Goal: Task Accomplishment & Management: Manage account settings

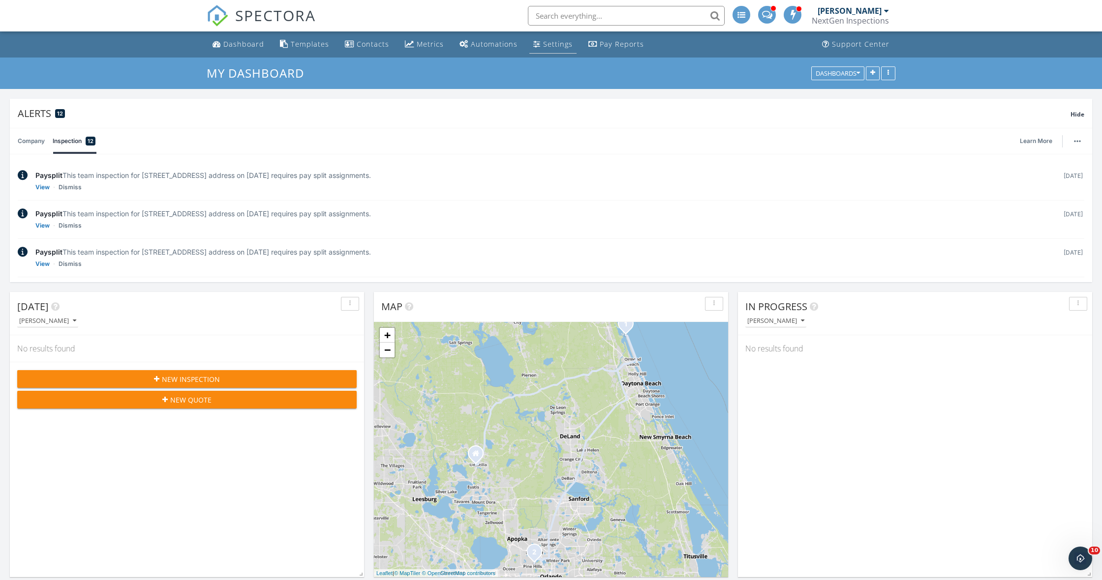
click at [543, 46] on div "Settings" at bounding box center [558, 43] width 30 height 9
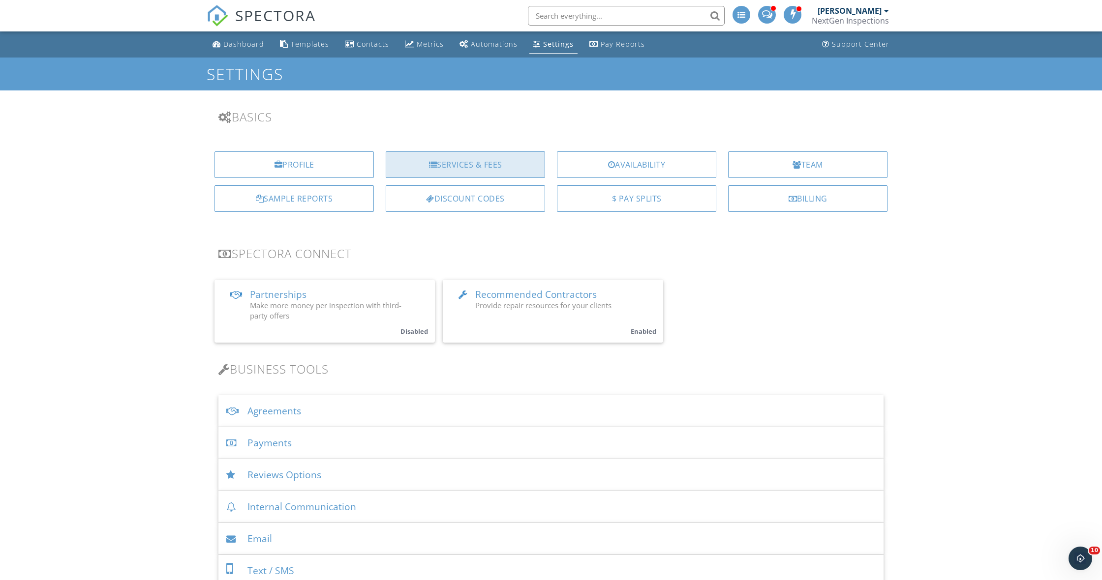
click at [446, 163] on div "Services & Fees" at bounding box center [465, 165] width 159 height 27
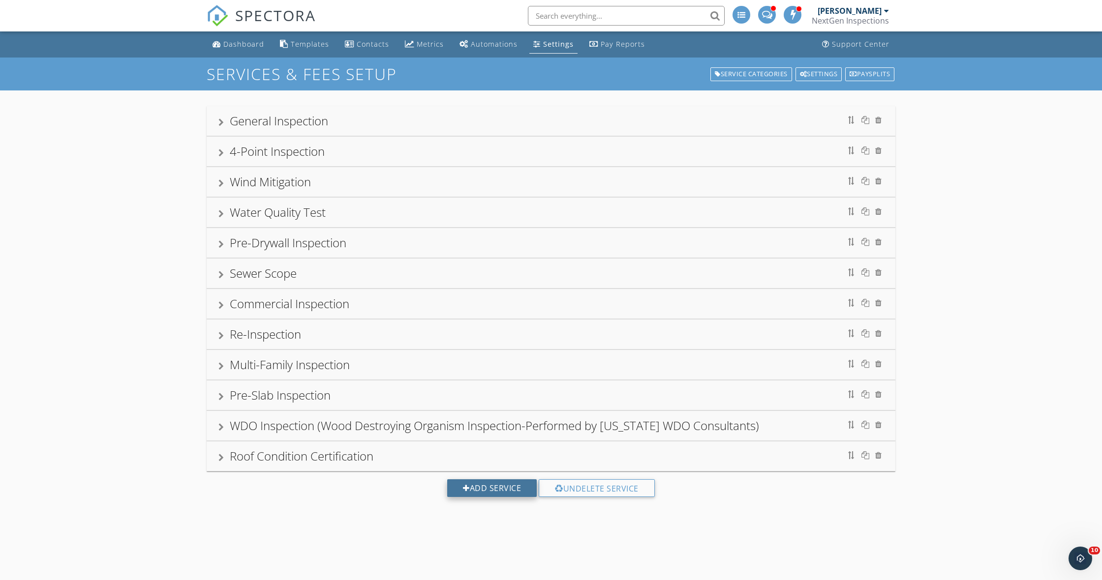
click at [490, 492] on div "Add Service" at bounding box center [492, 489] width 90 height 18
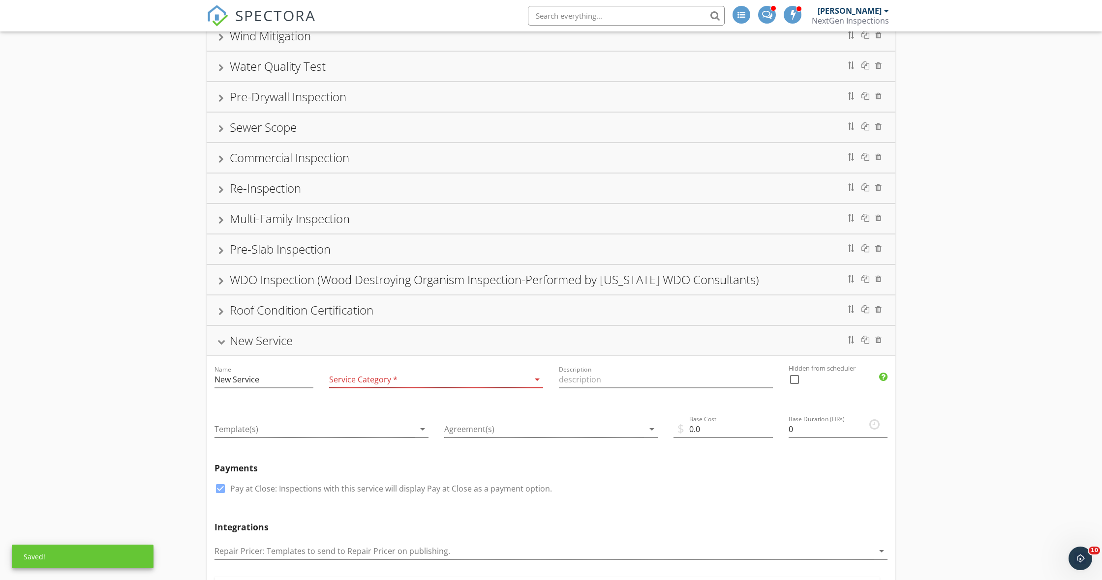
scroll to position [151, 0]
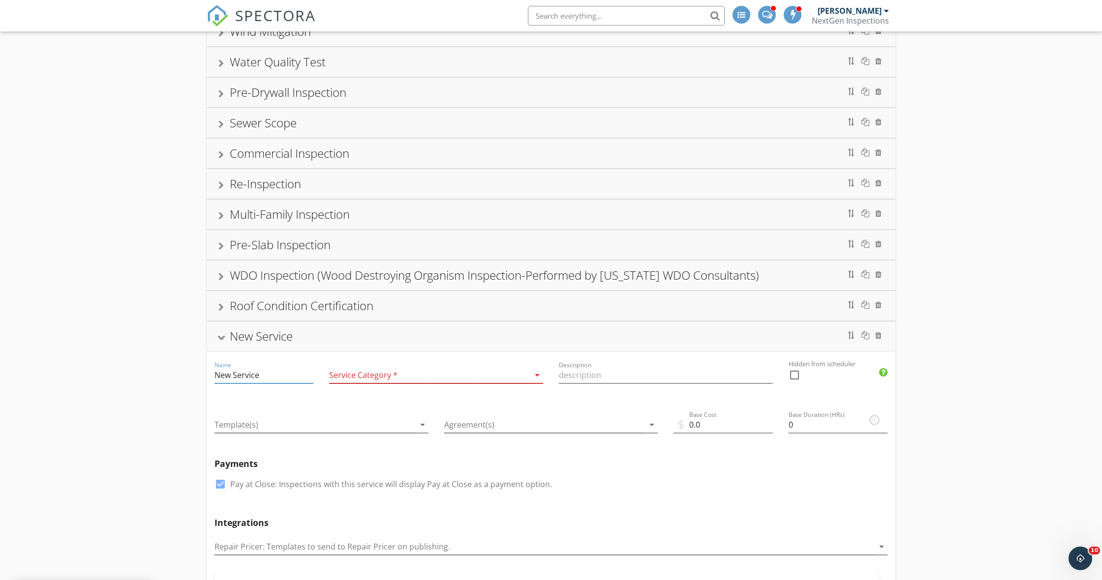
click at [281, 378] on input "New Service" at bounding box center [263, 375] width 99 height 16
type input "N"
type input "Standard"
click at [880, 337] on div at bounding box center [878, 336] width 6 height 8
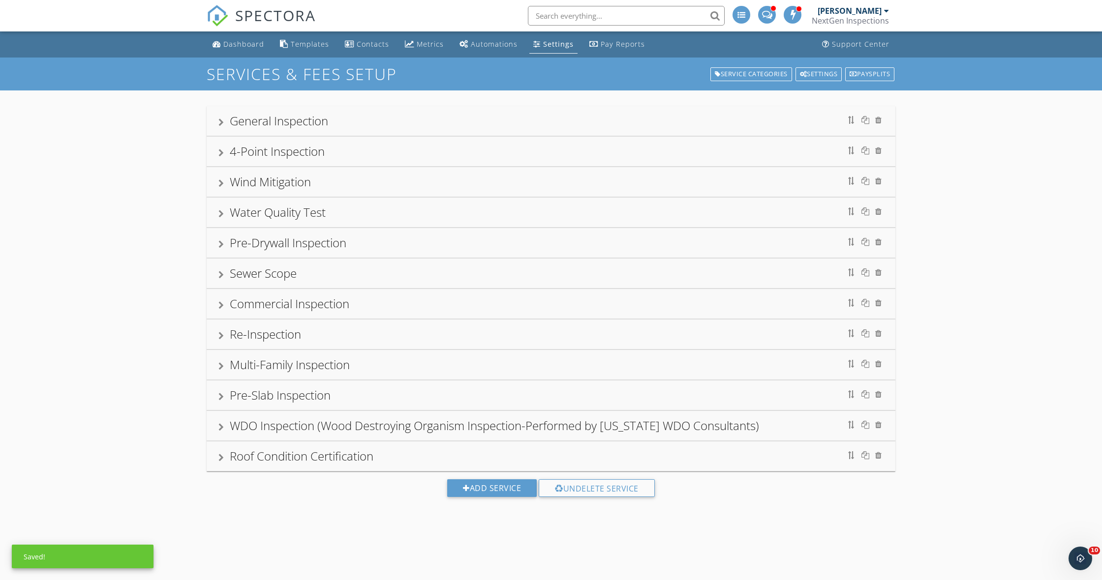
scroll to position [0, 0]
click at [865, 121] on div at bounding box center [865, 120] width 8 height 8
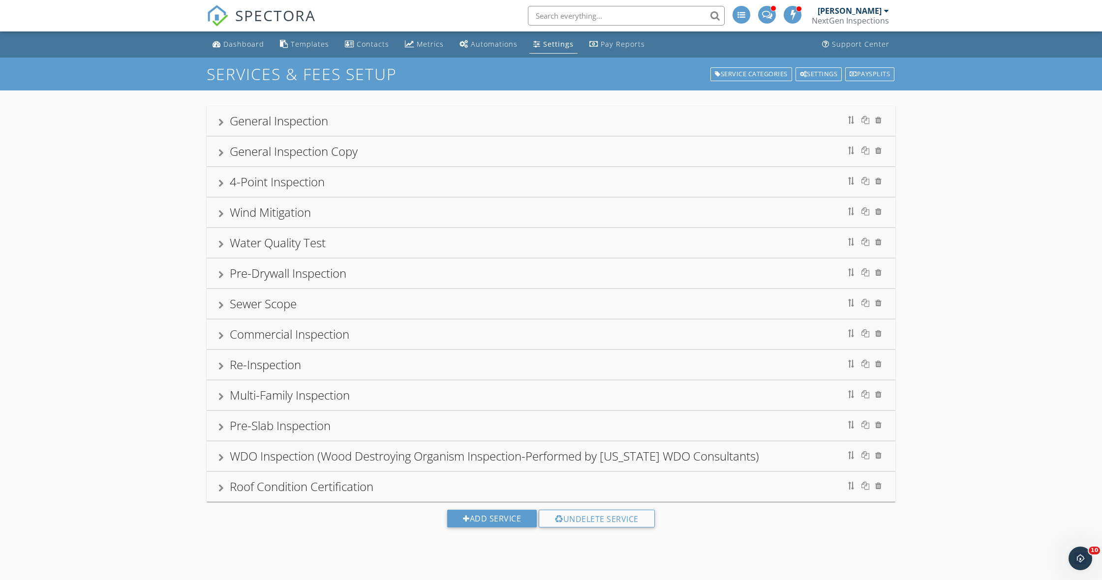
click at [221, 154] on div at bounding box center [220, 153] width 5 height 8
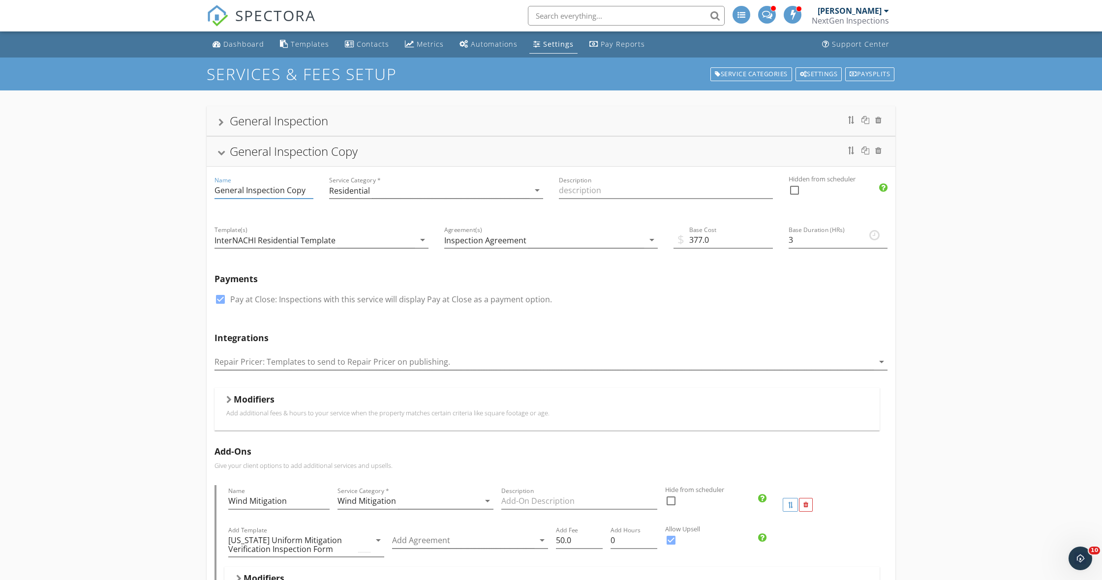
drag, startPoint x: 304, startPoint y: 191, endPoint x: 211, endPoint y: 193, distance: 92.5
click at [211, 193] on div "Name General Inspection Copy" at bounding box center [264, 192] width 115 height 50
type input "Standard Inspection Package"
click at [596, 194] on input "Description" at bounding box center [666, 190] width 214 height 16
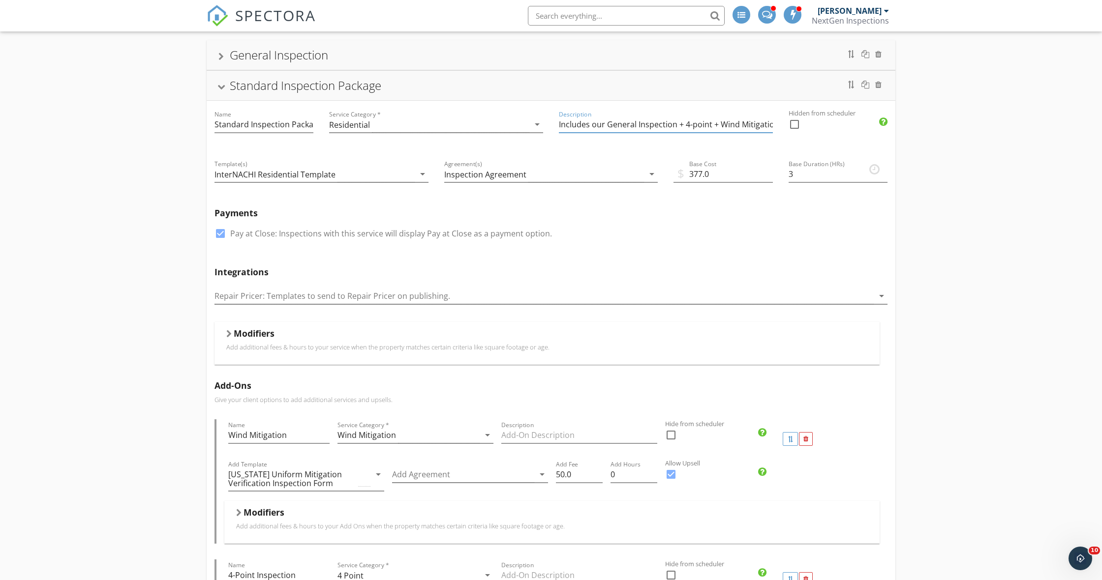
scroll to position [65, 0]
type input "Includes our General Inspection + 4-point + Wind Mitigation"
click at [415, 177] on div "arrow_drop_down" at bounding box center [422, 175] width 14 height 12
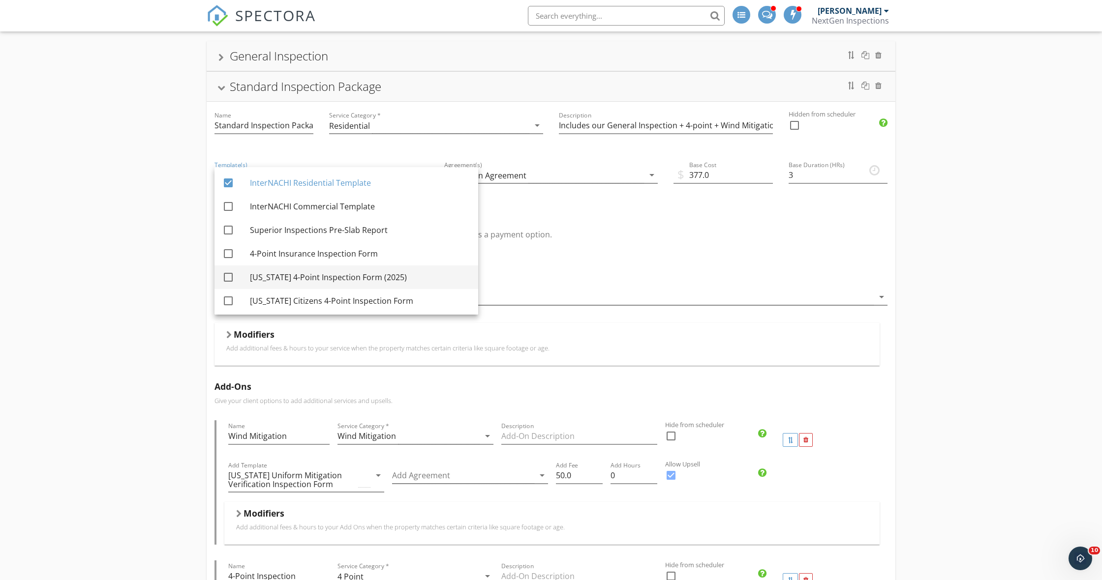
click at [226, 278] on div at bounding box center [228, 277] width 17 height 17
checkbox input "true"
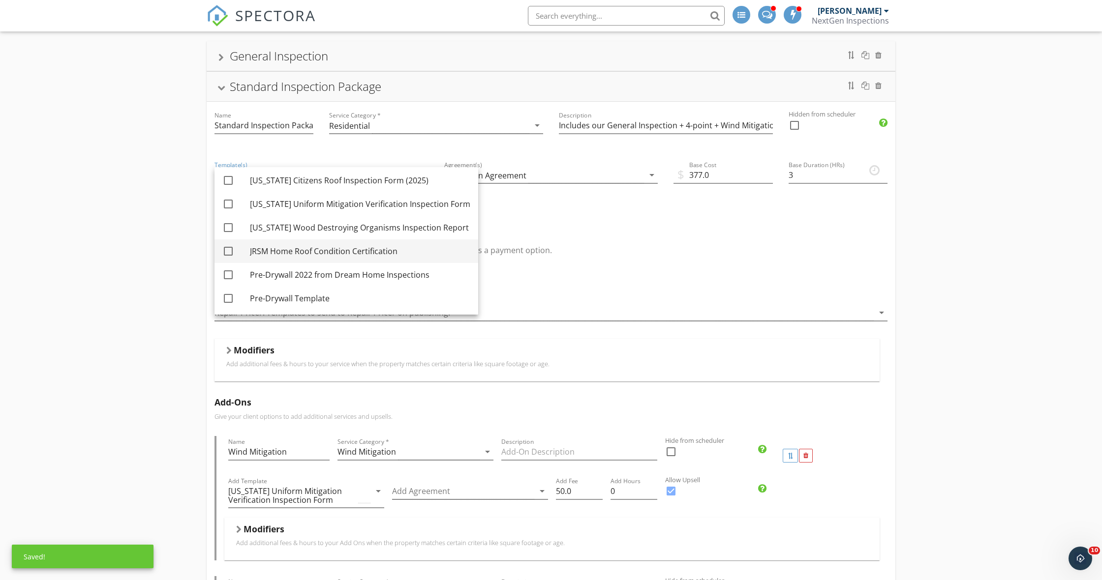
scroll to position [163, 0]
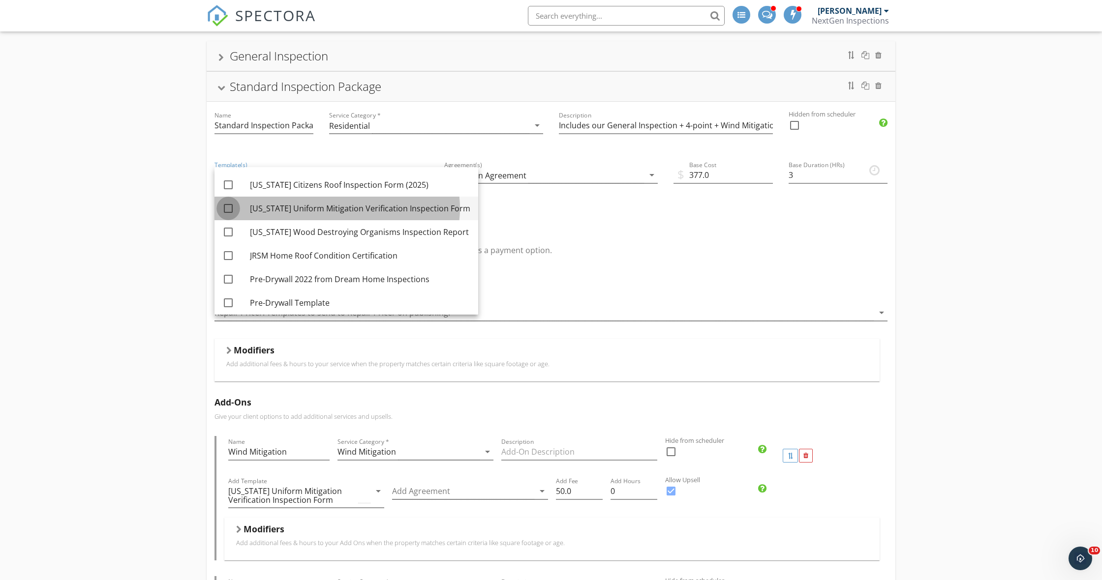
click at [229, 209] on div at bounding box center [228, 208] width 17 height 17
checkbox input "true"
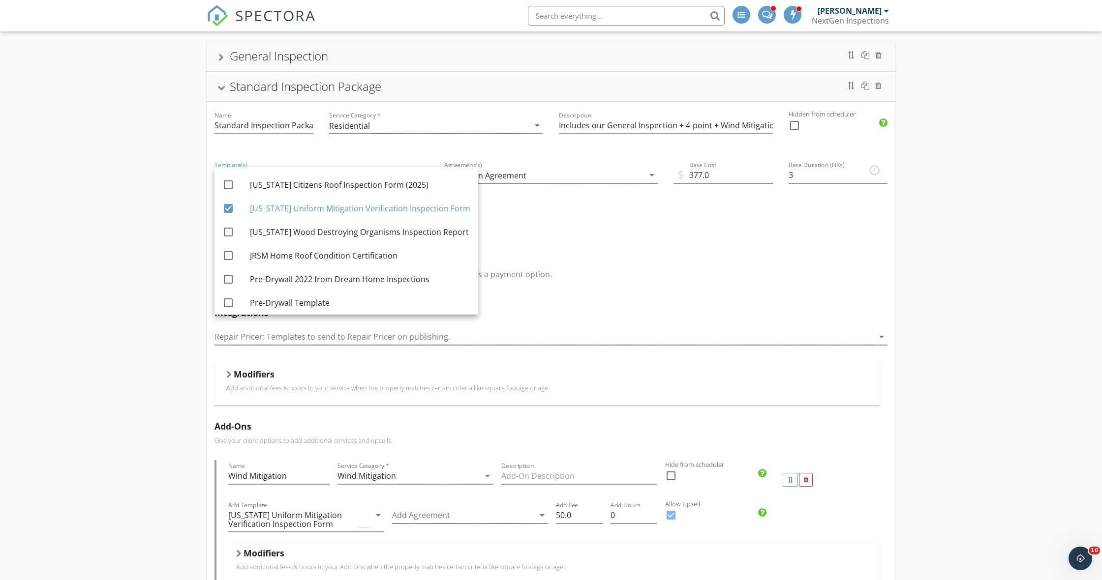
click at [582, 254] on h5 "Payments" at bounding box center [550, 254] width 673 height 10
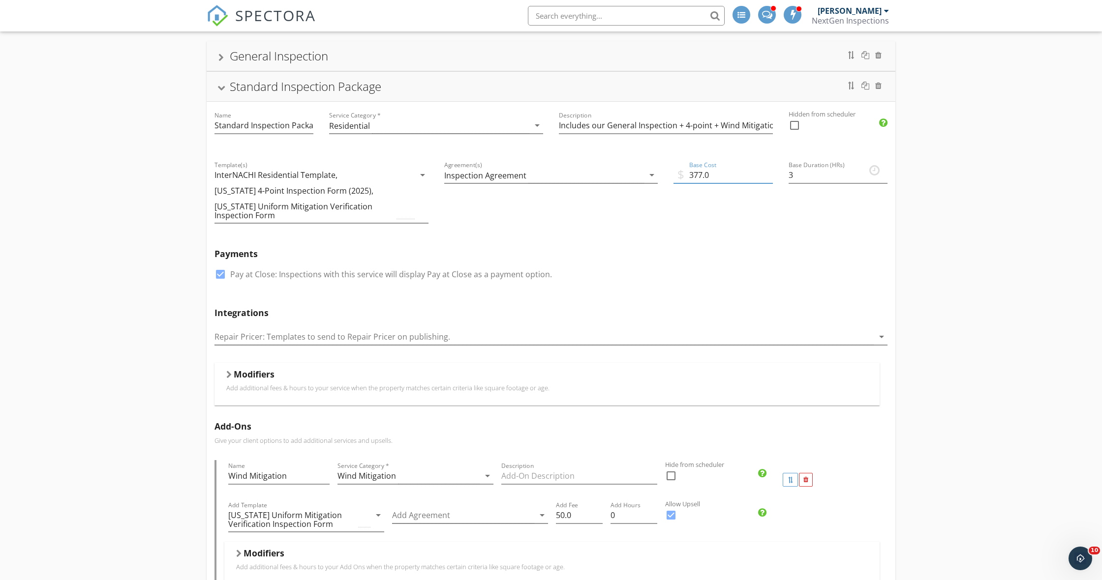
click at [695, 179] on input "377.0" at bounding box center [722, 175] width 99 height 16
type input "477.0"
click at [229, 377] on div at bounding box center [228, 375] width 5 height 8
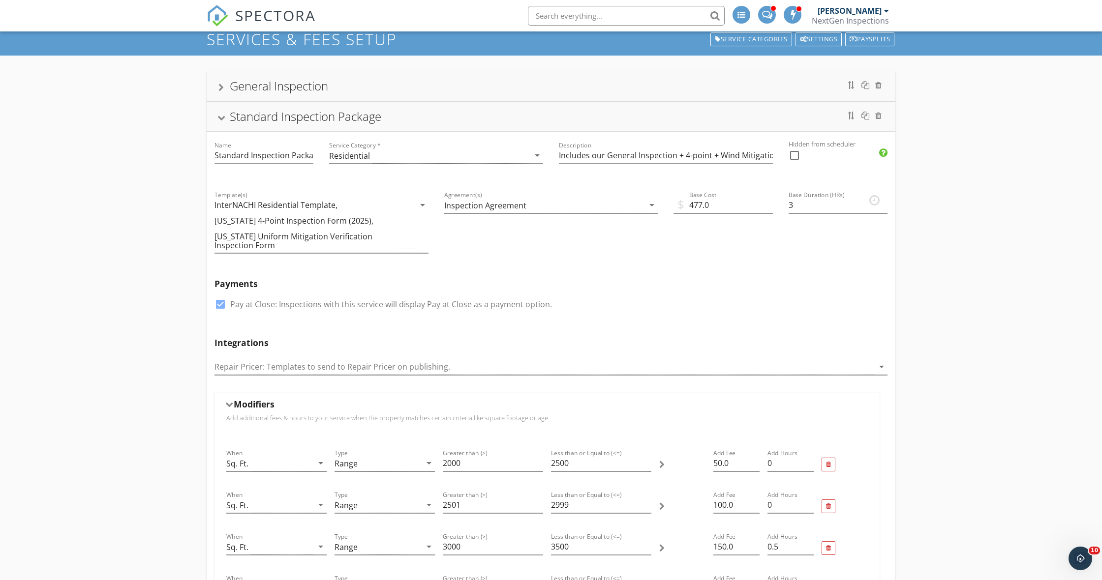
scroll to position [33, 0]
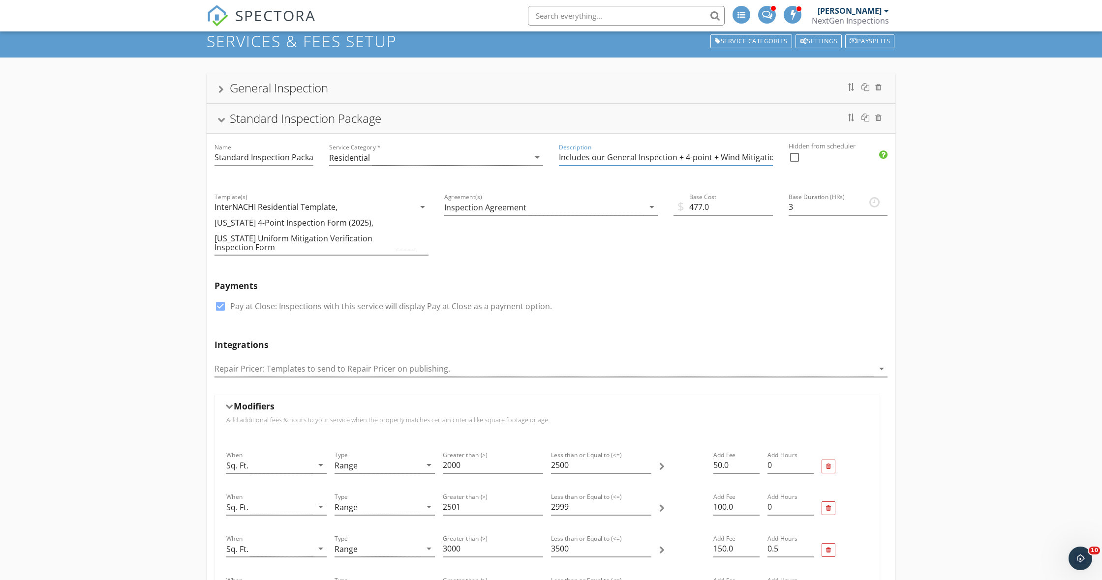
click at [717, 158] on input "Includes our General Inspection + 4-point + Wind Mitigation" at bounding box center [666, 158] width 214 height 16
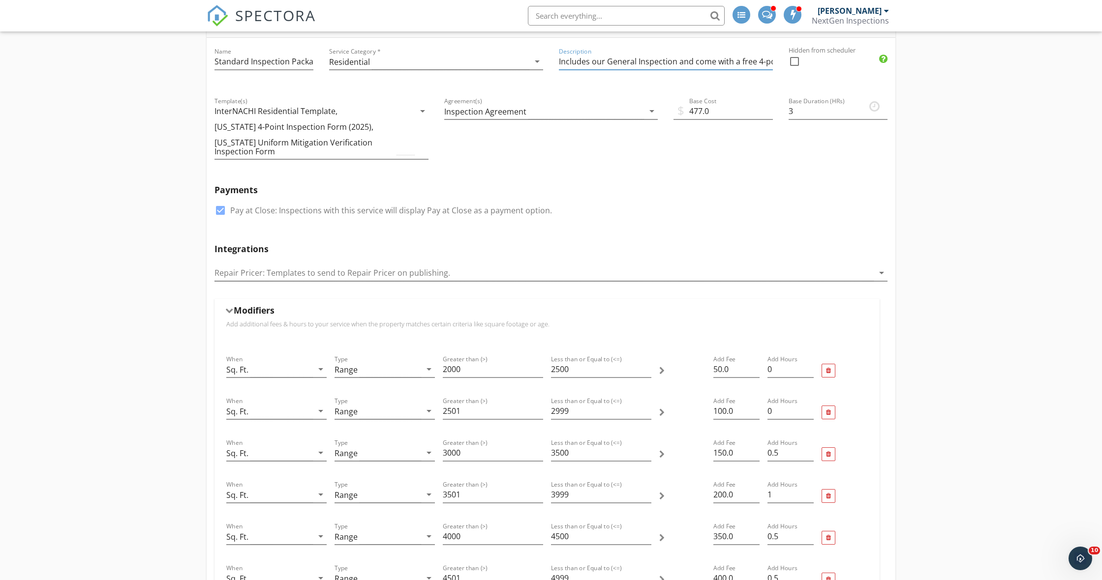
scroll to position [129, 0]
click at [634, 61] on input "Includes our General Inspection and come with a free 4-point & Wind Mitigation" at bounding box center [666, 61] width 214 height 16
type input "Includes our General Inspection and comes with a free 4-point & Wind Mitigation…"
click at [226, 308] on div at bounding box center [229, 309] width 8 height 5
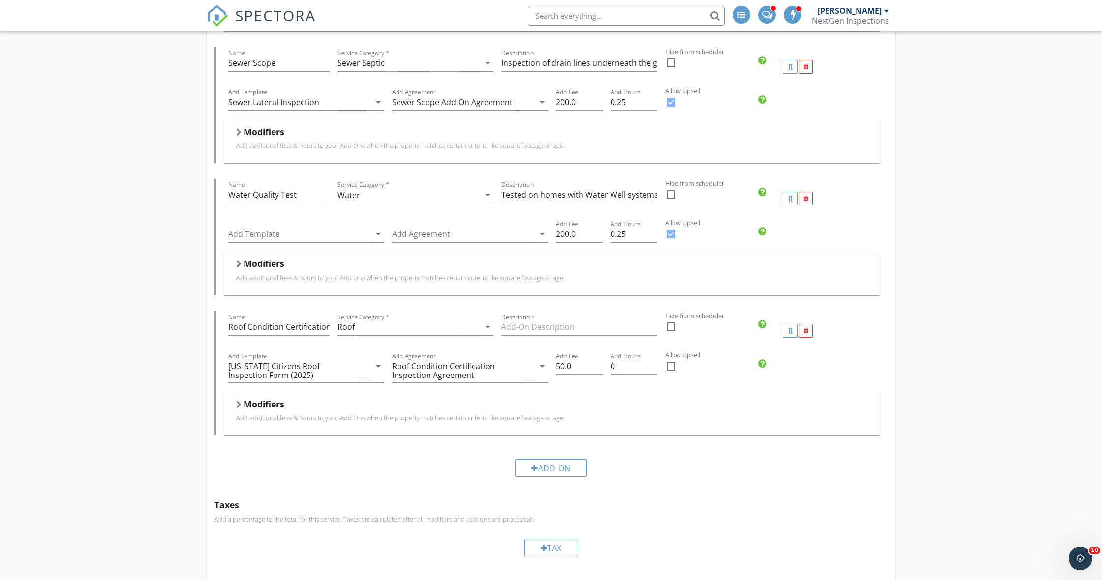
scroll to position [1040, 0]
click at [811, 333] on div at bounding box center [806, 331] width 14 height 14
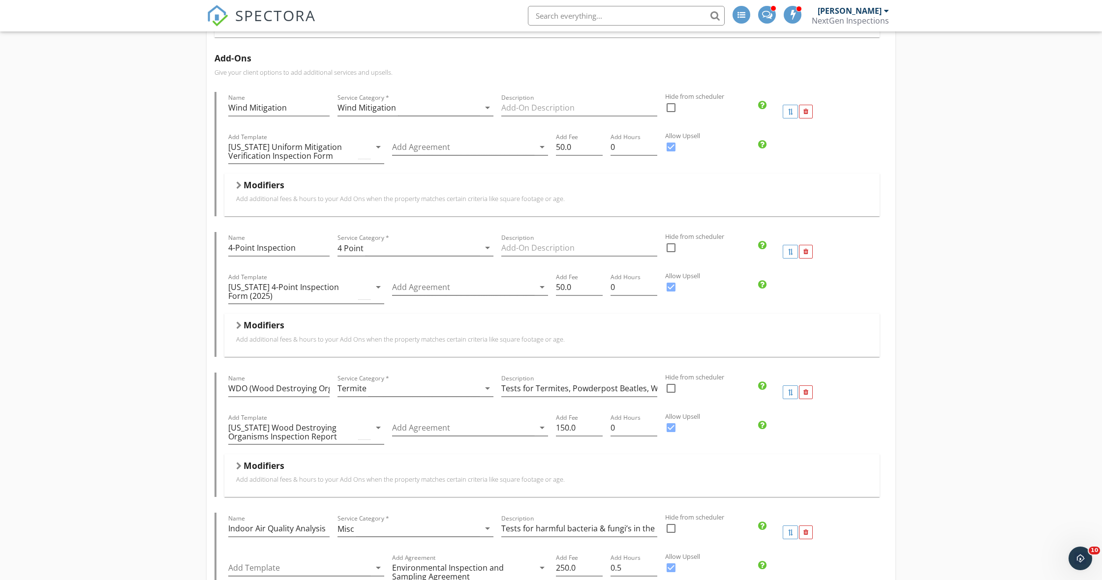
scroll to position [433, 0]
click at [807, 255] on div at bounding box center [805, 252] width 5 height 6
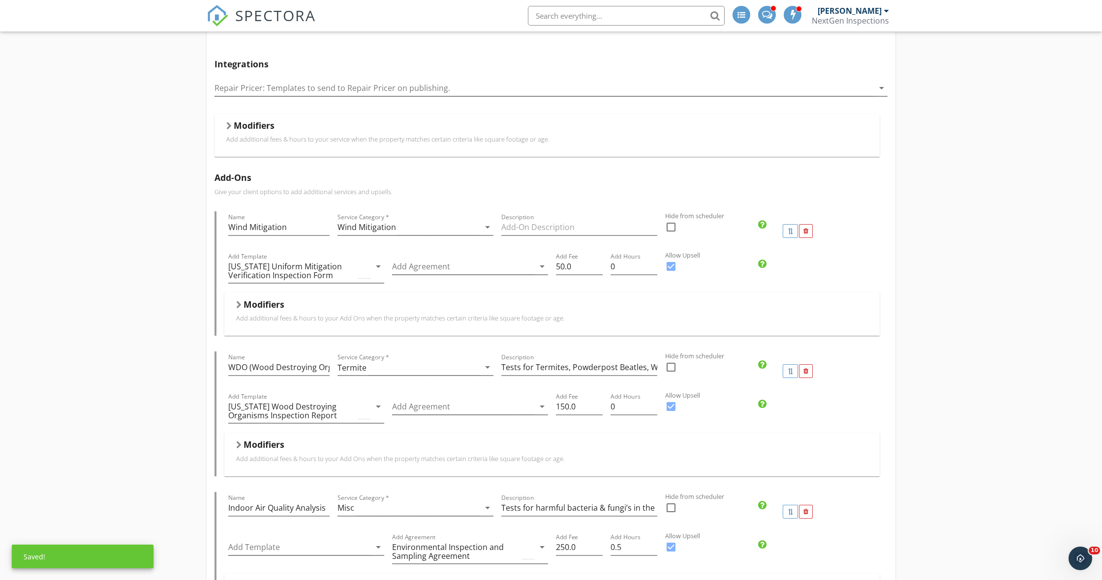
scroll to position [312, 0]
click at [811, 234] on div at bounding box center [806, 233] width 14 height 14
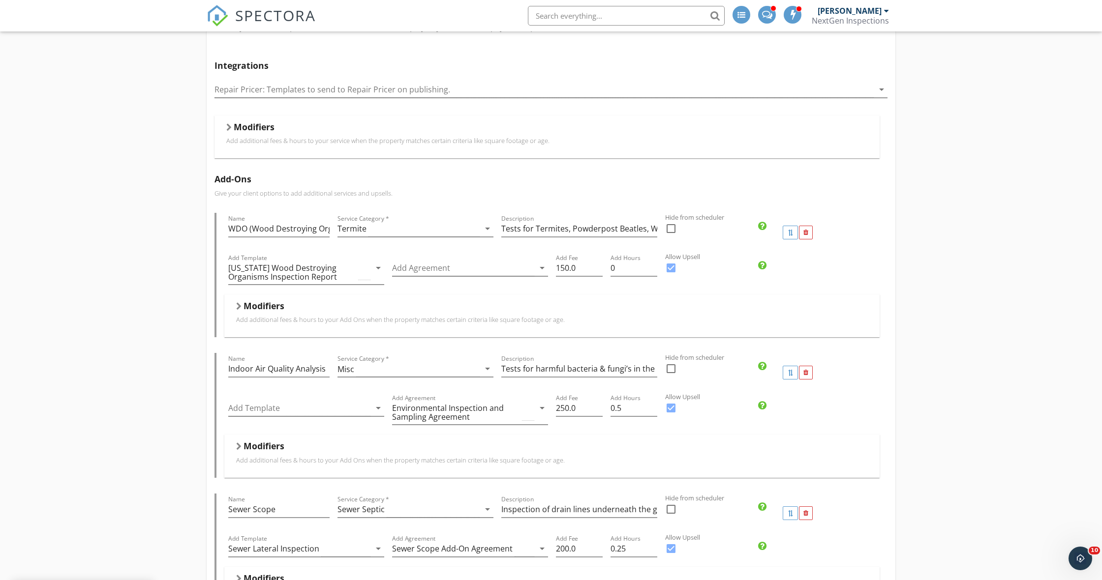
click at [238, 304] on div at bounding box center [238, 307] width 5 height 8
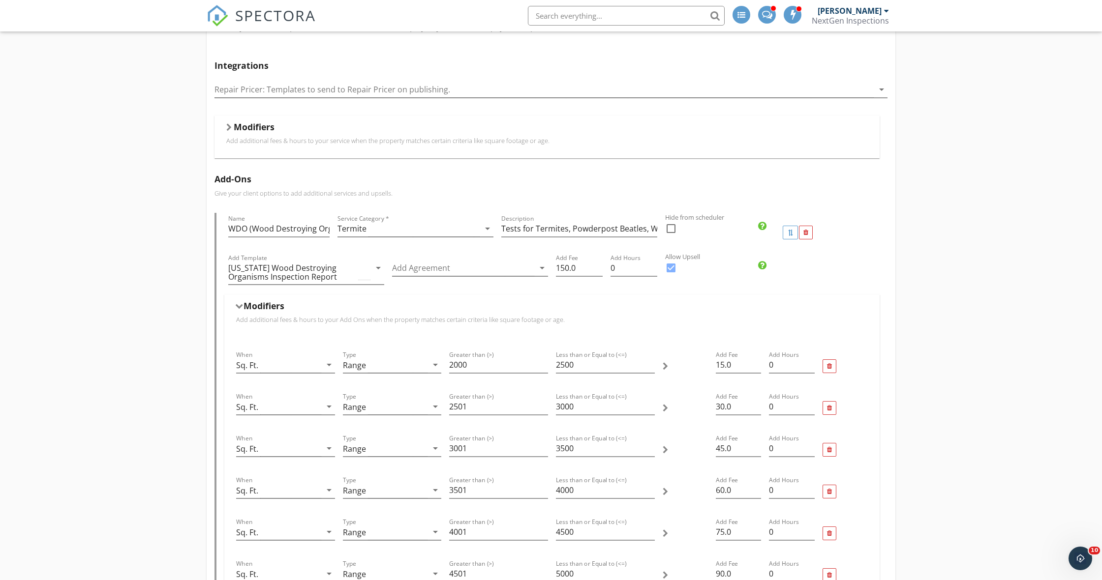
click at [235, 304] on div at bounding box center [239, 306] width 8 height 5
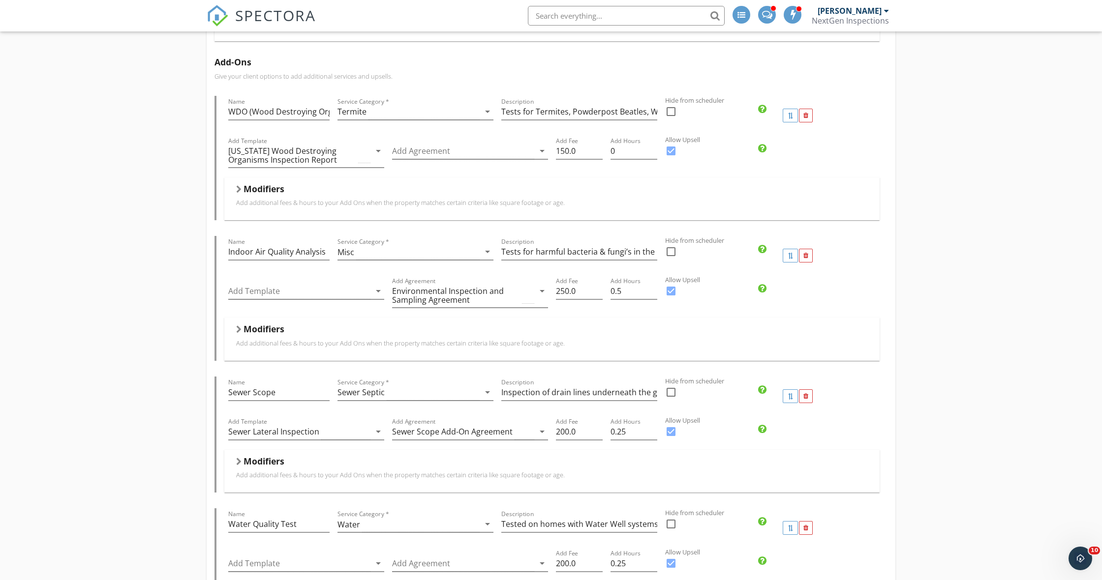
scroll to position [430, 0]
click at [239, 321] on div "Modifiers Add additional fees & hours to your Add Ons when the property matches…" at bounding box center [551, 338] width 655 height 43
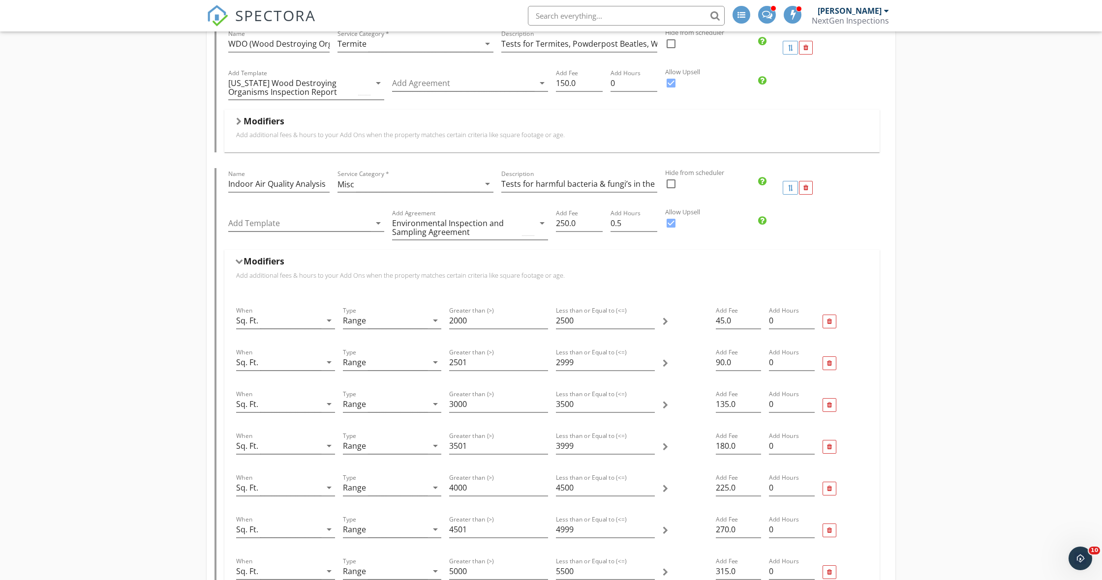
scroll to position [496, 0]
click at [242, 263] on div at bounding box center [239, 262] width 8 height 5
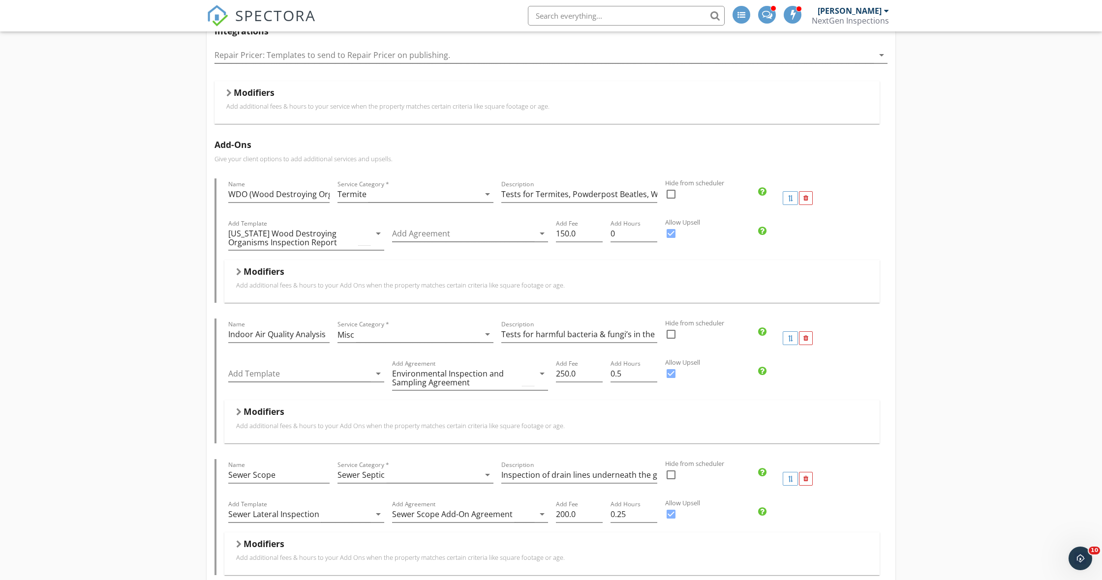
scroll to position [348, 0]
click at [674, 194] on div at bounding box center [671, 193] width 17 height 17
click at [672, 194] on div at bounding box center [671, 193] width 17 height 17
checkbox input "false"
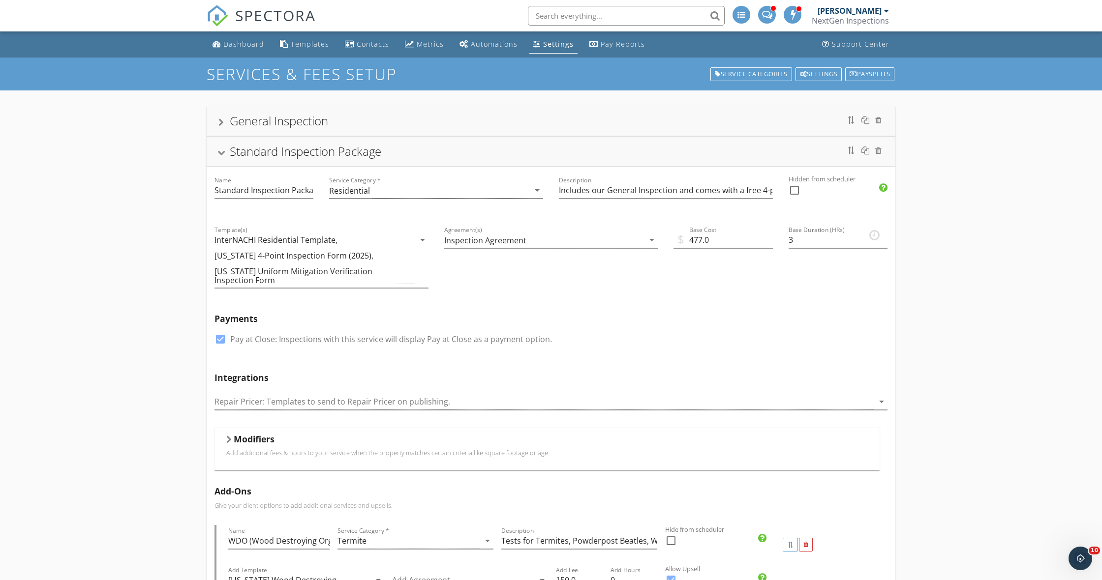
scroll to position [0, 0]
click at [867, 153] on div at bounding box center [865, 151] width 8 height 8
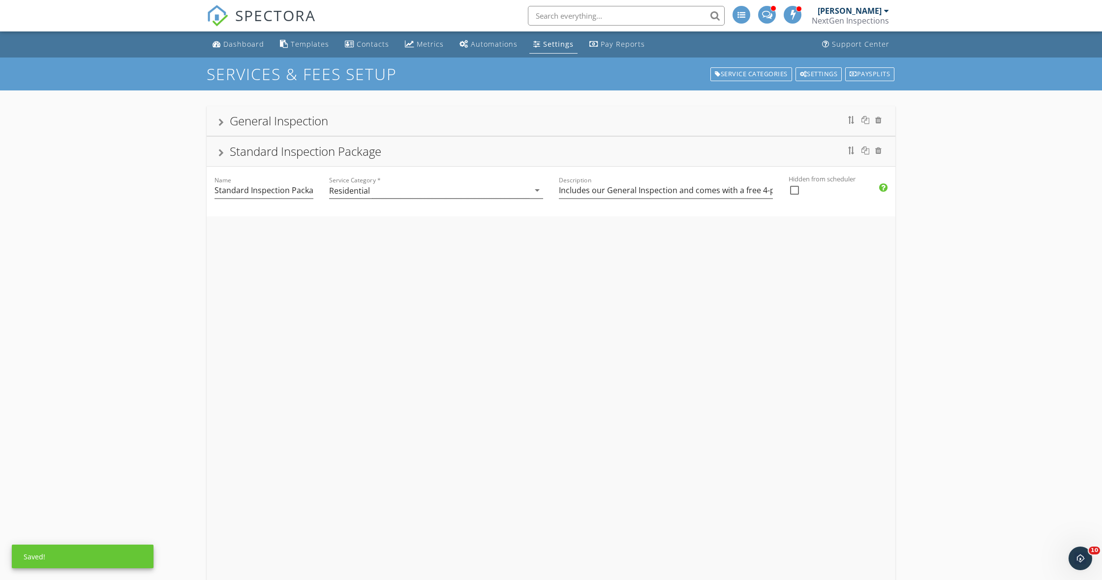
click at [221, 152] on div at bounding box center [220, 153] width 5 height 8
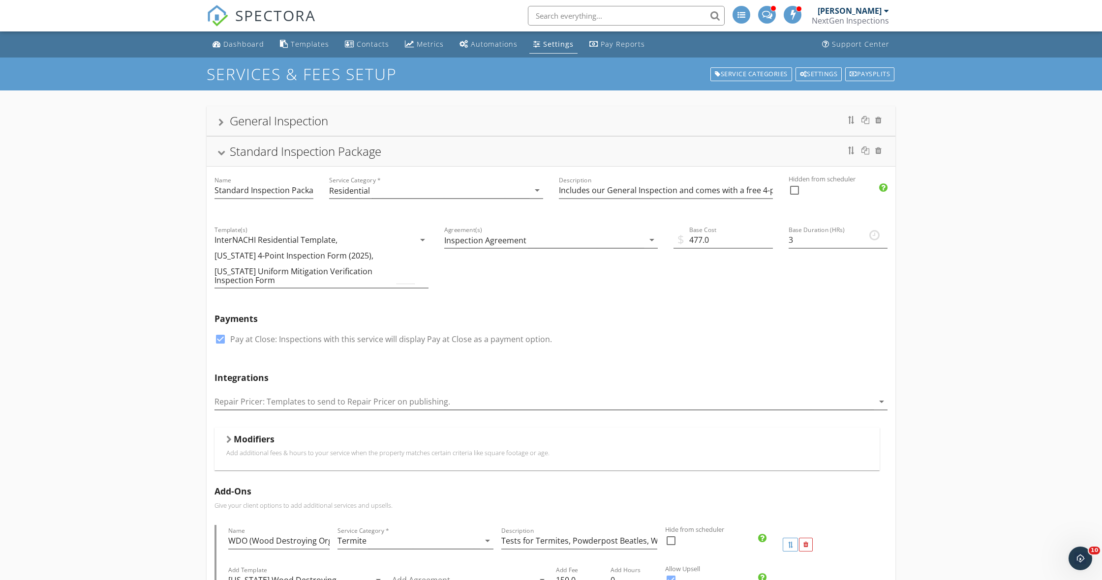
click at [219, 155] on div at bounding box center [221, 153] width 8 height 5
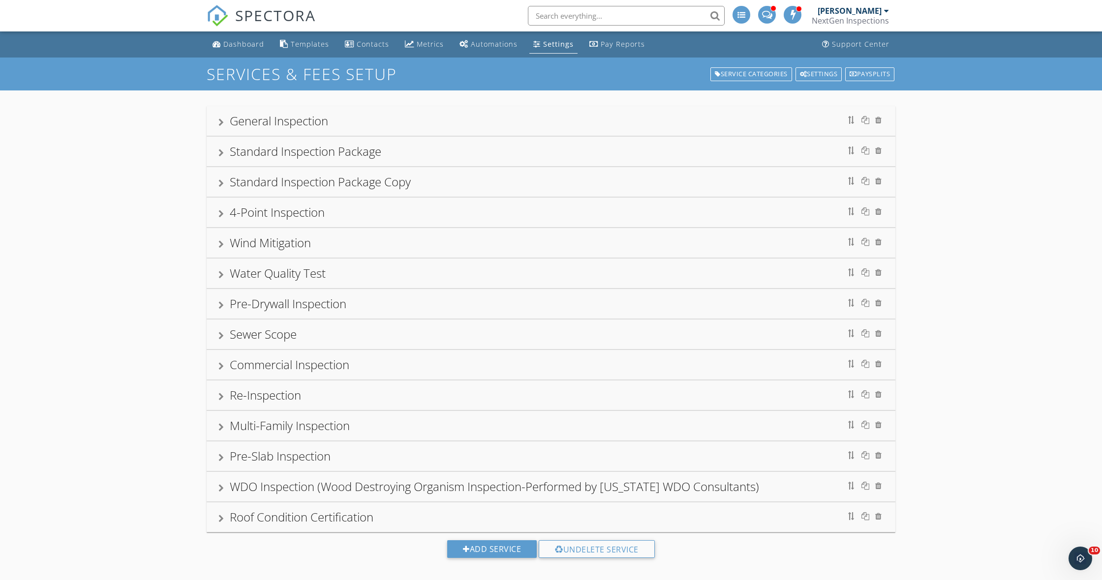
click at [223, 183] on div at bounding box center [220, 184] width 5 height 8
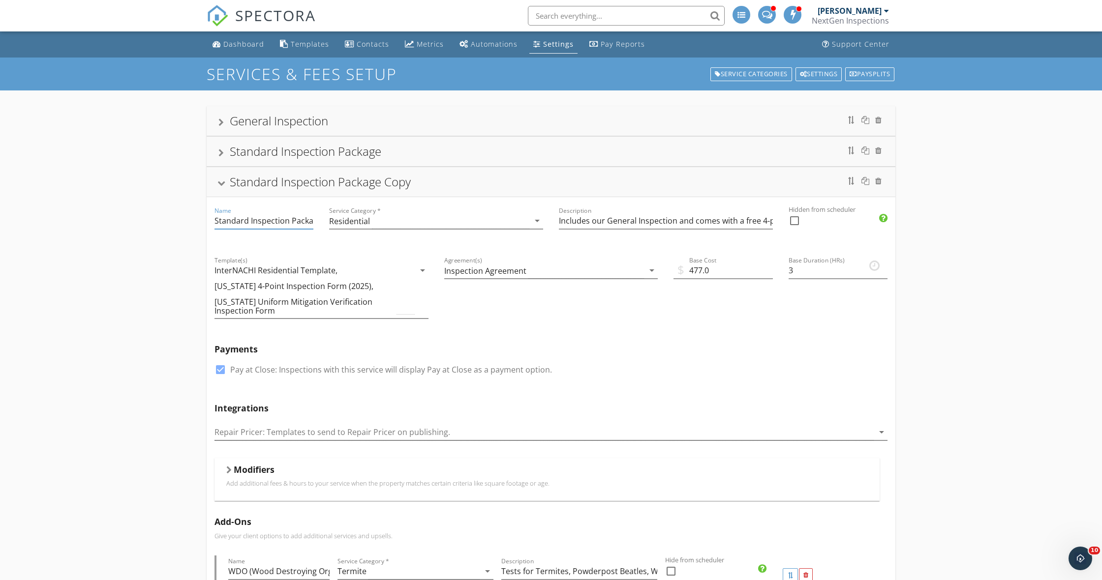
click at [310, 221] on input "Standard Inspection Package Copy" at bounding box center [263, 221] width 99 height 16
type input "S"
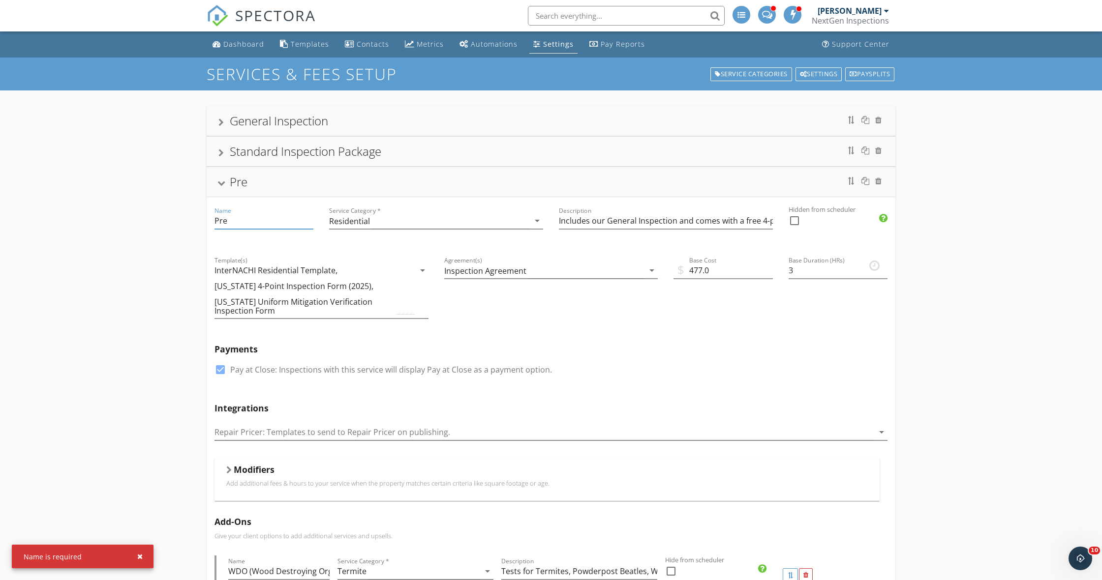
type input "Pre"
click at [220, 152] on div at bounding box center [220, 153] width 5 height 8
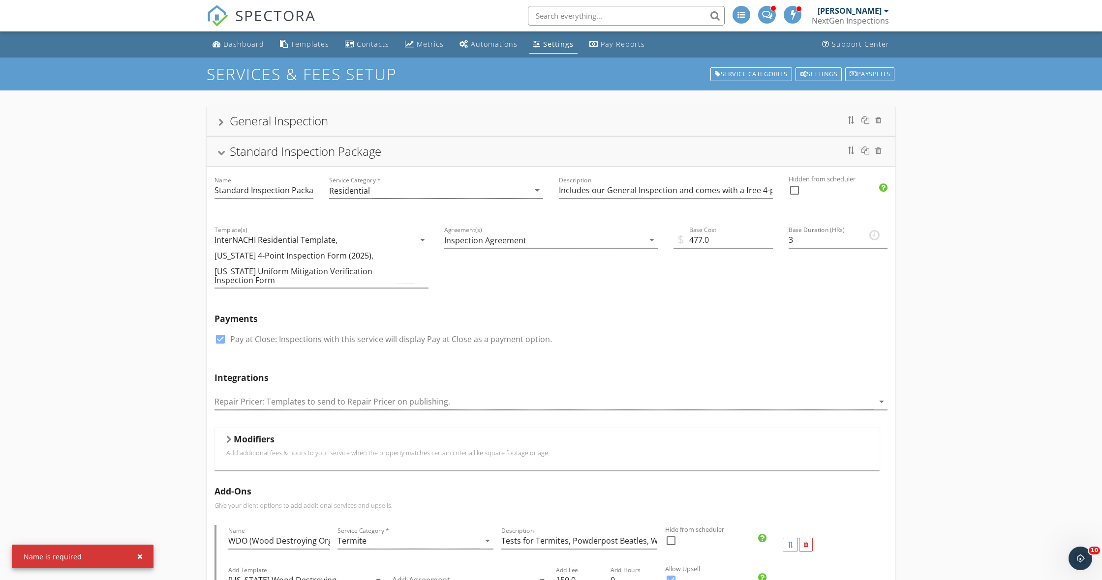
click at [797, 193] on div at bounding box center [794, 190] width 17 height 17
checkbox input "true"
click at [224, 155] on div at bounding box center [221, 153] width 8 height 5
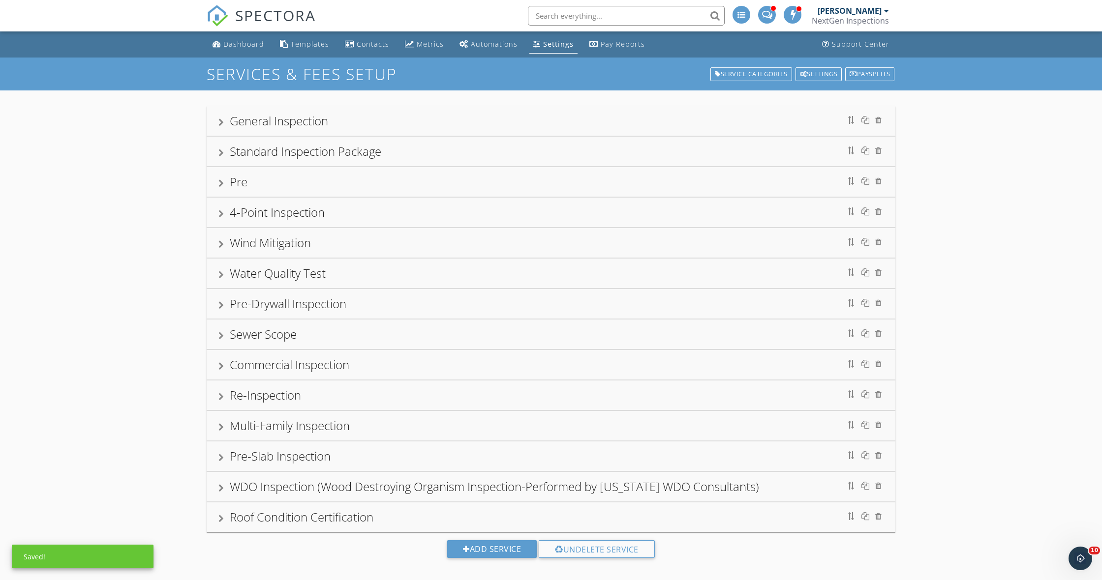
click at [224, 180] on div "Pre" at bounding box center [550, 182] width 665 height 18
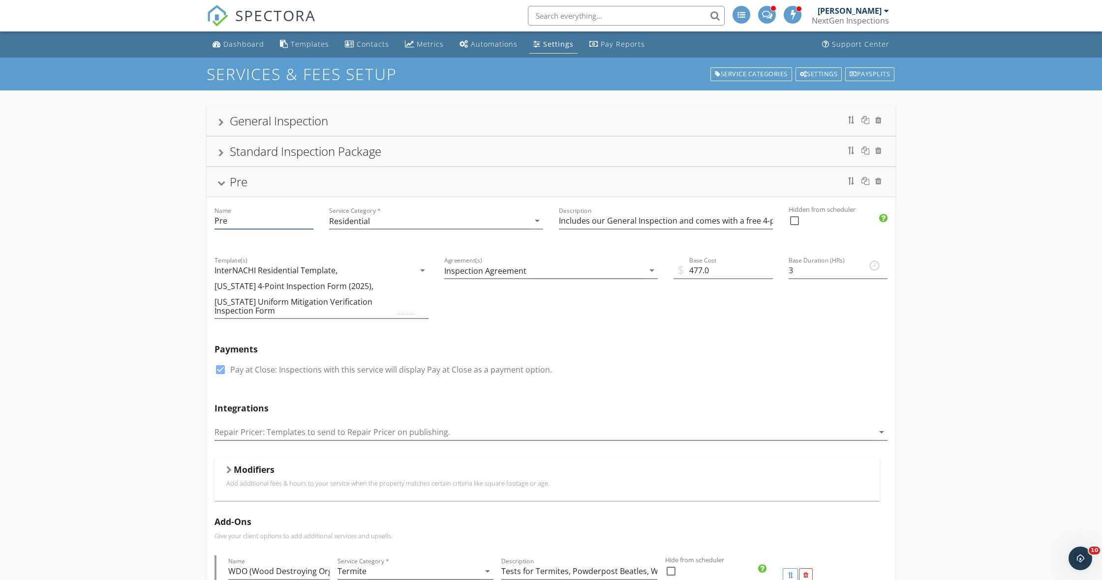
click at [255, 218] on input "Pre" at bounding box center [263, 221] width 99 height 16
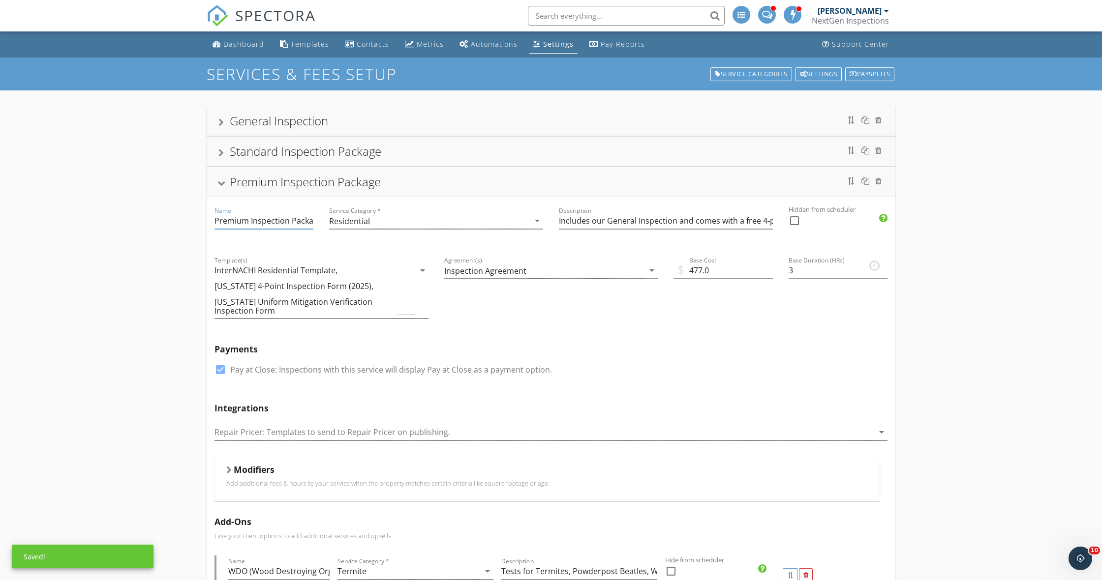
type input "Premium Inspection Package"
click at [797, 221] on div at bounding box center [794, 221] width 17 height 17
checkbox input "true"
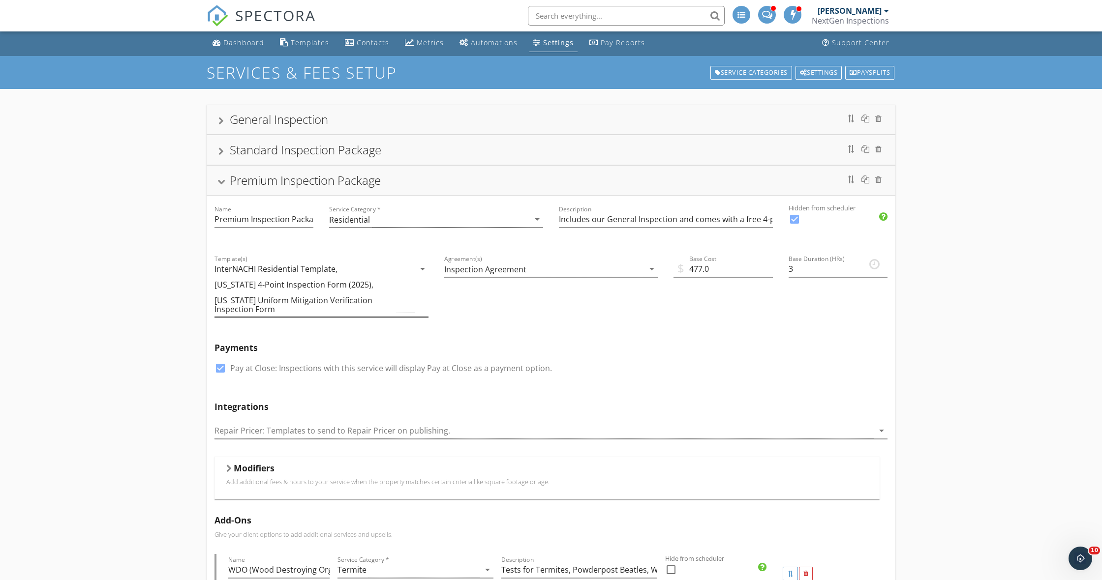
click at [417, 273] on icon "arrow_drop_down" at bounding box center [423, 269] width 12 height 12
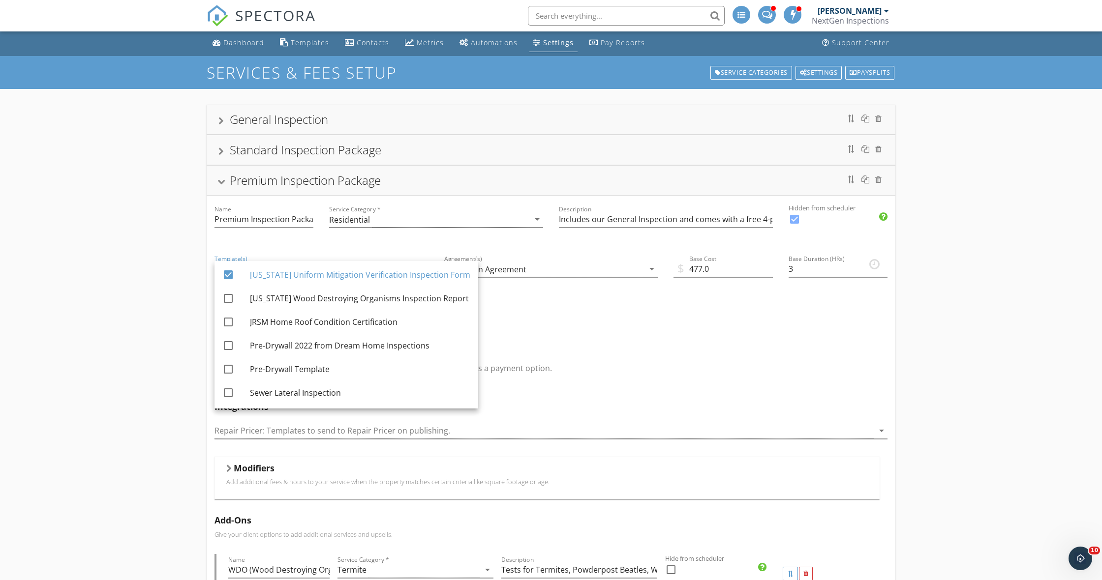
scroll to position [191, 0]
click at [228, 299] on div at bounding box center [228, 298] width 17 height 17
checkbox input "true"
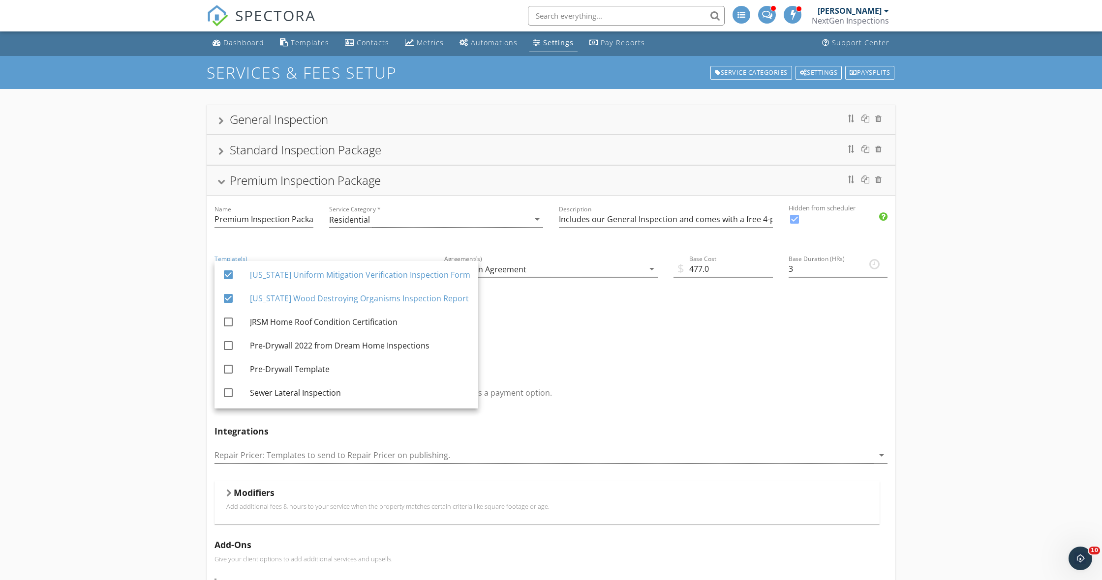
click at [642, 334] on div "Agreement(s) Inspection Agreement arrow_drop_down" at bounding box center [551, 302] width 230 height 114
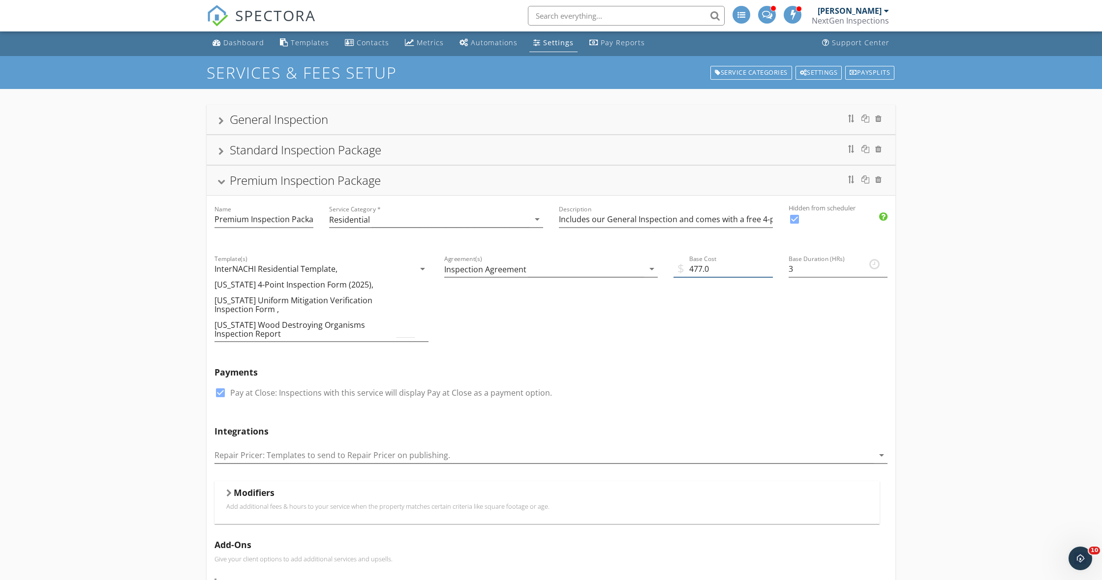
click at [702, 271] on input "477.0" at bounding box center [722, 269] width 99 height 16
type input "627.0"
click at [747, 318] on div "$ Base Cost 627.0" at bounding box center [723, 302] width 115 height 114
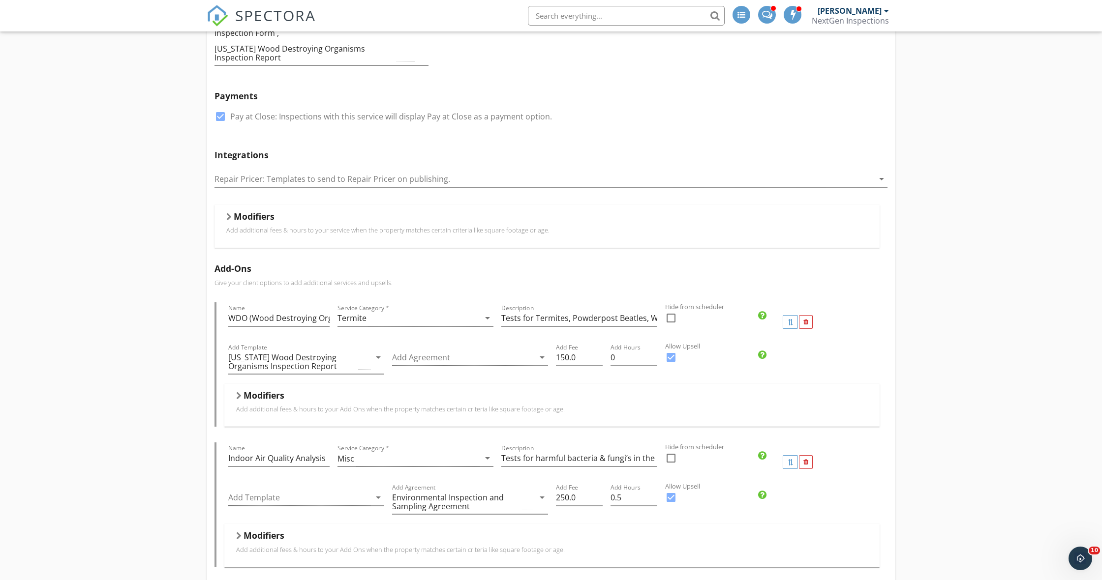
scroll to position [278, 0]
click at [806, 325] on div at bounding box center [806, 322] width 14 height 14
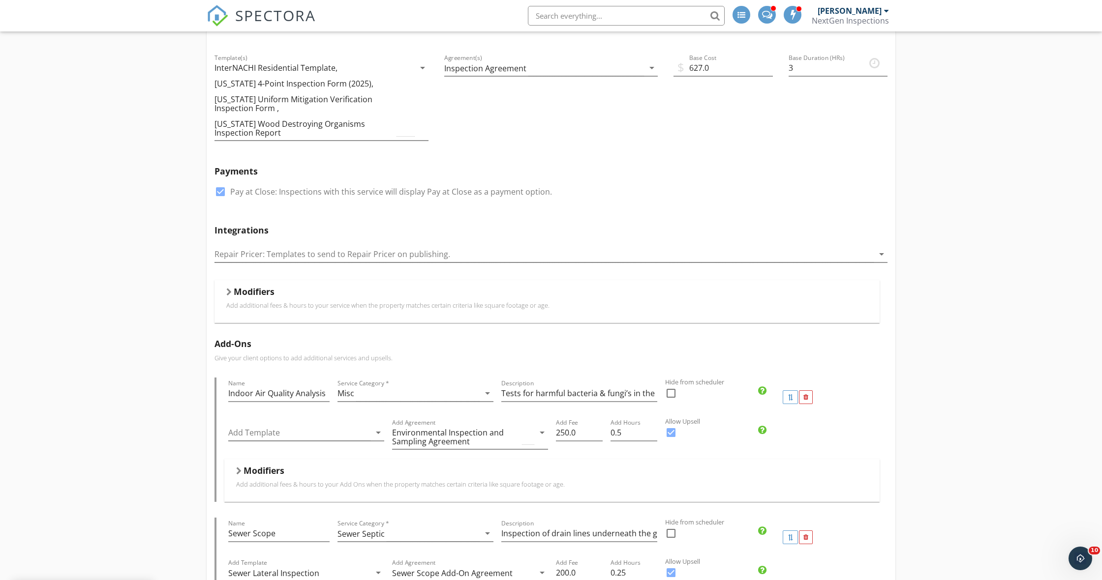
scroll to position [202, 0]
click at [230, 295] on div at bounding box center [228, 293] width 5 height 8
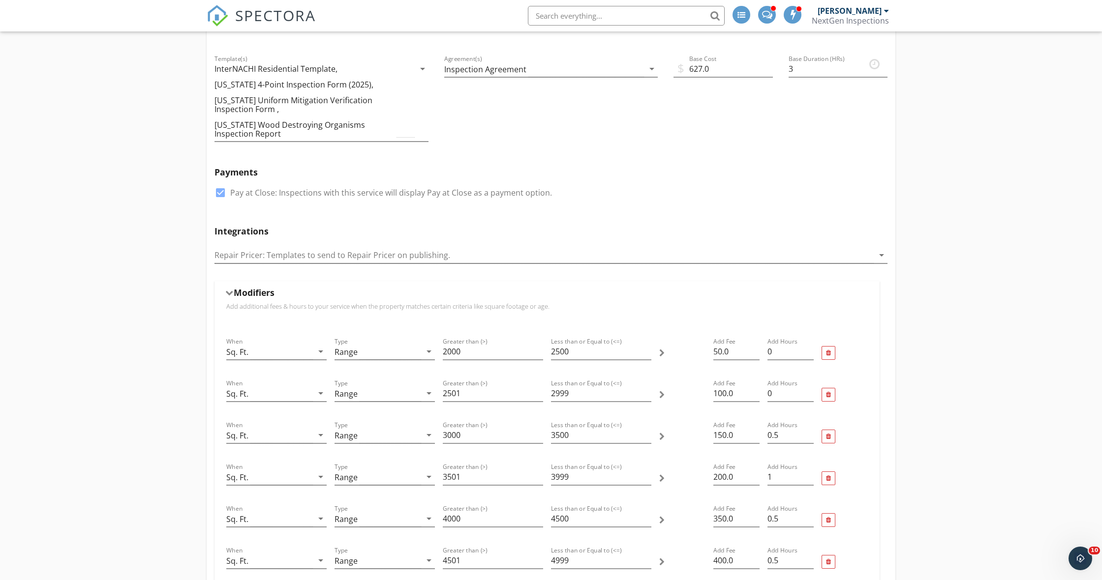
scroll to position [211, 0]
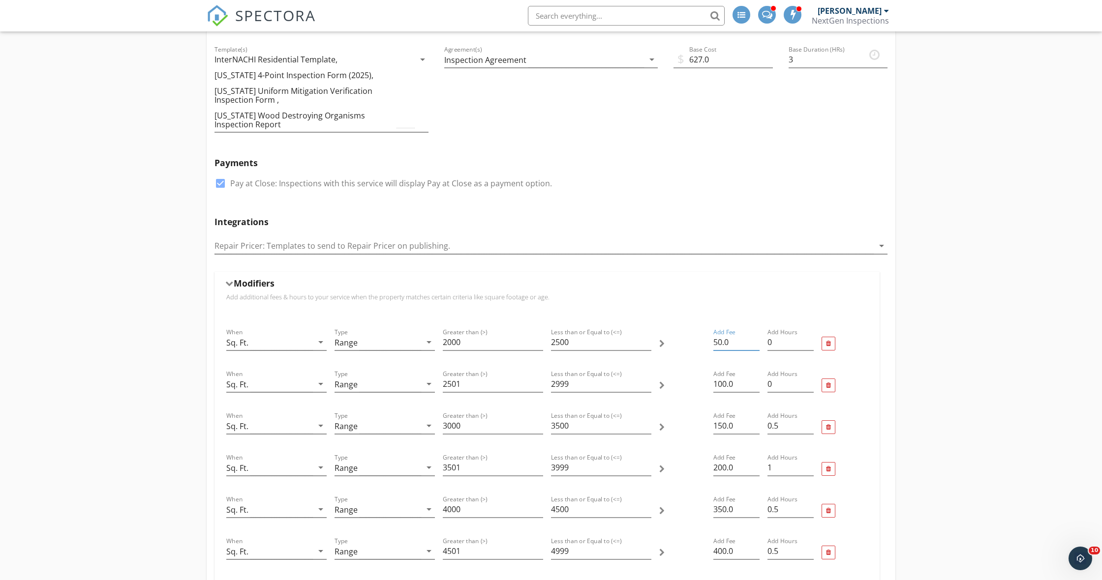
click at [722, 344] on input "50.0" at bounding box center [736, 342] width 46 height 16
type input "65.0"
click at [726, 383] on input "100.0" at bounding box center [736, 384] width 46 height 16
type input "130.0"
click at [728, 427] on input "150.0" at bounding box center [736, 426] width 46 height 16
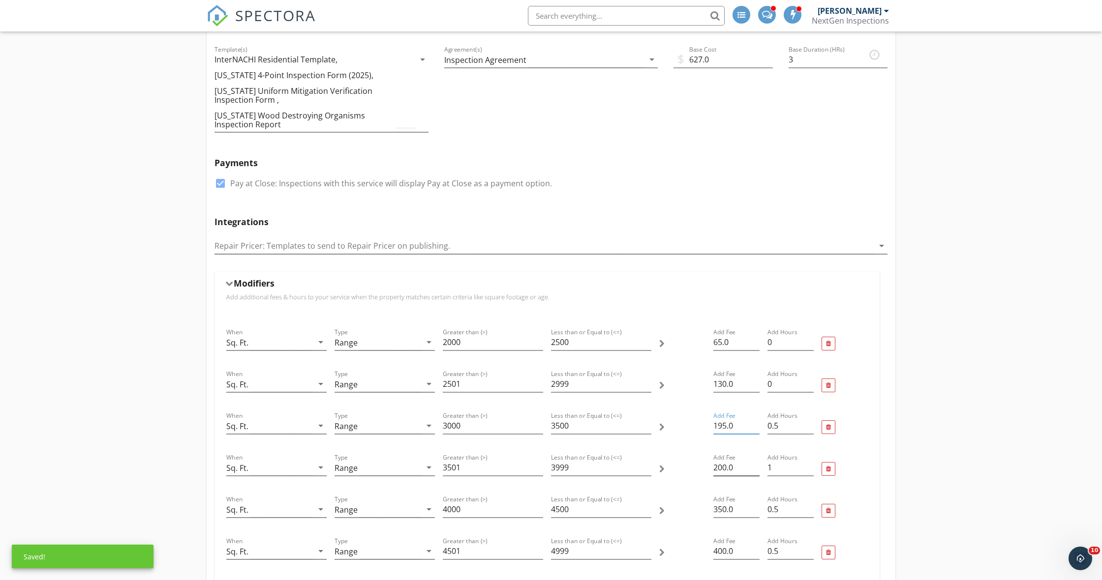
type input "195.0"
click at [725, 468] on input "200.0" at bounding box center [736, 468] width 46 height 16
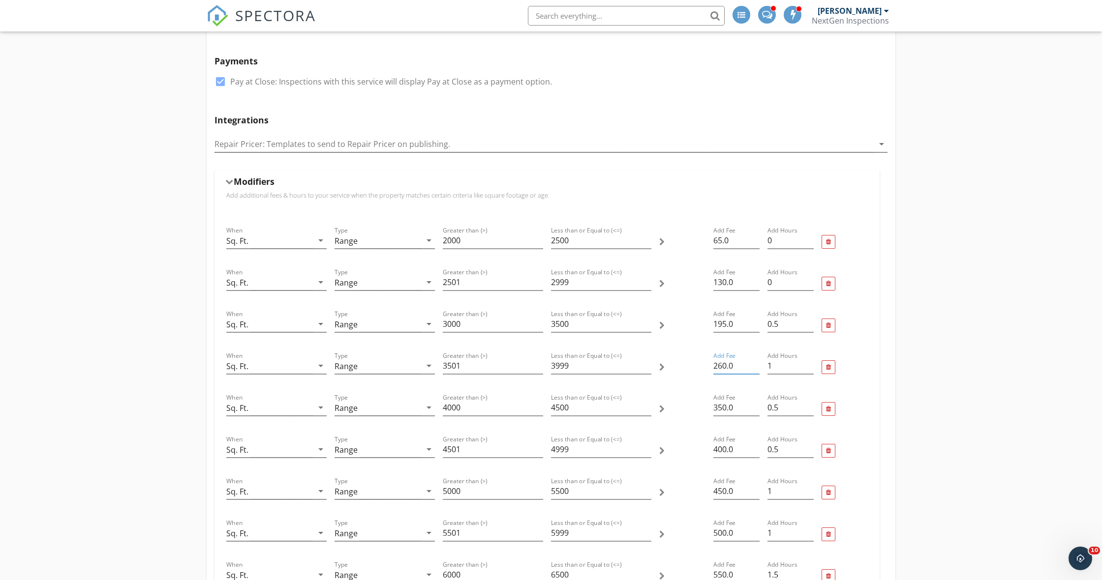
scroll to position [314, 0]
type input "260.0"
click at [727, 405] on input "350.0" at bounding box center [736, 406] width 46 height 16
type input "325.0"
click at [728, 448] on input "400.0" at bounding box center [736, 448] width 46 height 16
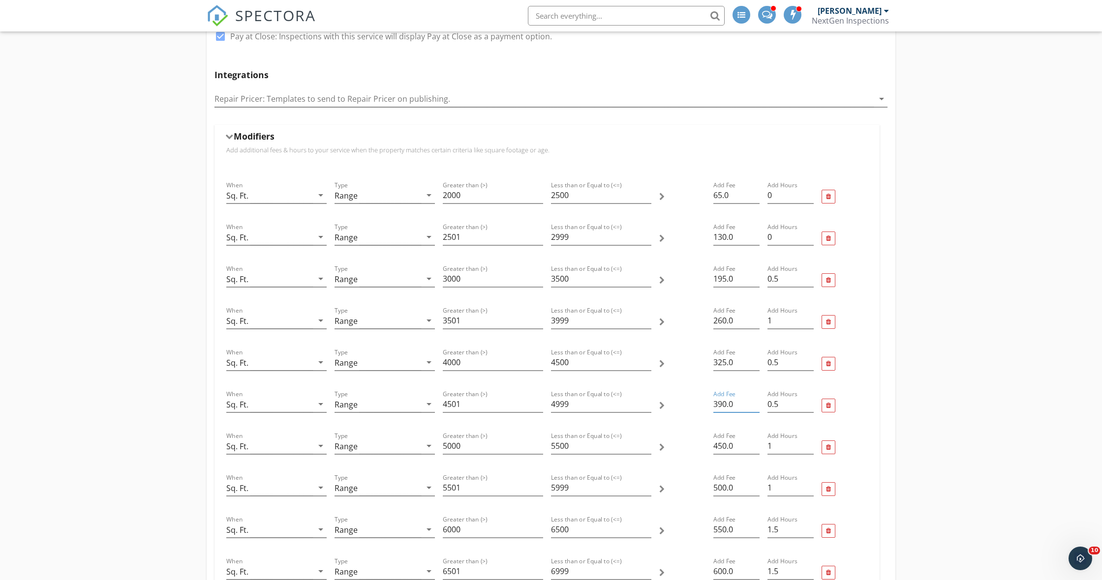
scroll to position [362, 0]
type input "390.0"
click at [726, 446] on input "450.0" at bounding box center [736, 443] width 46 height 16
type input "455.0"
click at [726, 488] on input "500.0" at bounding box center [736, 485] width 46 height 16
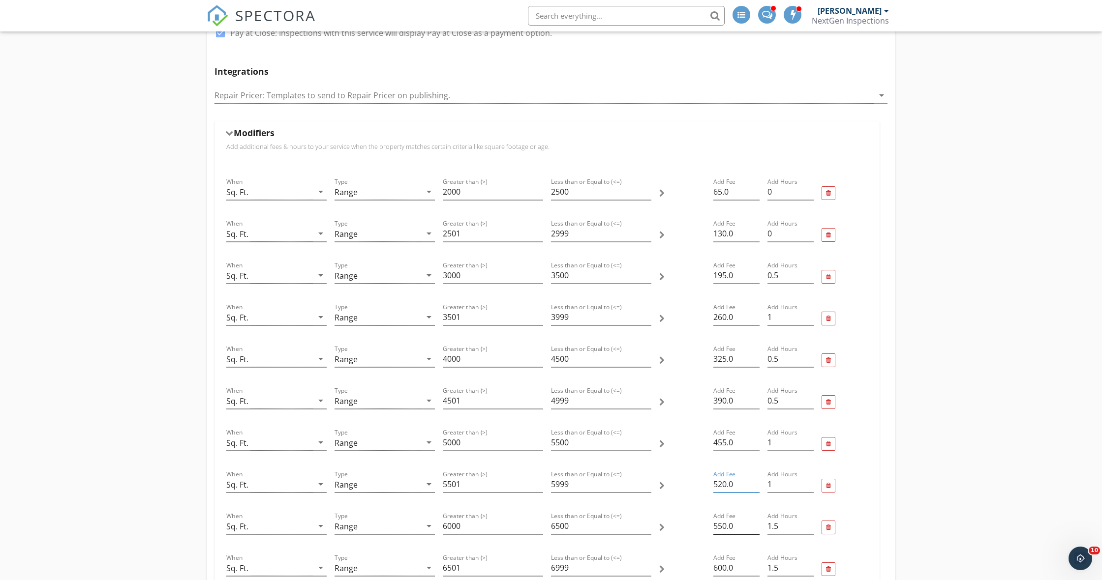
type input "520.0"
click at [727, 527] on input "550.0" at bounding box center [736, 526] width 46 height 16
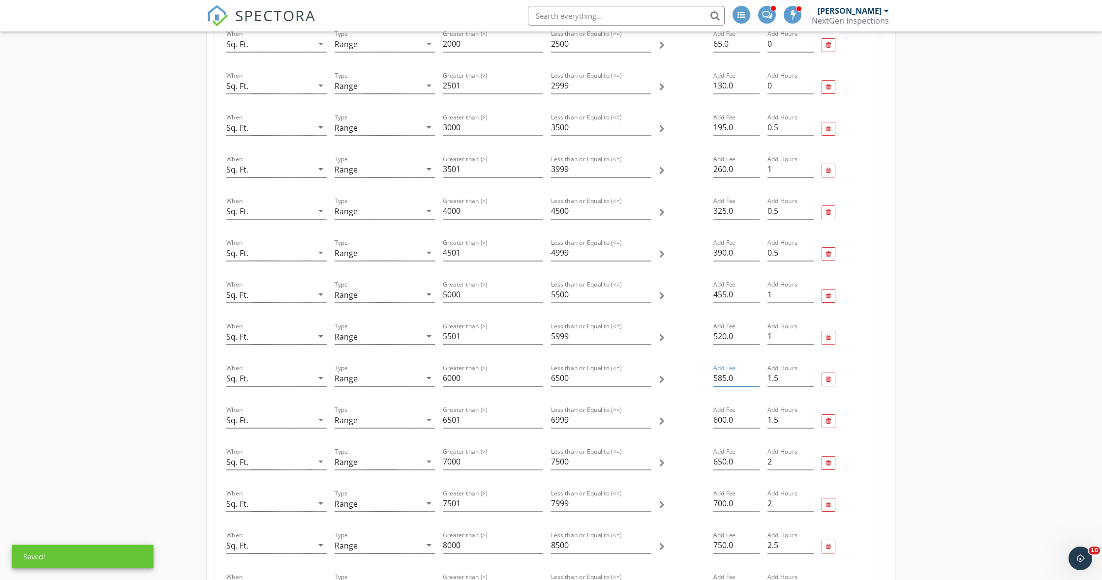
scroll to position [510, 0]
type input "585.0"
drag, startPoint x: 726, startPoint y: 421, endPoint x: 740, endPoint y: 426, distance: 15.1
click at [726, 421] on input "600.0" at bounding box center [736, 420] width 46 height 16
type input "650.0"
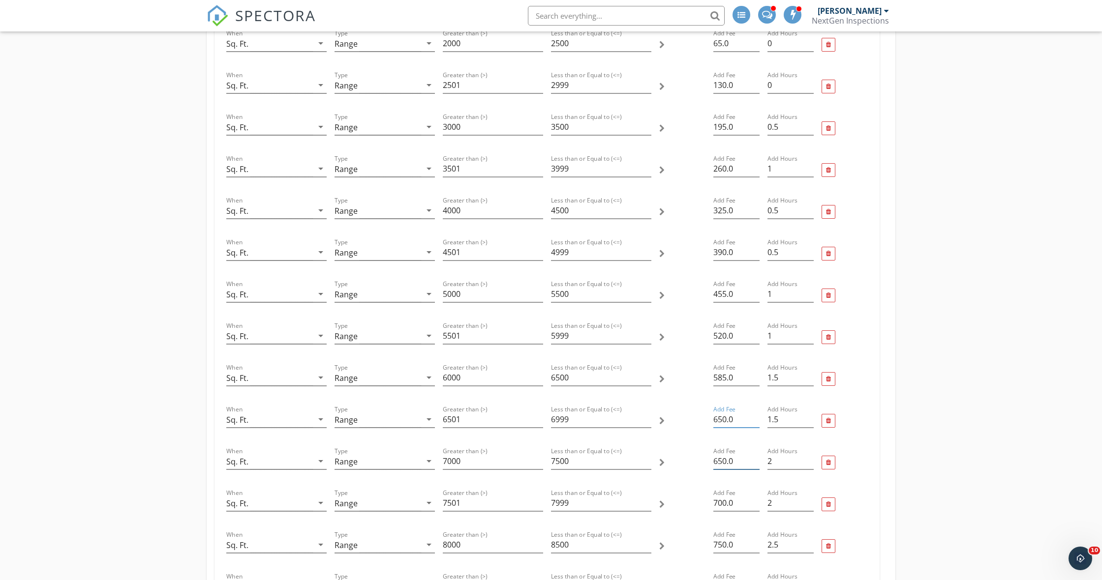
click at [727, 462] on input "650.0" at bounding box center [736, 462] width 46 height 16
type input "715.0"
click at [726, 504] on input "700.0" at bounding box center [736, 503] width 46 height 16
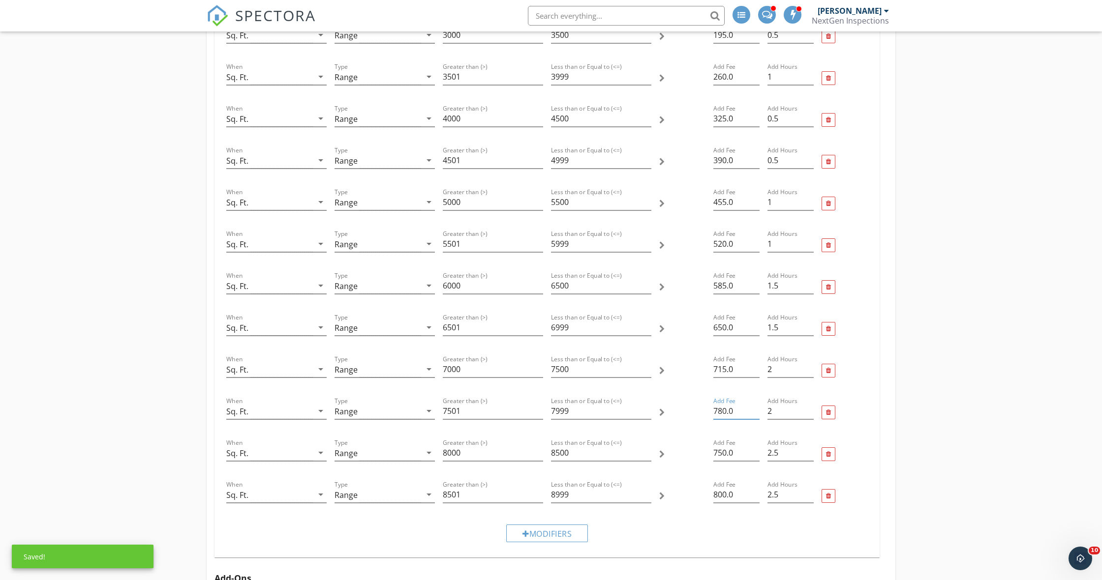
scroll to position [604, 0]
type input "780.0"
click at [725, 452] on input "750.0" at bounding box center [736, 451] width 46 height 16
type input "845.0"
click at [726, 490] on input "800.0" at bounding box center [736, 493] width 46 height 16
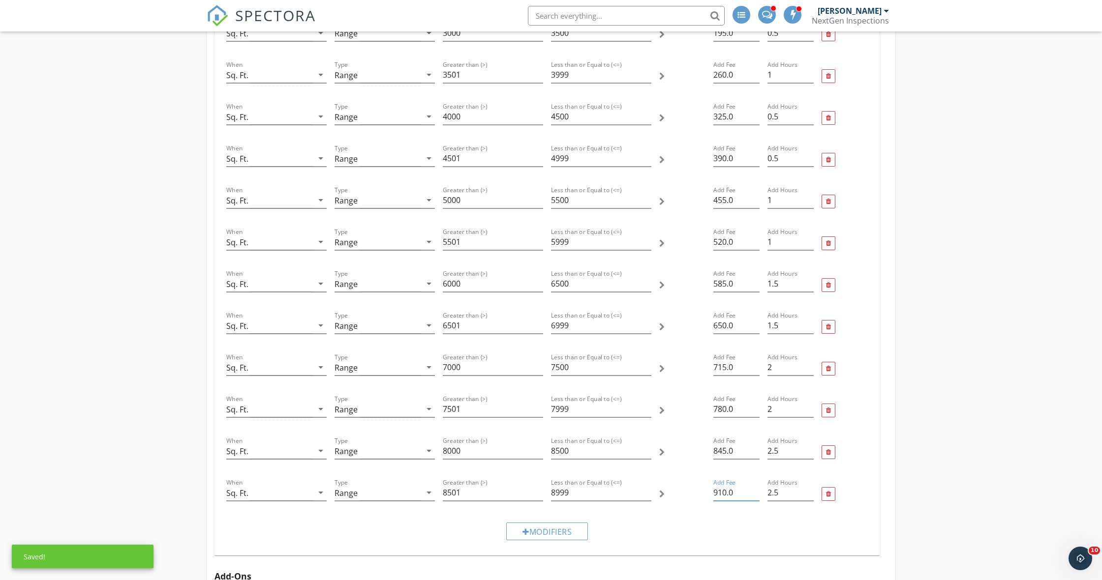
type input "910.0"
click at [714, 526] on div "Modifiers" at bounding box center [546, 531] width 649 height 33
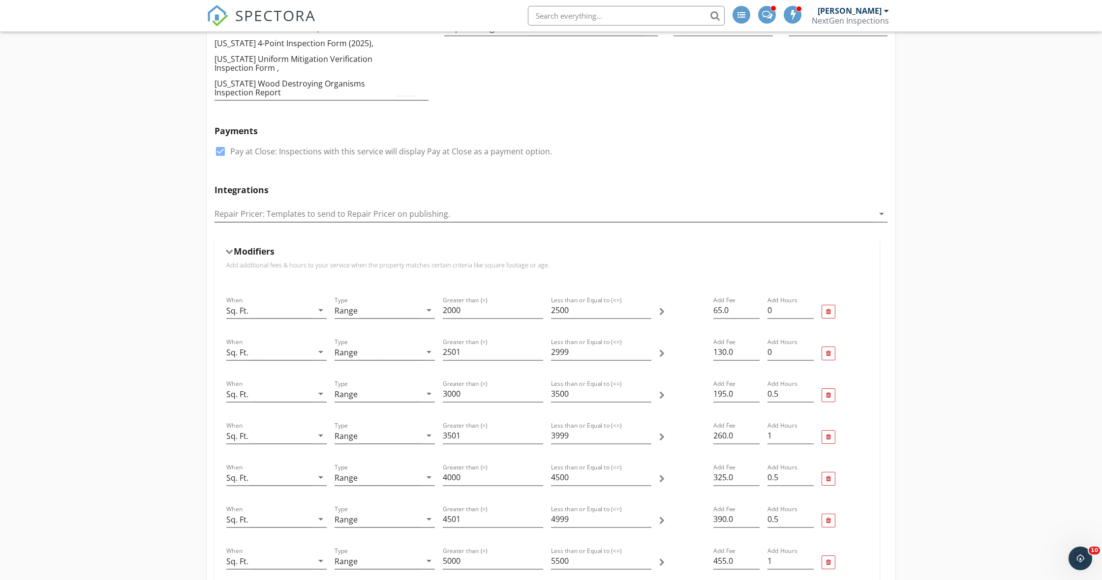
scroll to position [239, 0]
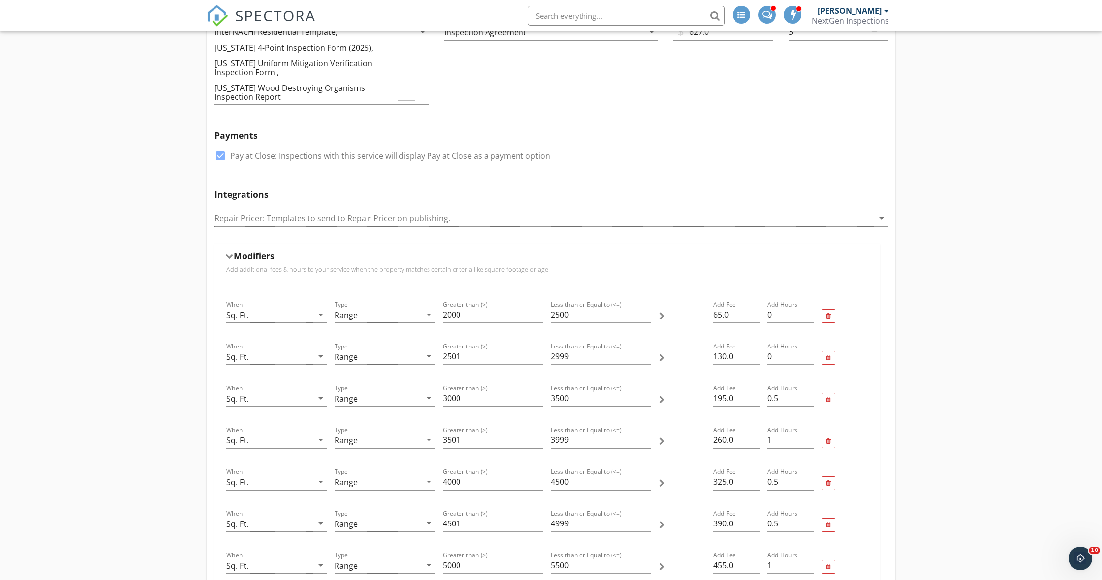
click at [229, 256] on div at bounding box center [229, 255] width 8 height 5
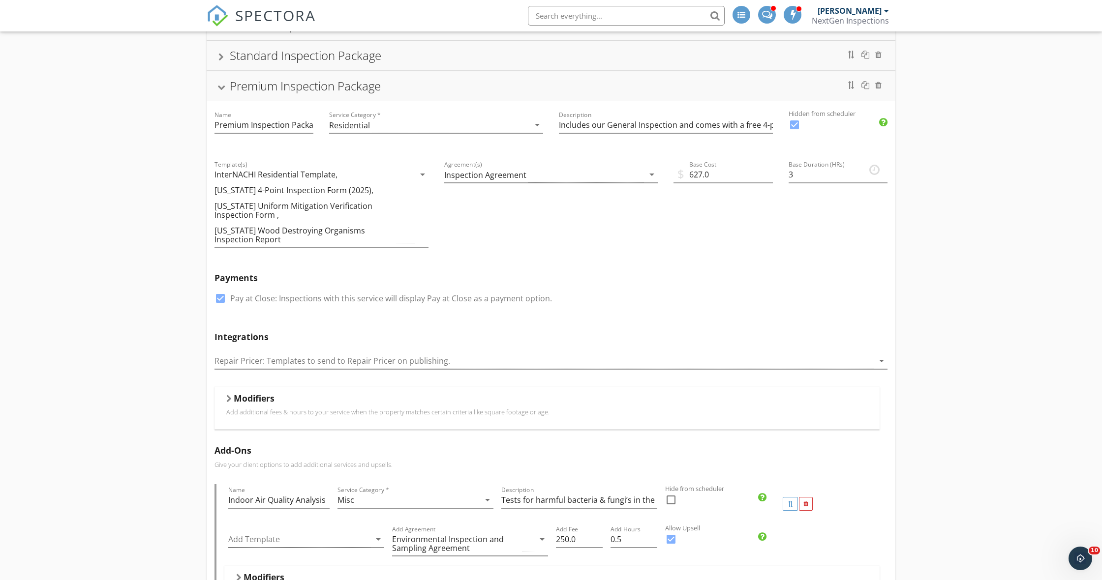
scroll to position [93, 0]
click at [750, 131] on input "Includes our General Inspection and comes with a free 4-point & Wind Mitigation…" at bounding box center [666, 128] width 214 height 16
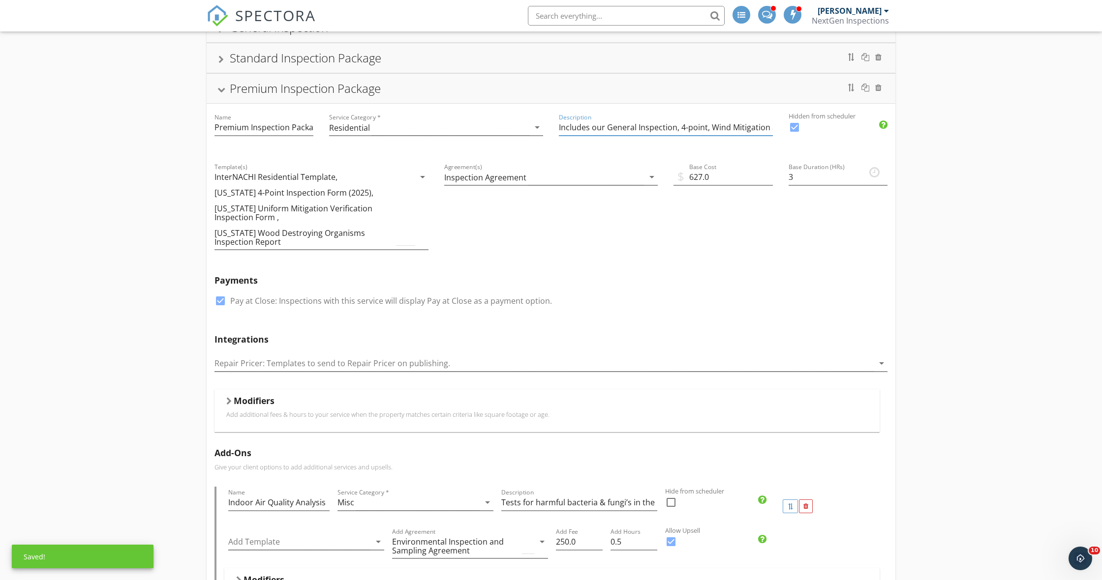
type input "Includes our General Inspection, 4-point, Wind Mitigation and WDO (Termite) Ins…"
click at [759, 252] on div "$ Base Cost 627.0" at bounding box center [723, 210] width 115 height 114
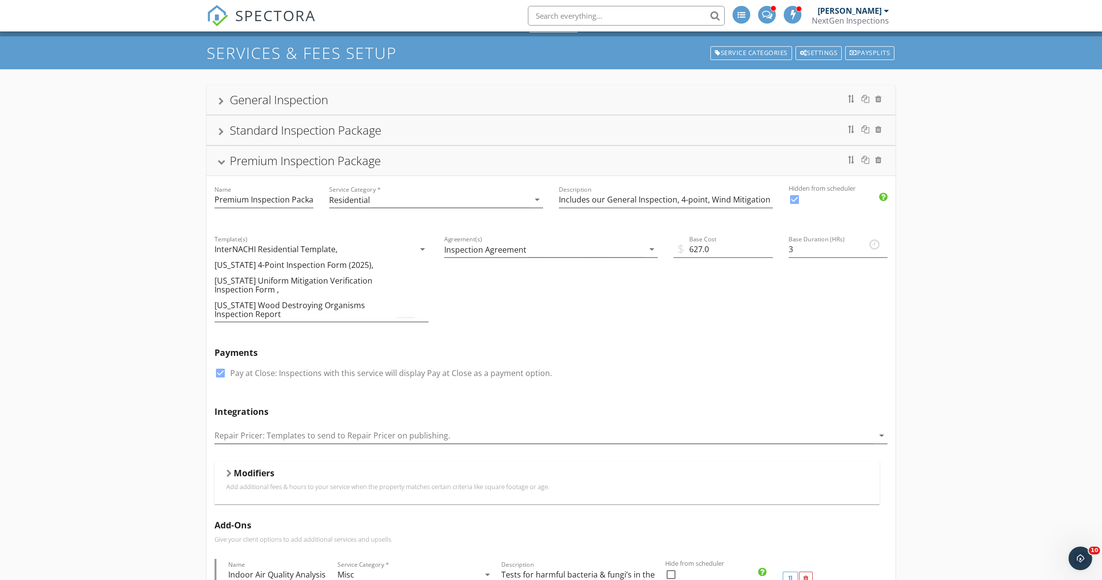
scroll to position [19, 0]
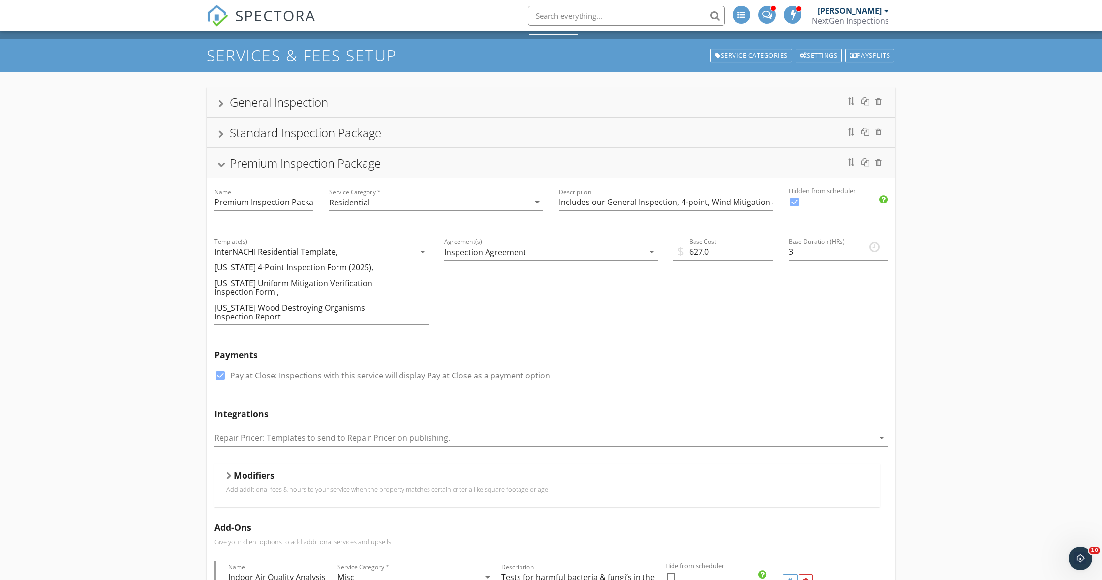
click at [220, 166] on div at bounding box center [221, 164] width 8 height 5
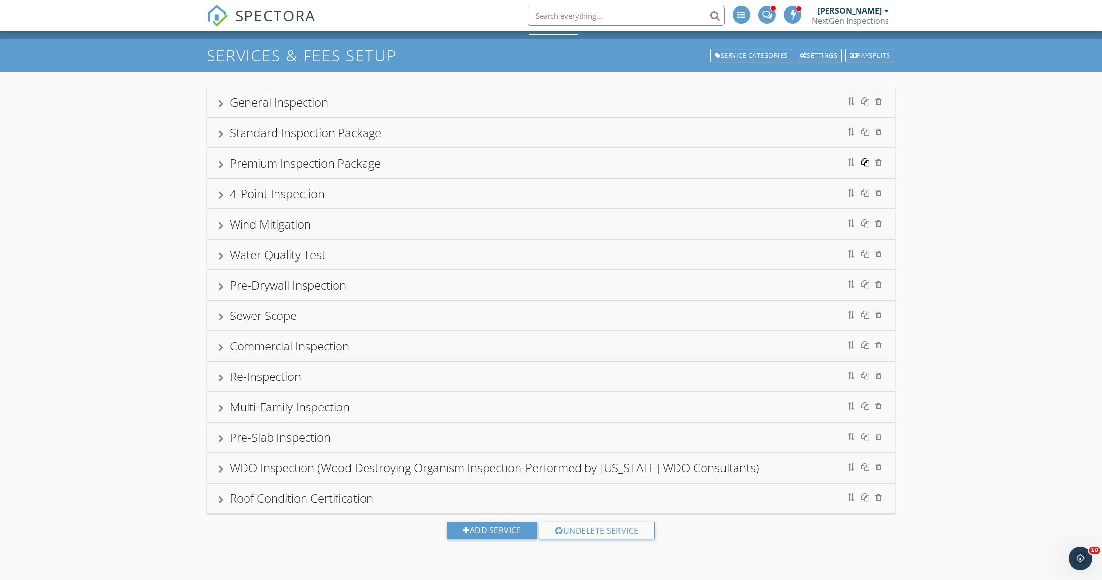
click at [867, 164] on div at bounding box center [865, 162] width 8 height 8
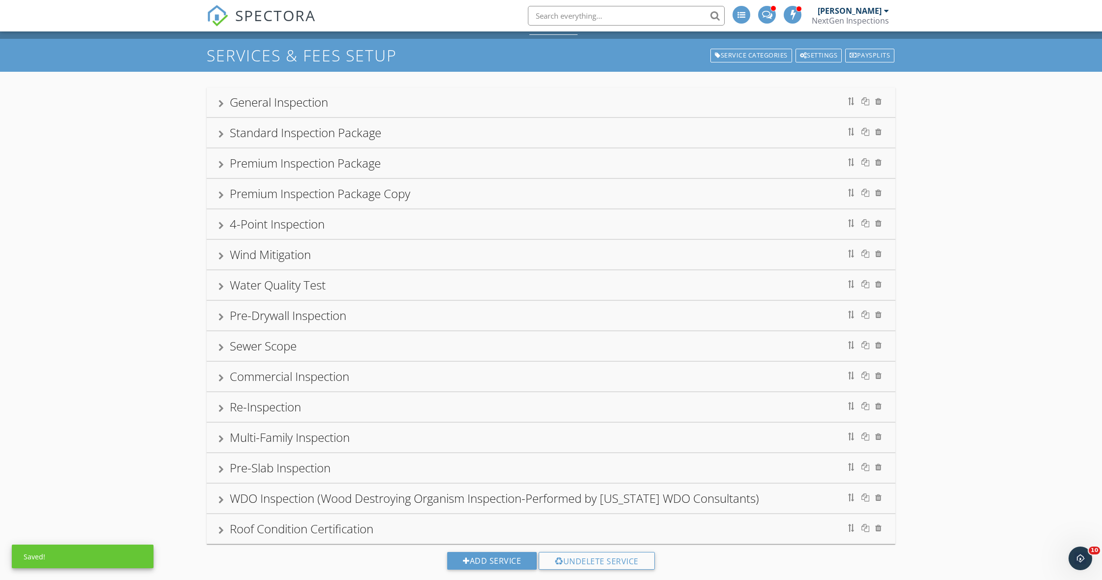
click at [225, 194] on div "Premium Inspection Package Copy" at bounding box center [550, 194] width 665 height 18
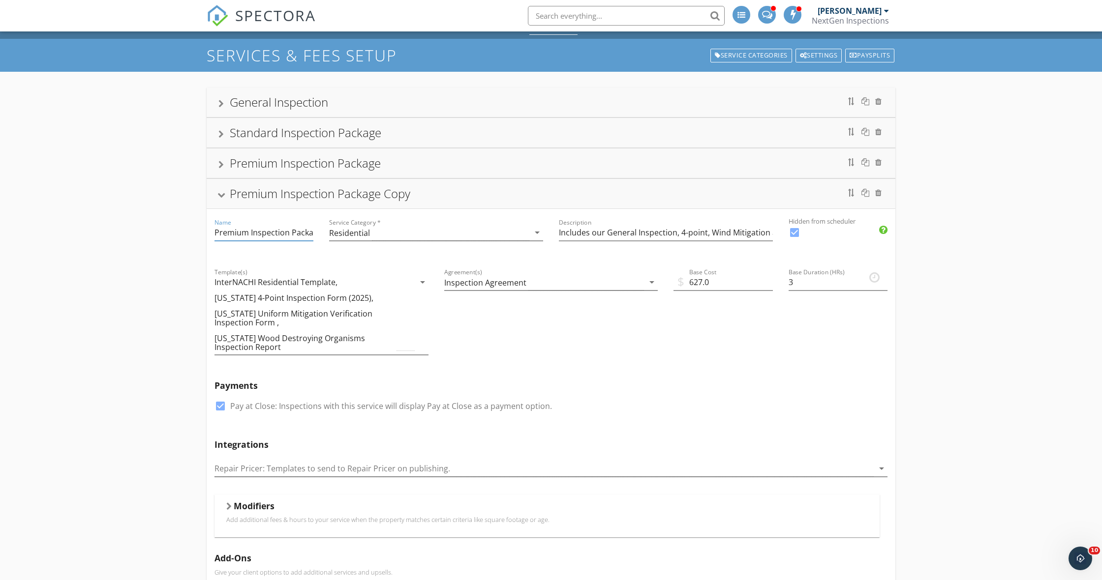
click at [296, 237] on input "Premium Inspection Package Copy" at bounding box center [263, 233] width 99 height 16
type input "P"
type input "Elite Inspection Package"
click at [742, 236] on input "Includes our General Inspection, 4-point, Wind Mitigation and WDO (Termite) Ins…" at bounding box center [666, 233] width 214 height 16
type input "Includes our General Inspection, 4-point, Wind Mitigation, WDO (Termite), Air Q…"
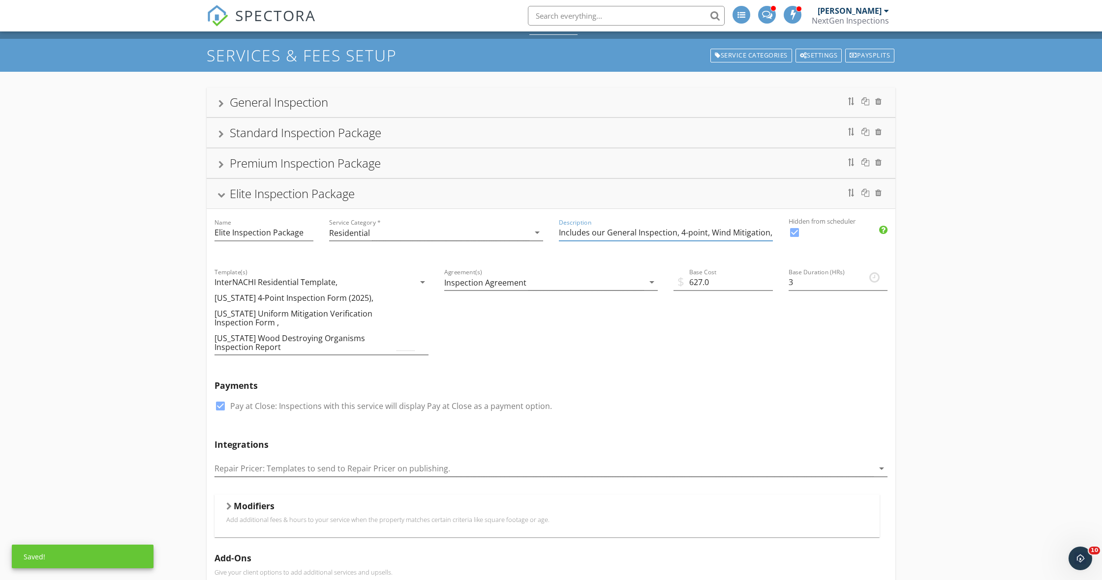
click at [792, 337] on div "Base Duration (HRs) 3" at bounding box center [838, 316] width 115 height 114
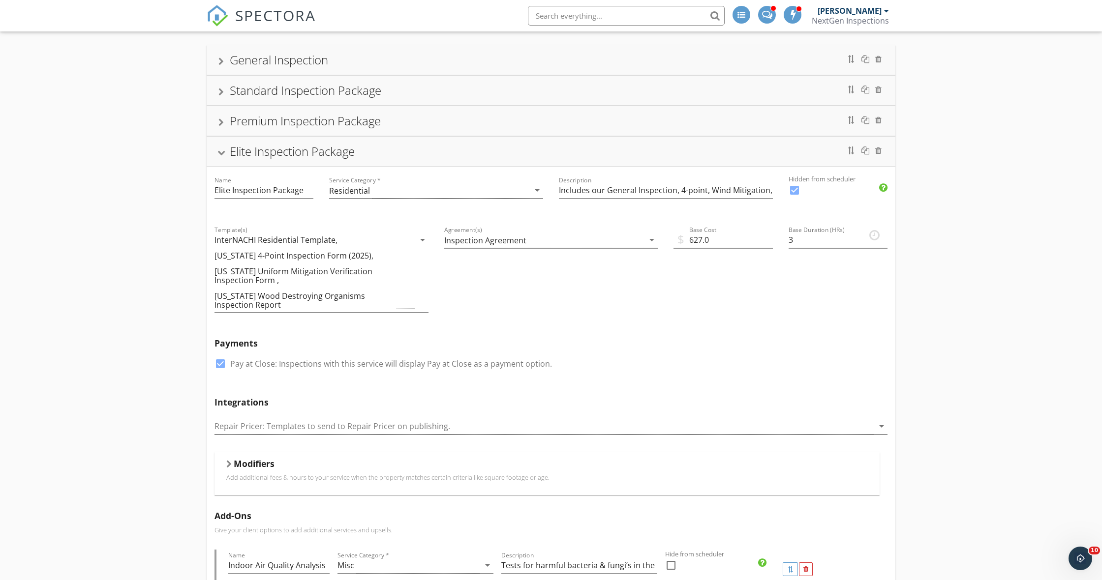
scroll to position [61, 0]
click at [417, 237] on icon "arrow_drop_down" at bounding box center [423, 240] width 12 height 12
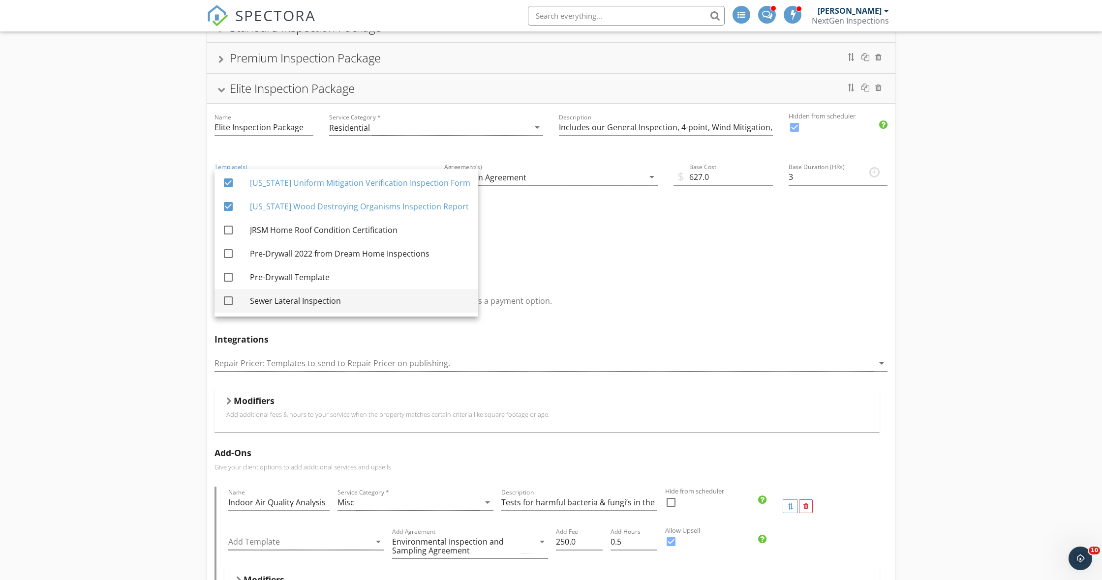
scroll to position [124, 0]
click at [225, 300] on div at bounding box center [228, 300] width 17 height 17
checkbox input "true"
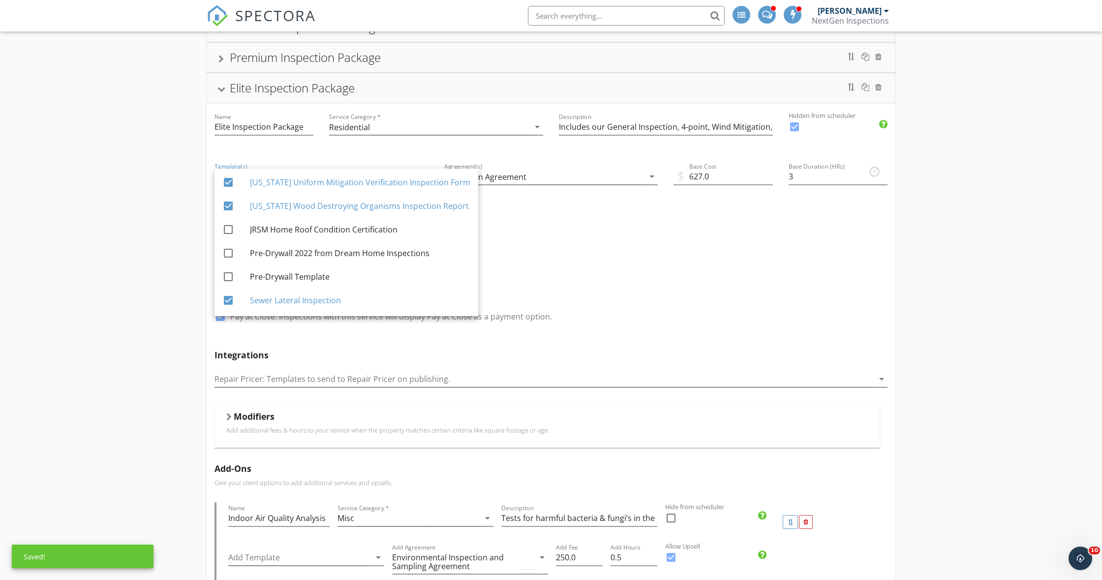
click at [667, 250] on div "$ Base Cost 627.0" at bounding box center [723, 218] width 115 height 130
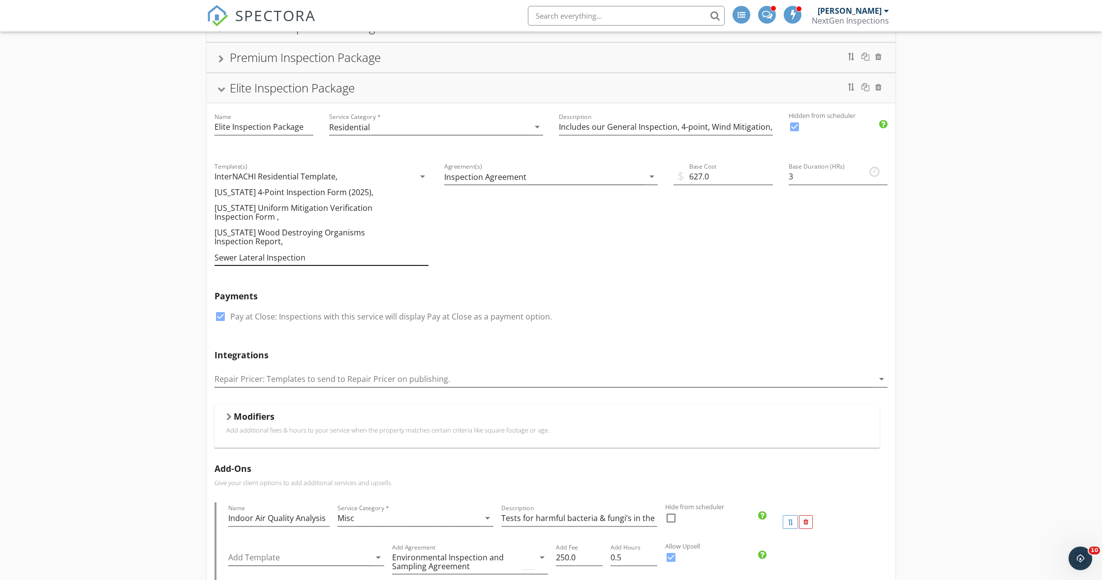
click at [418, 182] on icon "arrow_drop_down" at bounding box center [423, 177] width 12 height 12
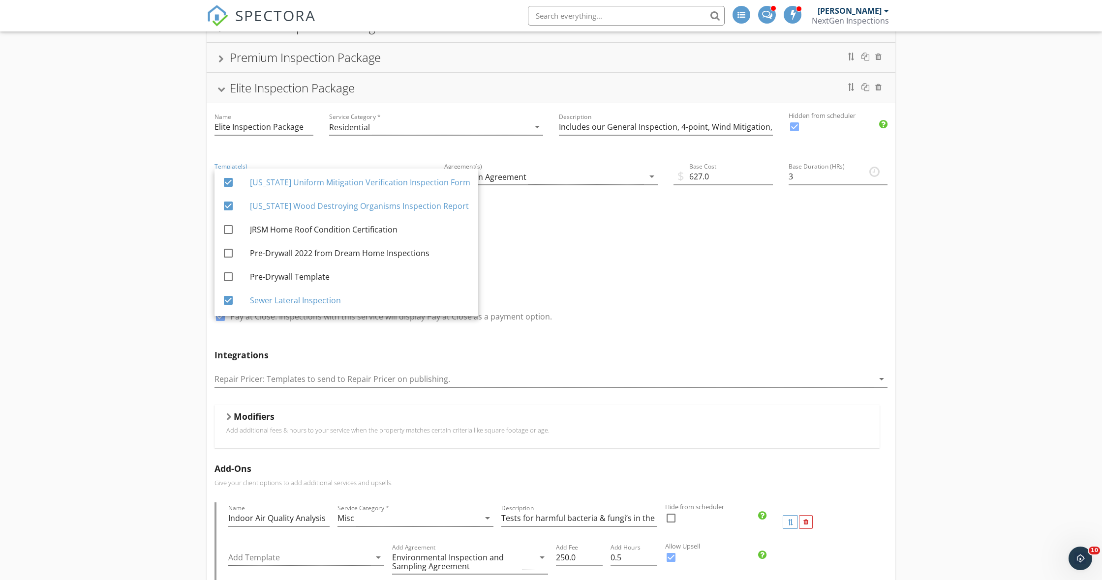
scroll to position [191, 0]
click at [675, 264] on div "$ Base Cost 627.0" at bounding box center [723, 218] width 115 height 130
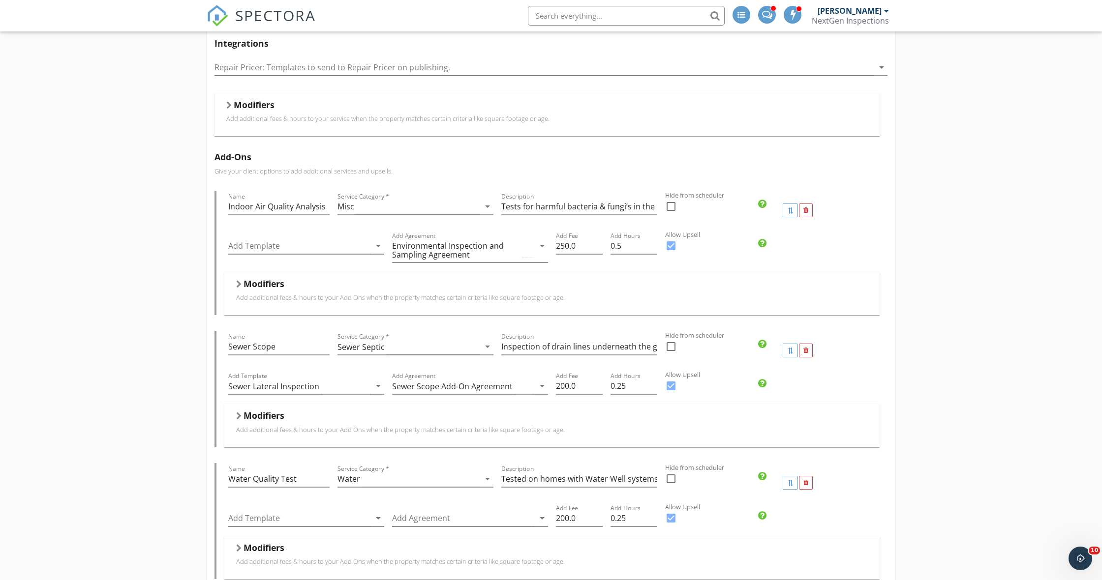
scroll to position [437, 0]
click at [807, 211] on div at bounding box center [805, 210] width 5 height 6
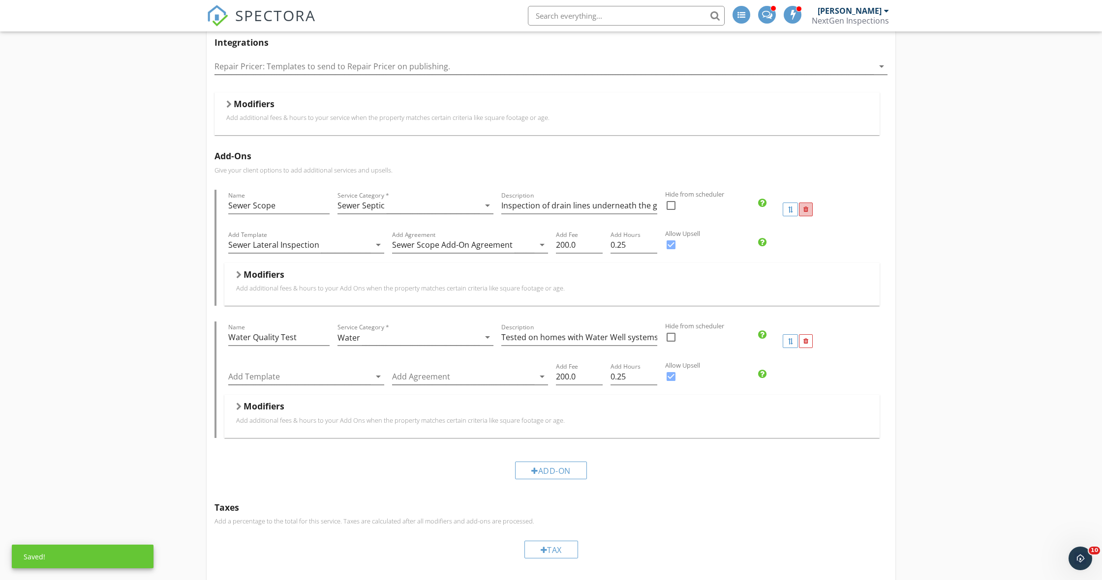
click at [807, 209] on div at bounding box center [805, 210] width 5 height 6
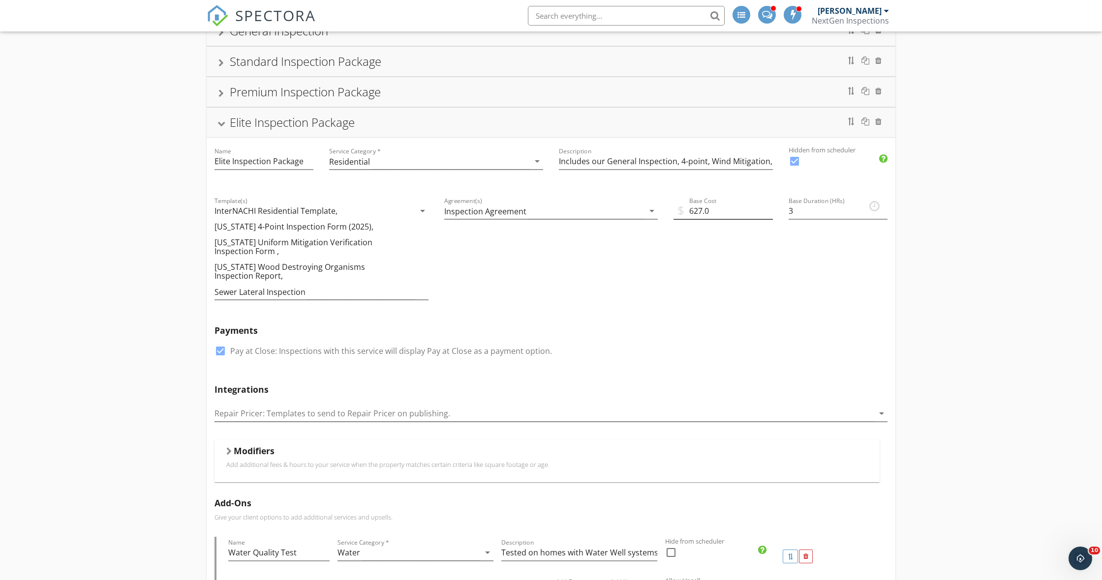
scroll to position [82, 0]
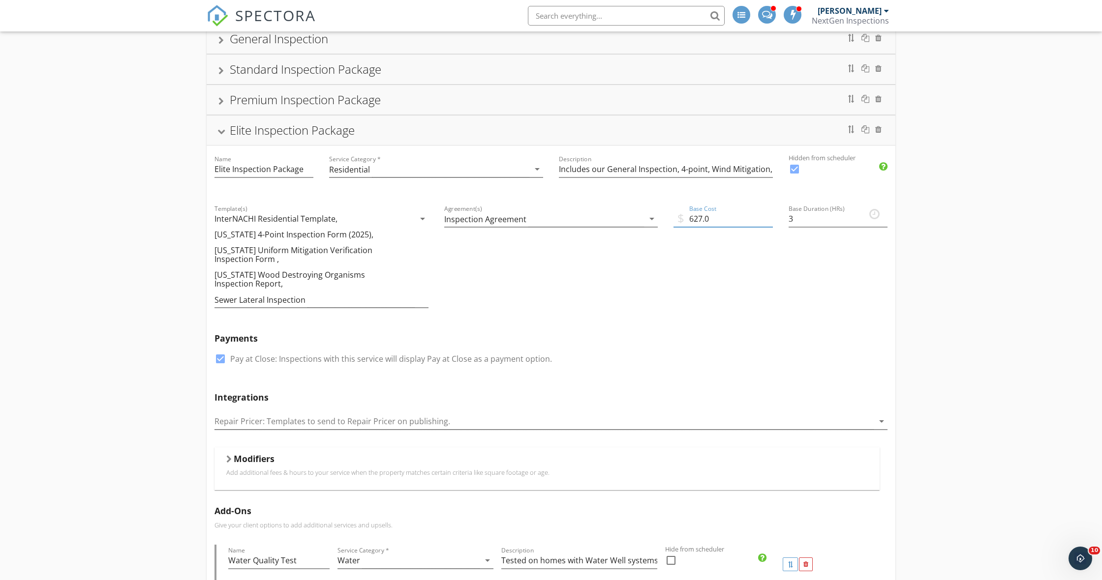
click at [700, 220] on input "627.0" at bounding box center [722, 219] width 99 height 16
type input "1077.0"
click at [662, 279] on div "Agreement(s) Inspection Agreement arrow_drop_down" at bounding box center [551, 260] width 230 height 130
click at [224, 130] on div at bounding box center [221, 131] width 8 height 5
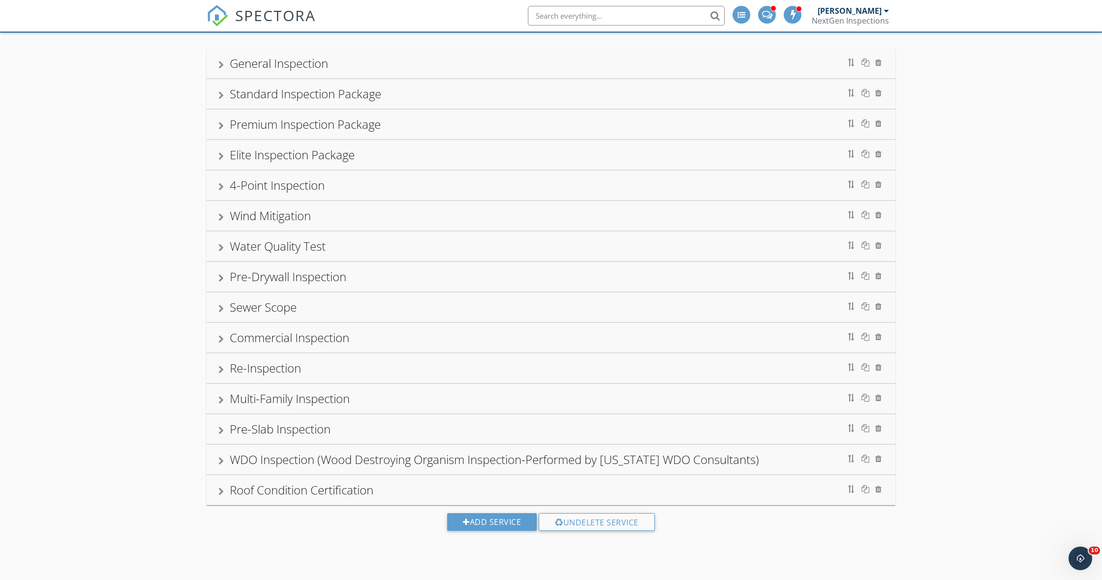
scroll to position [58, 0]
click at [219, 400] on div at bounding box center [220, 400] width 5 height 8
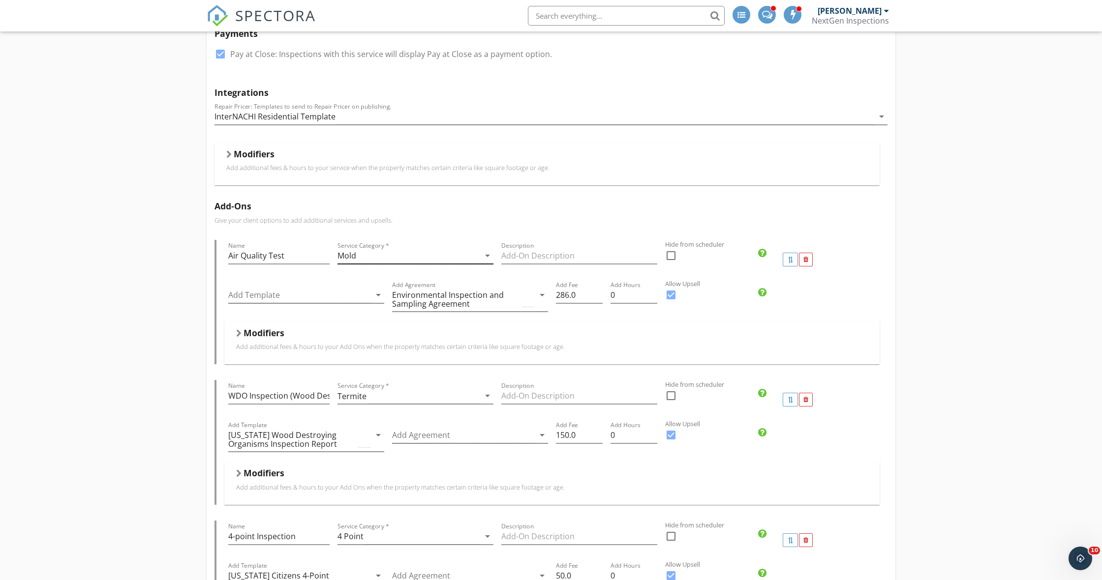
scroll to position [551, 0]
click at [427, 257] on div "Mold" at bounding box center [408, 255] width 142 height 16
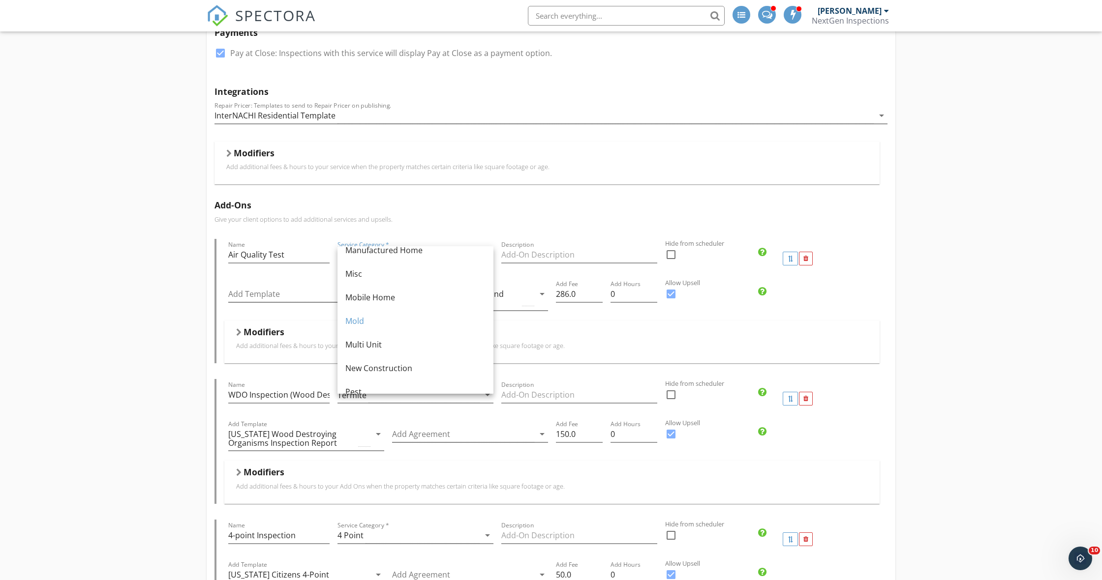
scroll to position [202, 0]
click at [383, 272] on div "Misc" at bounding box center [415, 273] width 140 height 12
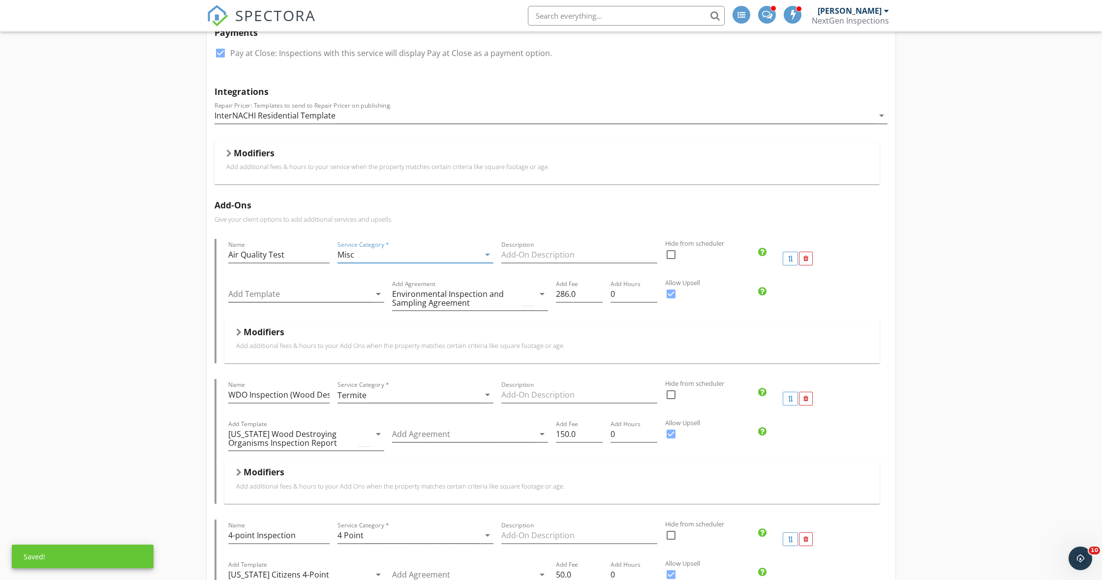
click at [146, 294] on div "General Inspection Standard Inspection Package Name Standard Inspection Package…" at bounding box center [551, 397] width 1102 height 1717
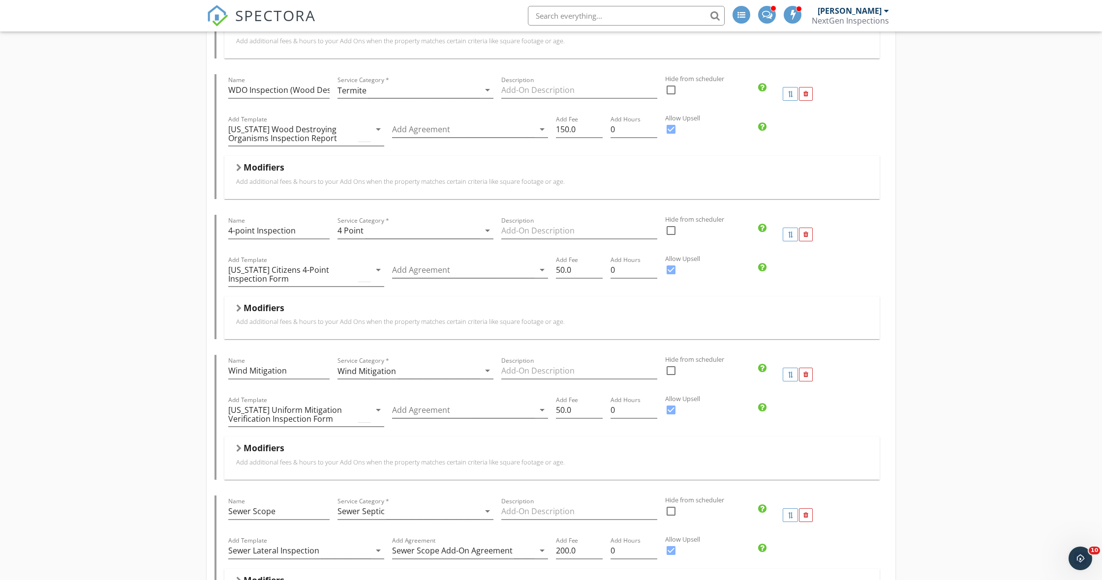
scroll to position [857, 0]
click at [362, 266] on div "Florida Citizens 4-Point Inspection Form" at bounding box center [299, 274] width 142 height 25
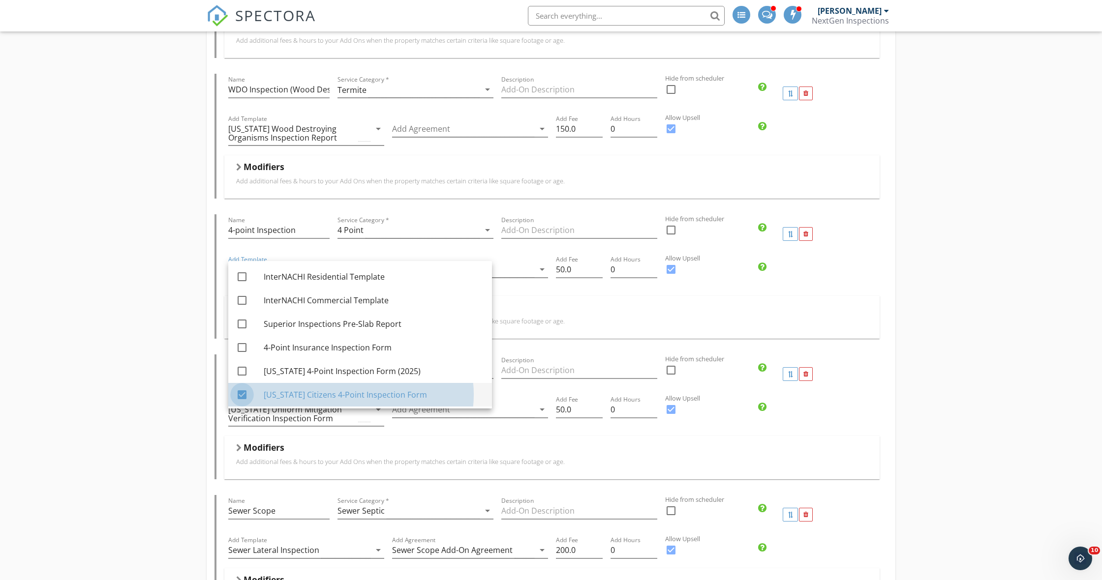
click at [241, 393] on div at bounding box center [242, 395] width 17 height 17
checkbox input "false"
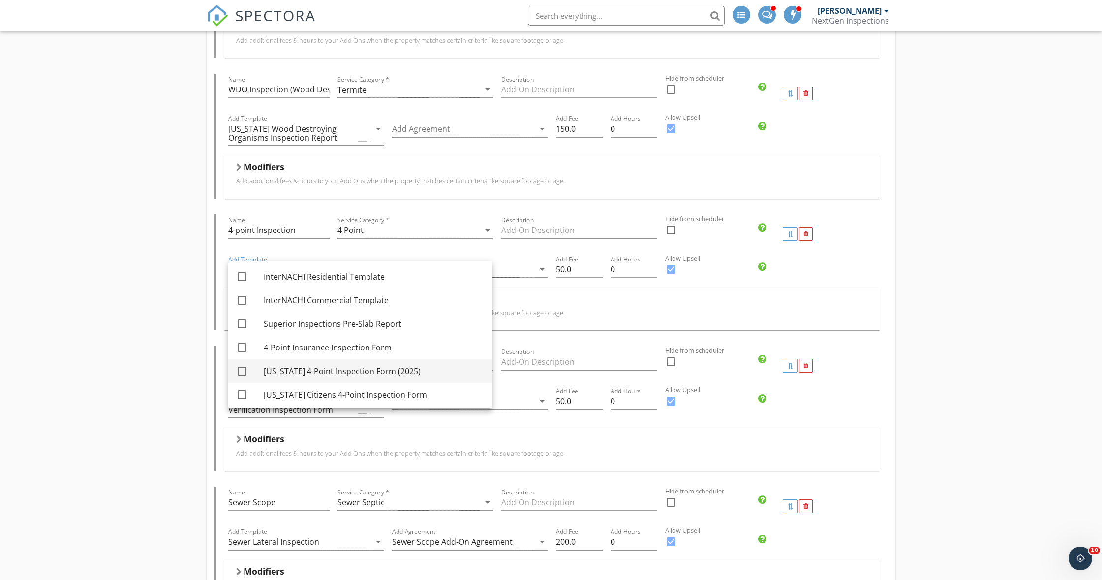
click at [241, 367] on div at bounding box center [242, 371] width 17 height 17
checkbox input "true"
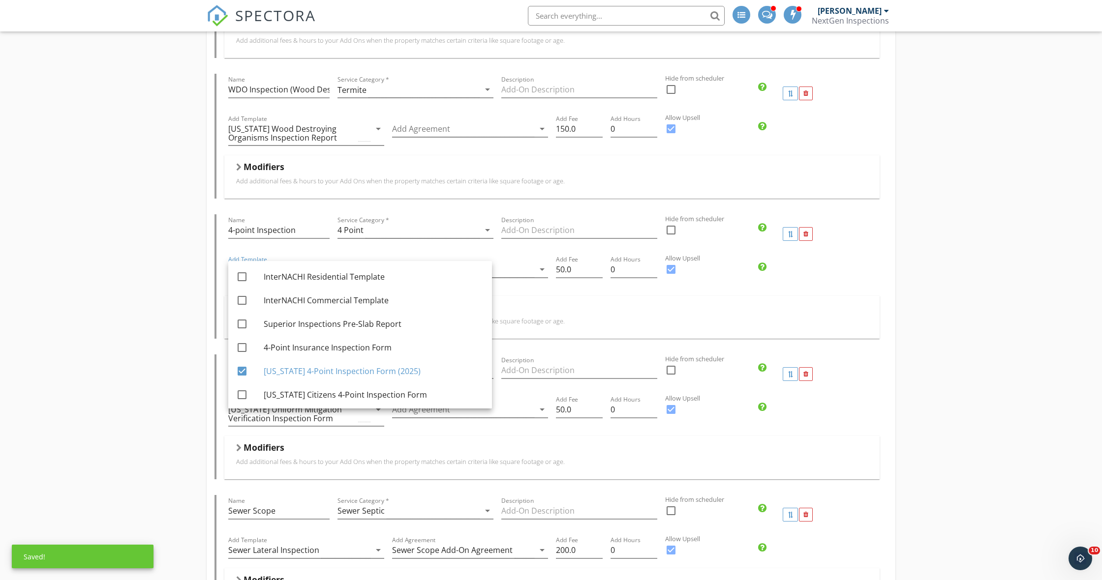
click at [127, 331] on div "General Inspection Standard Inspection Package Name Standard Inspection Package…" at bounding box center [551, 92] width 1102 height 1717
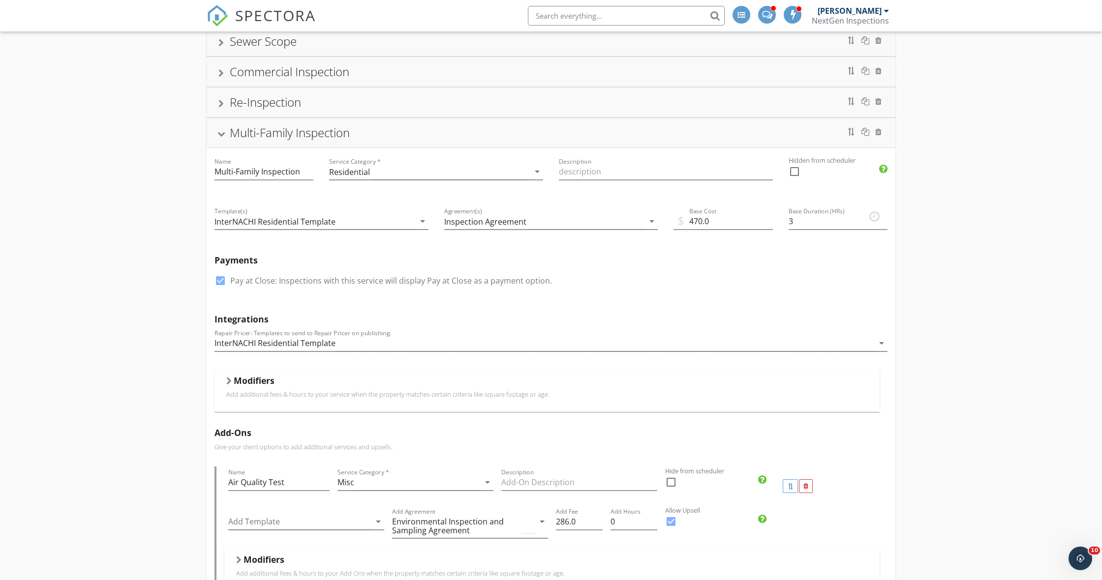
scroll to position [323, 0]
click at [223, 136] on div at bounding box center [221, 134] width 8 height 5
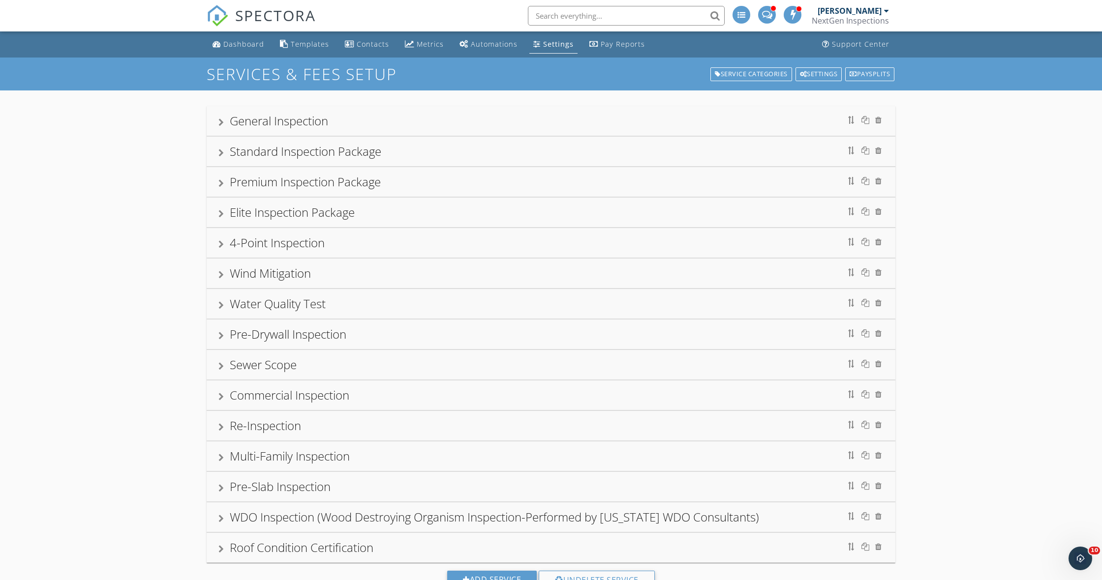
scroll to position [0, 0]
click at [221, 121] on div at bounding box center [220, 123] width 5 height 8
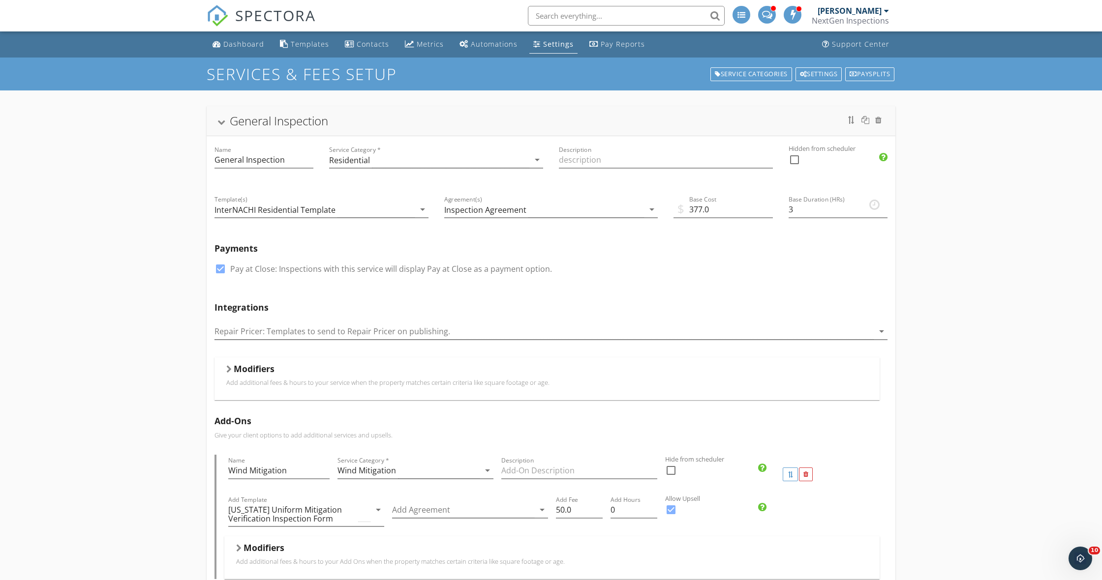
click at [226, 122] on div "General Inspection" at bounding box center [550, 121] width 665 height 18
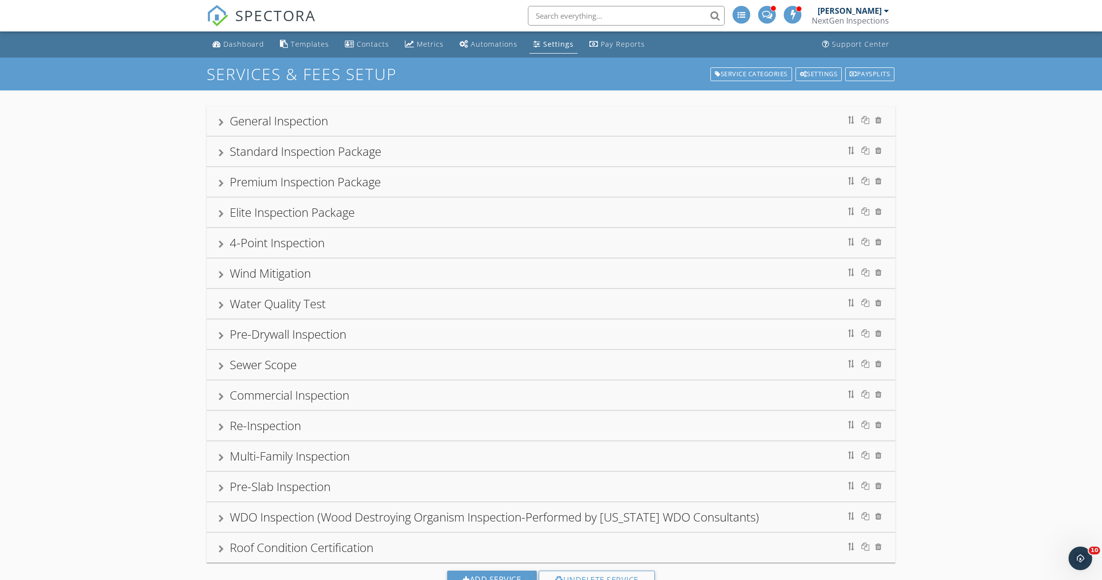
click at [223, 457] on div at bounding box center [220, 458] width 5 height 8
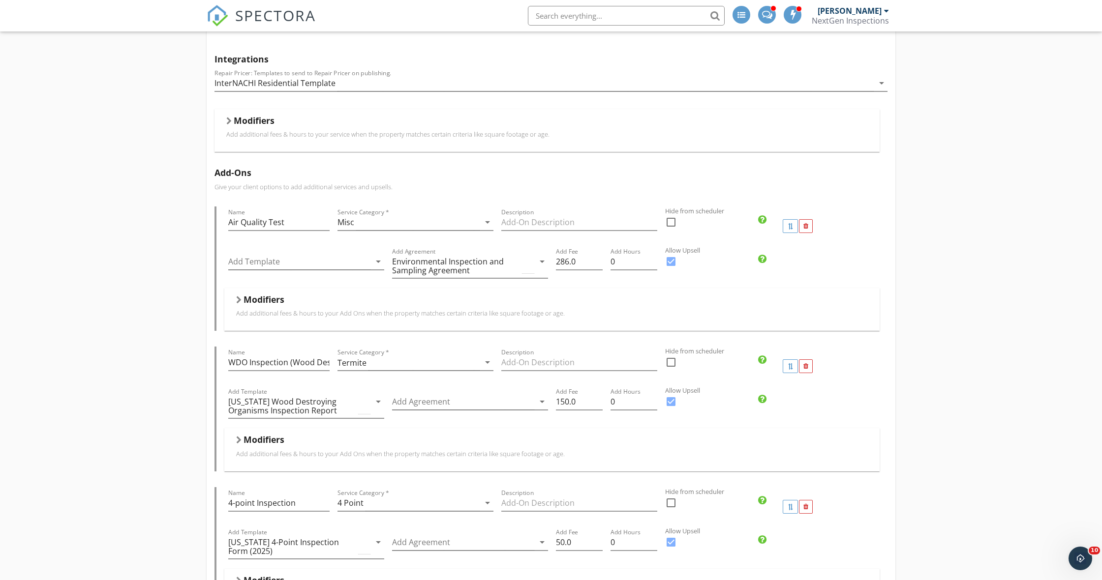
scroll to position [586, 0]
click at [236, 302] on div "Modifiers Add additional fees & hours to your Add Ons when the property matches…" at bounding box center [551, 307] width 655 height 43
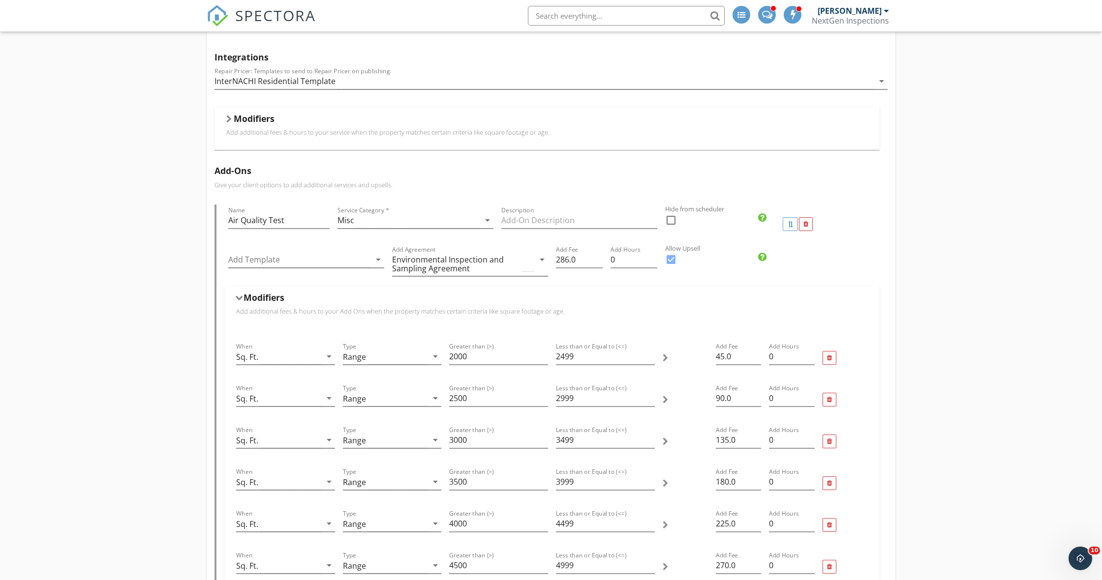
click at [243, 299] on div "Modifiers" at bounding box center [552, 299] width 632 height 15
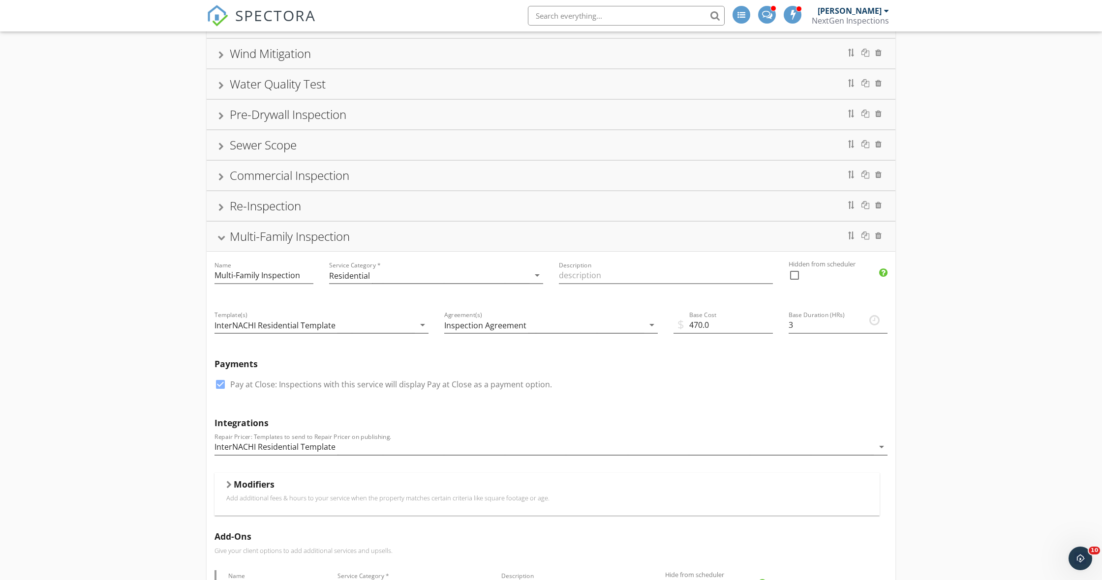
scroll to position [0, 0]
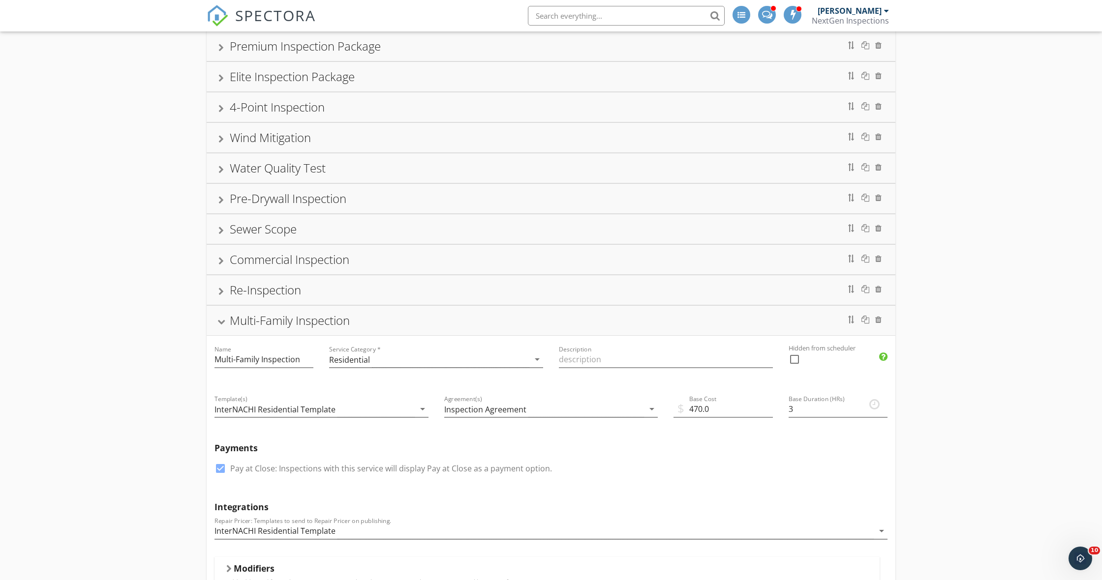
click at [230, 320] on div "Multi-Family Inspection" at bounding box center [290, 320] width 120 height 16
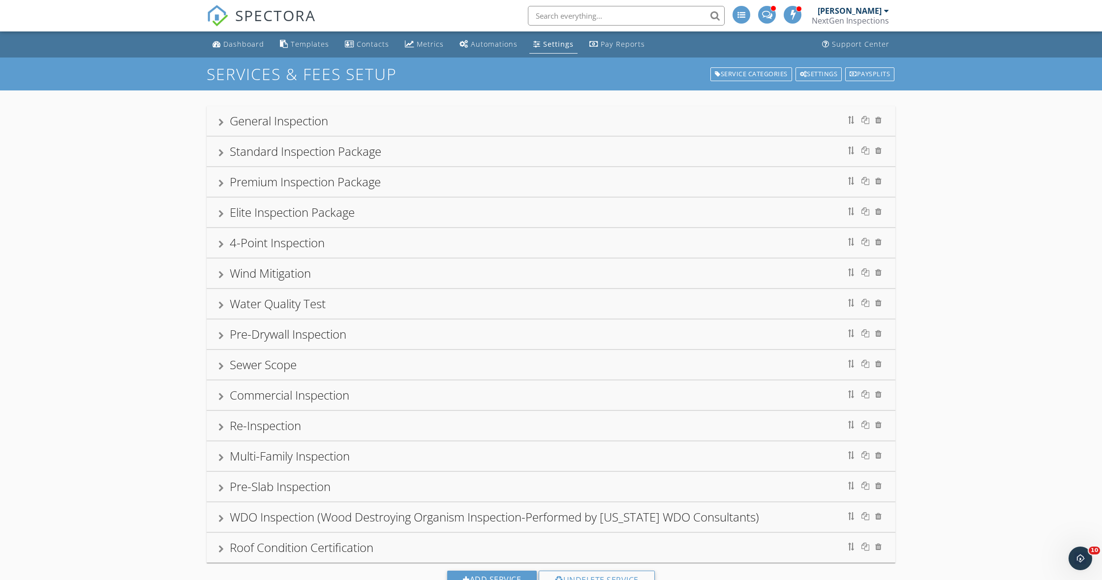
click at [218, 123] on div at bounding box center [220, 123] width 5 height 8
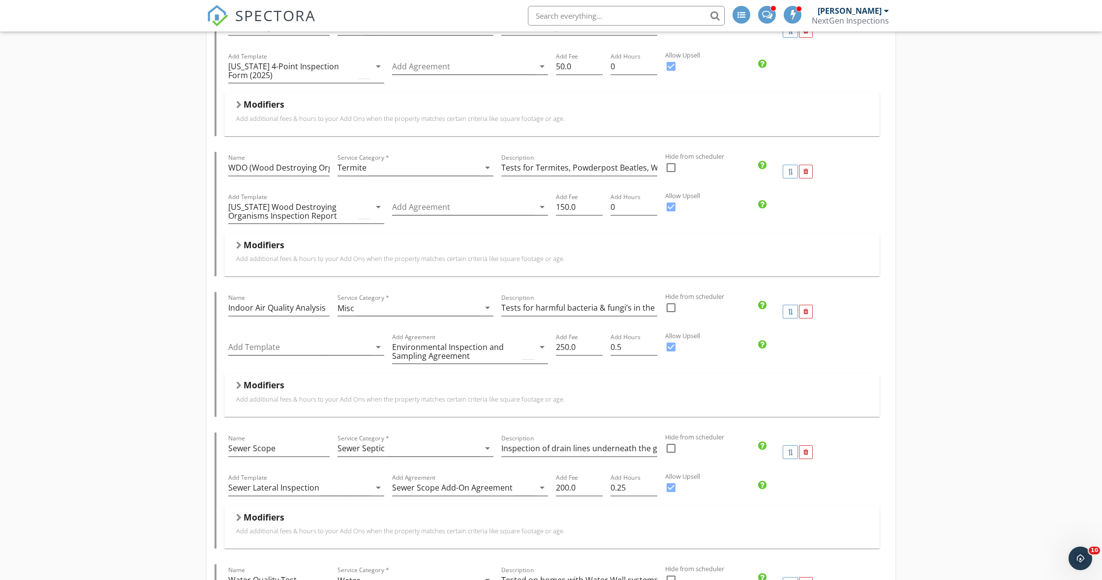
scroll to position [585, 0]
click at [235, 388] on div "Modifiers Add additional fees & hours to your Add Ons when the property matches…" at bounding box center [551, 394] width 655 height 43
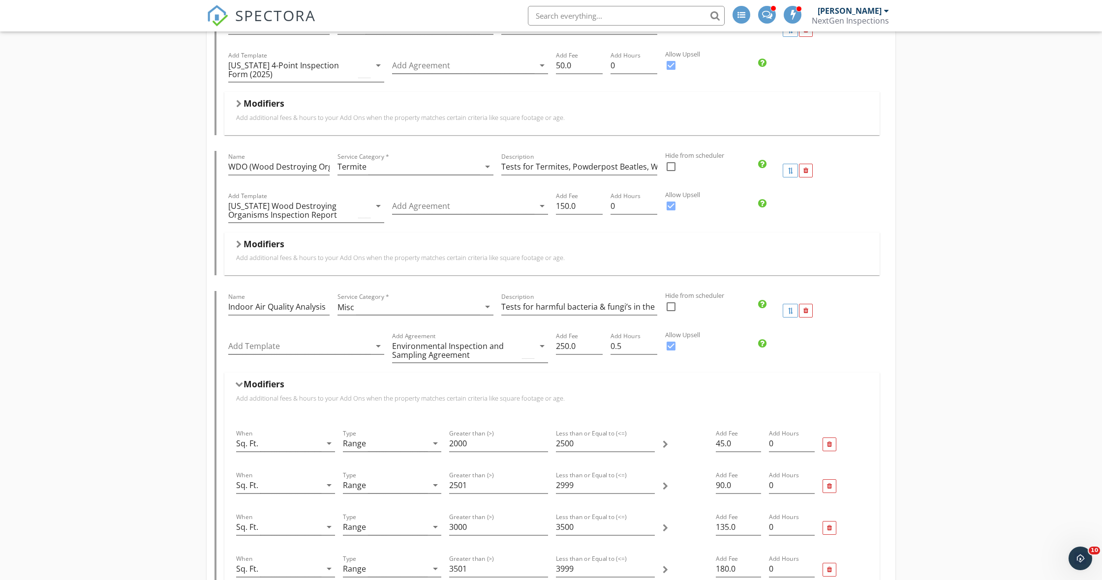
click at [235, 388] on div at bounding box center [239, 384] width 8 height 5
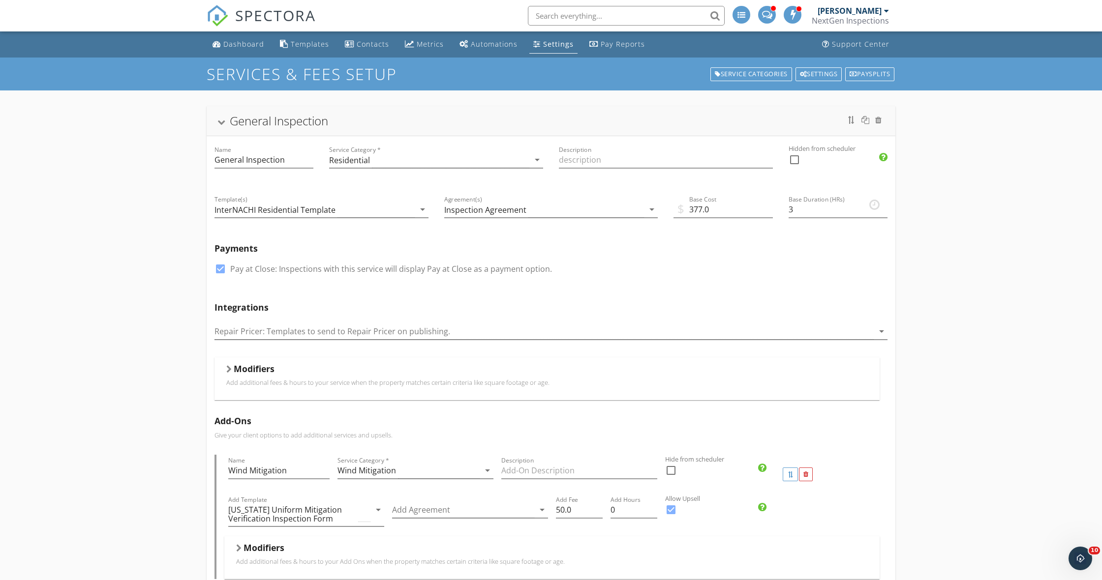
scroll to position [0, 0]
click at [220, 123] on div at bounding box center [221, 122] width 8 height 5
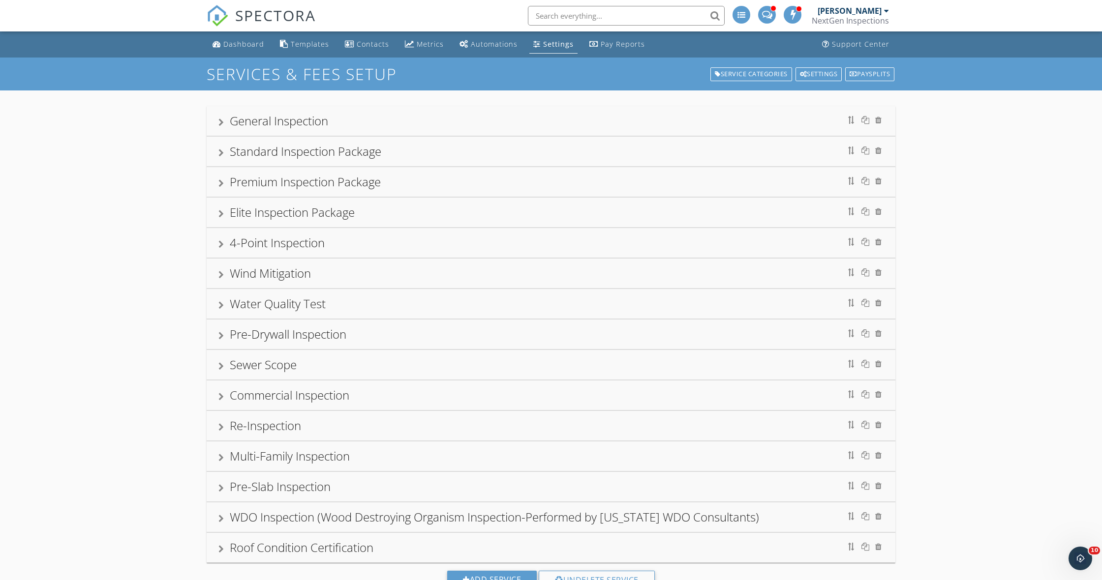
click at [224, 456] on div "Multi-Family Inspection" at bounding box center [550, 457] width 665 height 18
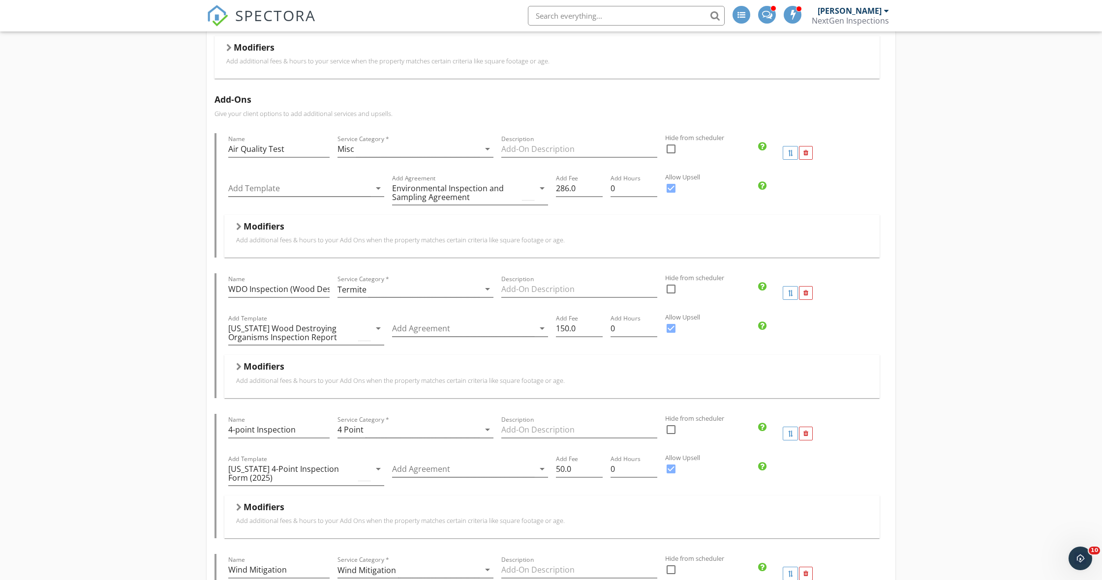
scroll to position [651, 0]
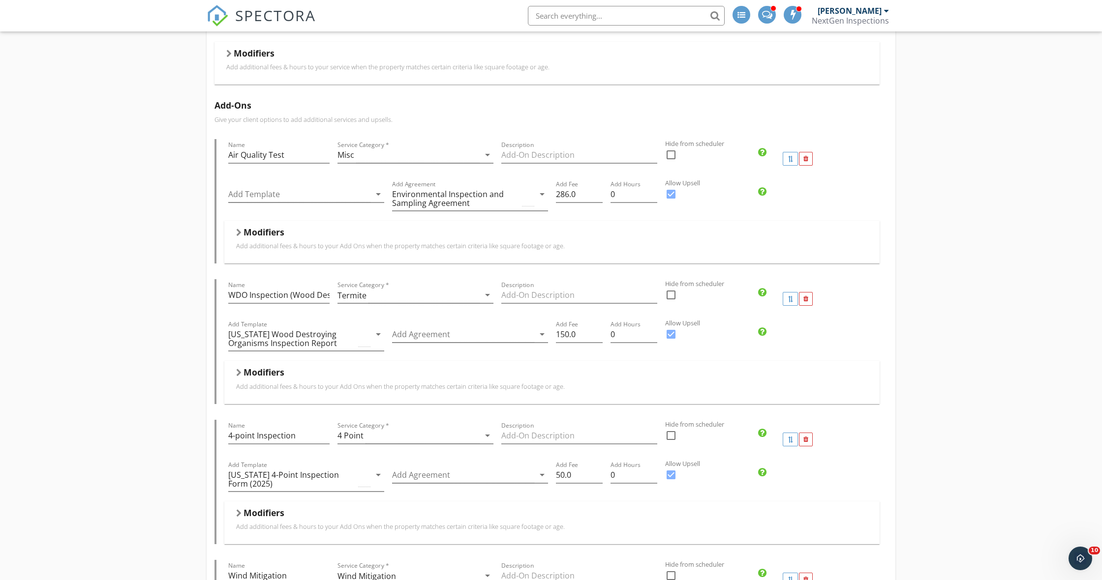
click at [242, 234] on div "Modifiers" at bounding box center [552, 234] width 632 height 15
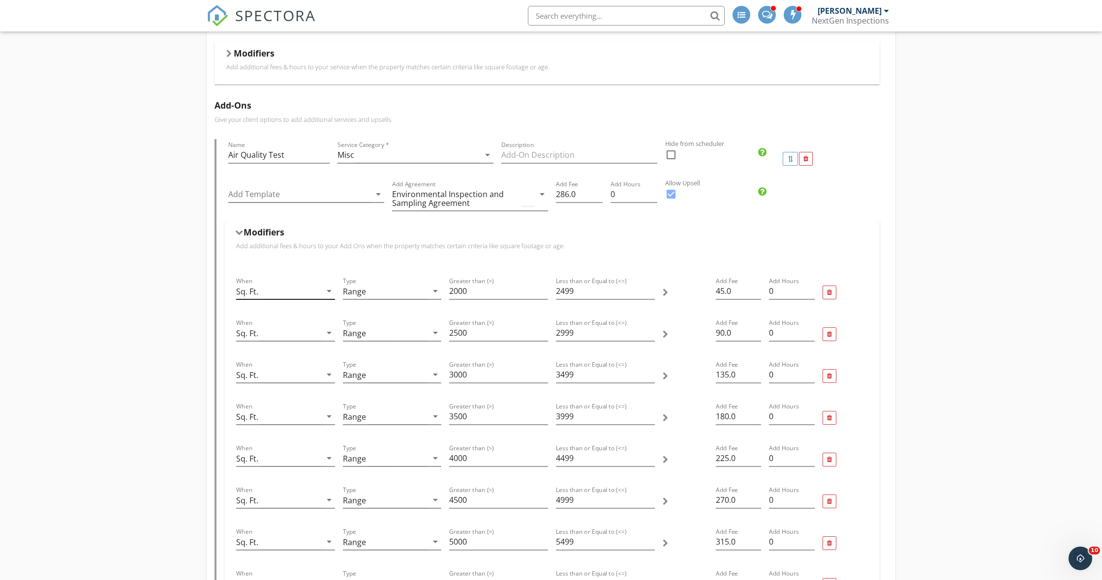
click at [308, 291] on div "Sq. Ft." at bounding box center [278, 291] width 85 height 16
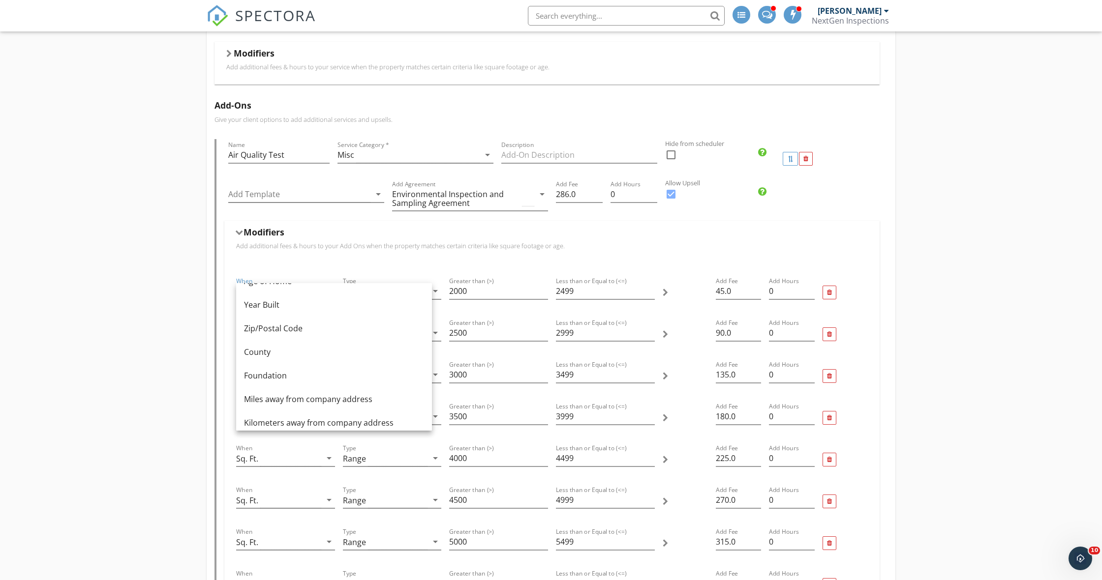
scroll to position [66, 0]
click at [147, 352] on div "General Inspection Name General Inspection Service Category * Residential arrow…" at bounding box center [551, 551] width 1102 height 2225
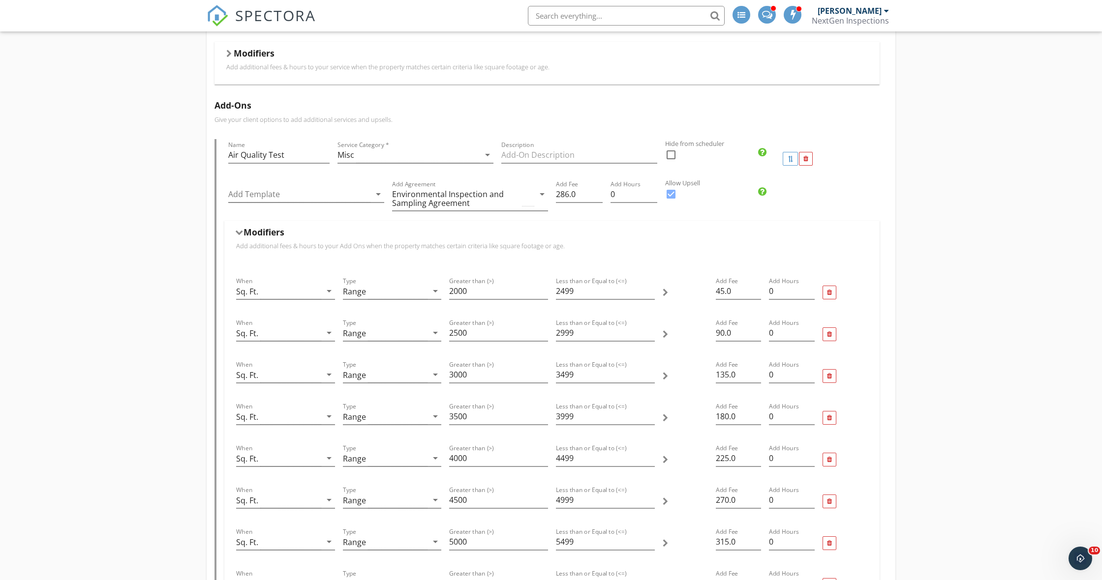
scroll to position [655, 0]
click at [570, 192] on input "286.0" at bounding box center [579, 190] width 47 height 16
type input "250.0"
click at [143, 247] on div "General Inspection Name General Inspection Service Category * Residential arrow…" at bounding box center [551, 547] width 1102 height 2225
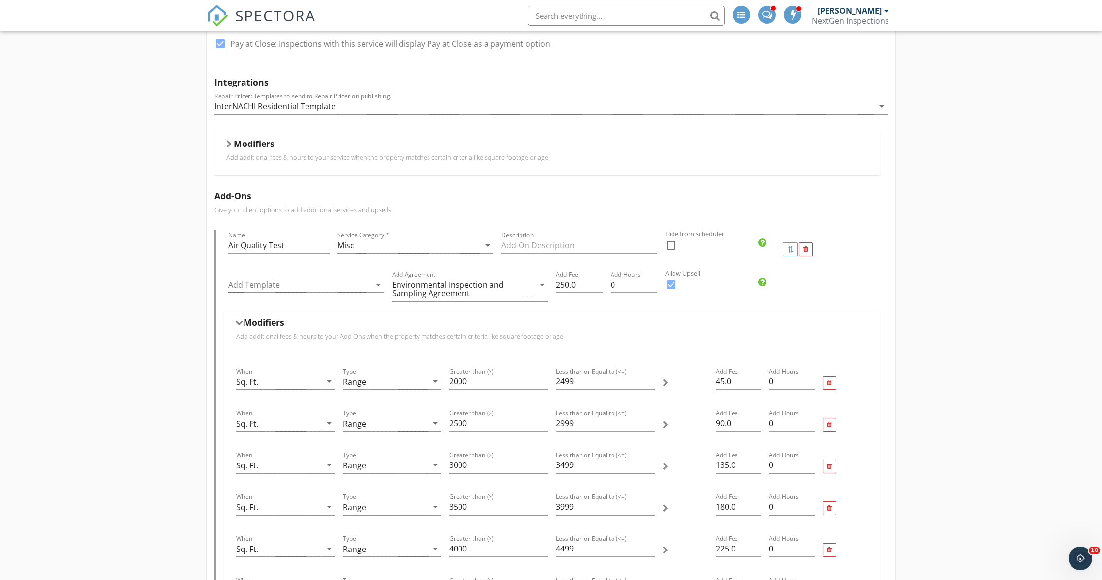
scroll to position [560, 0]
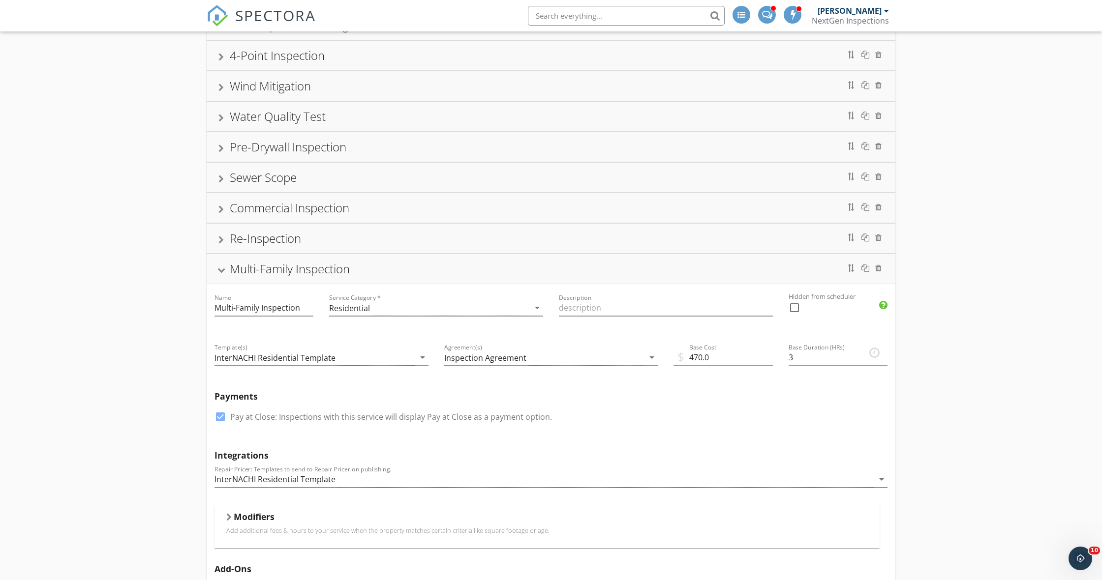
click at [220, 269] on div at bounding box center [221, 270] width 8 height 5
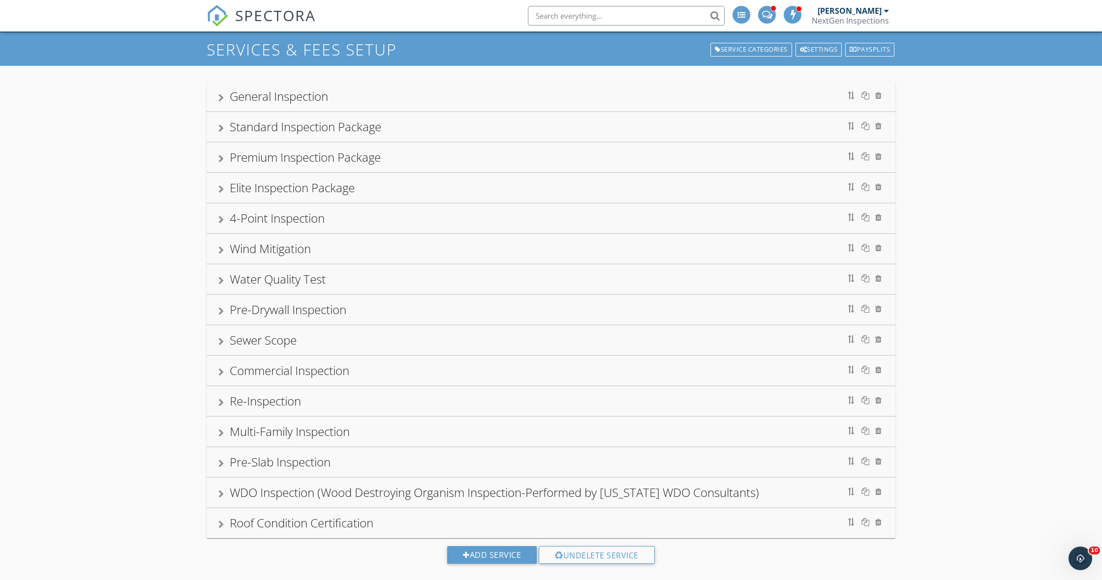
scroll to position [31, 0]
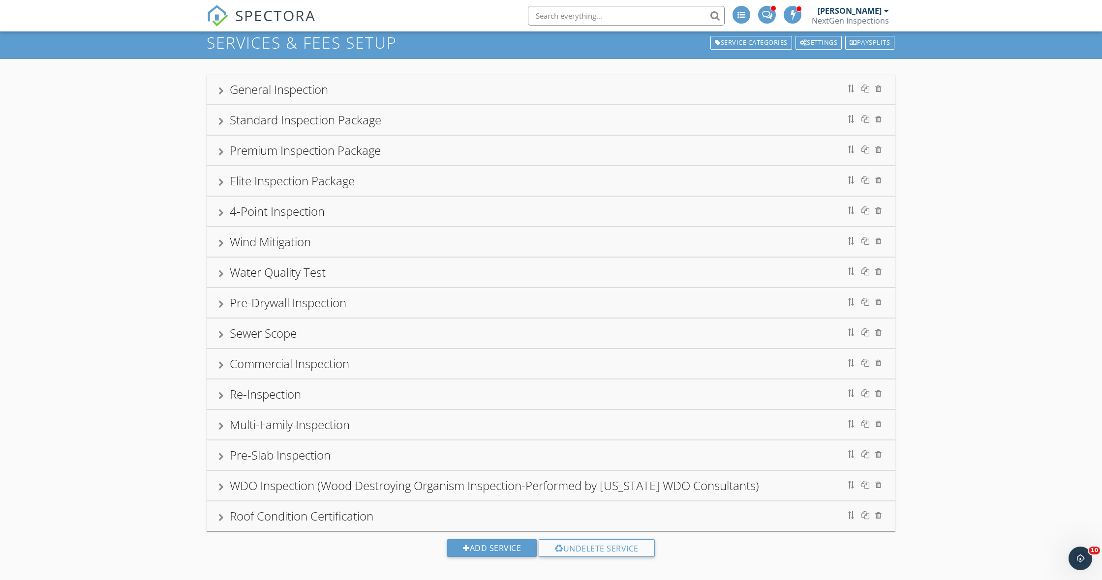
click at [224, 183] on div "Elite Inspection Package" at bounding box center [550, 181] width 665 height 18
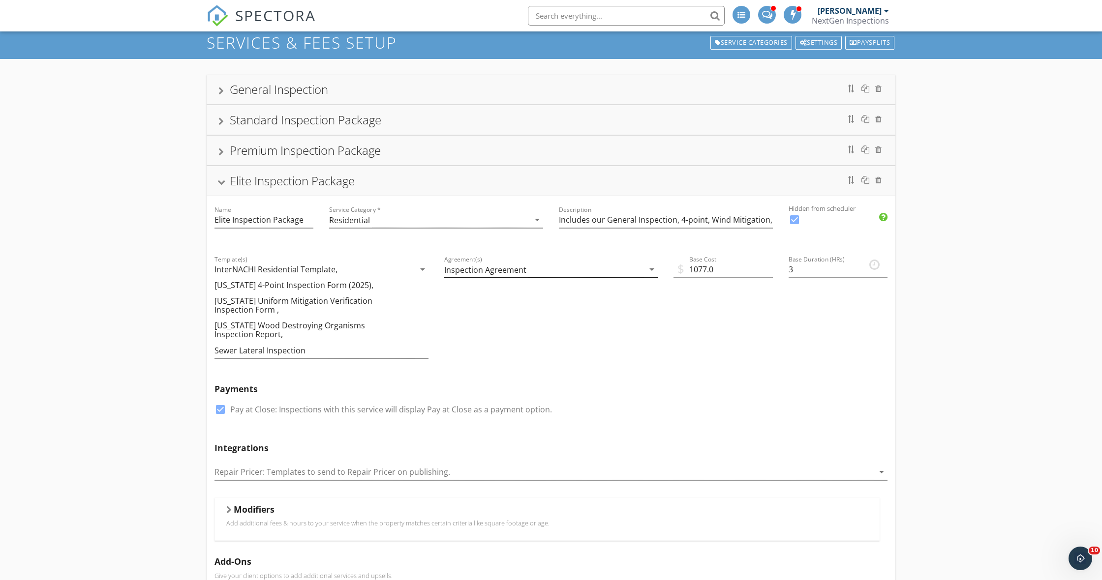
scroll to position [34, 0]
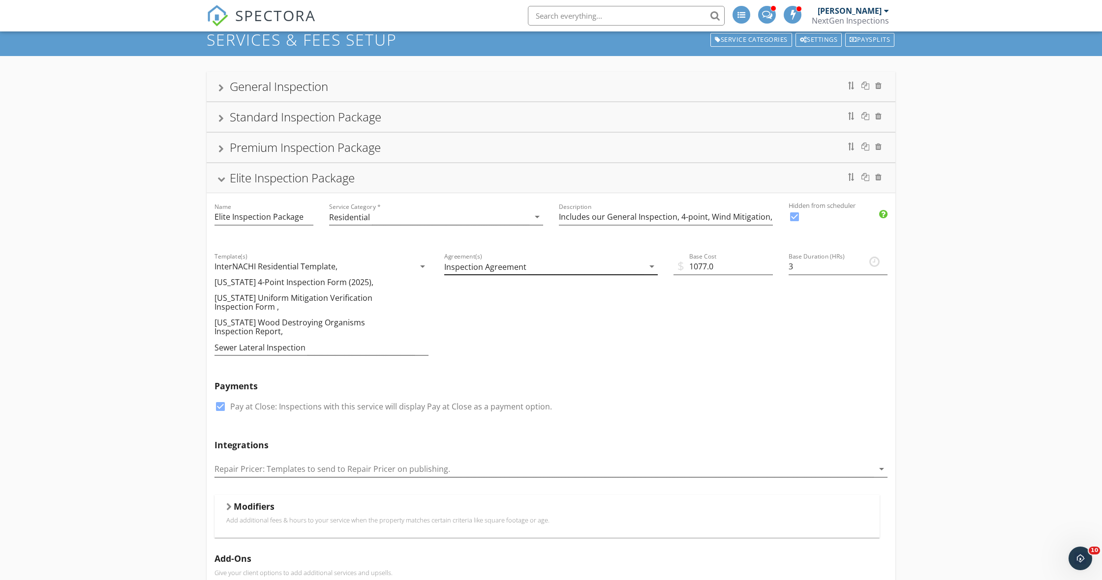
click at [587, 268] on div "Inspection Agreement" at bounding box center [544, 267] width 200 height 16
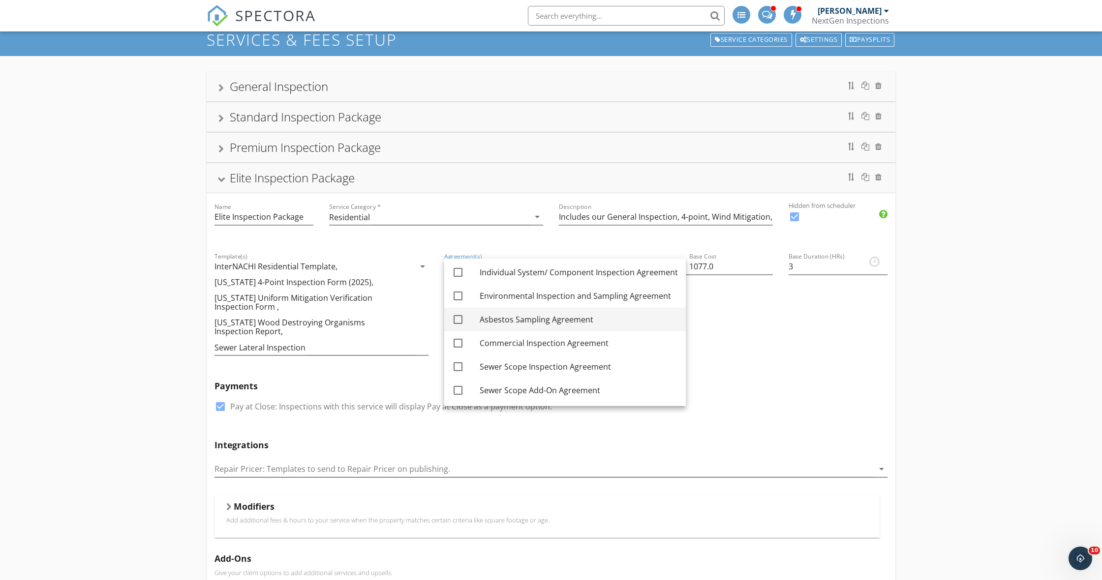
scroll to position [120, 0]
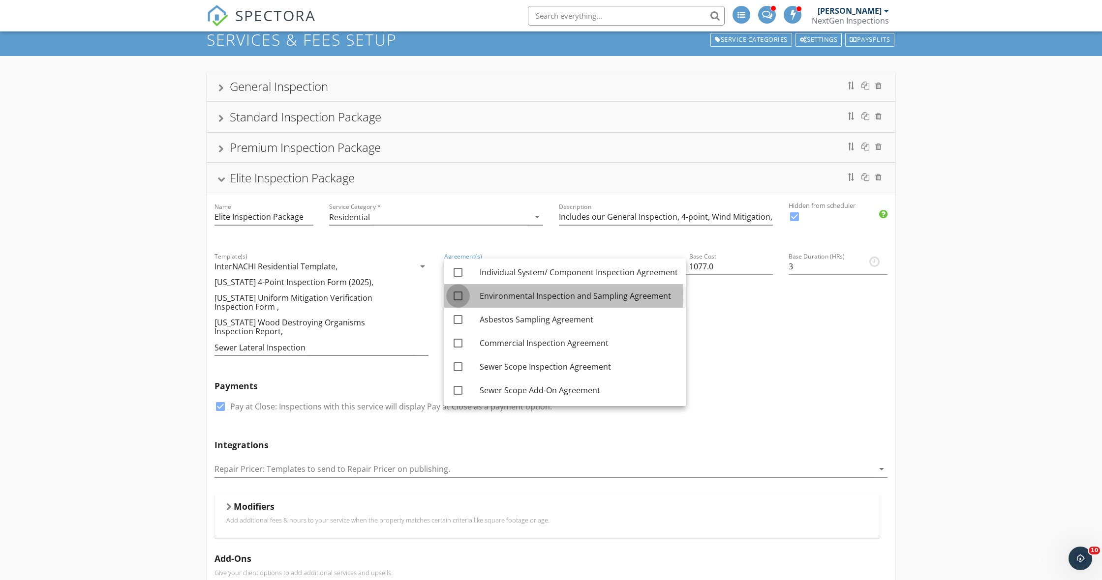
click at [459, 296] on div at bounding box center [458, 296] width 17 height 17
checkbox input "true"
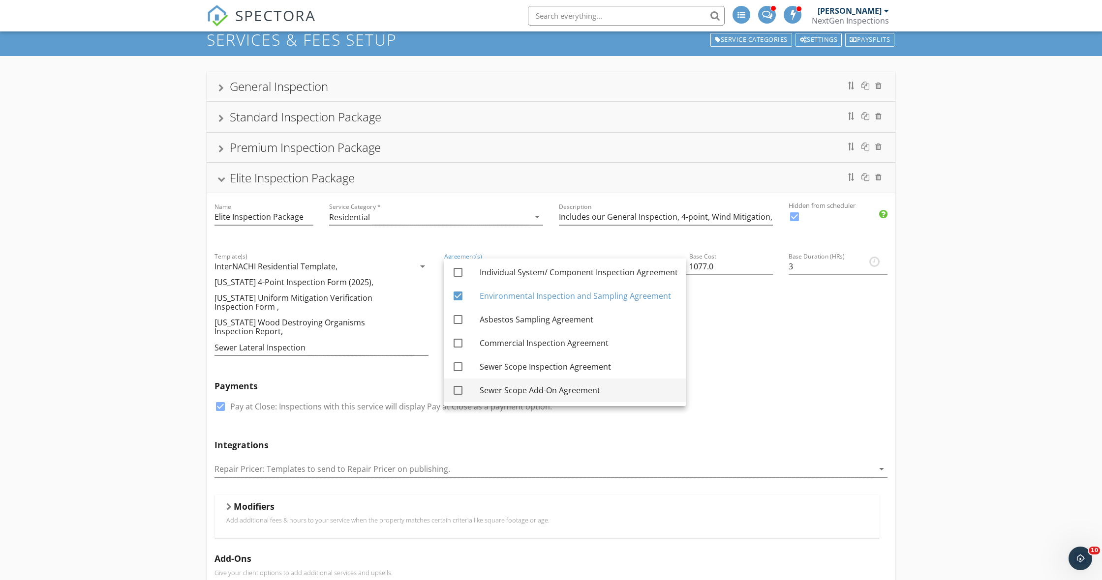
click at [457, 391] on div at bounding box center [458, 390] width 17 height 17
checkbox input "true"
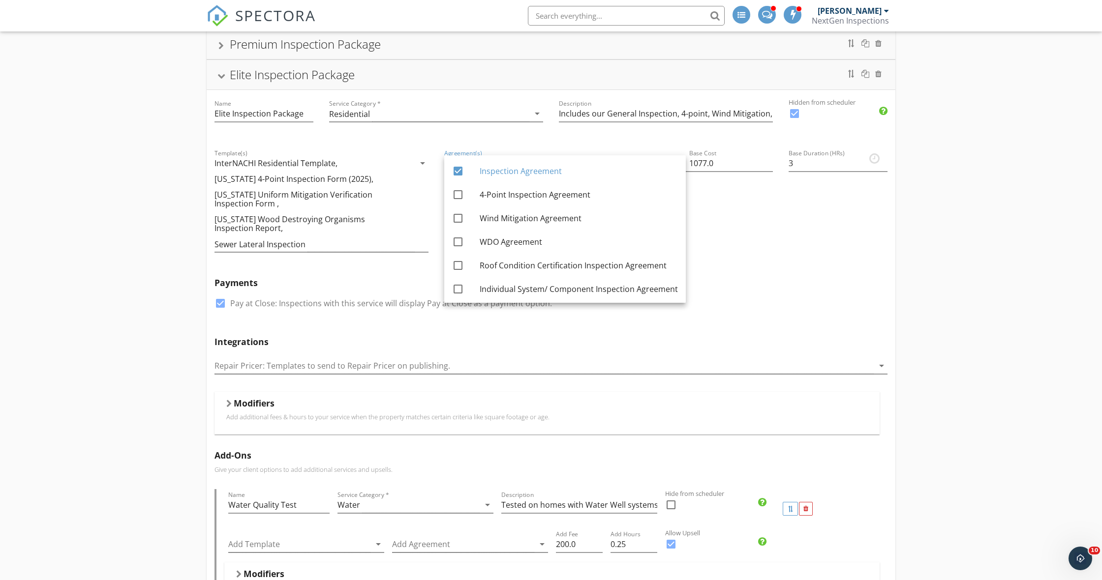
scroll to position [0, 0]
click at [747, 267] on div "$ Base Cost 1077.0" at bounding box center [723, 205] width 115 height 130
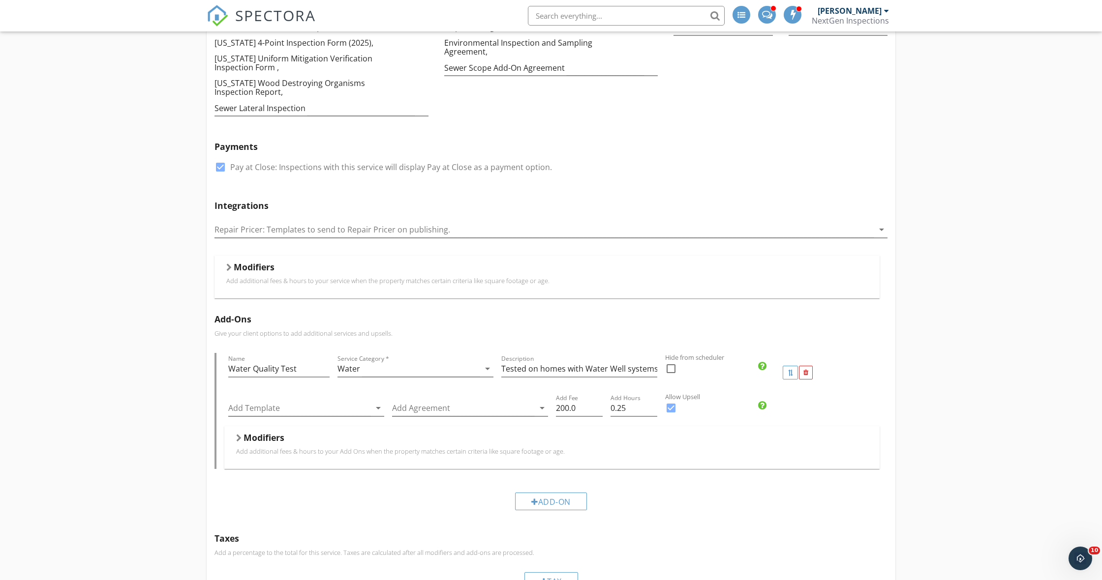
scroll to position [275, 0]
click at [230, 264] on div at bounding box center [228, 266] width 5 height 8
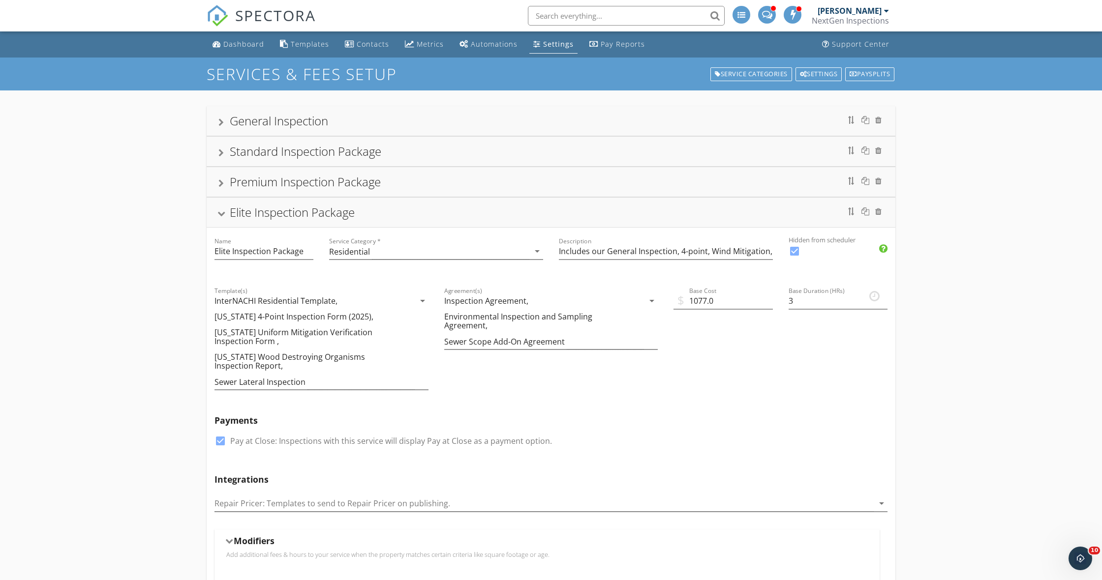
scroll to position [0, 0]
click at [224, 217] on div at bounding box center [221, 214] width 8 height 5
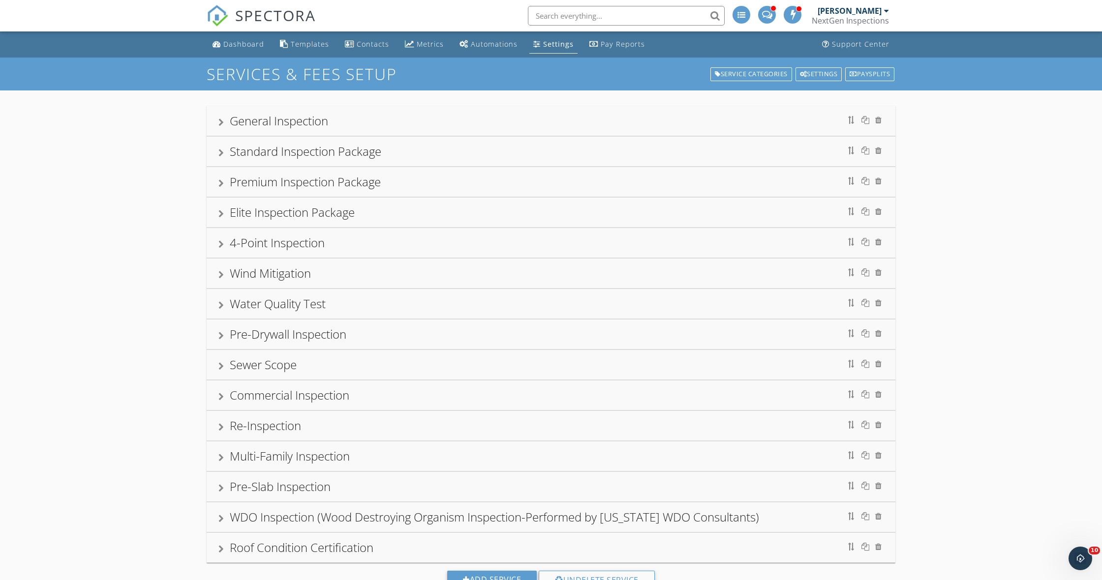
click at [217, 180] on div "Premium Inspection Package" at bounding box center [551, 182] width 689 height 30
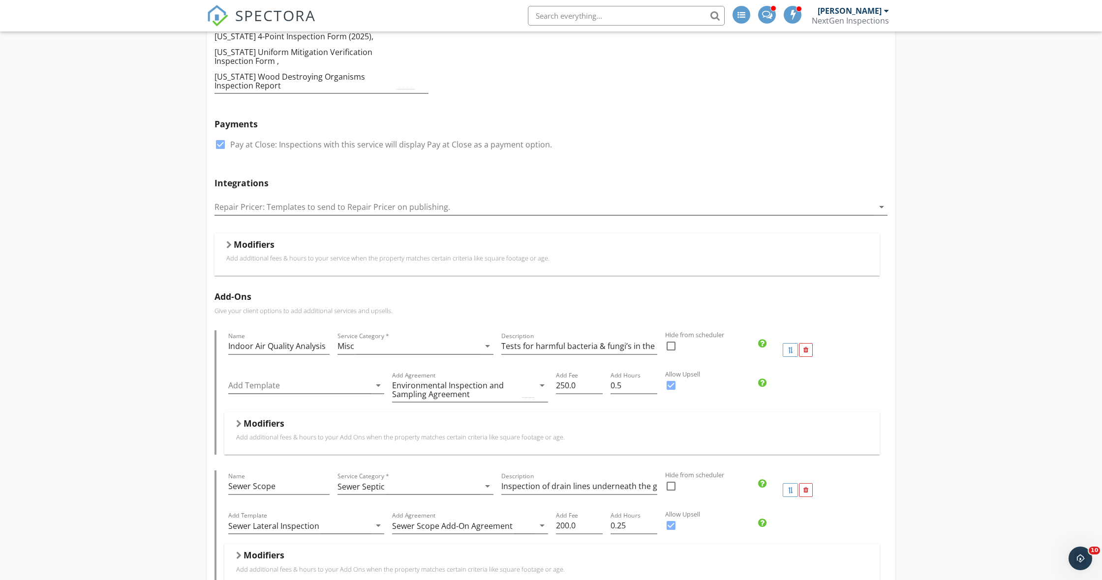
scroll to position [251, 0]
click at [232, 244] on div "Modifiers" at bounding box center [546, 245] width 641 height 15
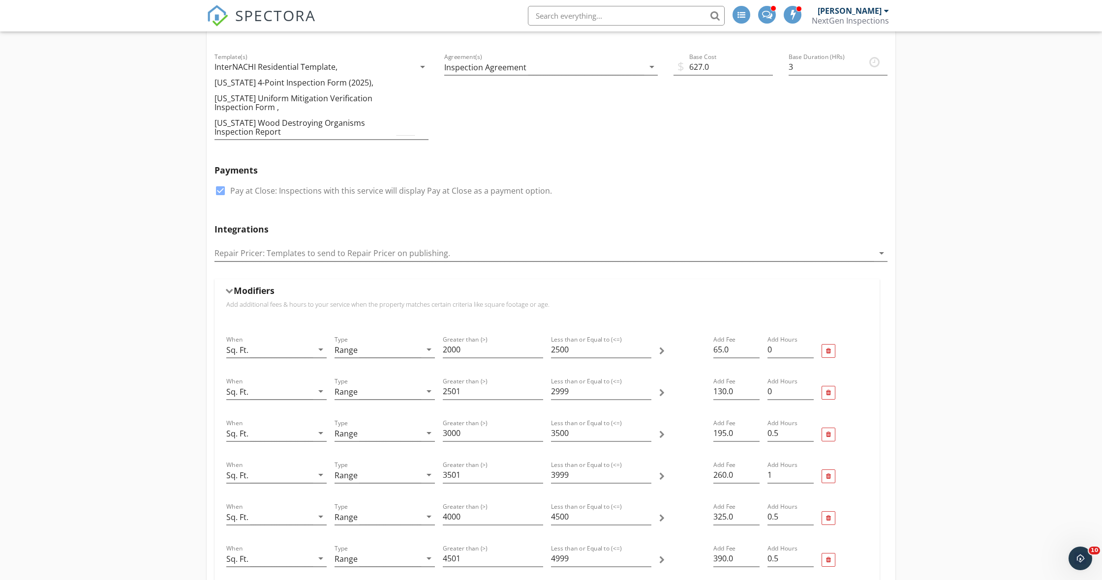
scroll to position [187, 0]
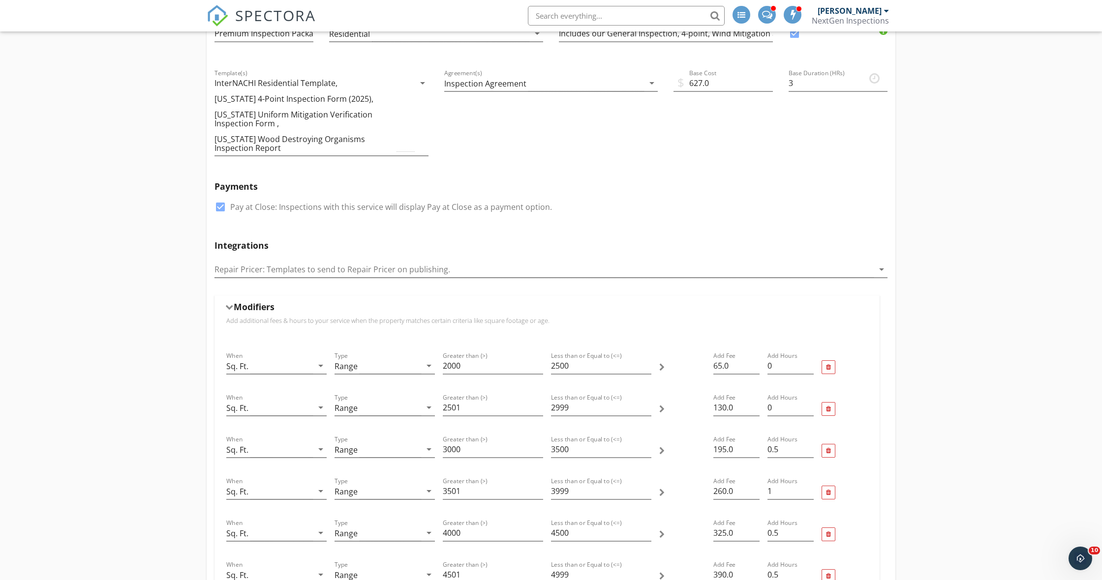
click at [229, 309] on div at bounding box center [229, 306] width 8 height 5
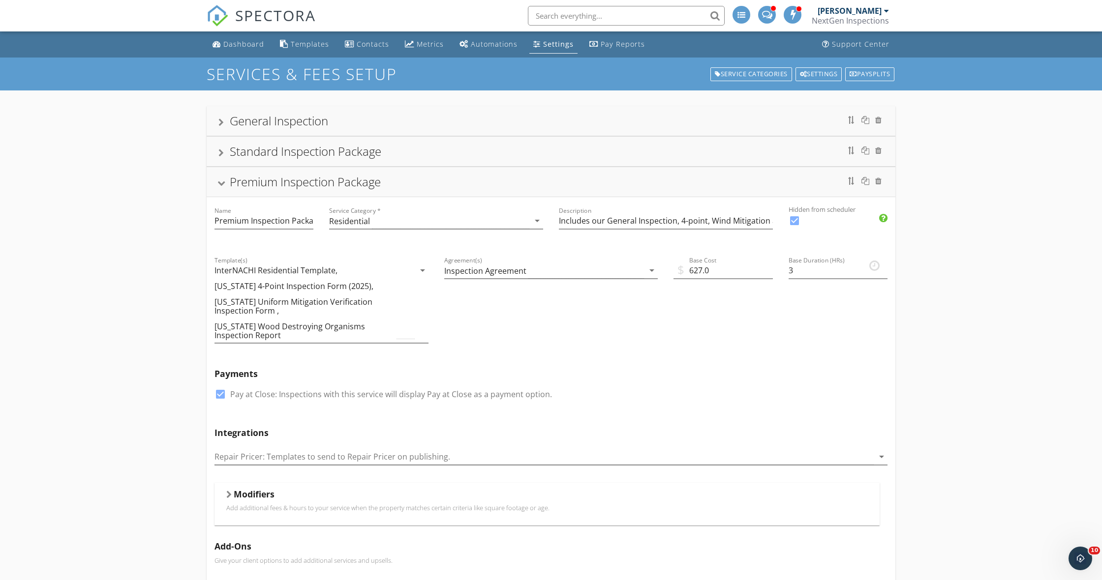
scroll to position [0, 0]
click at [224, 182] on div at bounding box center [221, 183] width 8 height 5
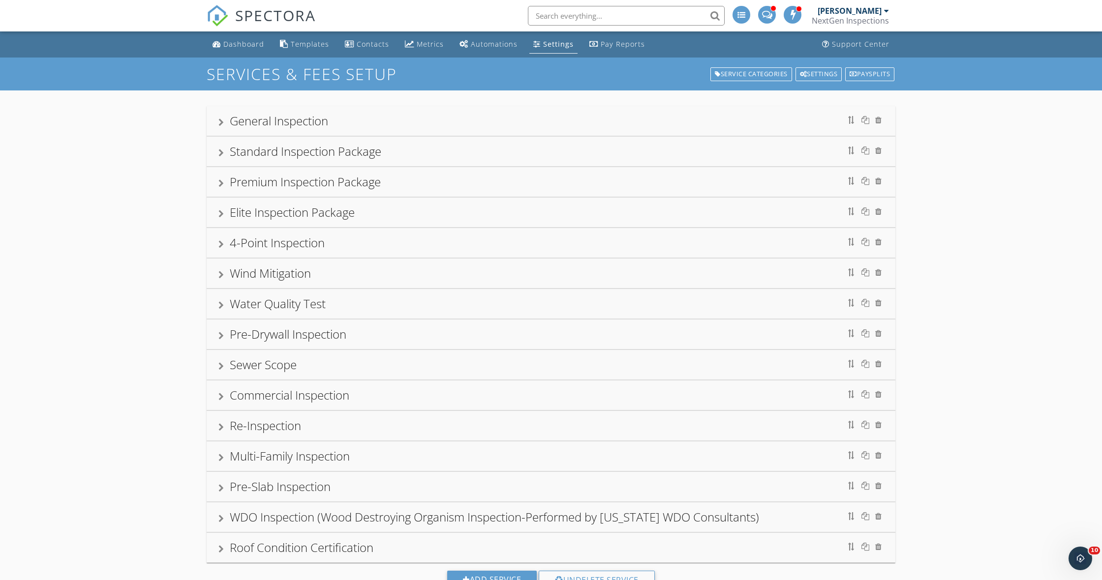
click at [221, 154] on div at bounding box center [220, 153] width 5 height 8
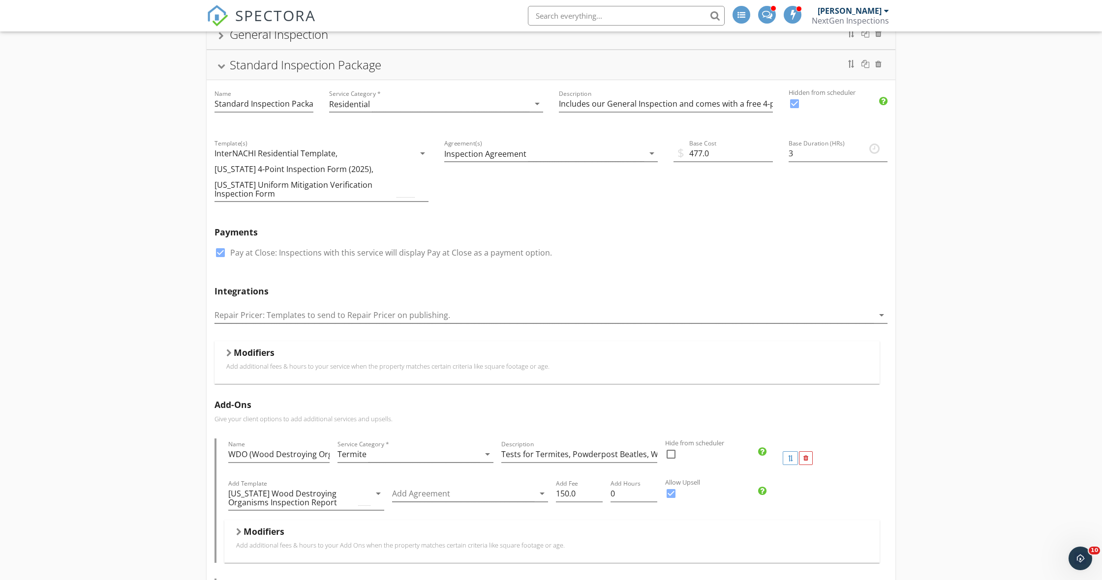
scroll to position [95, 0]
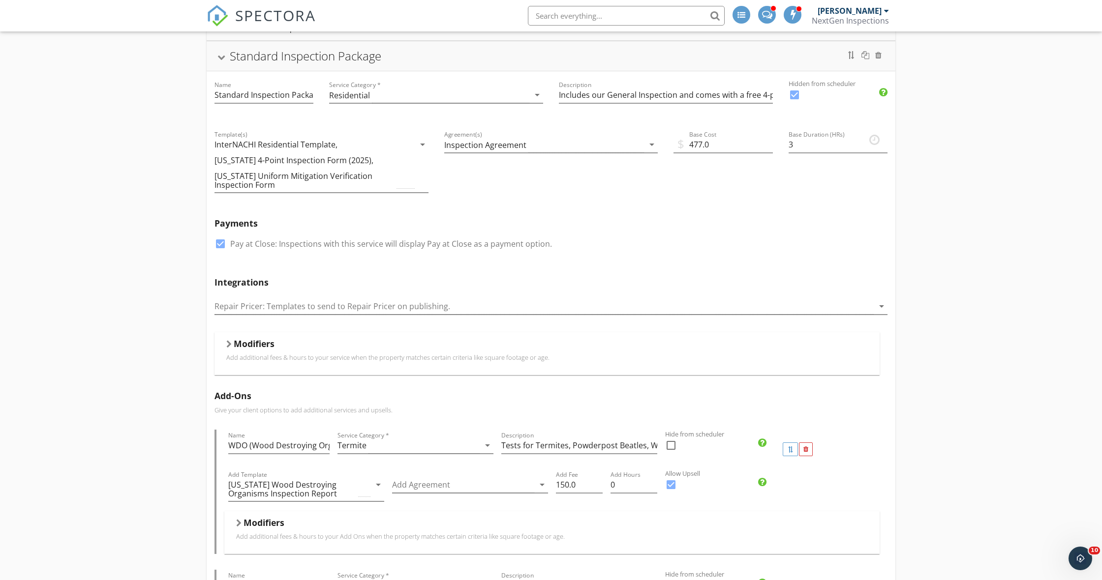
click at [227, 345] on div at bounding box center [228, 344] width 5 height 8
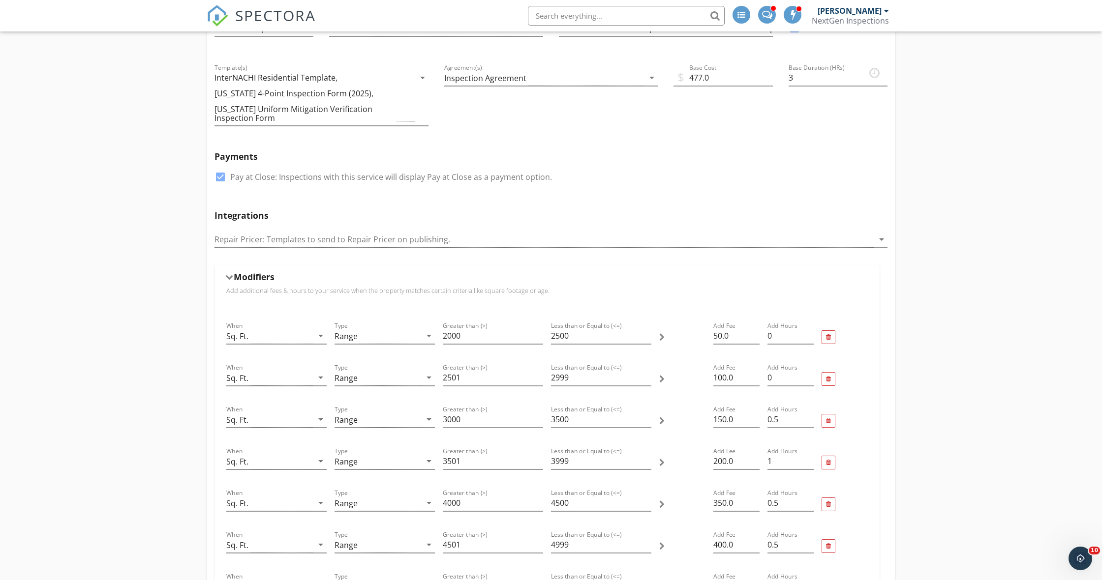
scroll to position [146, 0]
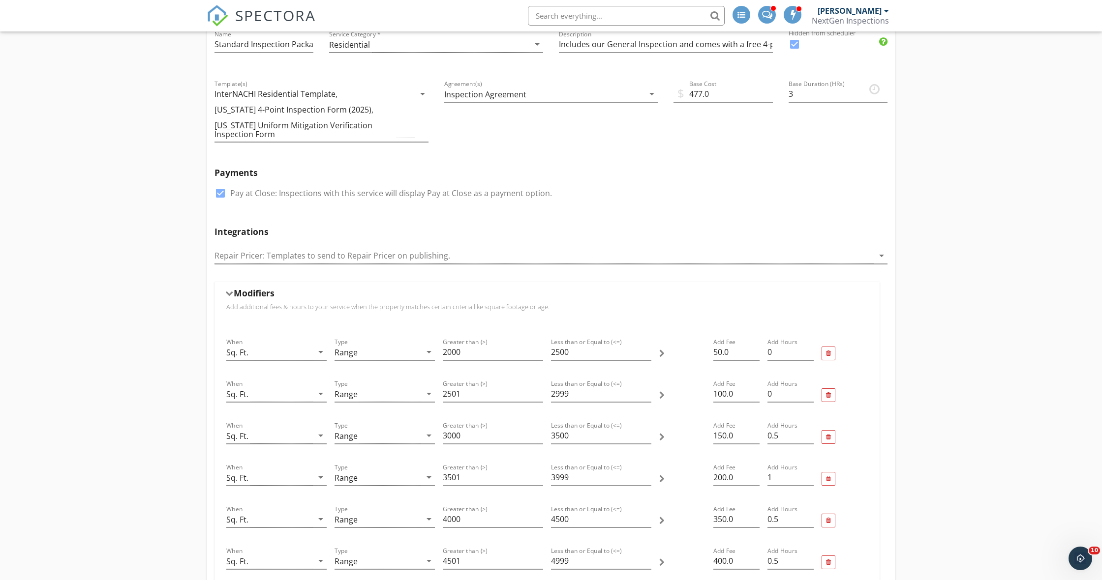
click at [235, 293] on h5 "Modifiers" at bounding box center [254, 293] width 41 height 10
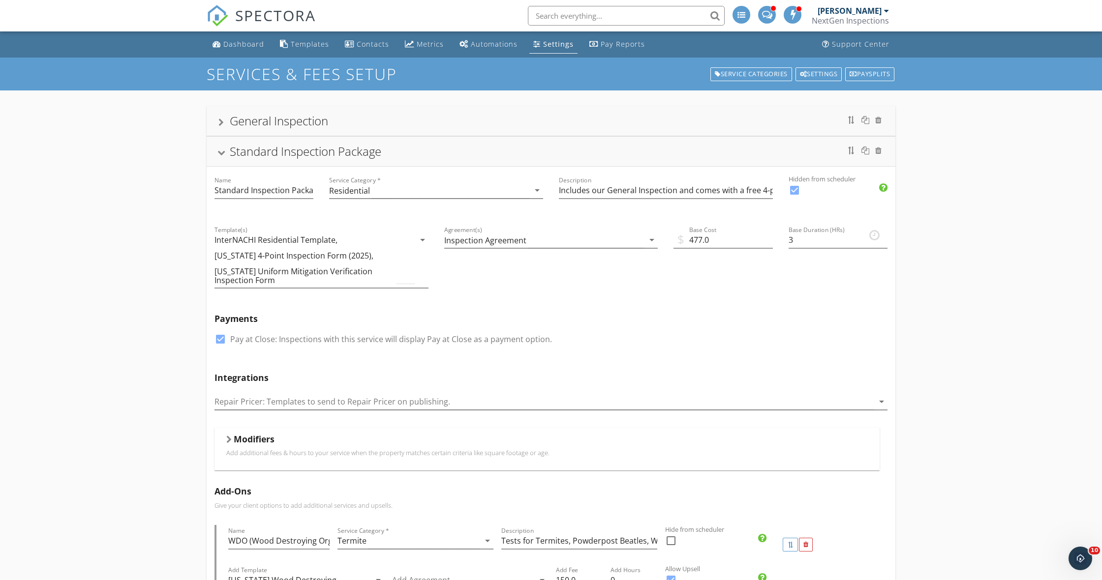
scroll to position [0, 0]
click at [224, 155] on div at bounding box center [221, 153] width 8 height 5
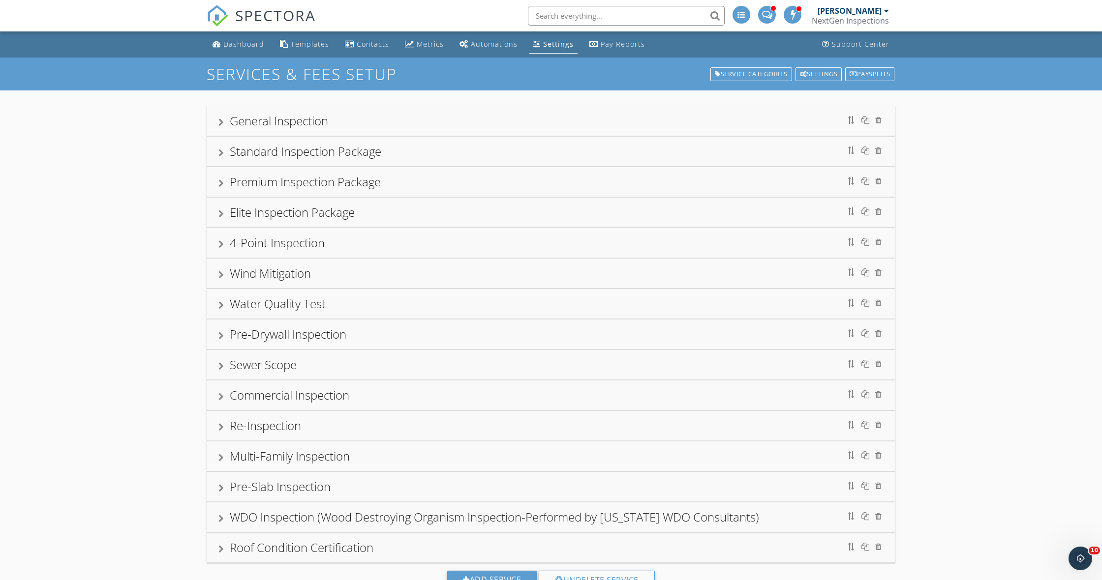
click at [223, 213] on div at bounding box center [220, 214] width 5 height 8
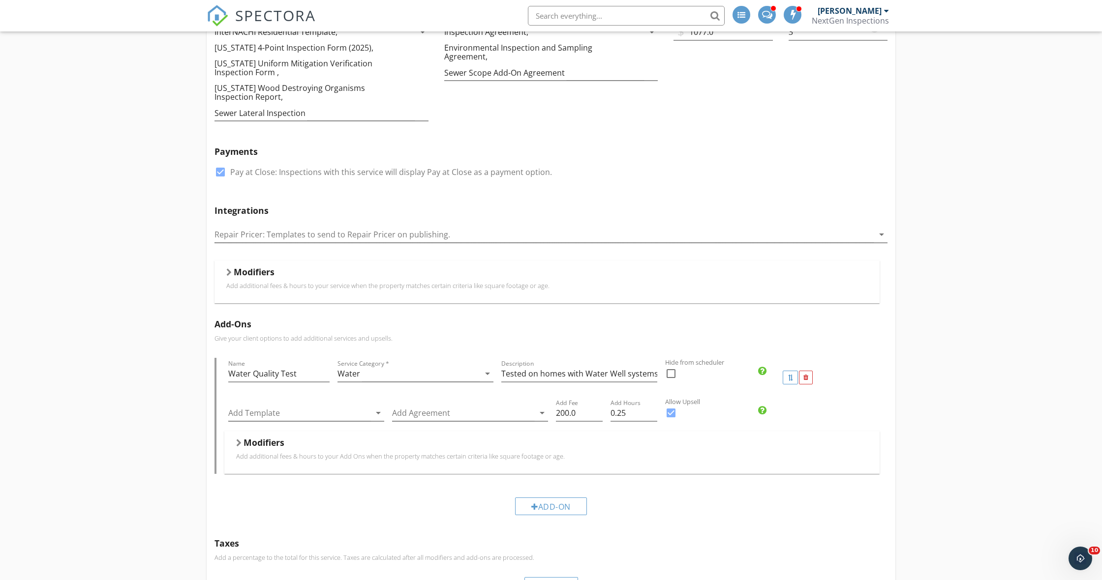
scroll to position [274, 0]
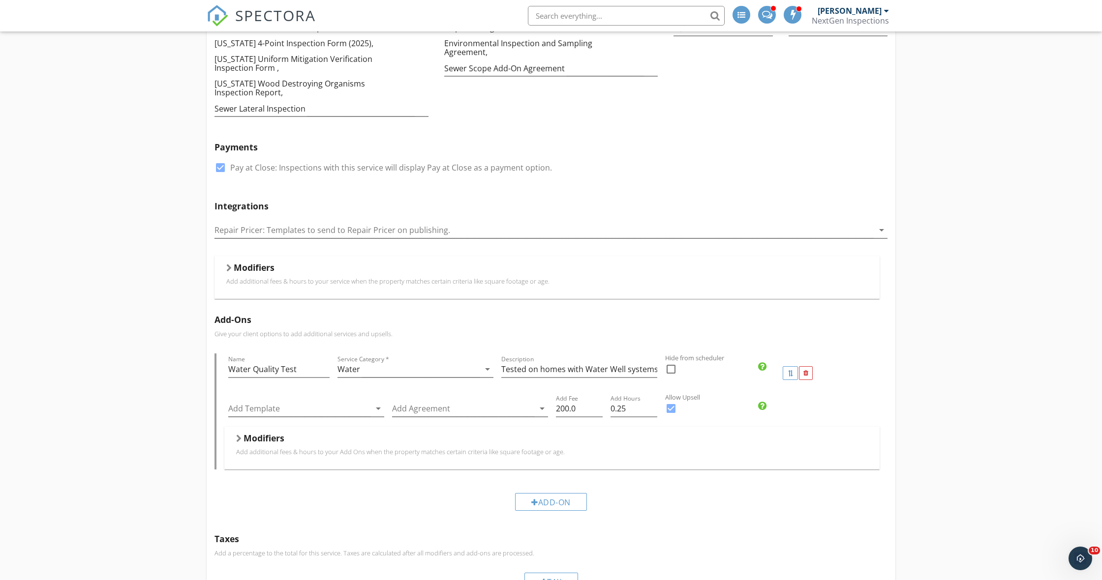
click at [227, 270] on div at bounding box center [228, 268] width 5 height 8
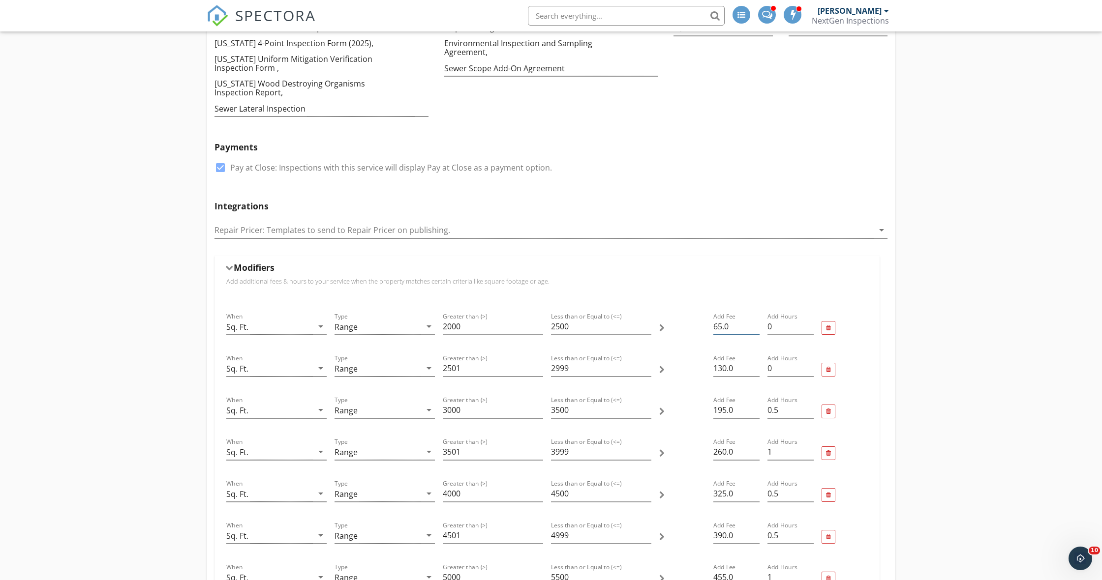
click at [721, 326] on input "65.0" at bounding box center [736, 327] width 46 height 16
type input "110.0"
drag, startPoint x: 727, startPoint y: 370, endPoint x: 735, endPoint y: 371, distance: 8.9
click at [727, 370] on input "130.0" at bounding box center [736, 369] width 46 height 16
type input "220.0"
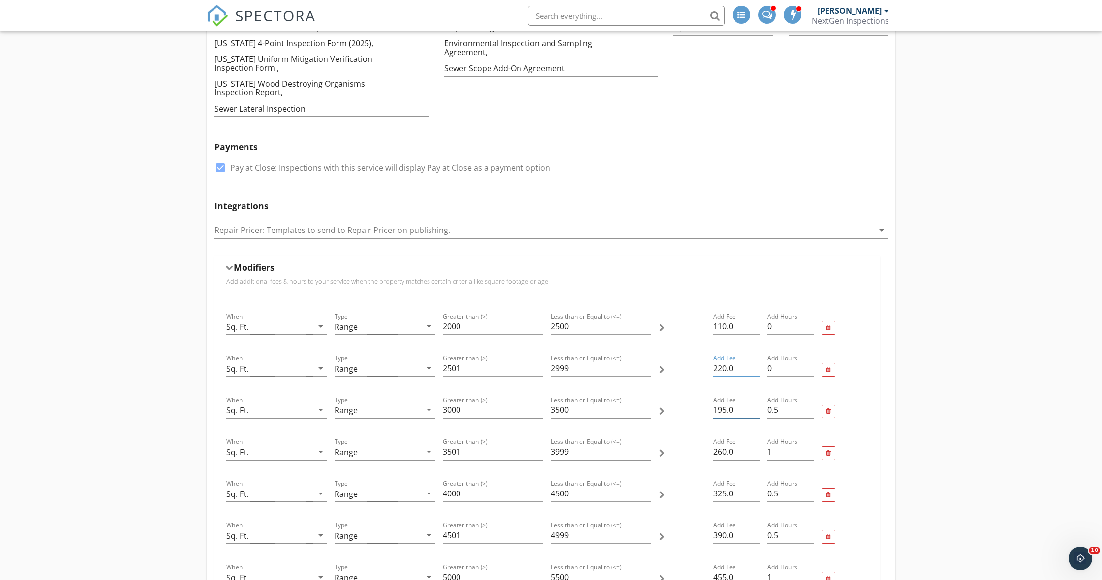
click at [727, 411] on input "195.0" at bounding box center [736, 410] width 46 height 16
type input "330.0"
click at [727, 451] on input "260.0" at bounding box center [736, 452] width 46 height 16
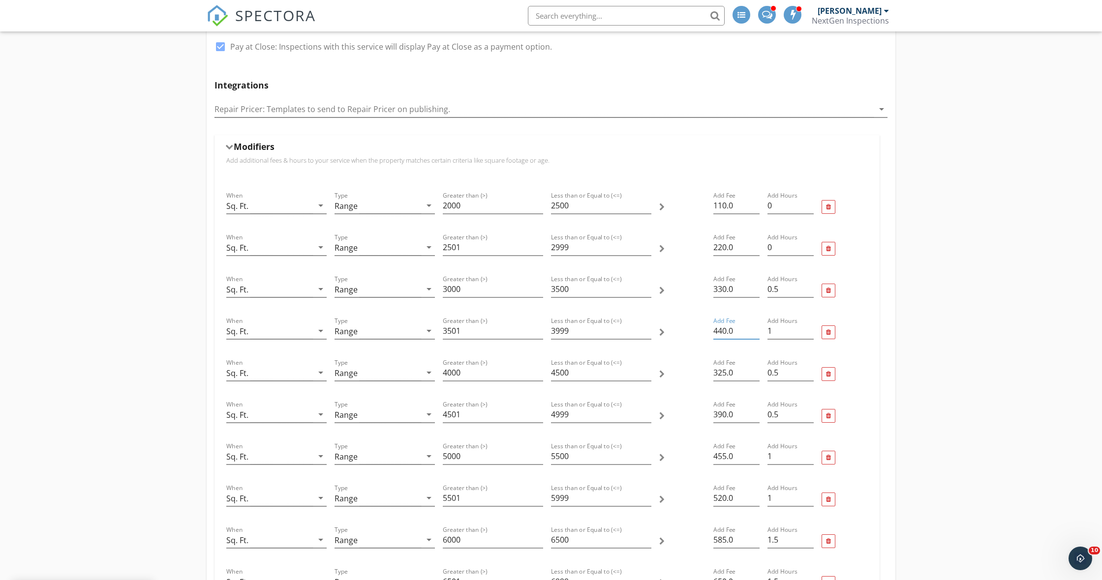
scroll to position [401, 0]
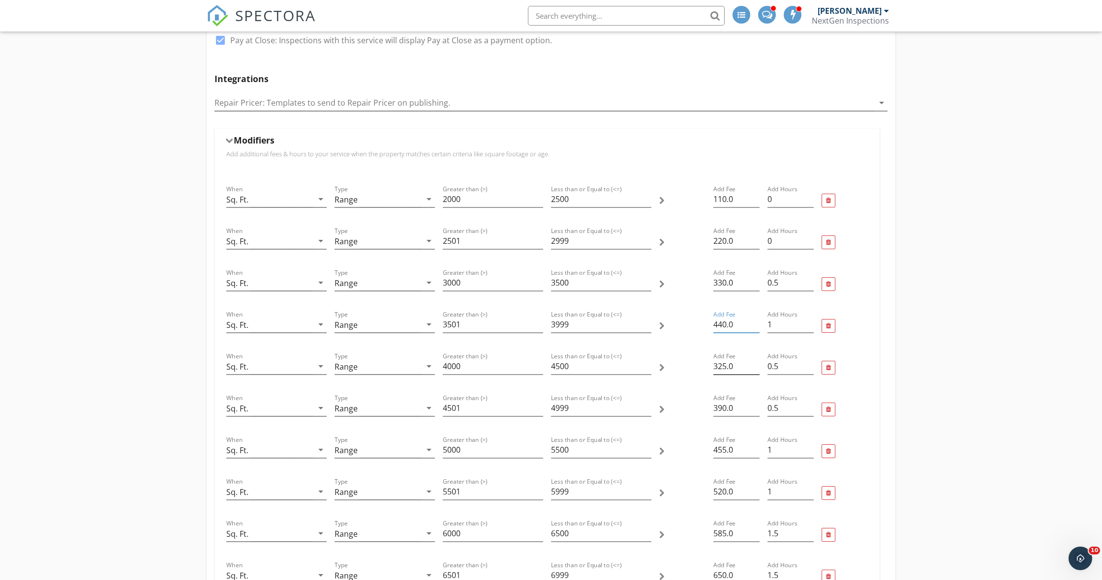
type input "440.0"
click at [728, 366] on input "325.0" at bounding box center [736, 367] width 46 height 16
type input "550.0"
click at [725, 409] on input "390.0" at bounding box center [736, 408] width 46 height 16
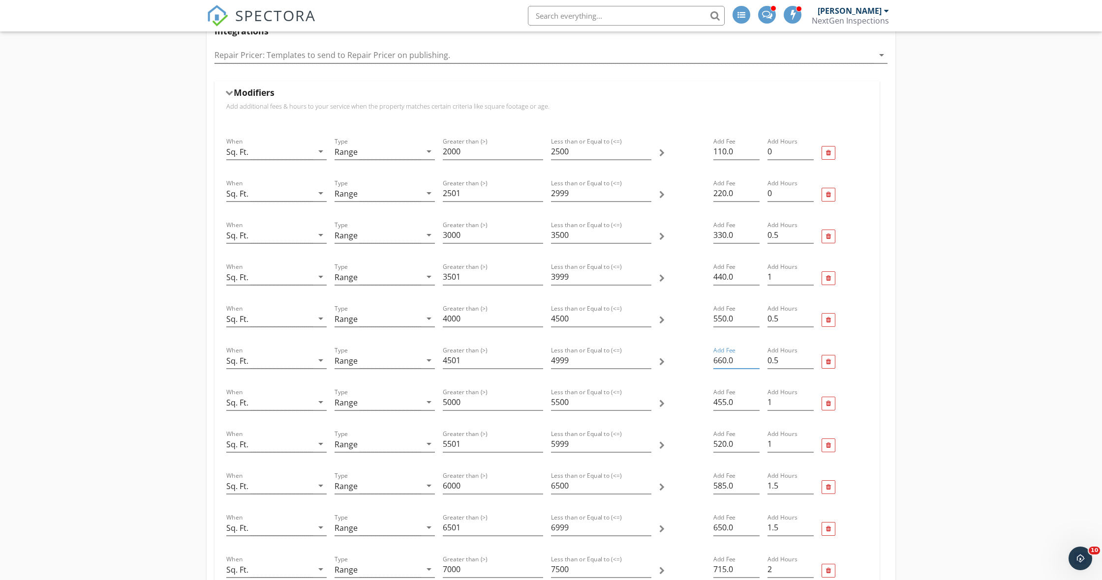
scroll to position [451, 0]
type input "660.0"
click at [727, 402] on input "455.0" at bounding box center [736, 401] width 46 height 16
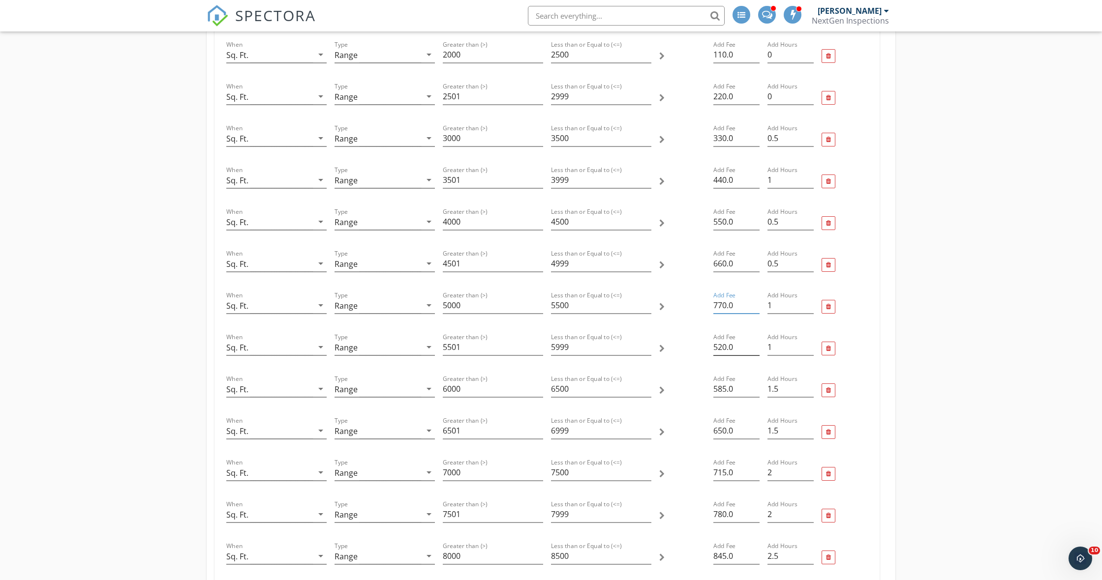
scroll to position [546, 0]
type input "770.0"
click at [726, 349] on input "520.0" at bounding box center [736, 347] width 46 height 16
type input "880.0"
click at [727, 390] on input "585.0" at bounding box center [736, 389] width 46 height 16
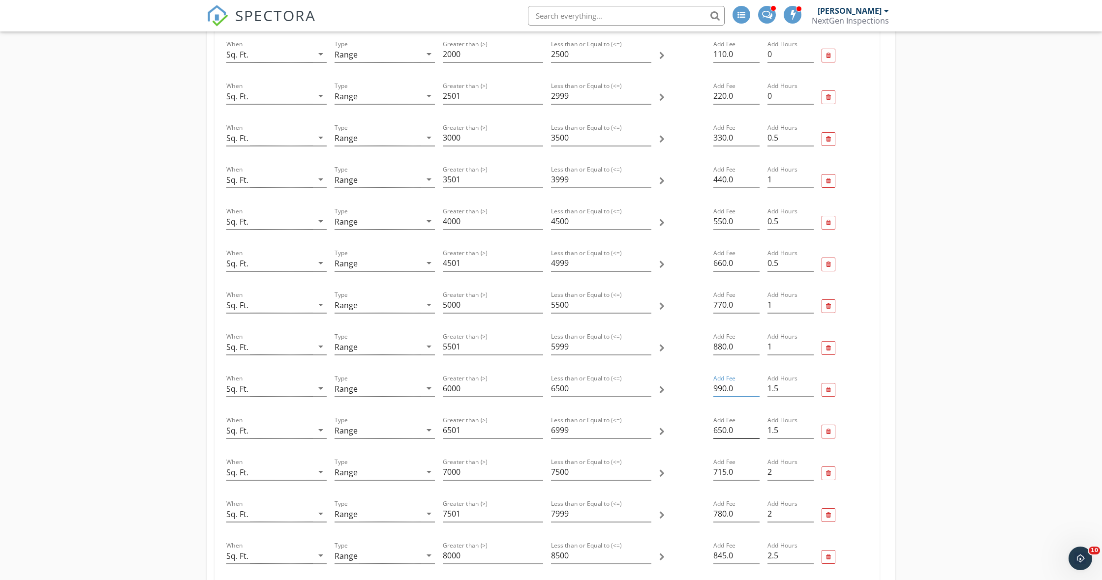
type input "990.0"
click at [727, 429] on input "650.0" at bounding box center [736, 431] width 46 height 16
type input "1100.0"
click at [725, 350] on input "715.0" at bounding box center [736, 348] width 46 height 16
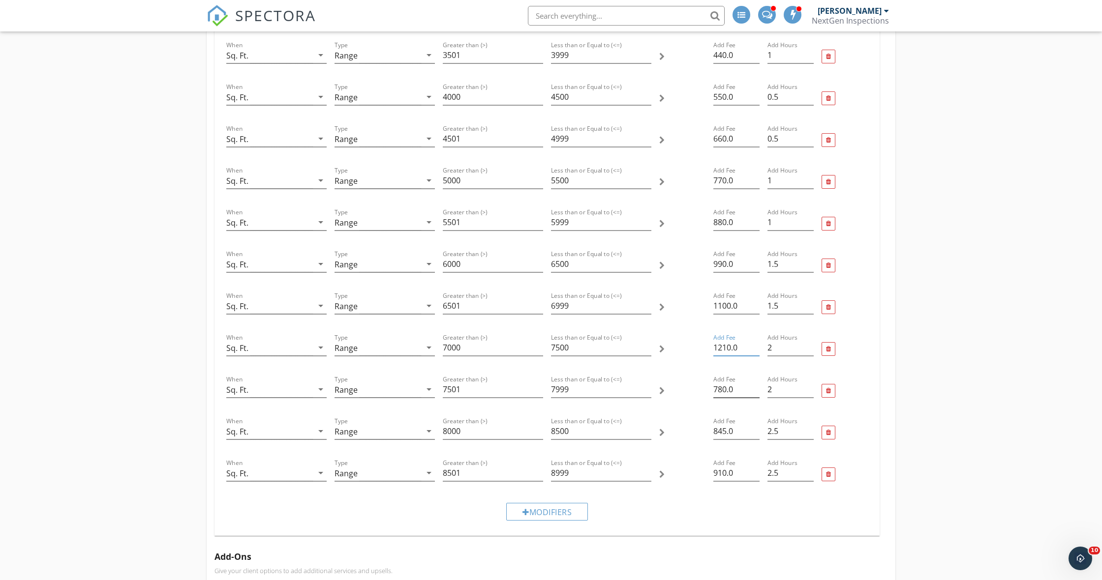
type input "1210.0"
click at [728, 392] on input "780.0" at bounding box center [736, 390] width 46 height 16
type input "1320.0"
click at [726, 434] on input "845.0" at bounding box center [736, 432] width 46 height 16
type input "1430.0"
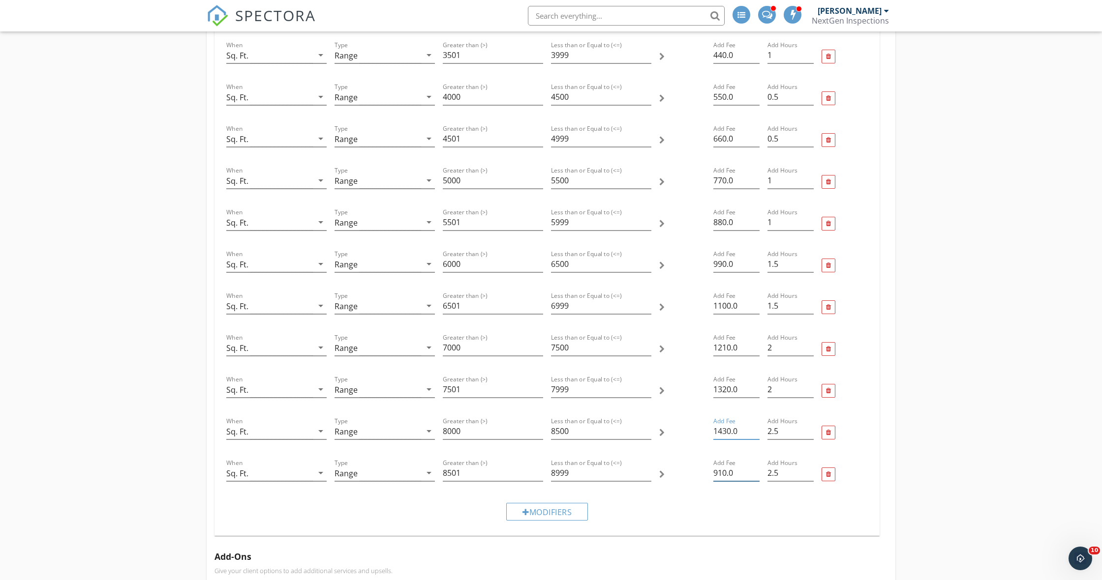
click at [728, 473] on input "910.0" at bounding box center [736, 473] width 46 height 16
type input "1540.0"
click at [742, 505] on div "Modifiers" at bounding box center [546, 511] width 649 height 33
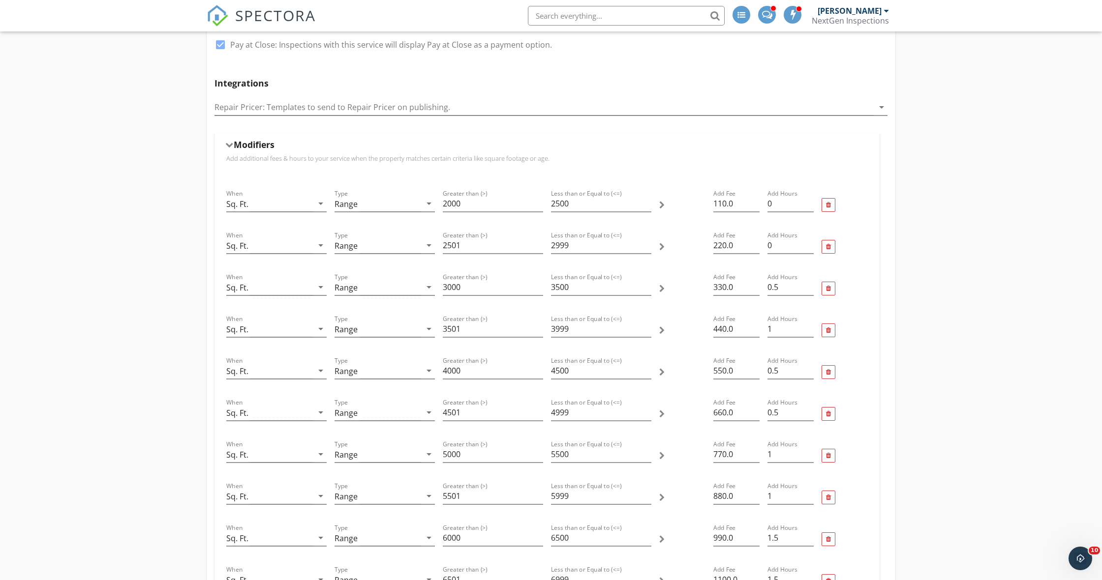
scroll to position [395, 0]
click at [230, 150] on div "Modifiers" at bounding box center [546, 148] width 641 height 15
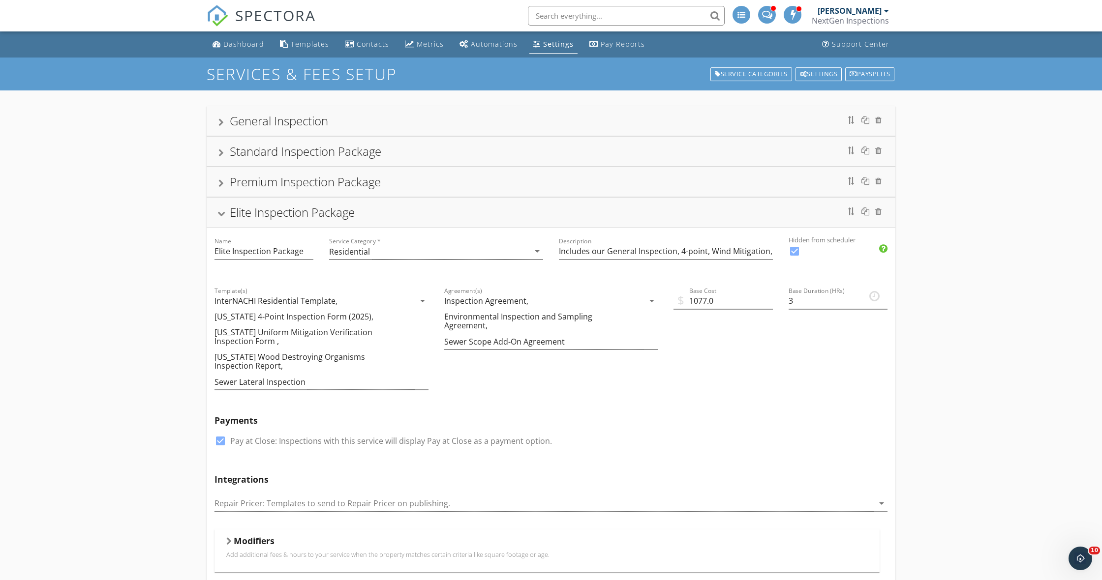
scroll to position [0, 0]
click at [226, 212] on div "Elite Inspection Package" at bounding box center [550, 213] width 665 height 18
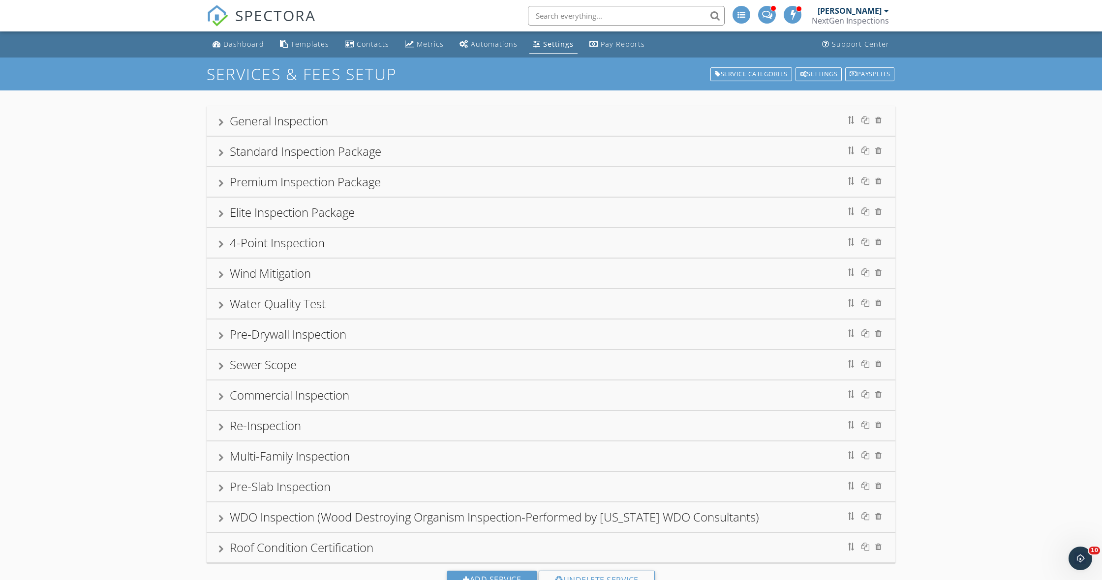
click at [174, 197] on div "General Inspection Name General Inspection Service Category * Residential arrow…" at bounding box center [551, 355] width 1102 height 529
click at [543, 48] on div "Settings" at bounding box center [558, 43] width 30 height 9
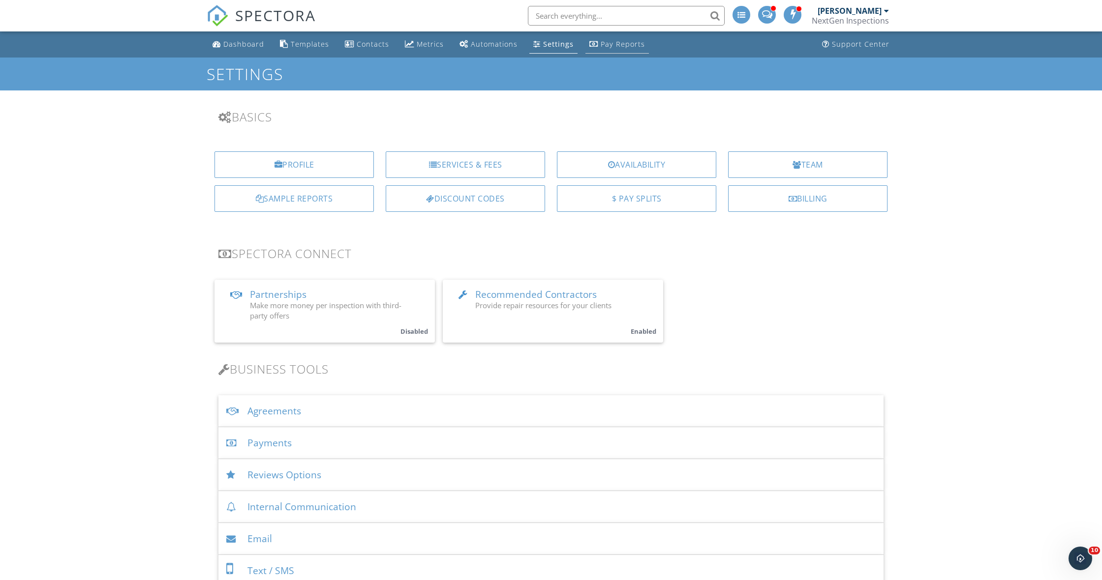
click at [609, 42] on div "Pay Reports" at bounding box center [623, 43] width 44 height 9
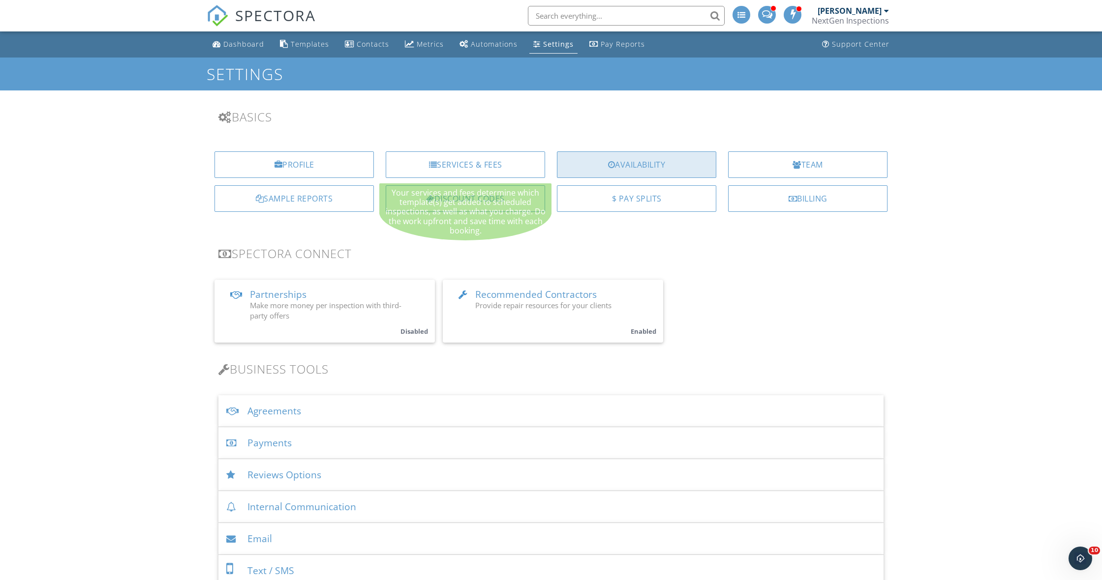
click at [575, 162] on div "Availability" at bounding box center [636, 165] width 159 height 27
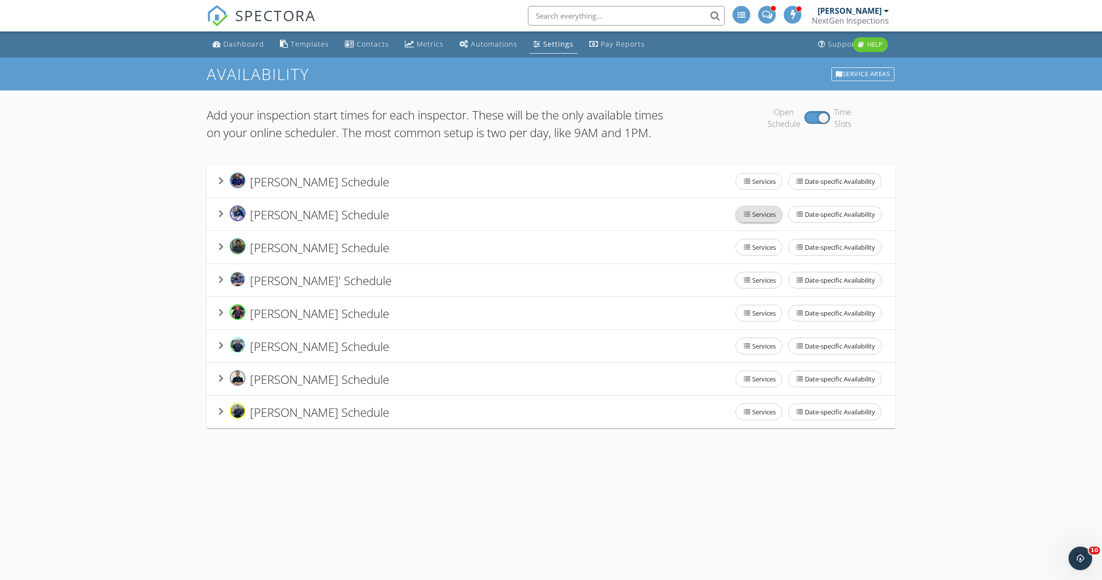
click at [740, 222] on span "Services" at bounding box center [759, 215] width 46 height 16
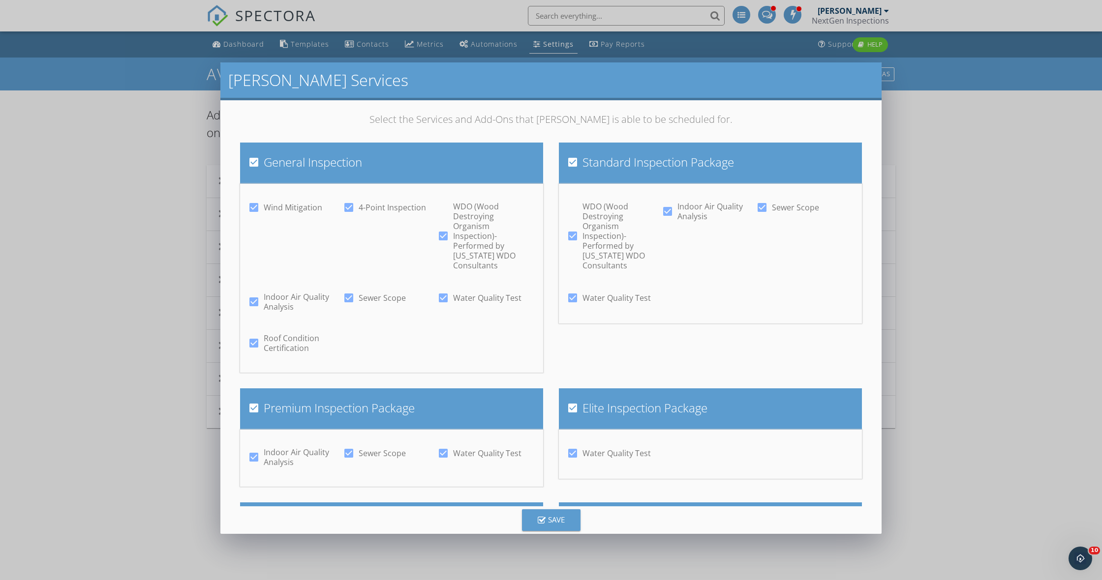
click at [563, 521] on button "Save" at bounding box center [551, 521] width 59 height 22
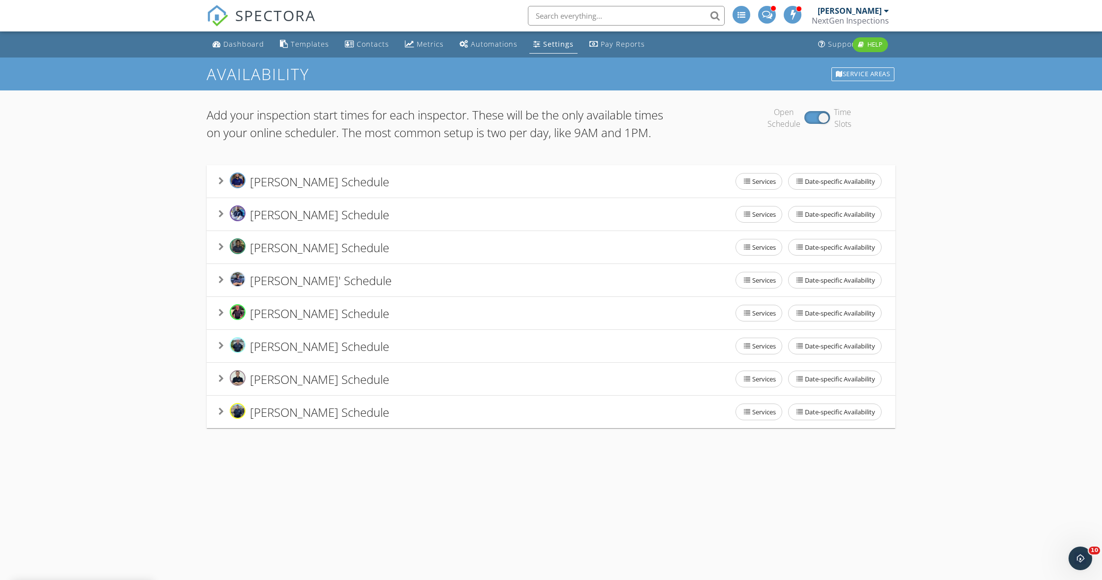
scroll to position [0, 0]
click at [762, 255] on span "Services" at bounding box center [759, 248] width 46 height 16
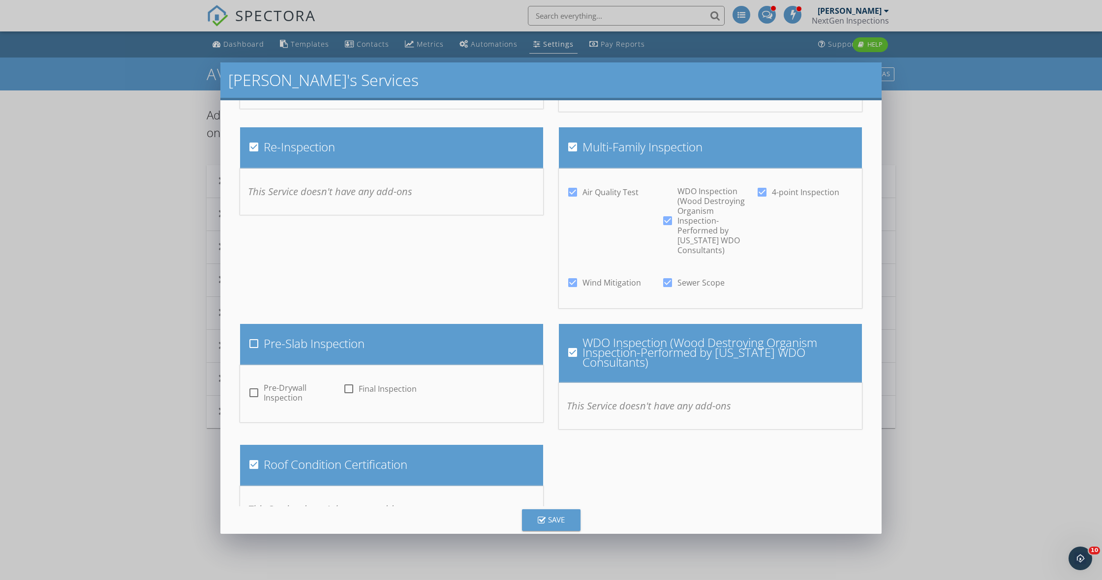
scroll to position [694, 0]
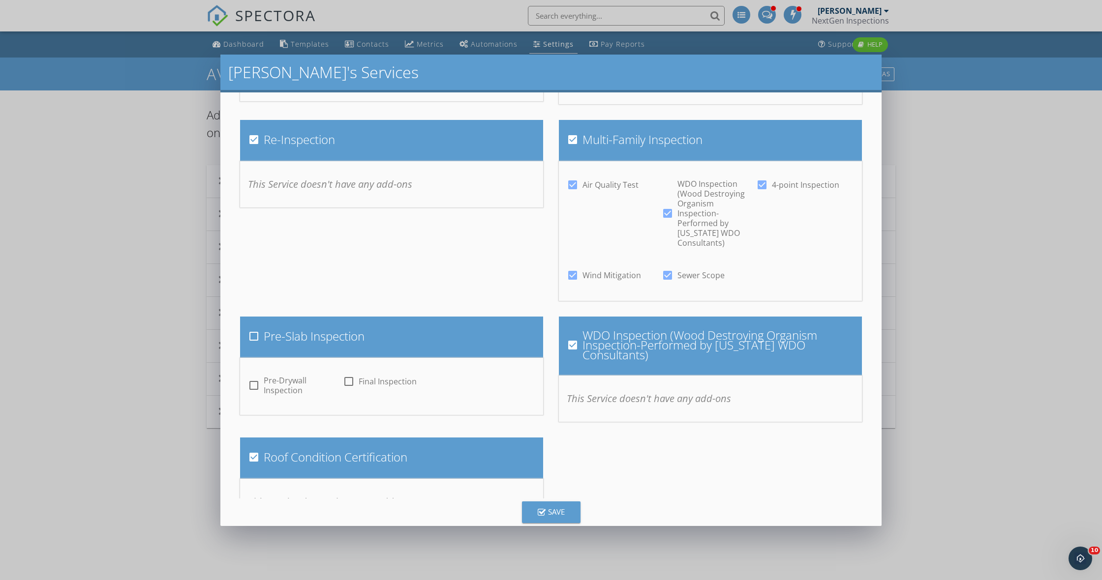
click at [559, 517] on div "Save" at bounding box center [551, 512] width 27 height 11
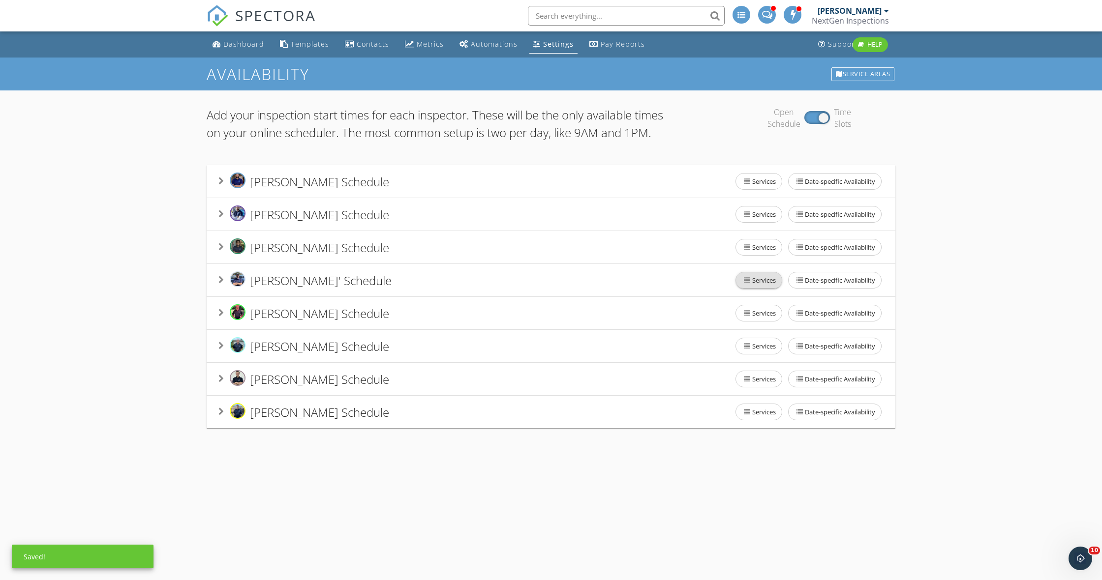
click at [758, 288] on span "Services" at bounding box center [759, 281] width 46 height 16
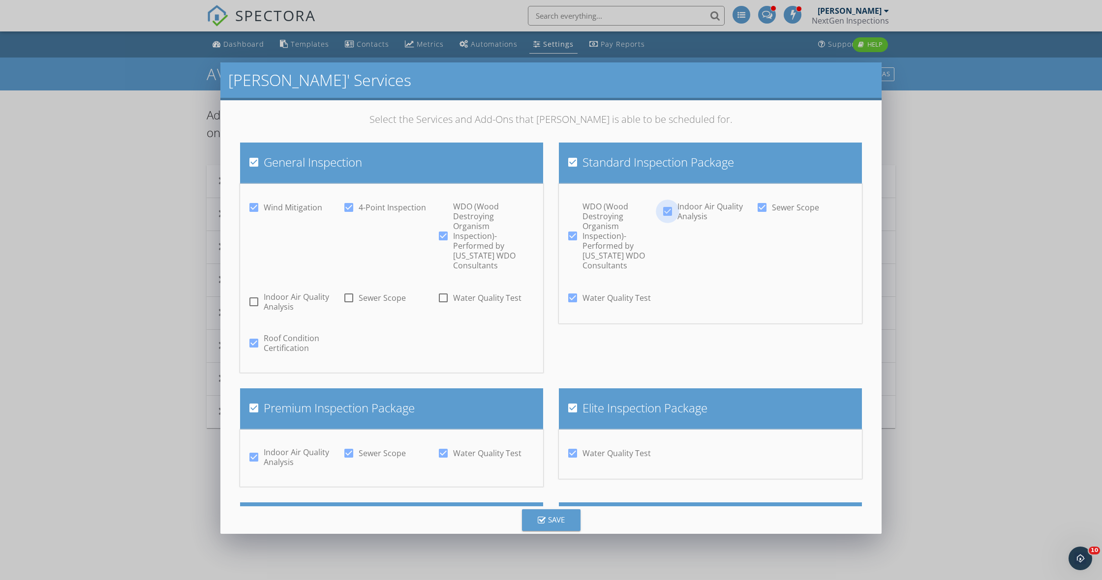
click at [663, 212] on div at bounding box center [667, 211] width 17 height 17
checkbox input "false"
click at [762, 207] on div at bounding box center [762, 207] width 17 height 17
checkbox input "false"
click at [577, 290] on div at bounding box center [572, 298] width 17 height 17
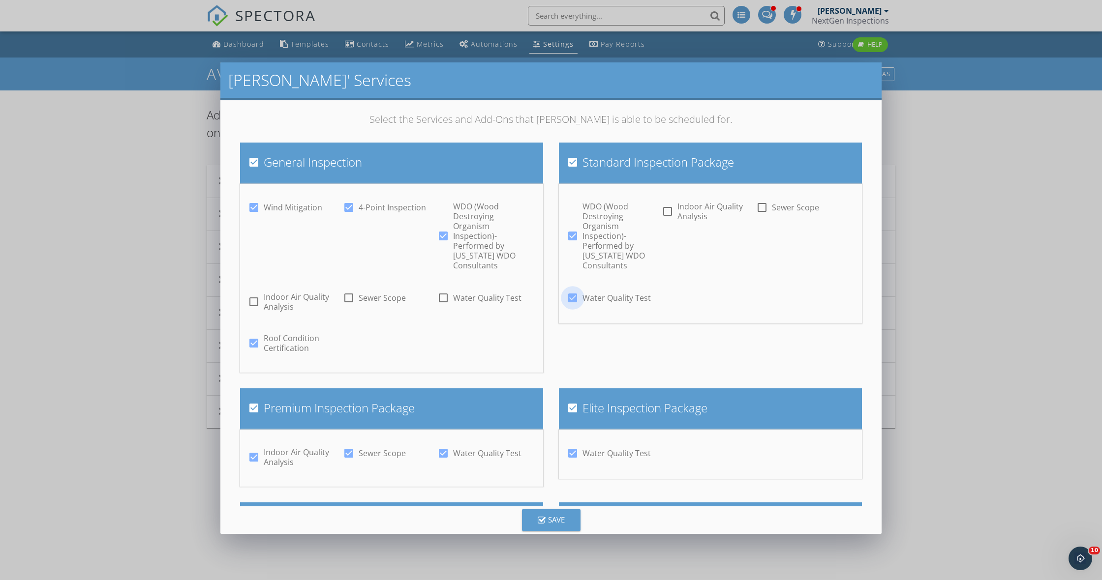
checkbox input "false"
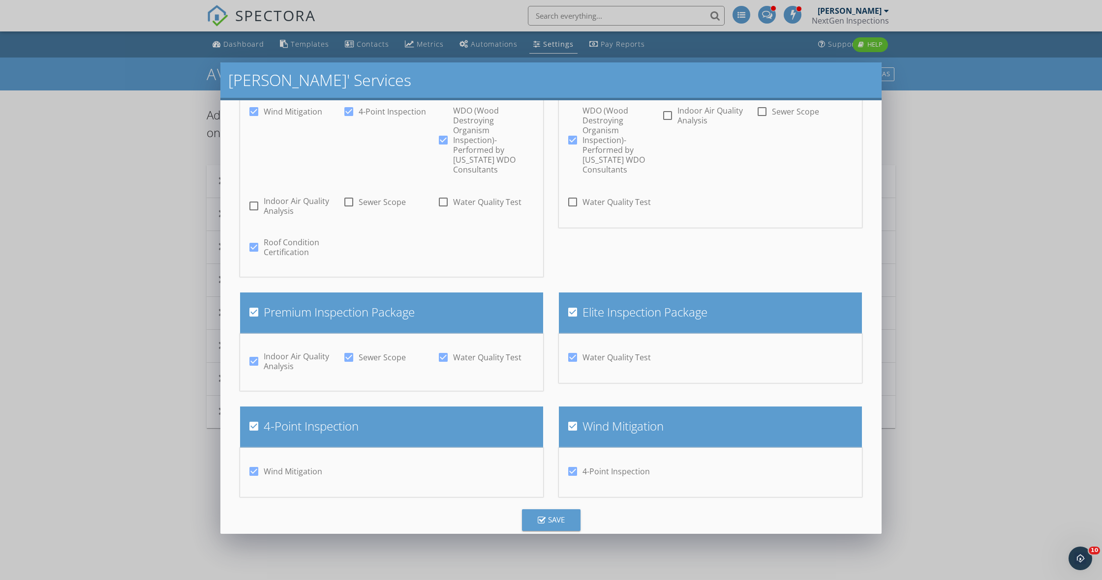
scroll to position [96, 0]
click at [254, 304] on div at bounding box center [253, 312] width 17 height 17
checkbox input "false"
drag, startPoint x: 253, startPoint y: 342, endPoint x: 334, endPoint y: 339, distance: 80.7
click at [253, 353] on div at bounding box center [253, 361] width 17 height 17
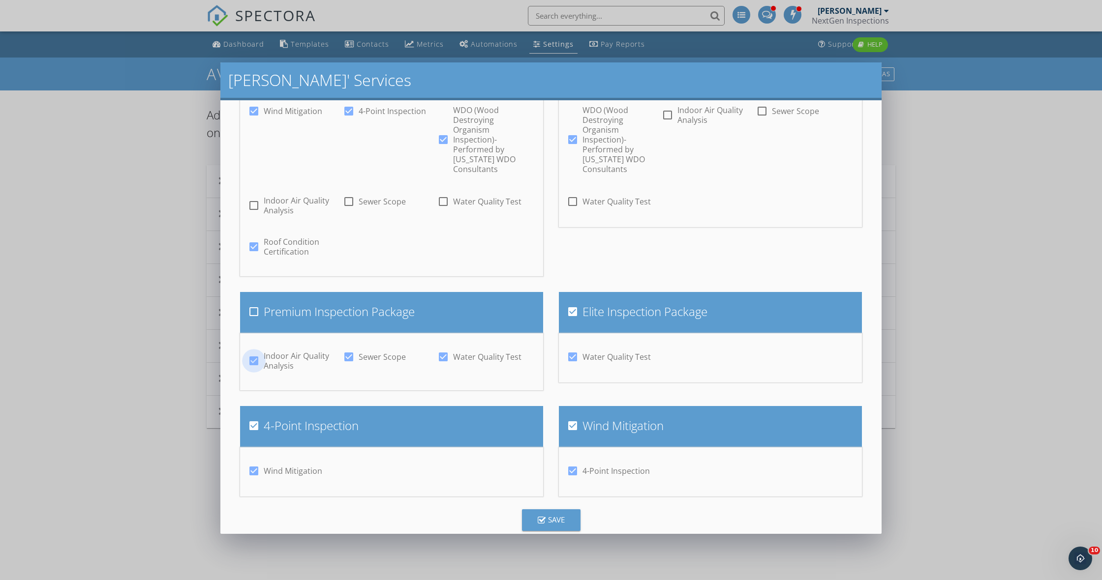
checkbox input "false"
click at [253, 304] on div at bounding box center [253, 312] width 17 height 17
checkbox input "true"
click at [350, 349] on div at bounding box center [348, 357] width 17 height 17
checkbox input "false"
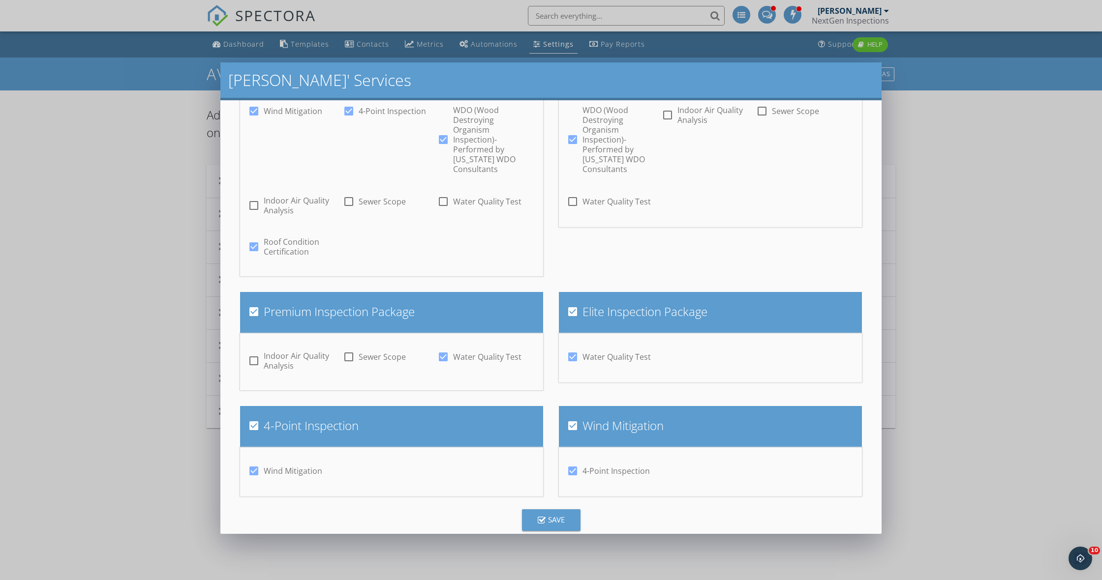
click at [441, 349] on div at bounding box center [443, 357] width 17 height 17
checkbox input "false"
click at [578, 349] on div at bounding box center [572, 357] width 17 height 17
checkbox input "false"
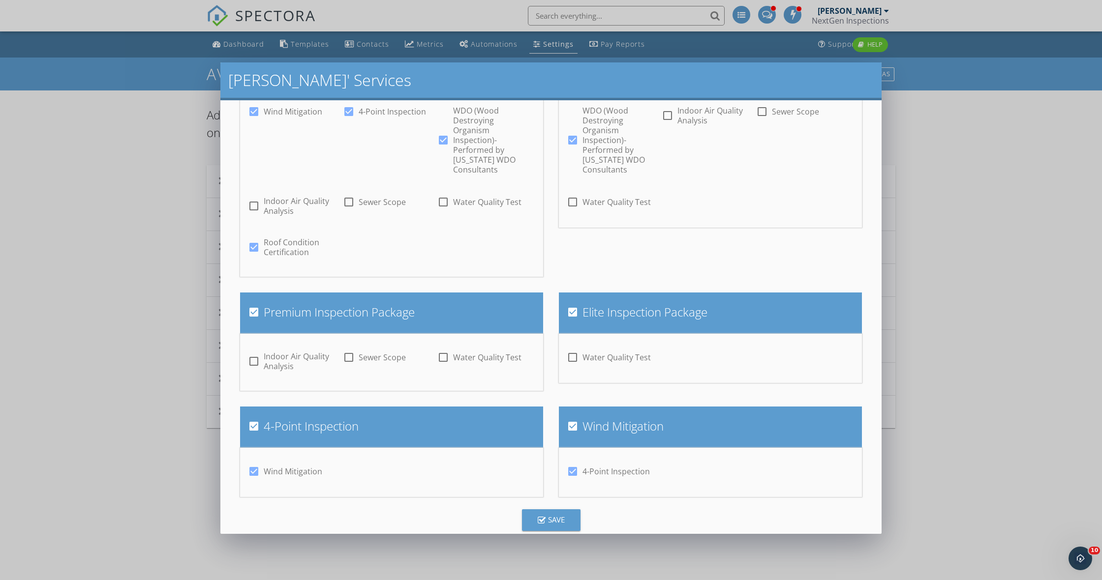
click at [574, 304] on div at bounding box center [572, 312] width 17 height 17
checkbox input "false"
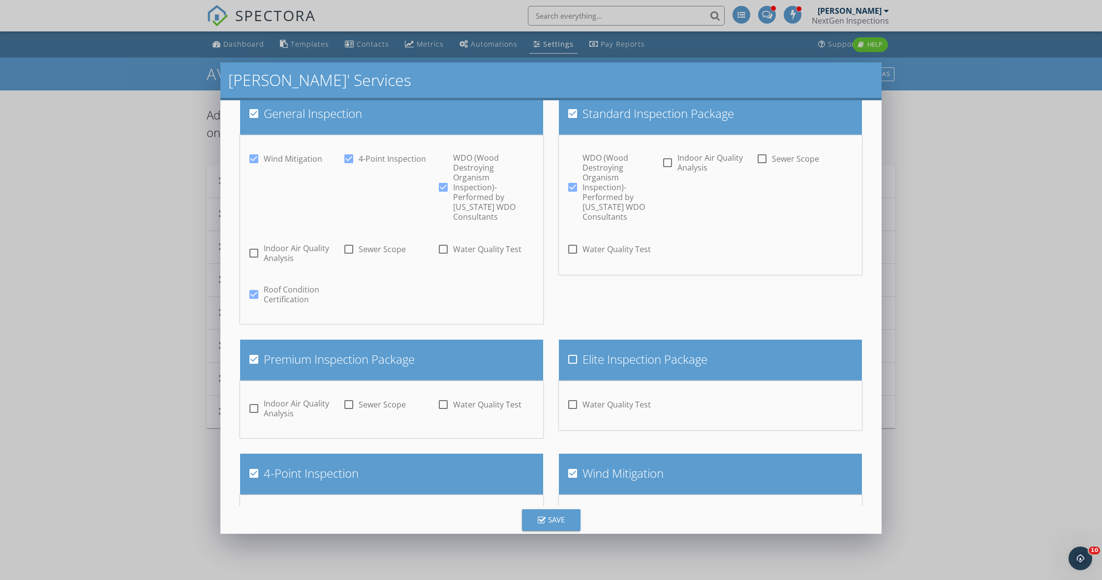
scroll to position [50, 0]
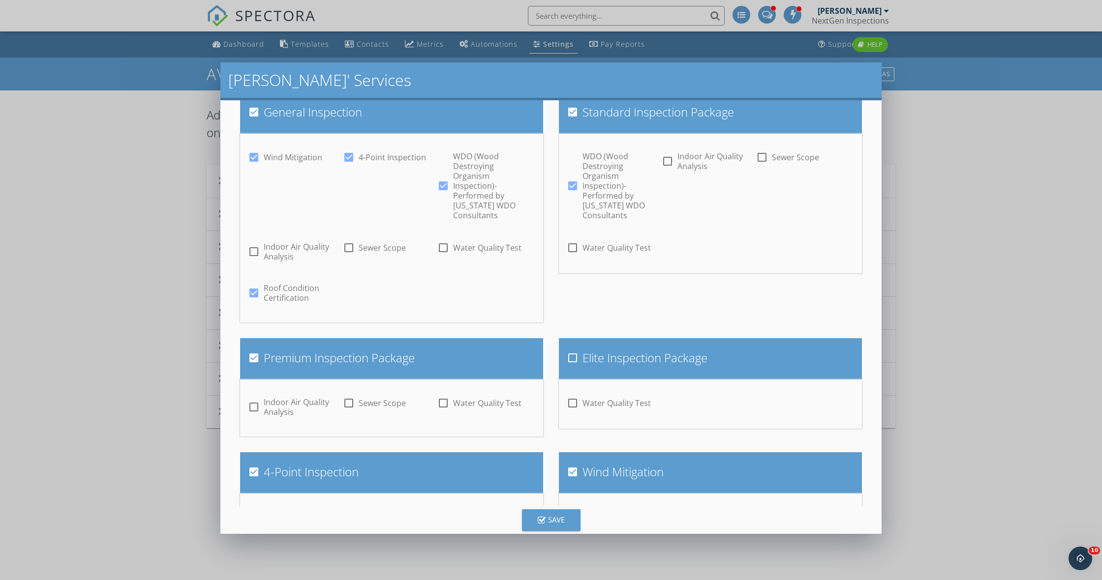
click at [540, 516] on div "Save" at bounding box center [551, 520] width 27 height 11
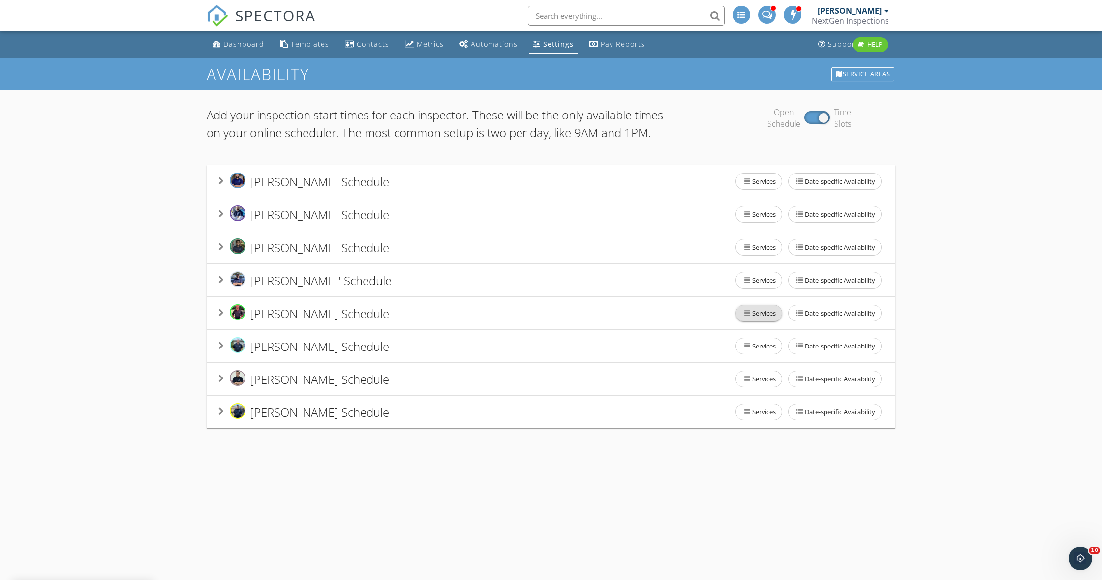
click at [751, 321] on span "Services" at bounding box center [759, 313] width 46 height 16
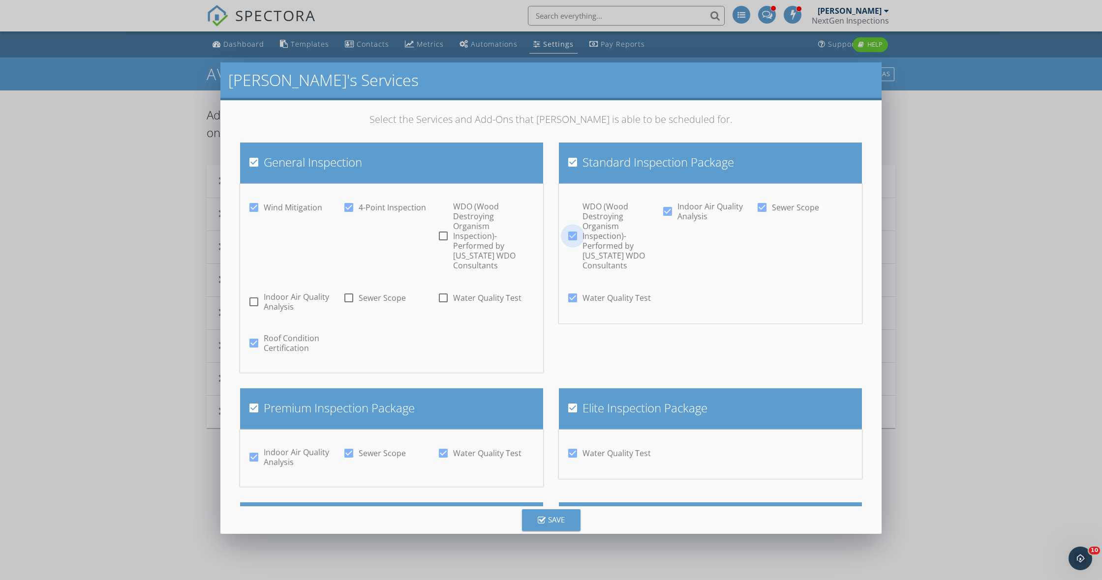
click at [571, 228] on div at bounding box center [572, 236] width 17 height 17
checkbox input "false"
click at [668, 211] on div at bounding box center [667, 211] width 17 height 17
checkbox input "false"
click at [760, 206] on div at bounding box center [762, 207] width 17 height 17
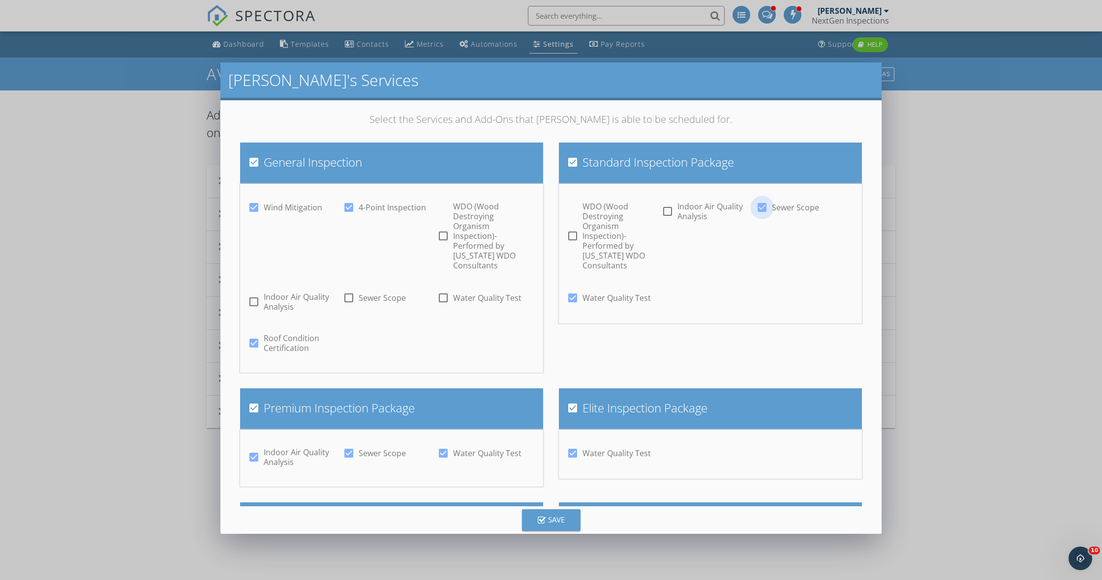
checkbox input "false"
click at [575, 290] on div at bounding box center [572, 298] width 17 height 17
checkbox input "false"
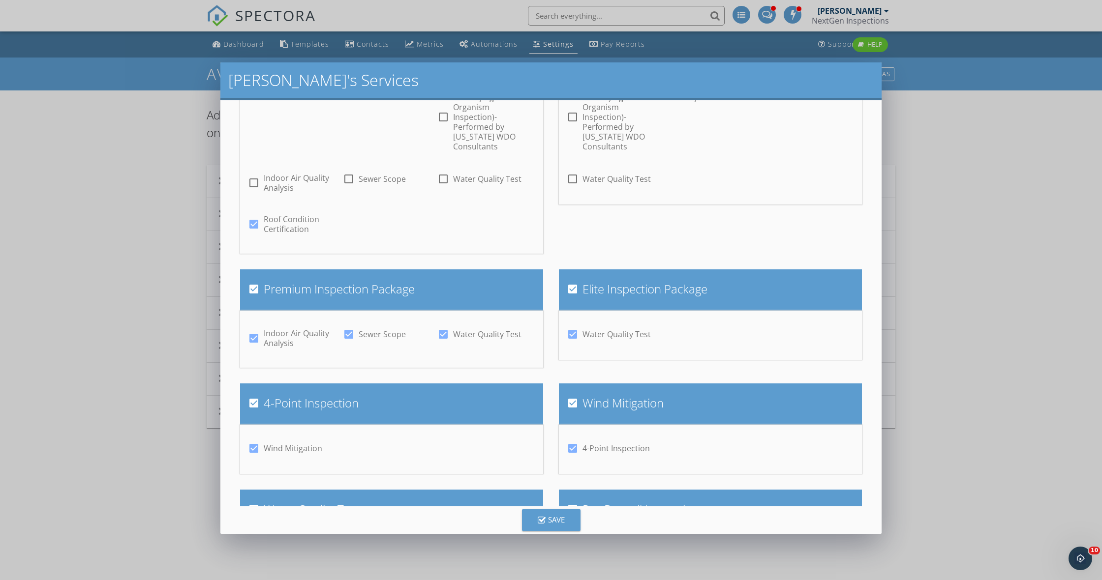
scroll to position [119, 0]
click at [251, 281] on div at bounding box center [253, 289] width 17 height 17
checkbox input "false"
click at [251, 330] on div at bounding box center [253, 338] width 17 height 17
checkbox input "false"
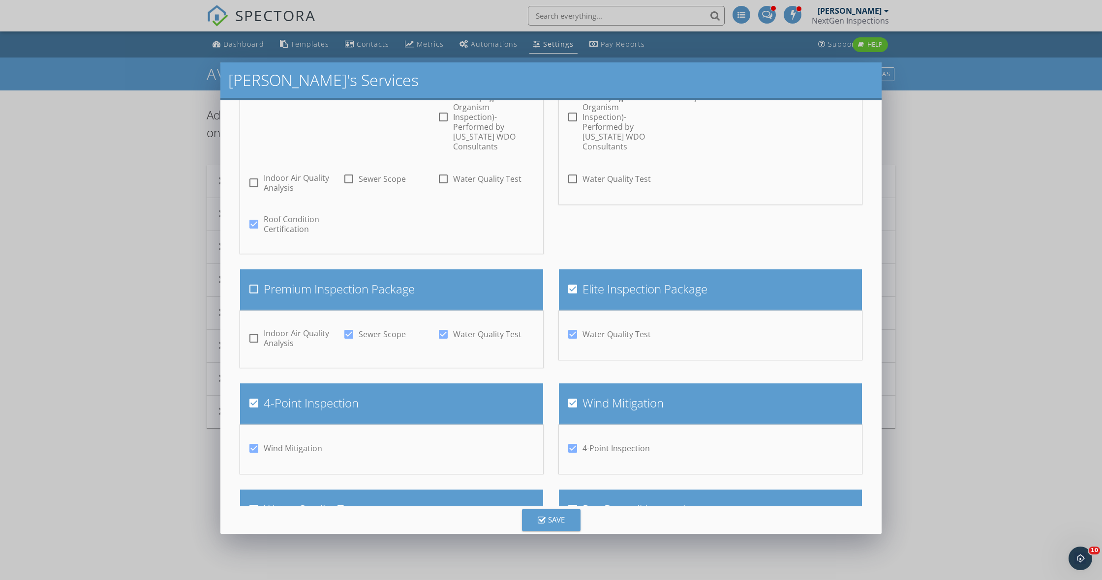
click at [352, 326] on div at bounding box center [348, 334] width 17 height 17
checkbox input "false"
click at [440, 326] on div at bounding box center [443, 334] width 17 height 17
checkbox input "false"
click at [572, 281] on div at bounding box center [572, 289] width 17 height 17
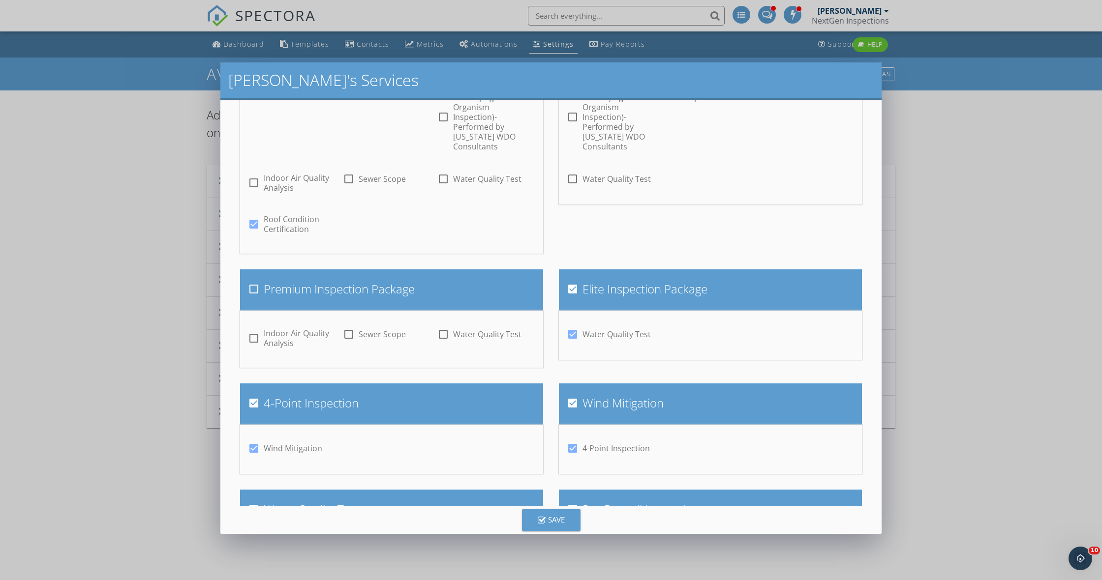
checkbox input "false"
click at [568, 326] on div at bounding box center [572, 334] width 17 height 17
checkbox input "false"
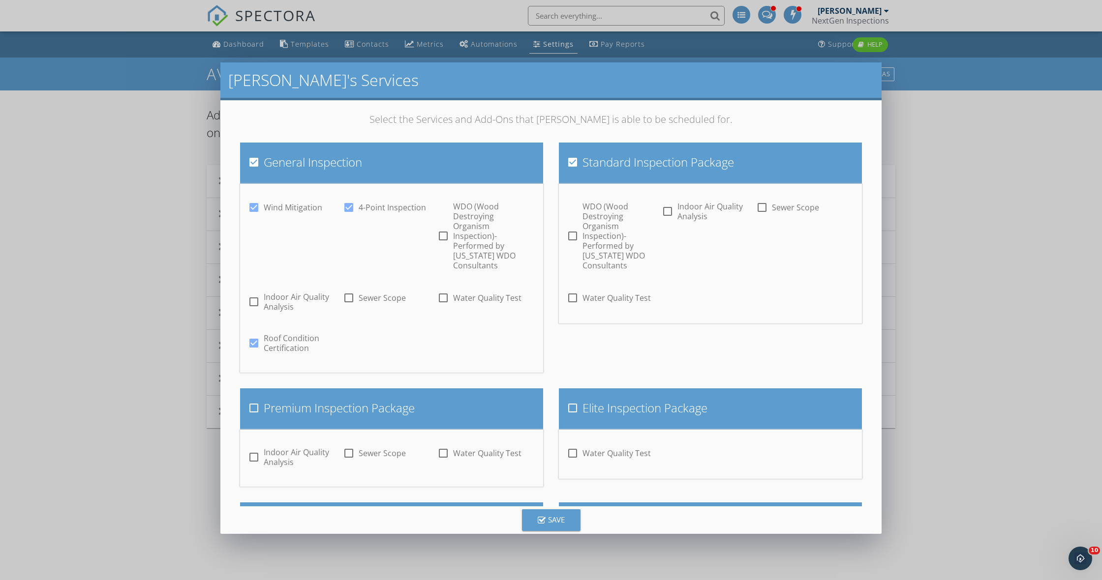
scroll to position [0, 0]
click at [542, 522] on icon "button" at bounding box center [542, 521] width 8 height 9
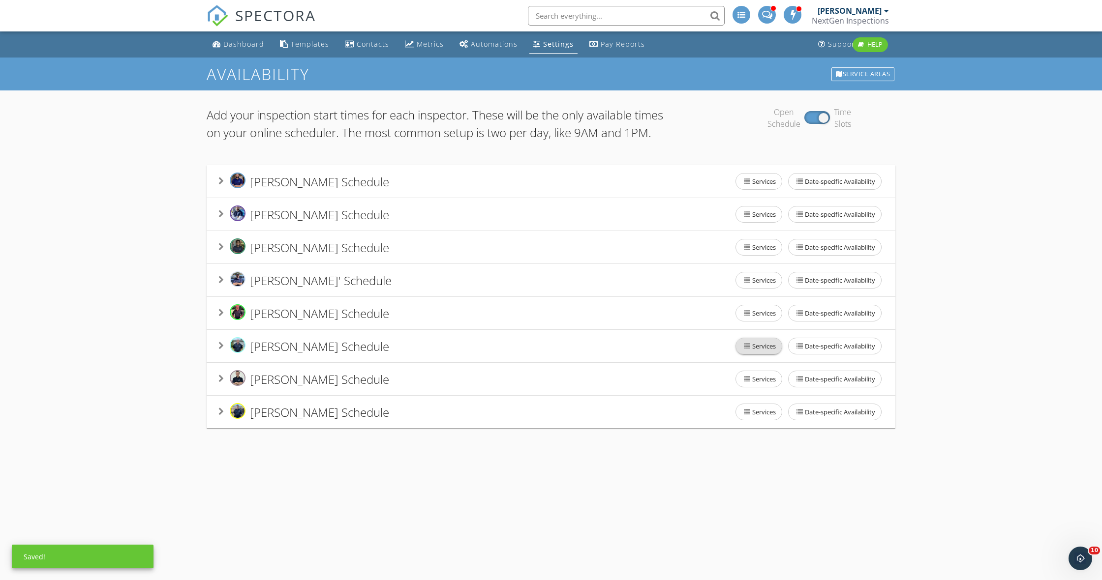
click at [764, 354] on span "Services" at bounding box center [759, 346] width 46 height 16
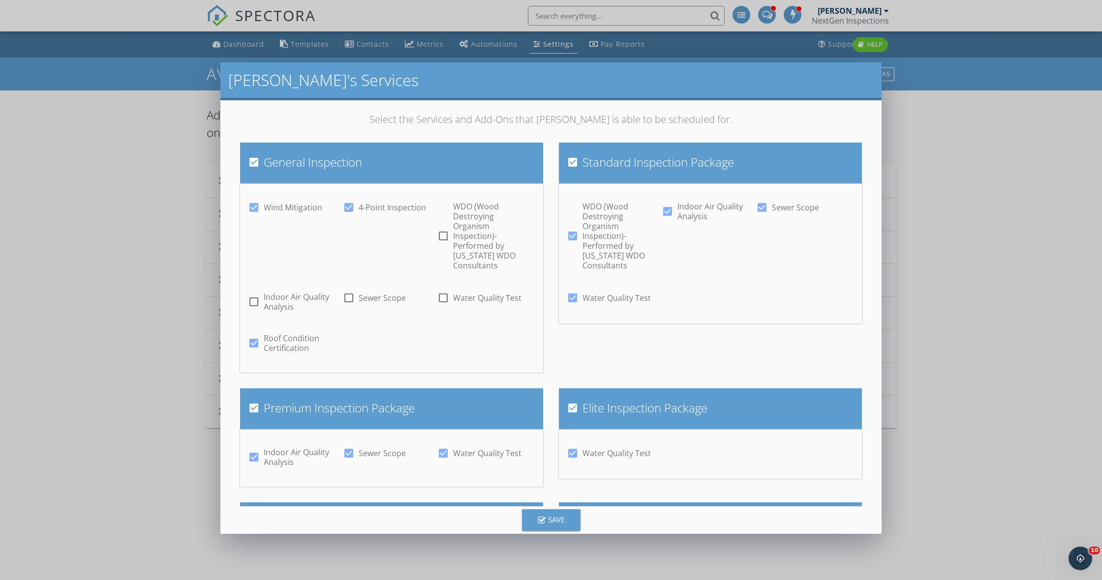
drag, startPoint x: 575, startPoint y: 228, endPoint x: 641, endPoint y: 213, distance: 68.6
click at [575, 228] on div at bounding box center [572, 236] width 17 height 17
checkbox input "false"
drag, startPoint x: 668, startPoint y: 213, endPoint x: 737, endPoint y: 207, distance: 69.2
click at [668, 213] on div at bounding box center [667, 211] width 17 height 17
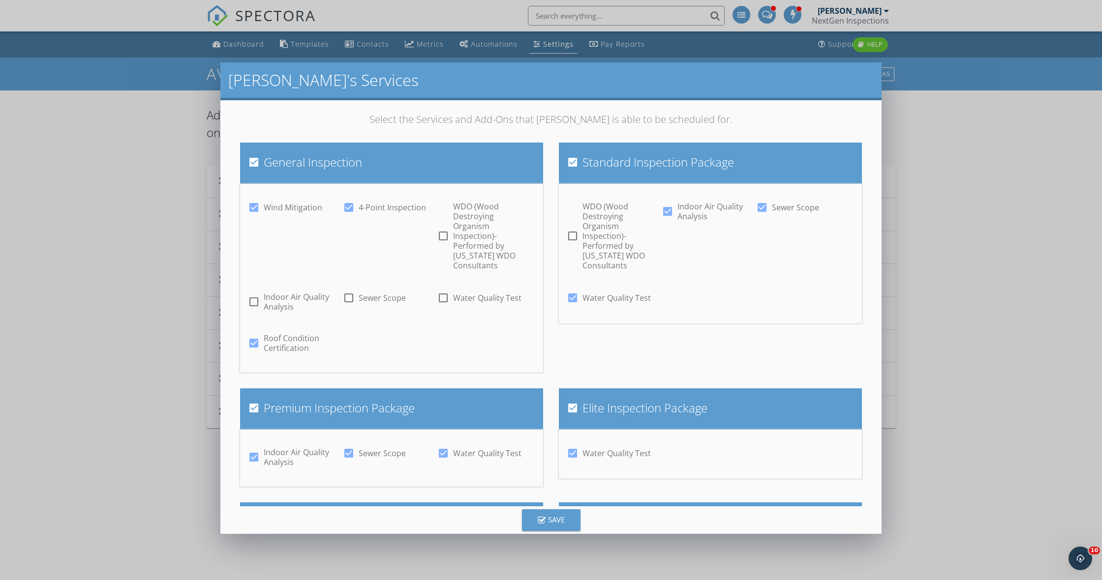
checkbox input "false"
drag, startPoint x: 762, startPoint y: 206, endPoint x: 692, endPoint y: 253, distance: 85.0
click at [760, 208] on div at bounding box center [762, 207] width 17 height 17
checkbox input "false"
drag, startPoint x: 575, startPoint y: 277, endPoint x: 576, endPoint y: 283, distance: 6.6
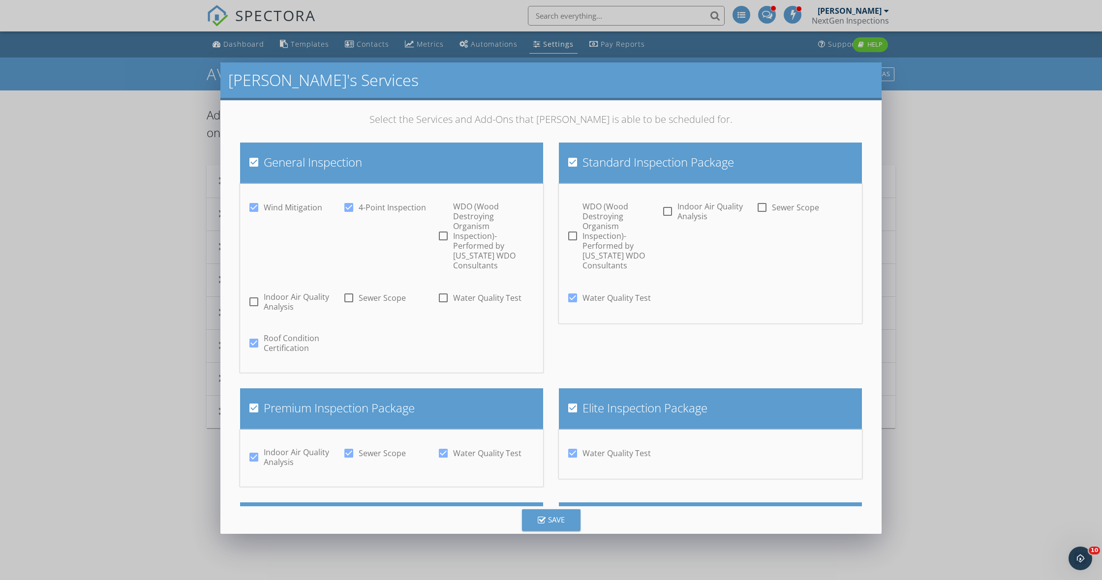
click at [575, 290] on div at bounding box center [572, 298] width 17 height 17
checkbox input "false"
click at [574, 400] on div at bounding box center [572, 408] width 17 height 17
checkbox input "false"
drag, startPoint x: 576, startPoint y: 431, endPoint x: 576, endPoint y: 425, distance: 6.4
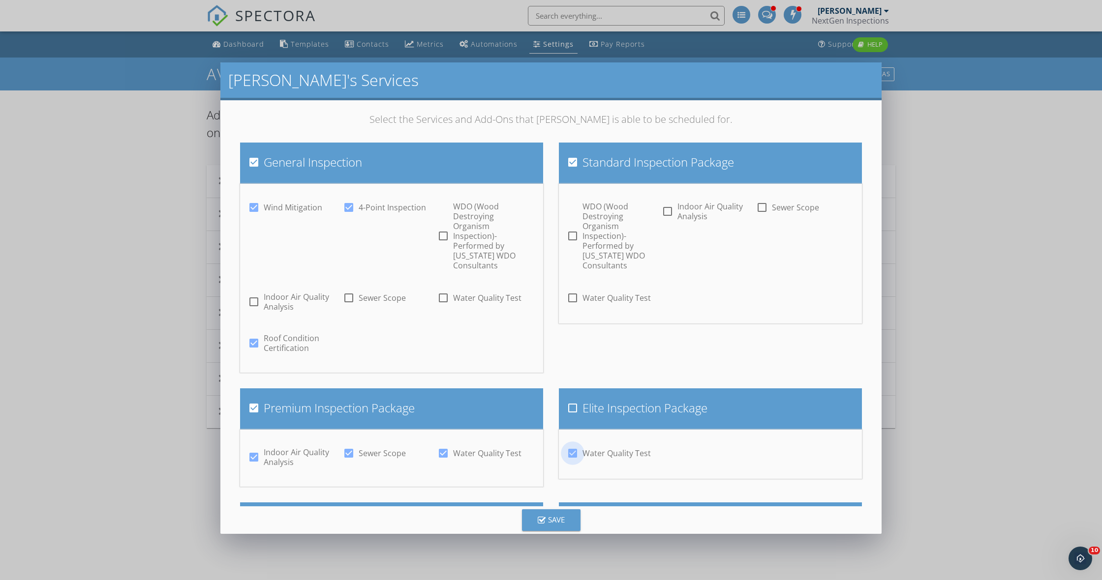
click at [576, 445] on div at bounding box center [572, 453] width 17 height 17
checkbox input "false"
click at [445, 445] on div at bounding box center [443, 453] width 17 height 17
checkbox input "false"
drag, startPoint x: 351, startPoint y: 433, endPoint x: 269, endPoint y: 430, distance: 82.2
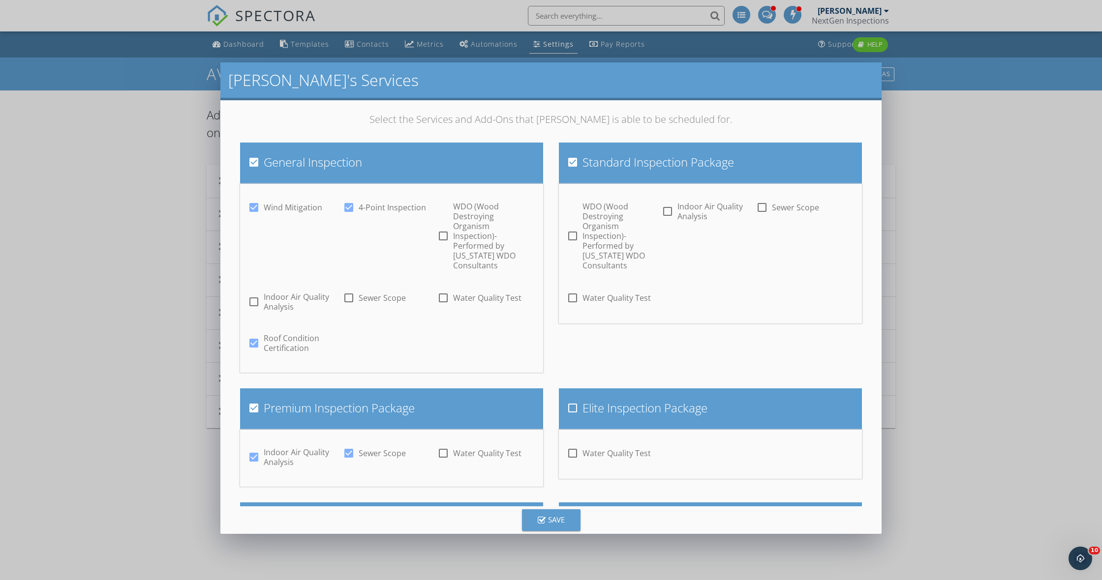
click at [351, 445] on div at bounding box center [348, 453] width 17 height 17
checkbox input "false"
drag, startPoint x: 259, startPoint y: 437, endPoint x: 255, endPoint y: 433, distance: 5.9
click at [259, 449] on div at bounding box center [253, 457] width 17 height 17
checkbox input "false"
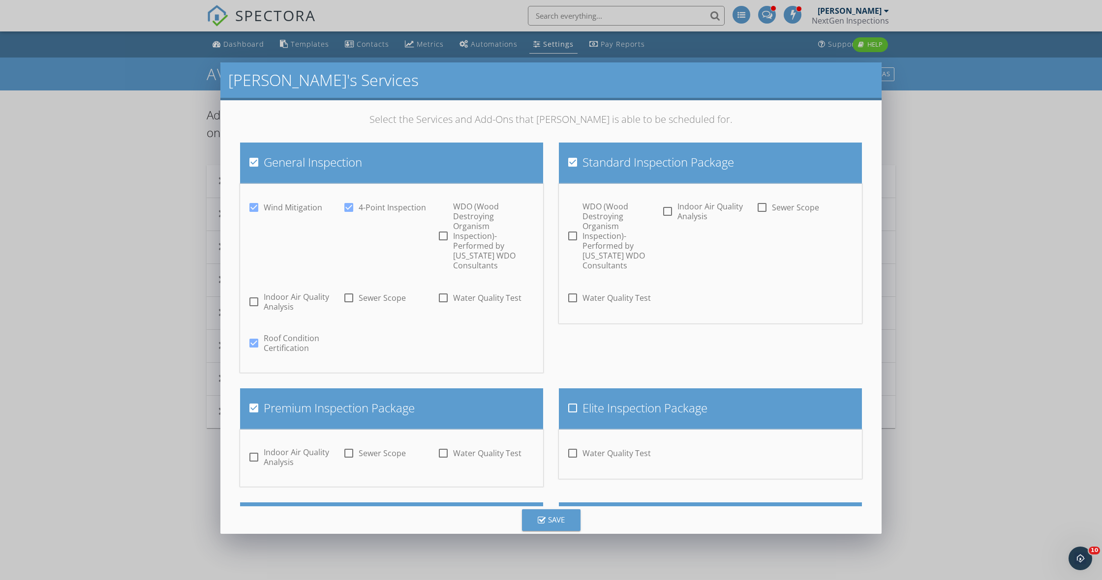
drag, startPoint x: 254, startPoint y: 388, endPoint x: 354, endPoint y: 365, distance: 102.9
click at [254, 400] on div at bounding box center [253, 408] width 17 height 17
checkbox input "false"
click at [544, 517] on icon "button" at bounding box center [542, 521] width 8 height 9
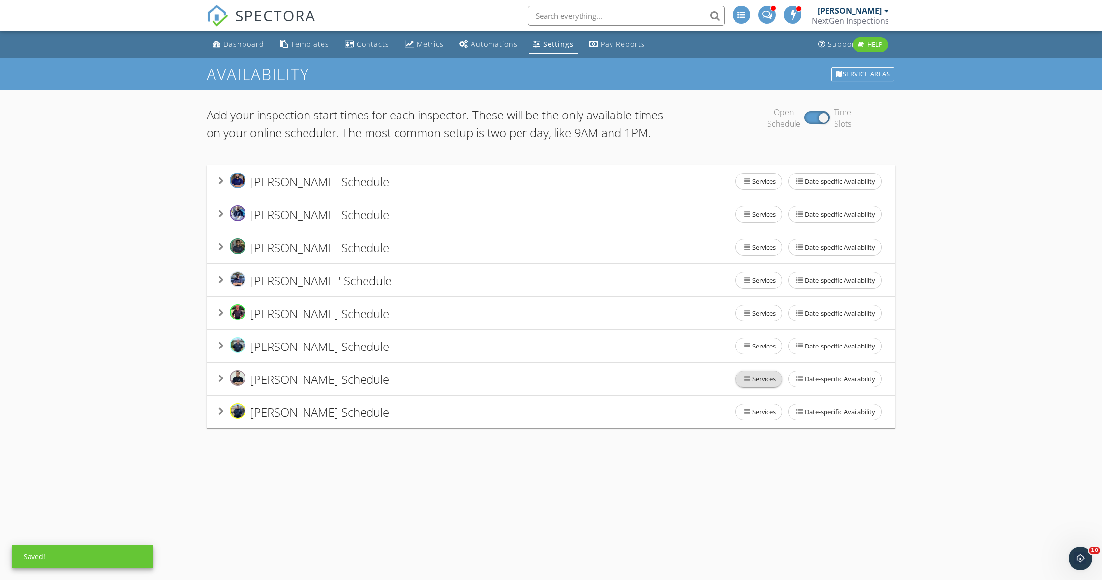
click at [755, 387] on span "Services" at bounding box center [759, 379] width 46 height 16
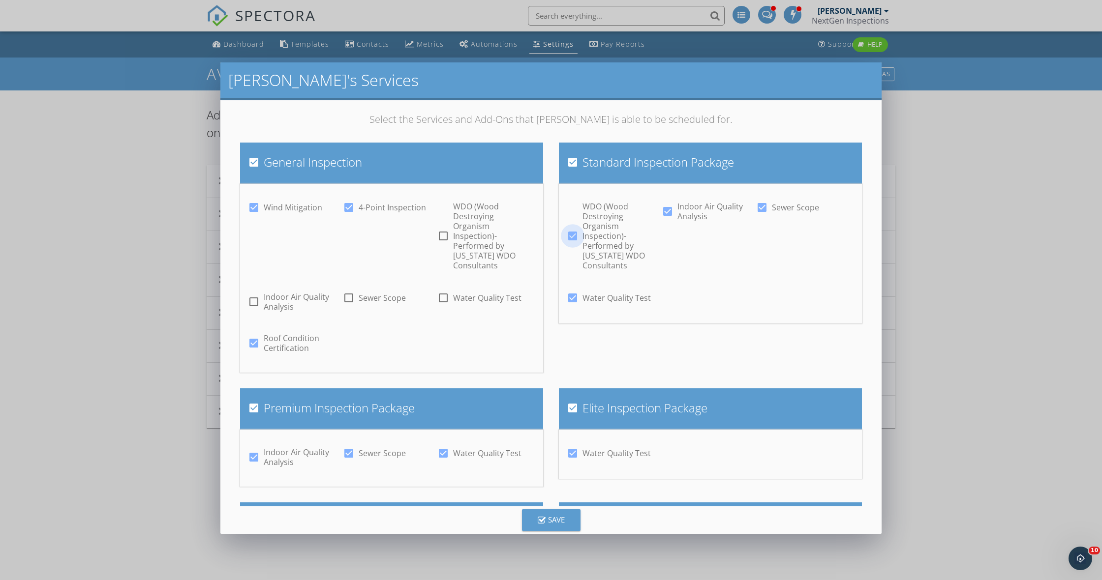
drag, startPoint x: 574, startPoint y: 228, endPoint x: 635, endPoint y: 214, distance: 61.9
click at [574, 228] on div at bounding box center [572, 236] width 17 height 17
checkbox input "false"
click at [666, 210] on div at bounding box center [667, 211] width 17 height 17
checkbox input "false"
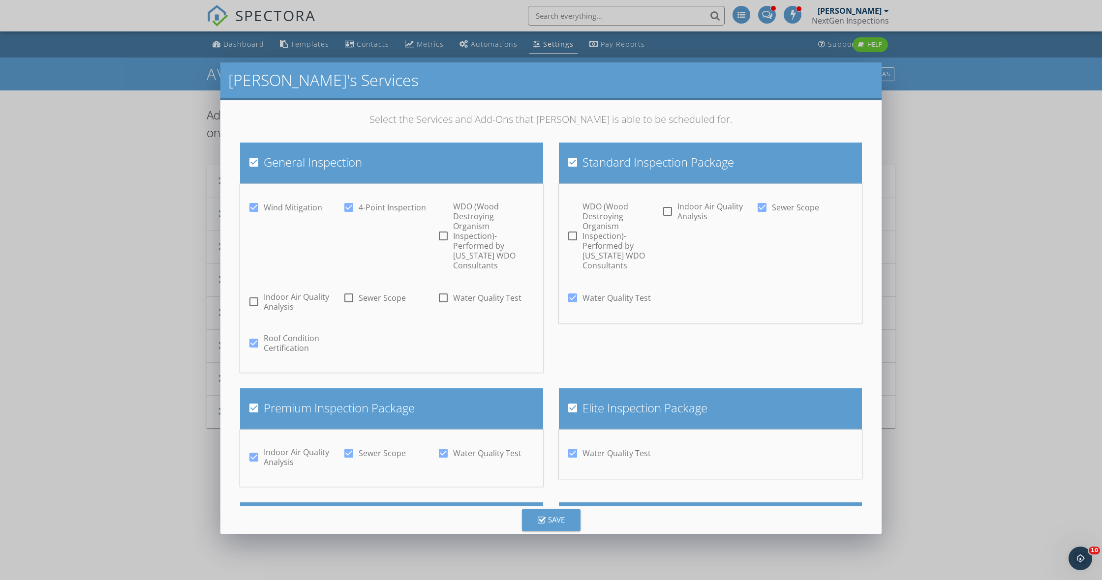
click at [761, 205] on div at bounding box center [762, 207] width 17 height 17
checkbox input "false"
click at [572, 290] on div at bounding box center [572, 298] width 17 height 17
checkbox input "false"
click at [570, 400] on div at bounding box center [572, 408] width 17 height 17
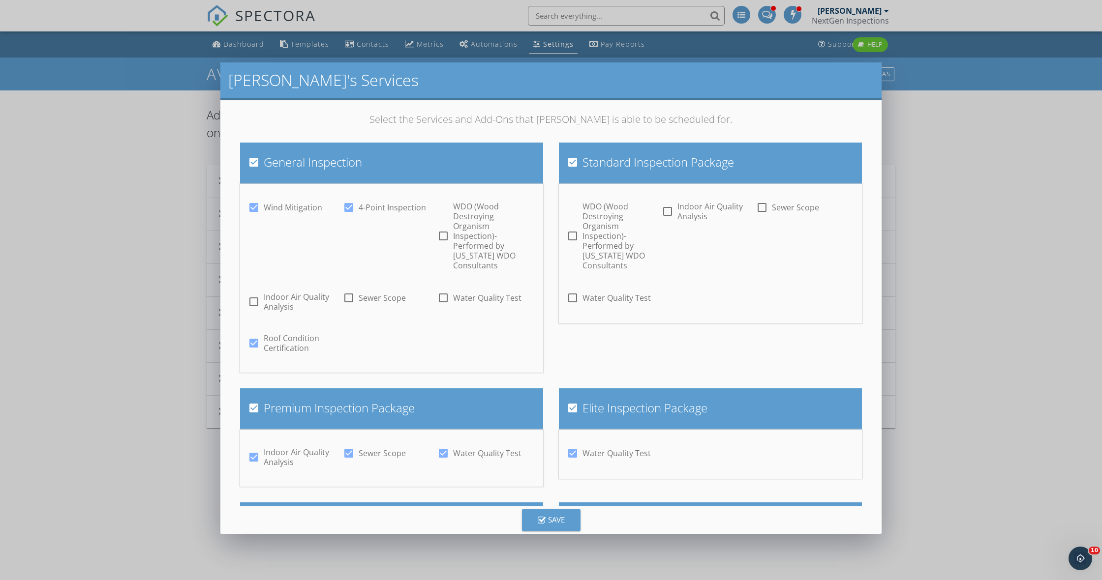
checkbox input "false"
click at [573, 445] on div at bounding box center [572, 453] width 17 height 17
checkbox input "false"
drag, startPoint x: 446, startPoint y: 432, endPoint x: 436, endPoint y: 431, distance: 9.4
click at [446, 445] on div at bounding box center [443, 453] width 17 height 17
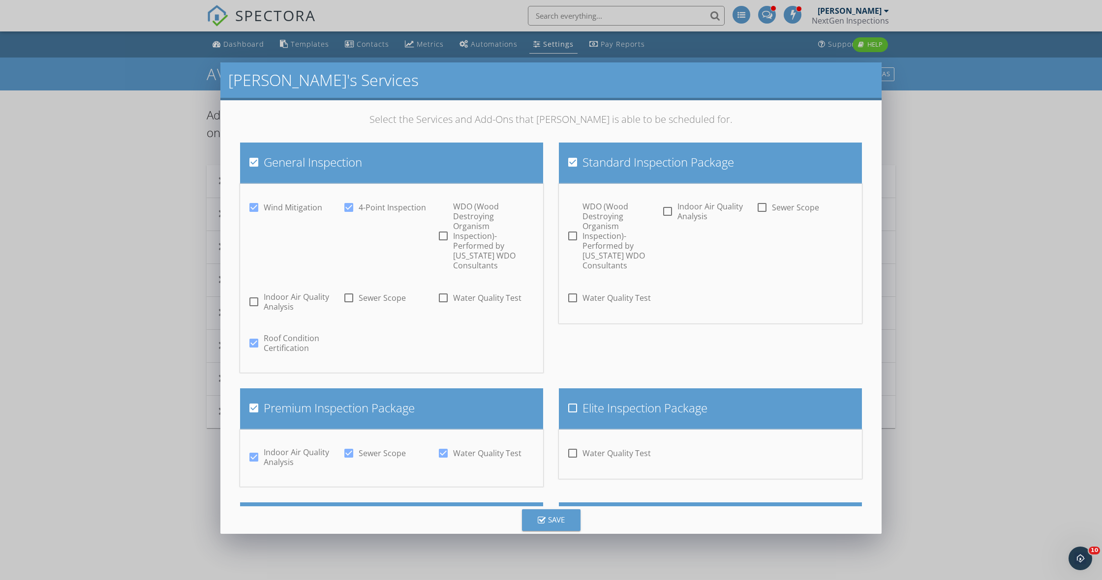
checkbox input "false"
drag, startPoint x: 351, startPoint y: 433, endPoint x: 349, endPoint y: 425, distance: 8.6
click at [350, 445] on div at bounding box center [348, 453] width 17 height 17
checkbox input "false"
click at [252, 449] on div at bounding box center [253, 457] width 17 height 17
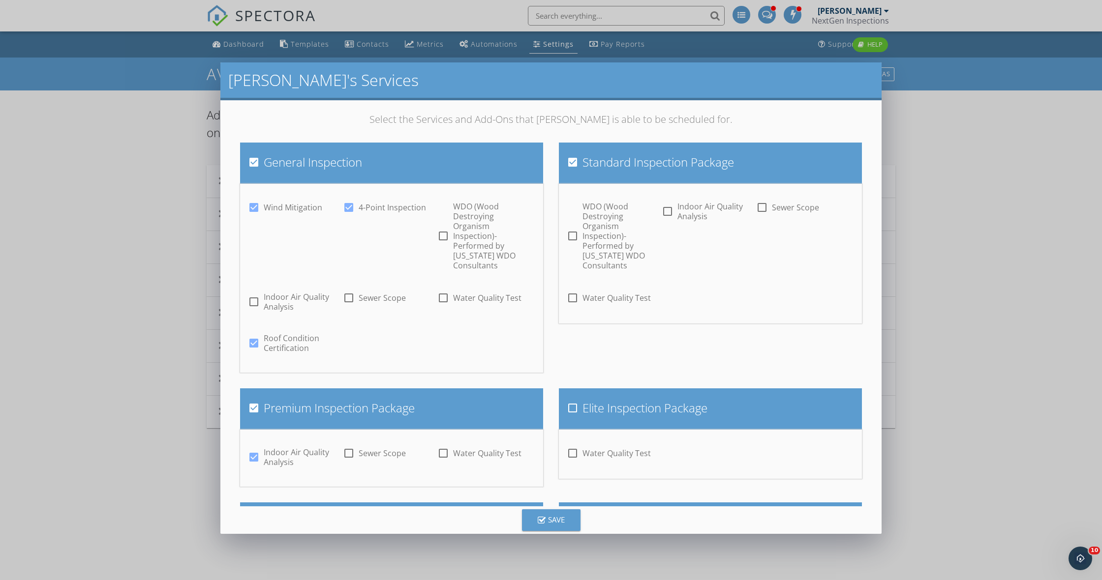
checkbox input "false"
click at [253, 400] on div at bounding box center [253, 408] width 17 height 17
checkbox input "false"
click at [552, 523] on div "Save" at bounding box center [551, 520] width 27 height 11
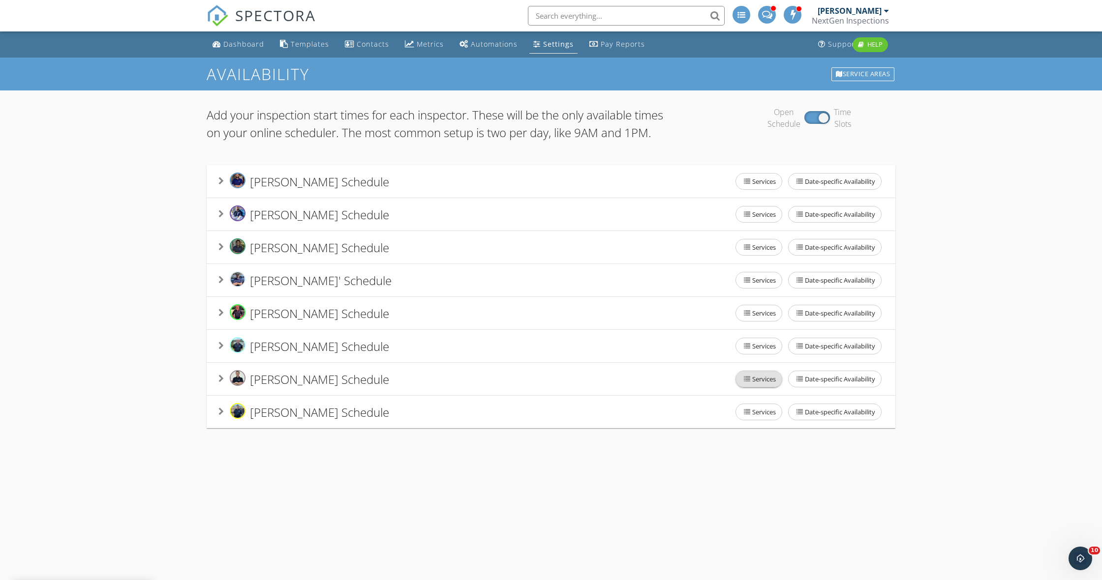
click at [760, 387] on span "Services" at bounding box center [759, 379] width 46 height 16
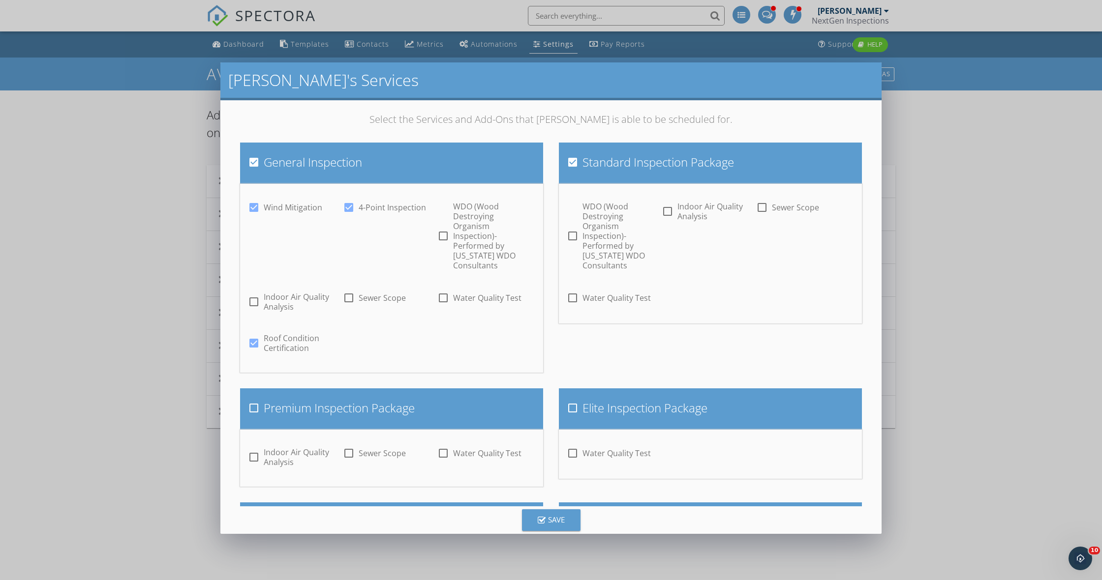
click at [976, 390] on div "Daniel's Services Select the Services and Add-Ons that Daniel is able to be sch…" at bounding box center [551, 298] width 1102 height 580
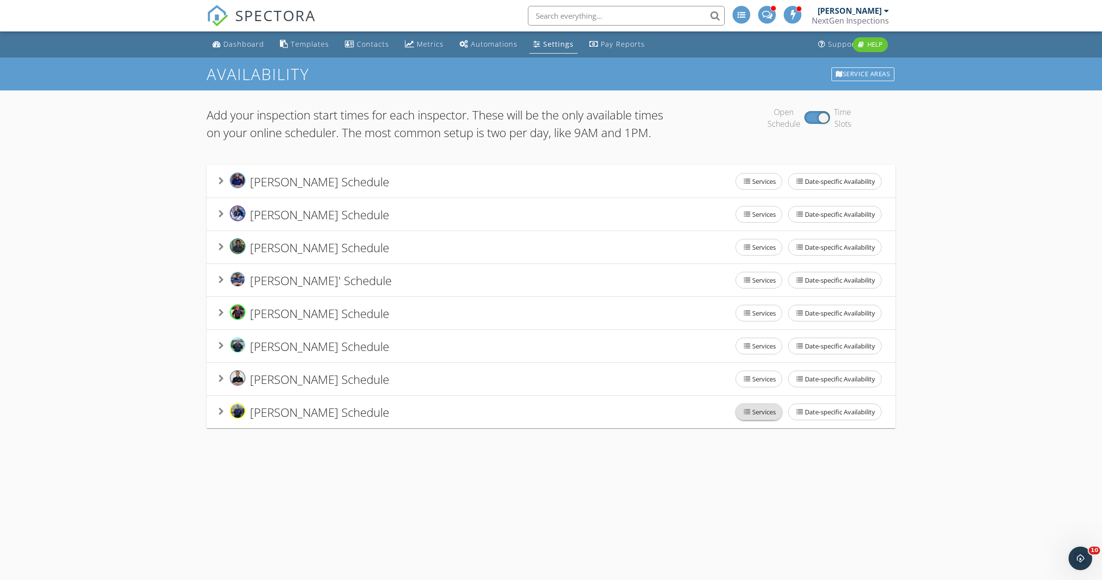
click at [757, 420] on span "Services" at bounding box center [759, 412] width 46 height 16
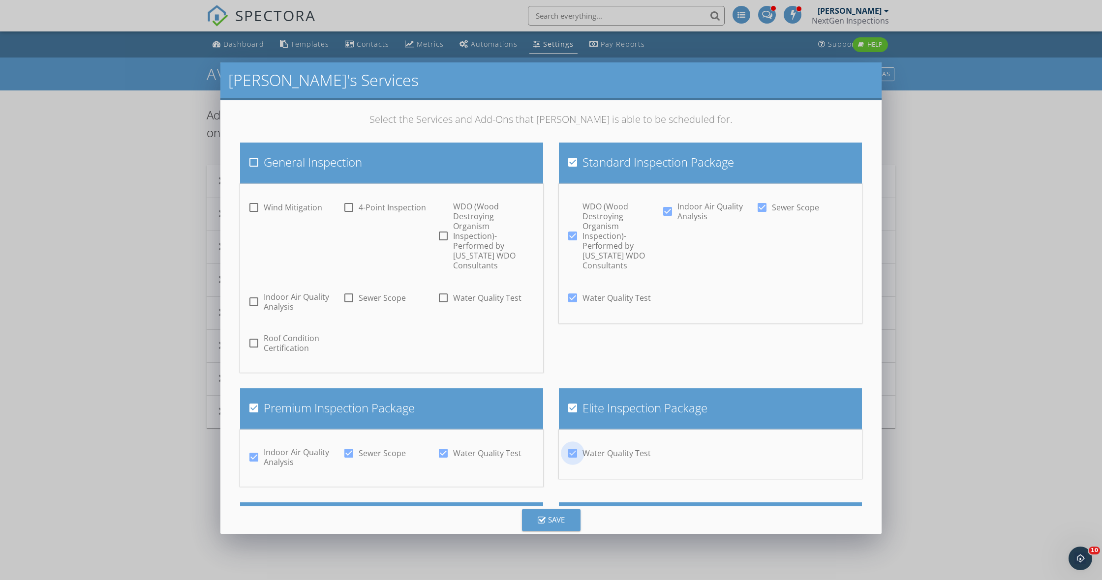
click at [572, 445] on div at bounding box center [572, 453] width 17 height 17
checkbox input "false"
click at [573, 400] on div at bounding box center [572, 408] width 17 height 17
checkbox input "false"
click at [450, 445] on div at bounding box center [443, 453] width 17 height 17
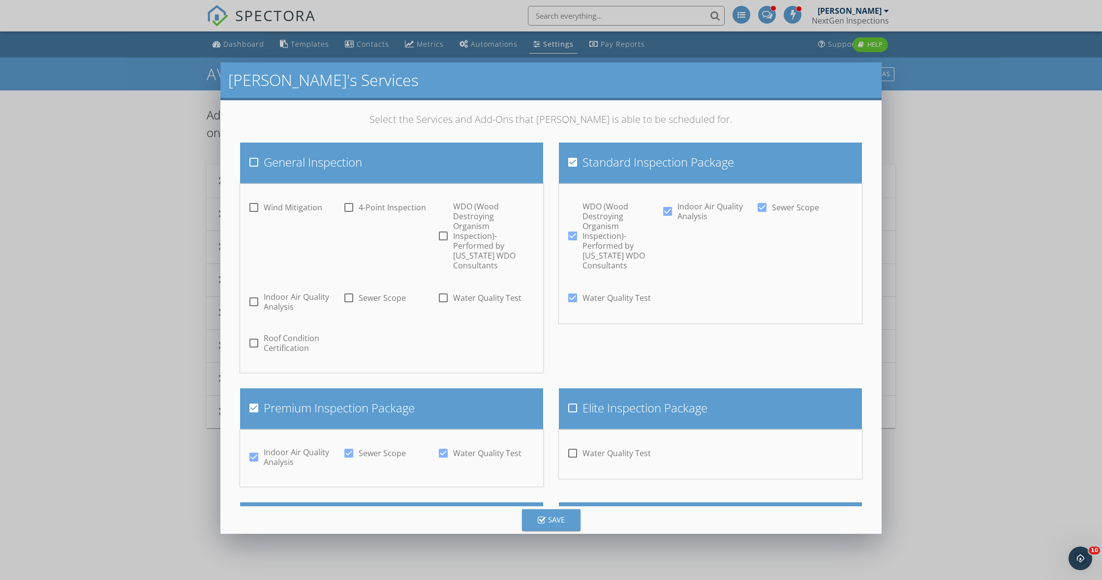
checkbox input "false"
drag, startPoint x: 353, startPoint y: 433, endPoint x: 353, endPoint y: 427, distance: 5.9
click at [353, 445] on div at bounding box center [348, 453] width 17 height 17
checkbox input "false"
drag, startPoint x: 251, startPoint y: 437, endPoint x: 263, endPoint y: 406, distance: 33.2
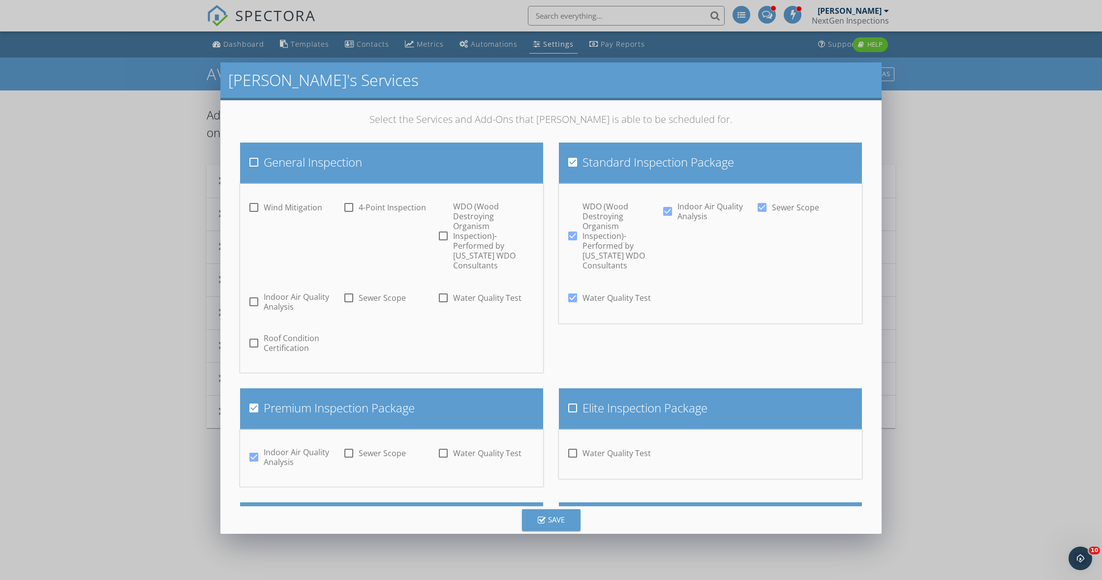
click at [251, 449] on div at bounding box center [253, 457] width 17 height 17
checkbox input "false"
click at [252, 400] on div at bounding box center [253, 408] width 17 height 17
checkbox input "false"
click at [572, 290] on div at bounding box center [572, 298] width 17 height 17
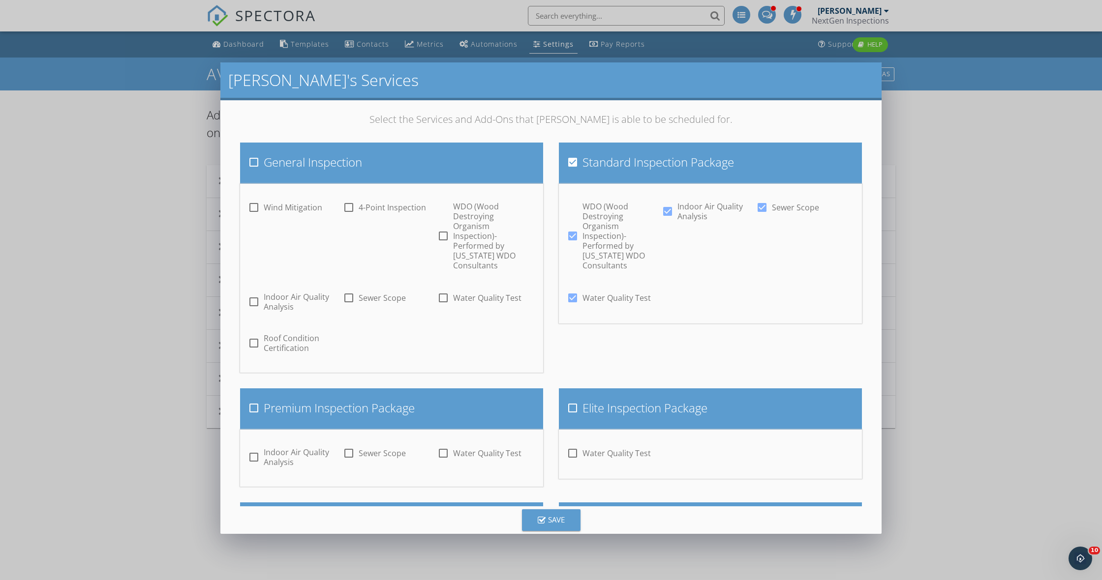
checkbox input "false"
click at [572, 228] on div at bounding box center [572, 236] width 17 height 17
checkbox input "false"
click at [664, 213] on div at bounding box center [667, 211] width 17 height 17
checkbox input "false"
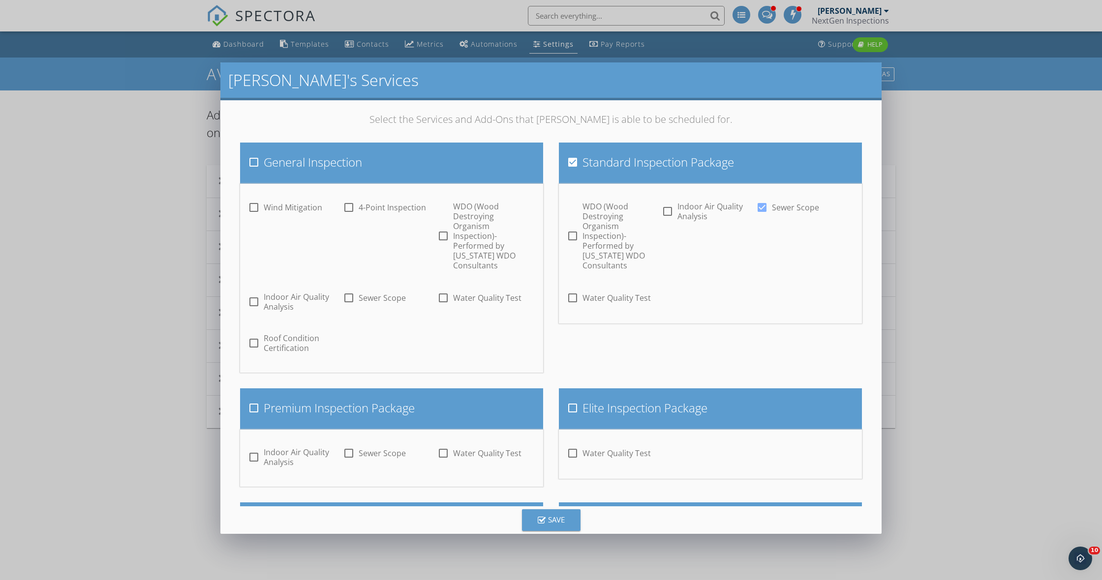
drag, startPoint x: 762, startPoint y: 208, endPoint x: 663, endPoint y: 209, distance: 99.4
click at [762, 208] on div at bounding box center [762, 207] width 17 height 17
checkbox input "false"
click at [572, 162] on div at bounding box center [572, 162] width 17 height 17
checkbox input "false"
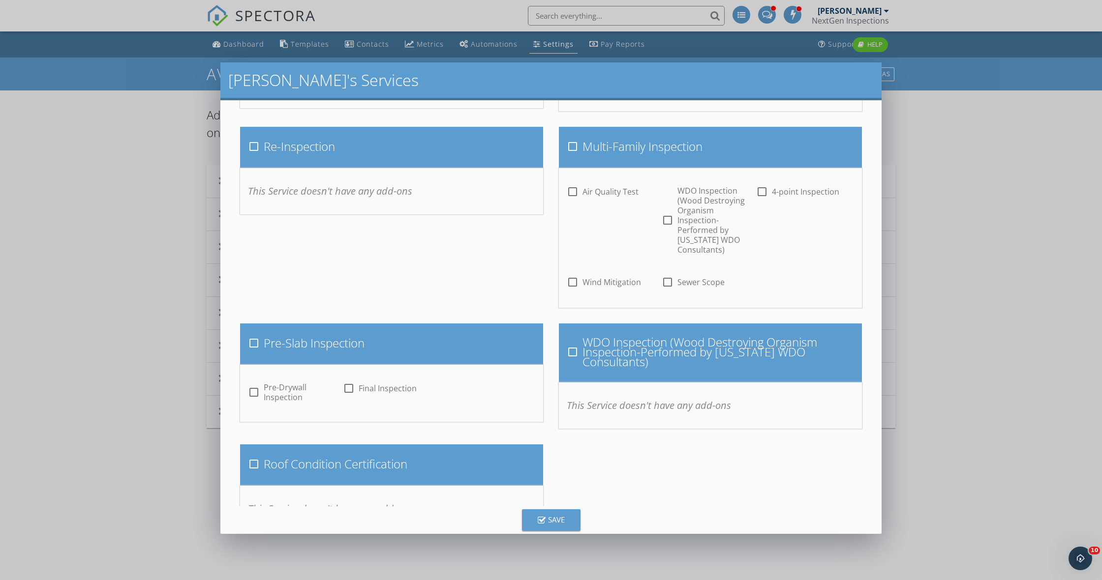
scroll to position [694, 0]
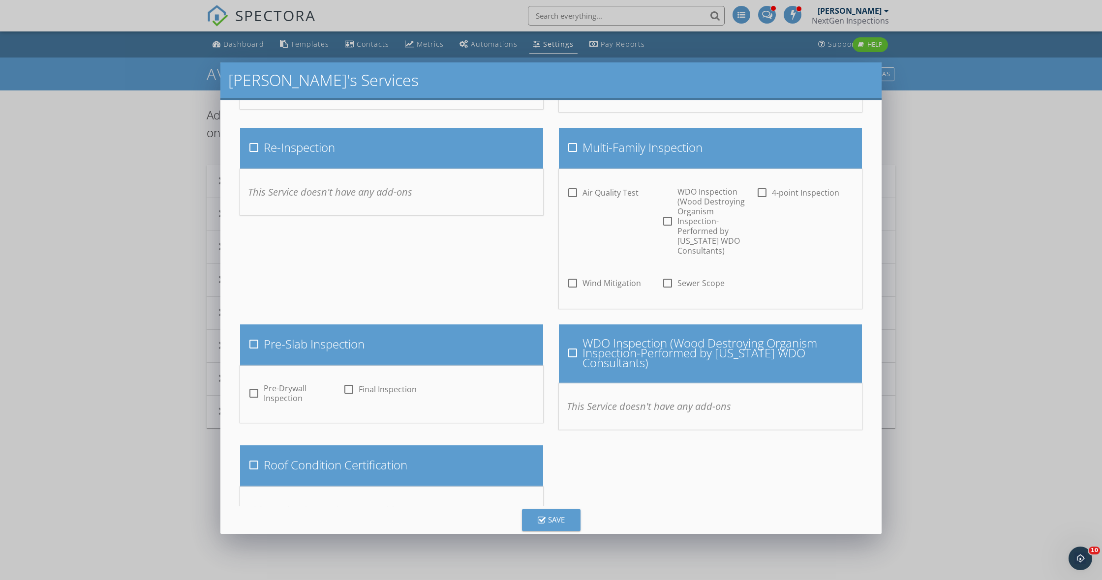
click at [568, 519] on button "Save" at bounding box center [551, 521] width 59 height 22
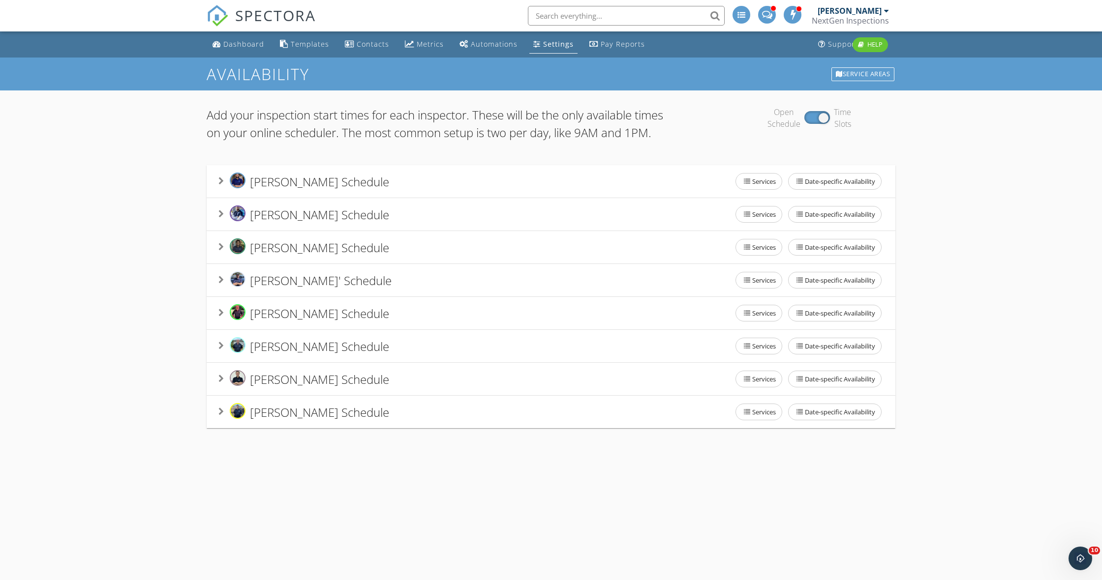
click at [543, 44] on div "Settings" at bounding box center [558, 43] width 30 height 9
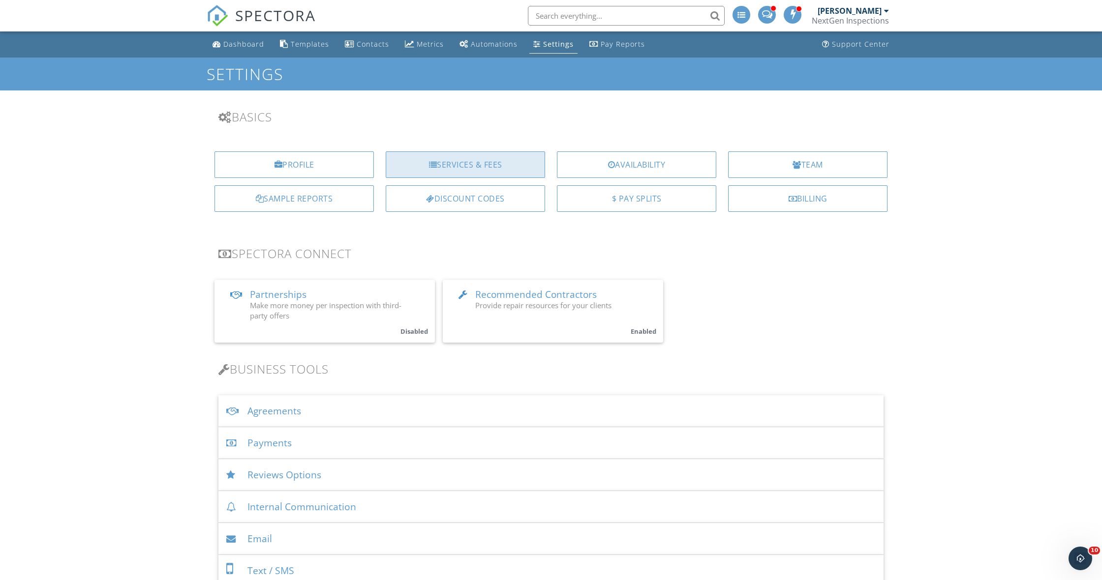
click at [455, 166] on div "Services & Fees" at bounding box center [465, 165] width 159 height 27
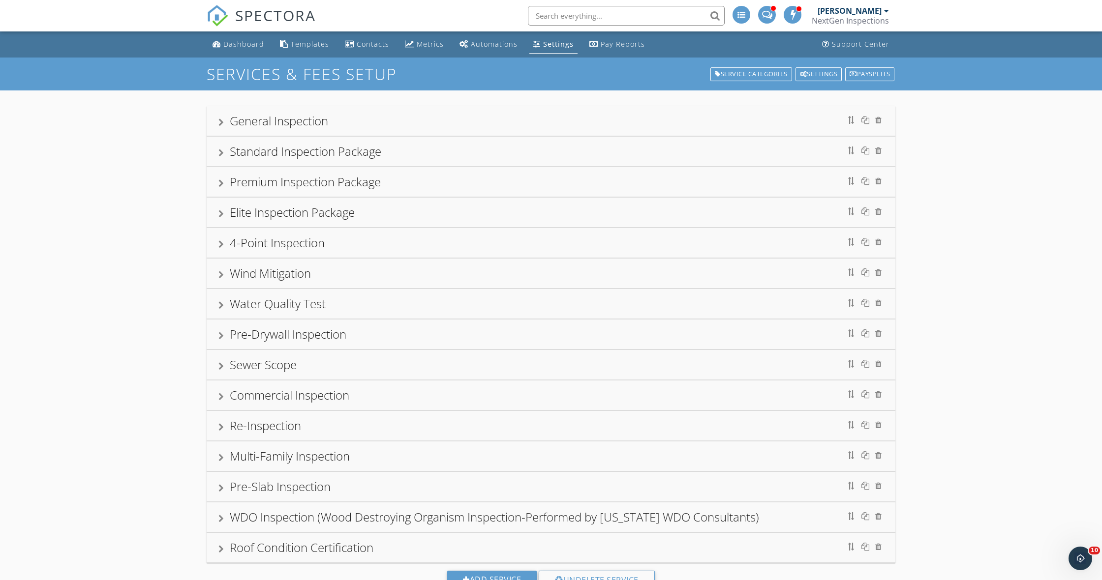
click at [220, 151] on div at bounding box center [220, 153] width 5 height 8
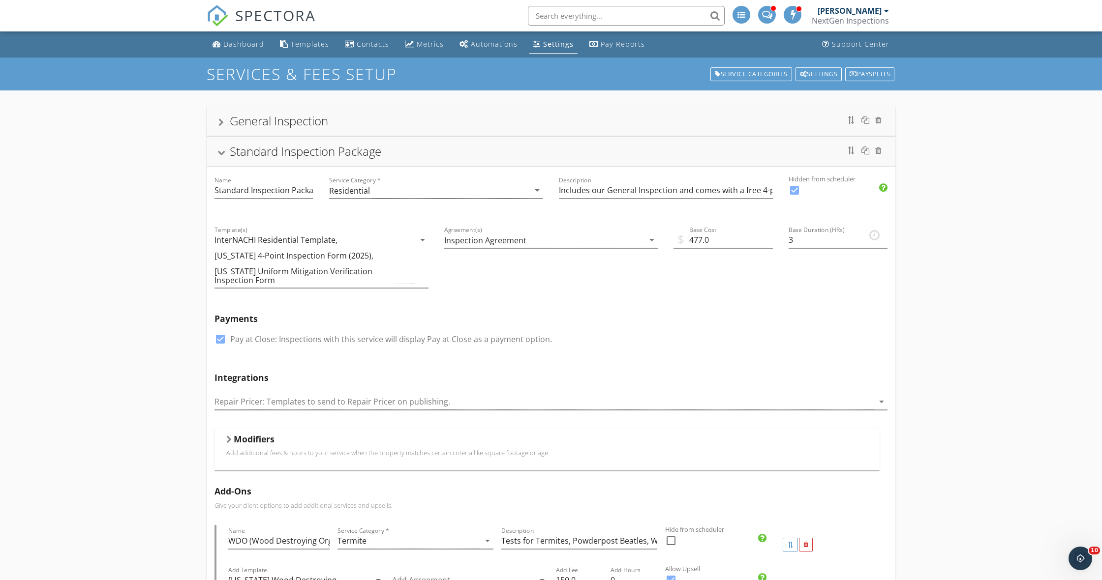
click at [796, 189] on div at bounding box center [794, 190] width 17 height 17
checkbox input "false"
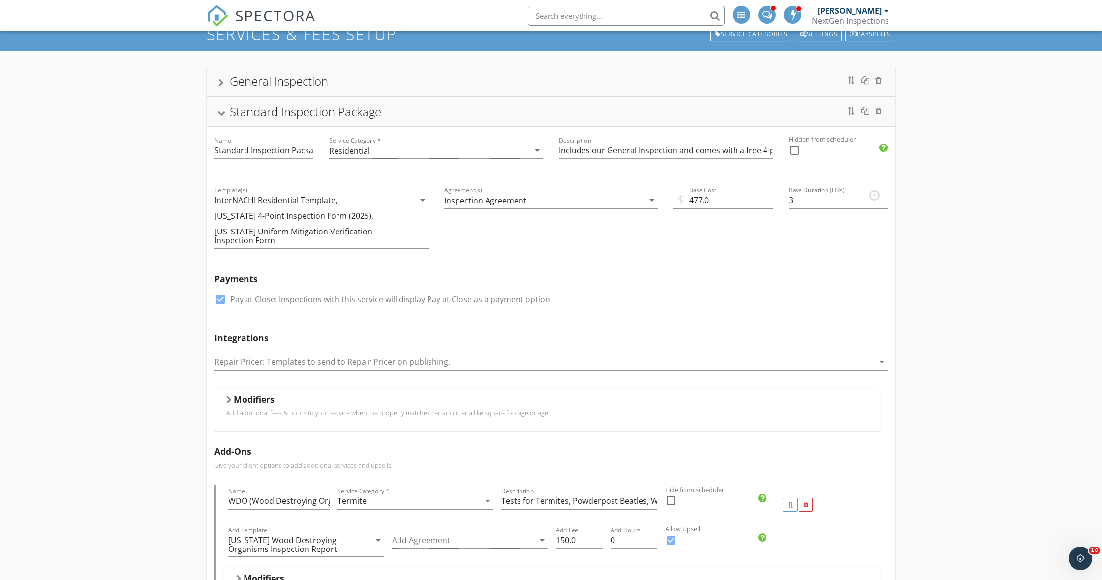
scroll to position [23, 0]
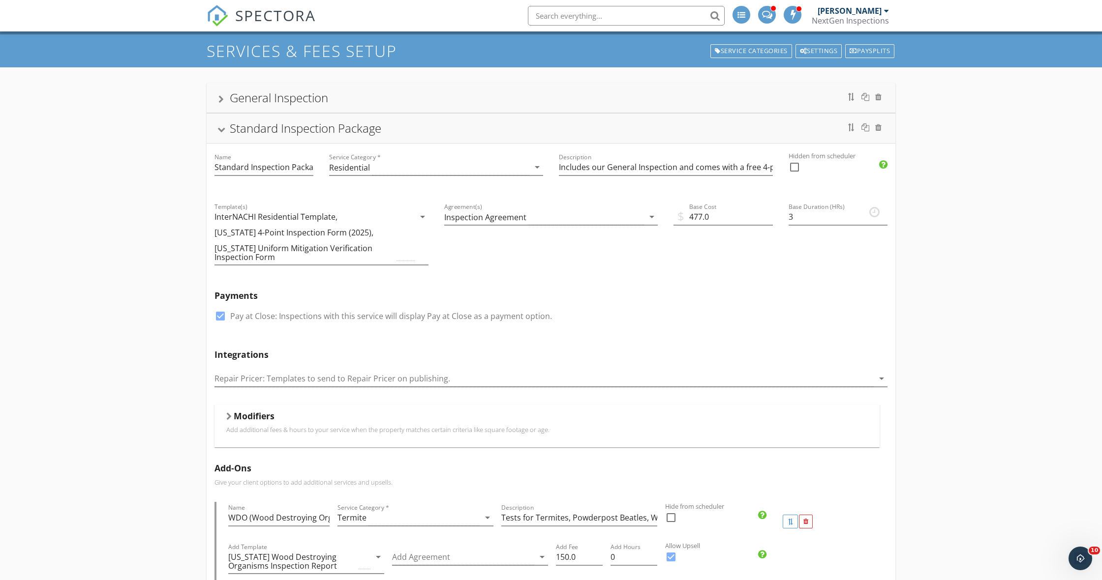
click at [224, 129] on div at bounding box center [221, 129] width 8 height 5
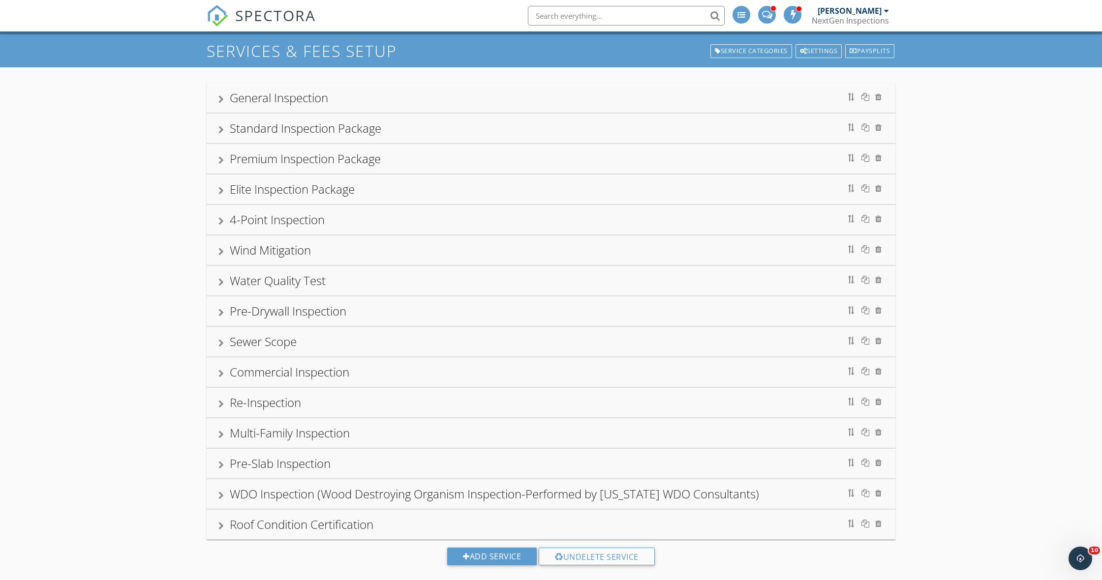
click at [222, 154] on div "Premium Inspection Package" at bounding box center [550, 159] width 665 height 18
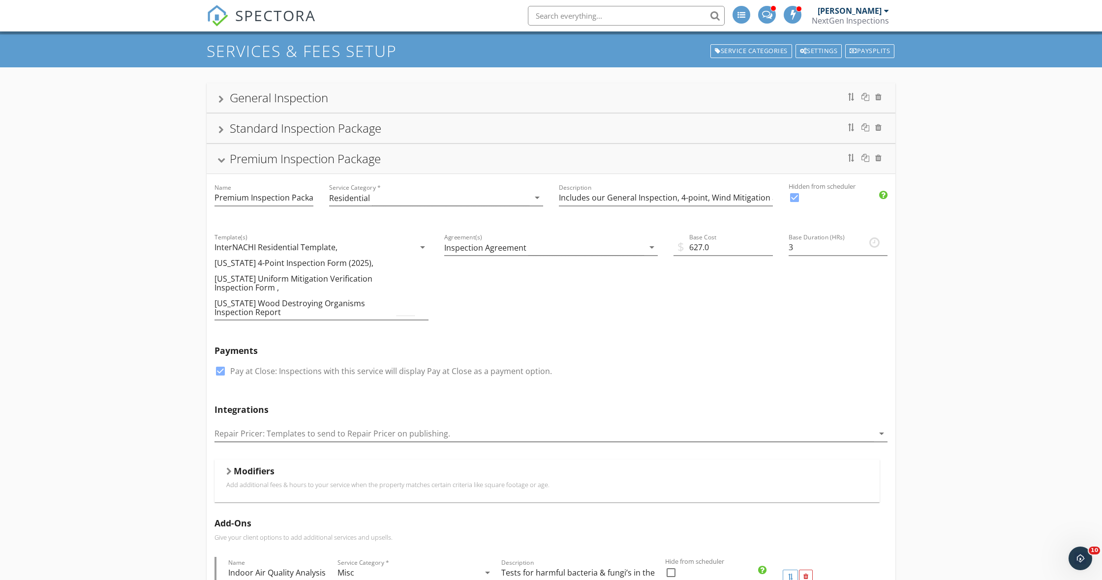
click at [795, 197] on div at bounding box center [794, 197] width 17 height 17
checkbox input "false"
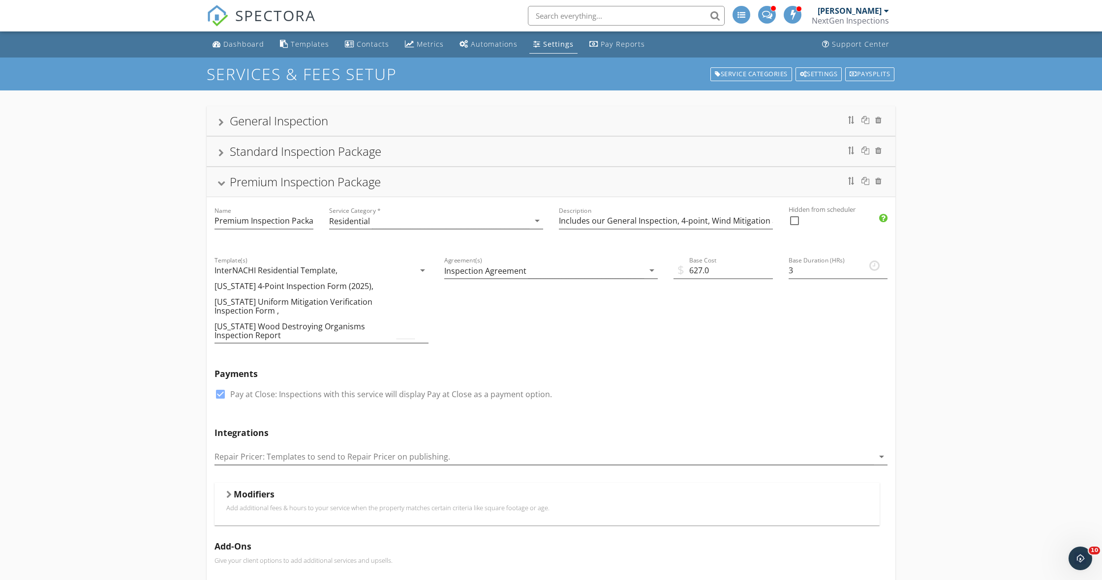
scroll to position [0, 0]
click at [223, 181] on div "Premium Inspection Package" at bounding box center [550, 182] width 665 height 18
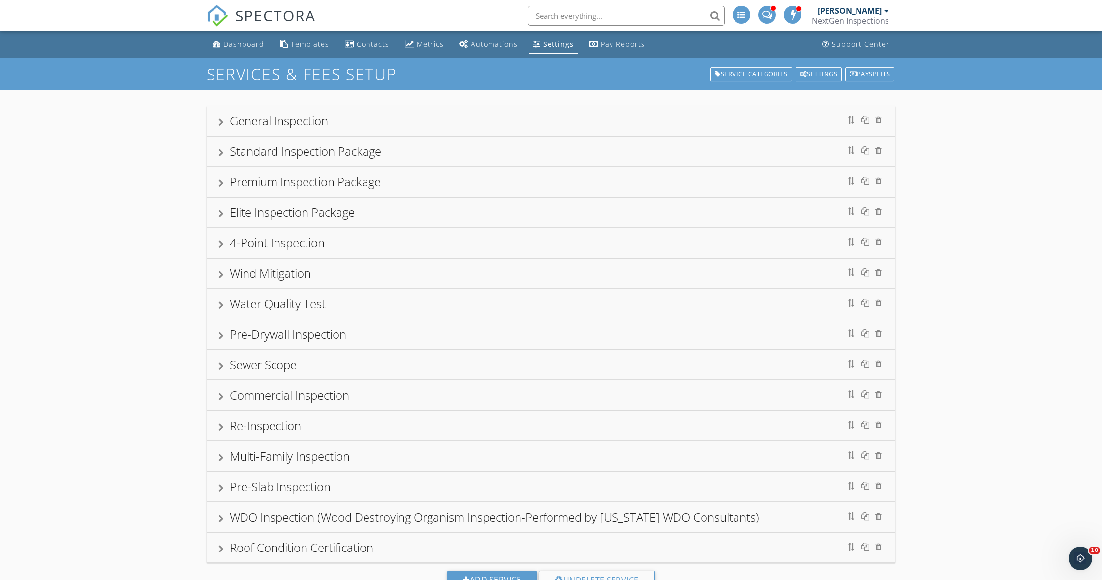
click at [220, 210] on div at bounding box center [220, 214] width 5 height 8
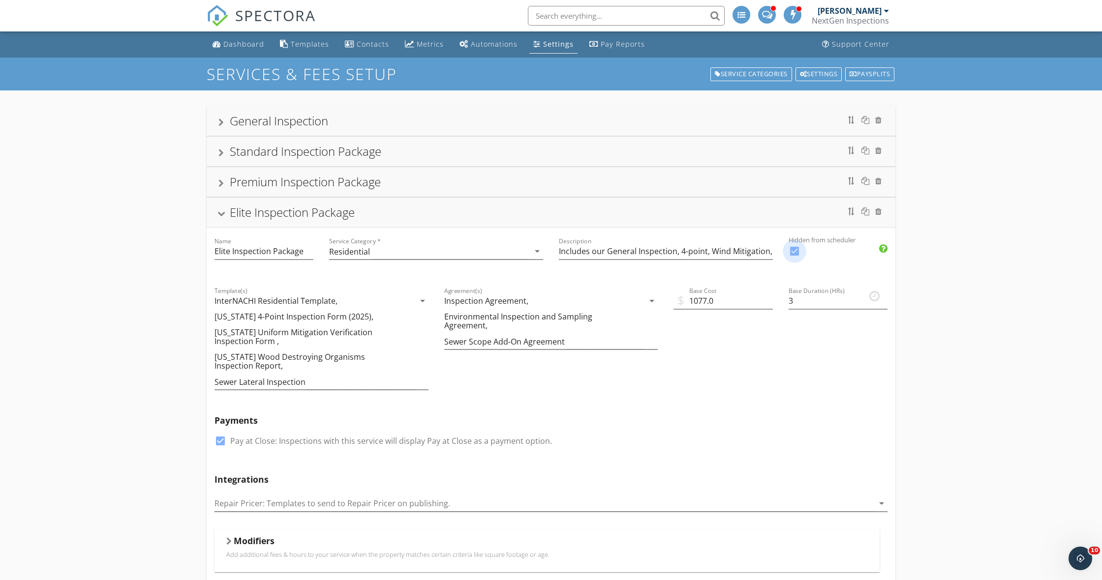
click at [792, 251] on div at bounding box center [794, 251] width 17 height 17
checkbox input "false"
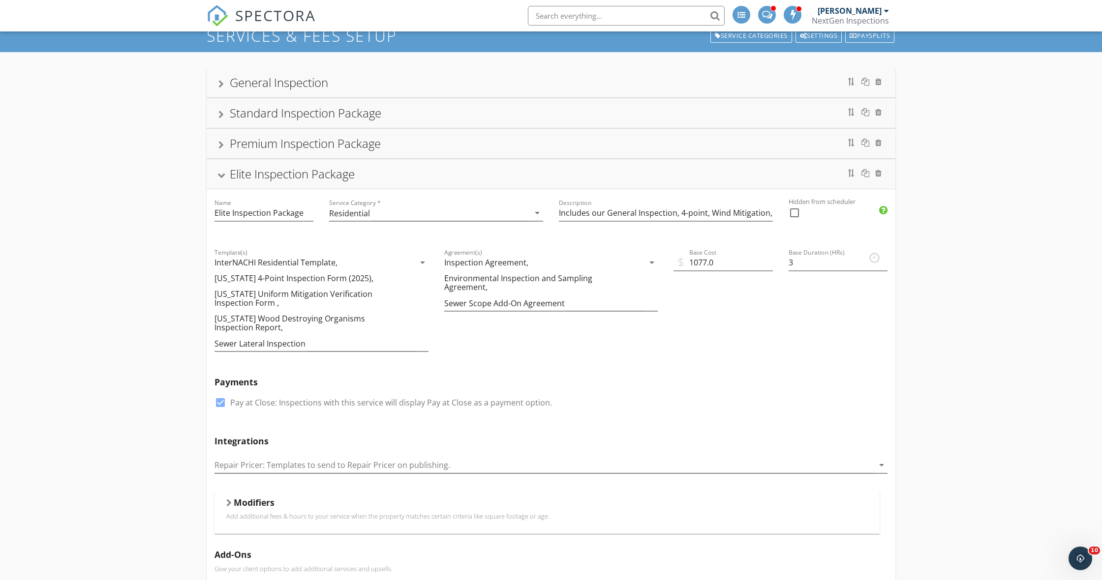
scroll to position [37, 0]
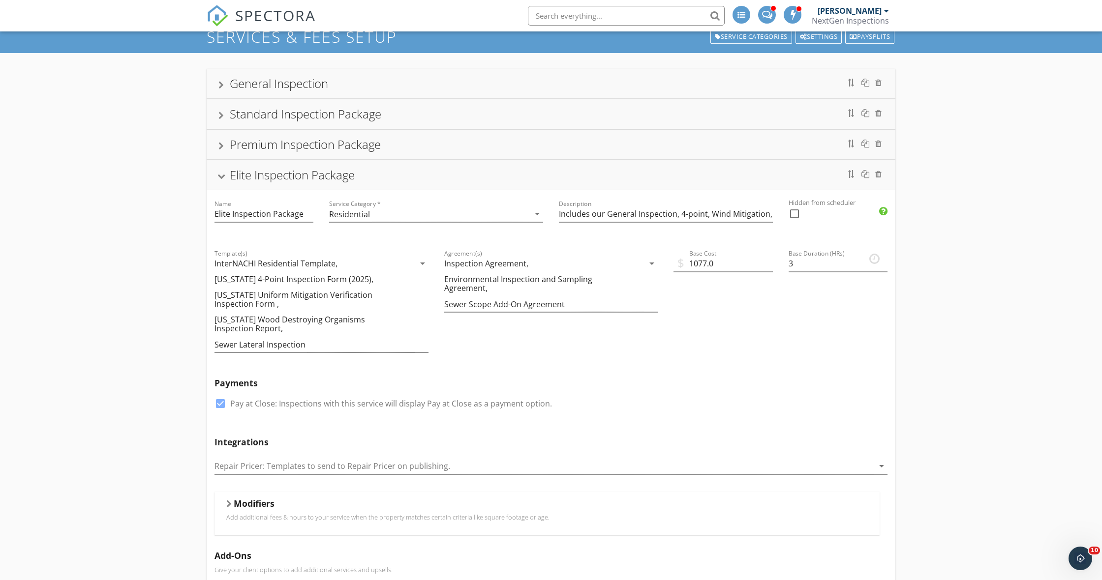
click at [221, 178] on div at bounding box center [221, 176] width 8 height 5
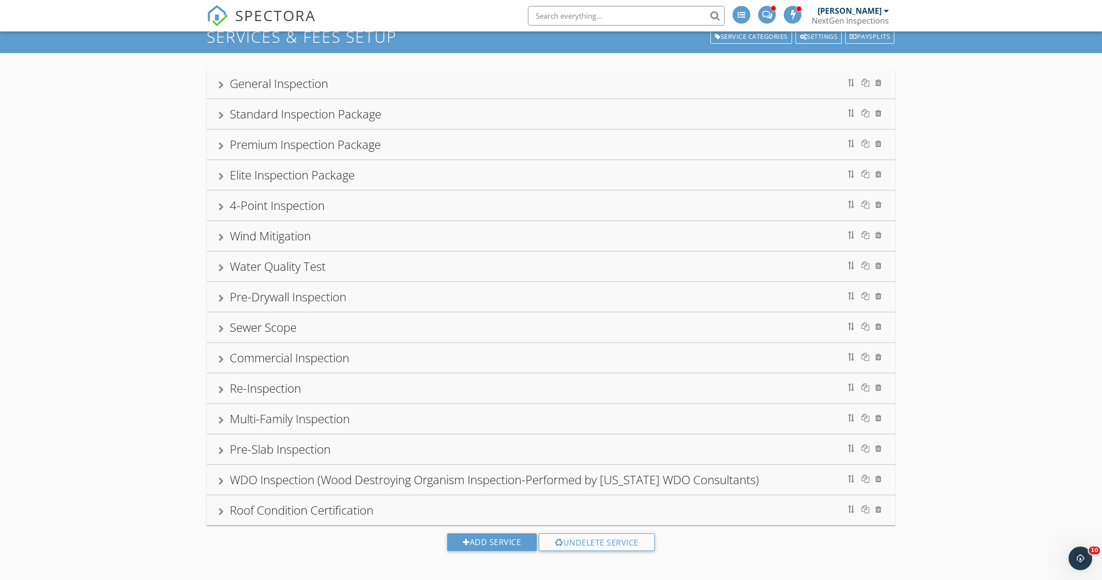
click at [221, 84] on div at bounding box center [220, 85] width 5 height 8
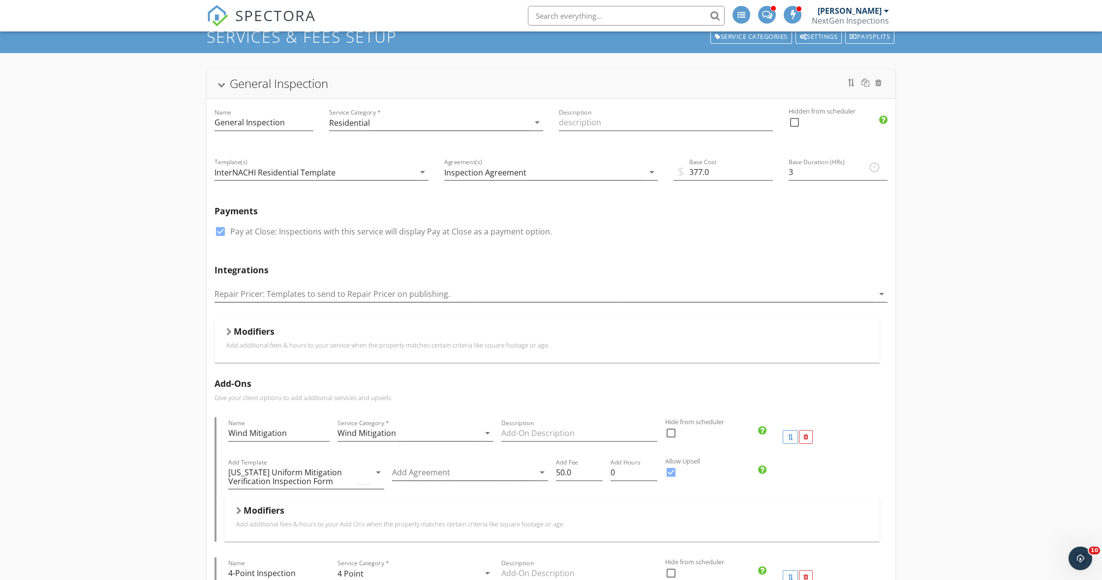
click at [798, 123] on div at bounding box center [794, 122] width 17 height 17
checkbox input "true"
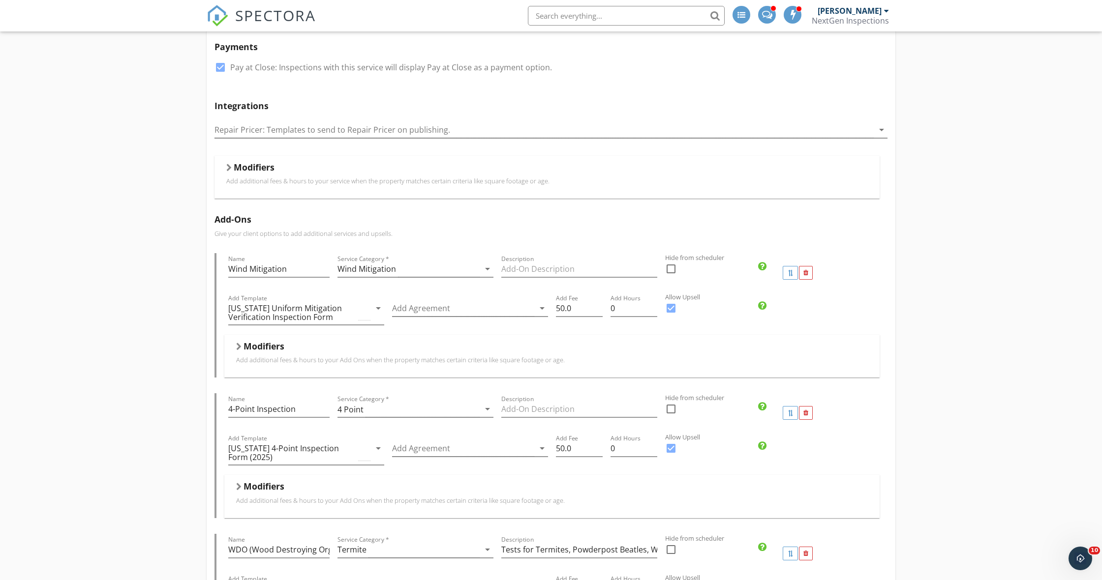
scroll to position [203, 0]
click at [672, 268] on div at bounding box center [671, 267] width 17 height 17
checkbox input "true"
click at [672, 406] on div at bounding box center [671, 407] width 17 height 17
checkbox input "true"
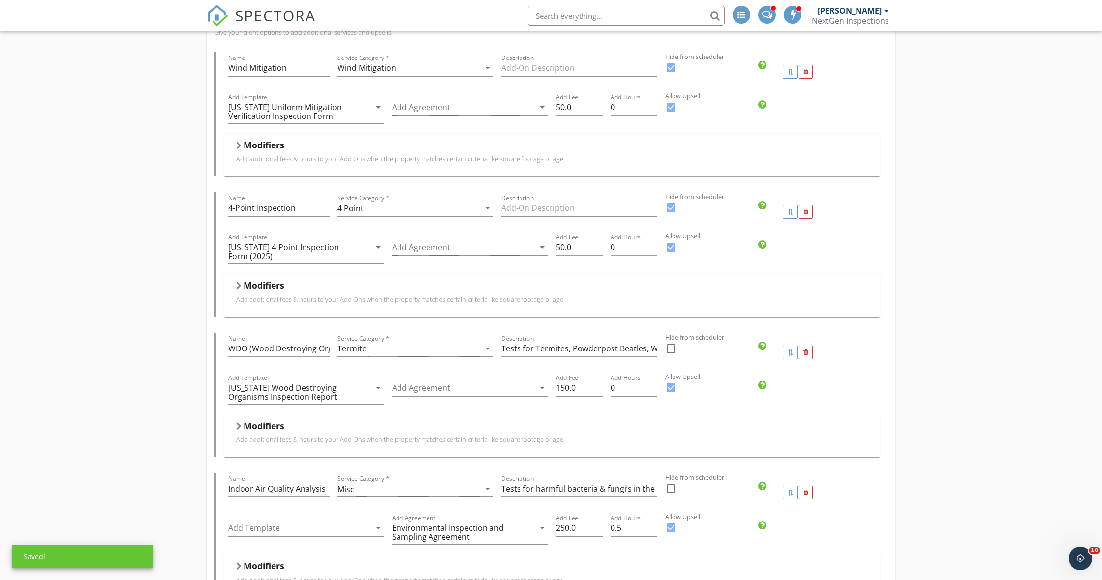
click at [671, 349] on div at bounding box center [671, 348] width 17 height 17
checkbox input "true"
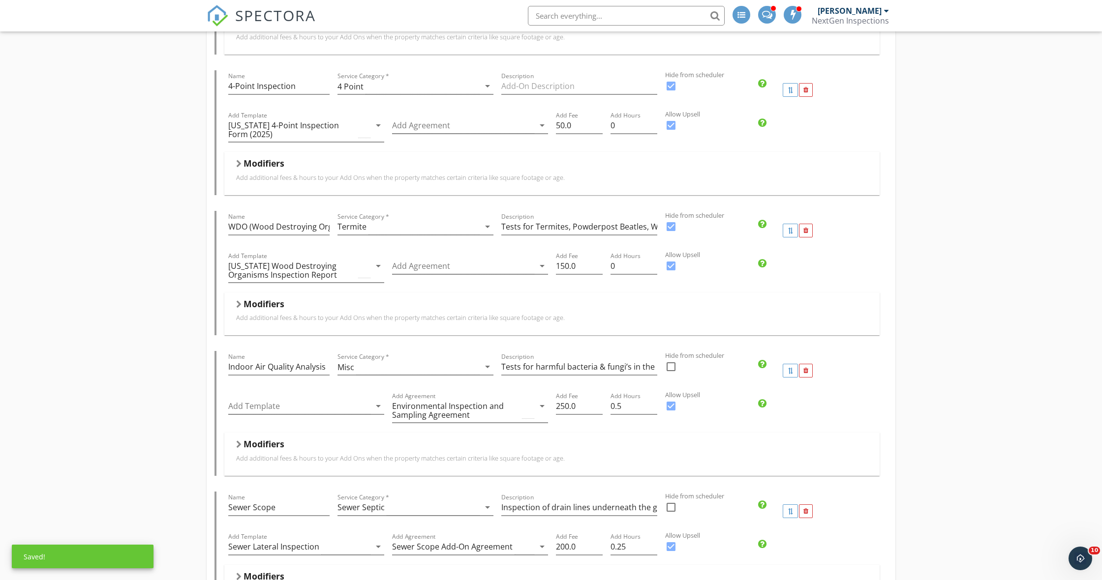
click at [672, 366] on div at bounding box center [671, 367] width 17 height 17
checkbox input "true"
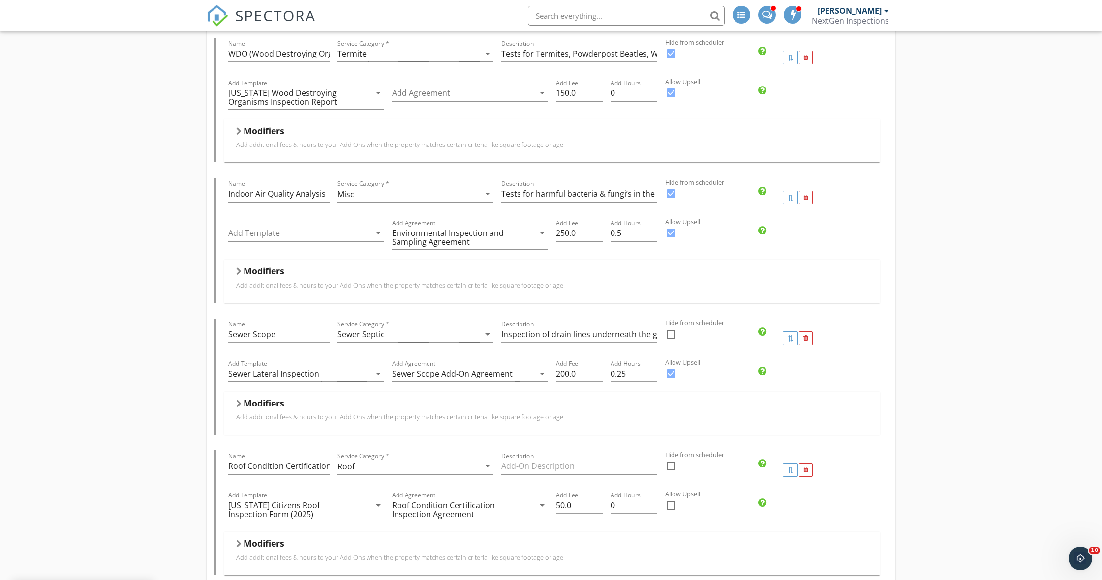
click at [672, 334] on div at bounding box center [671, 334] width 17 height 17
checkbox input "true"
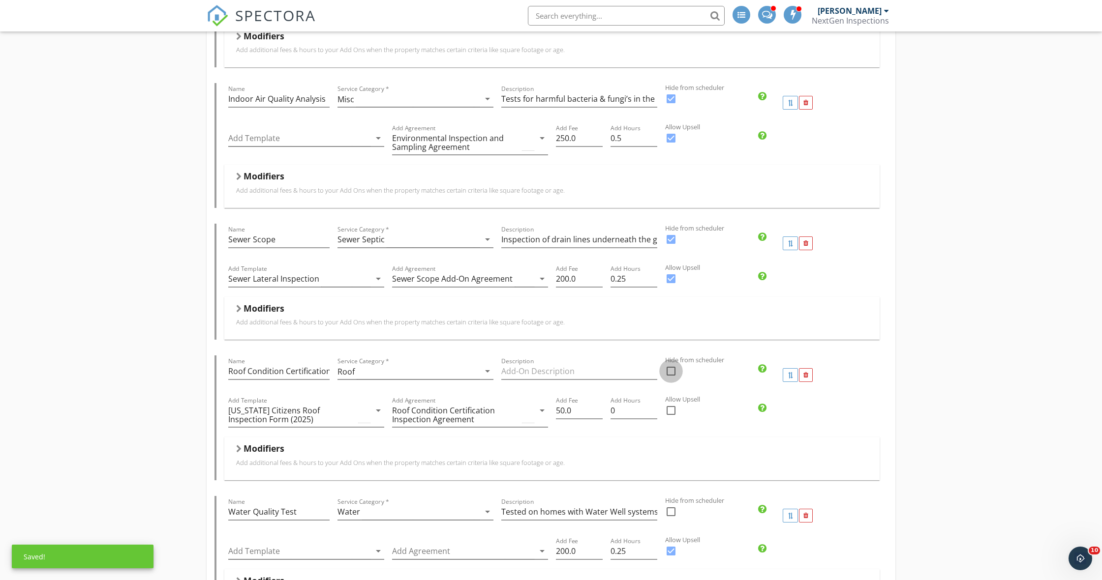
click at [674, 368] on div at bounding box center [671, 371] width 17 height 17
checkbox input "true"
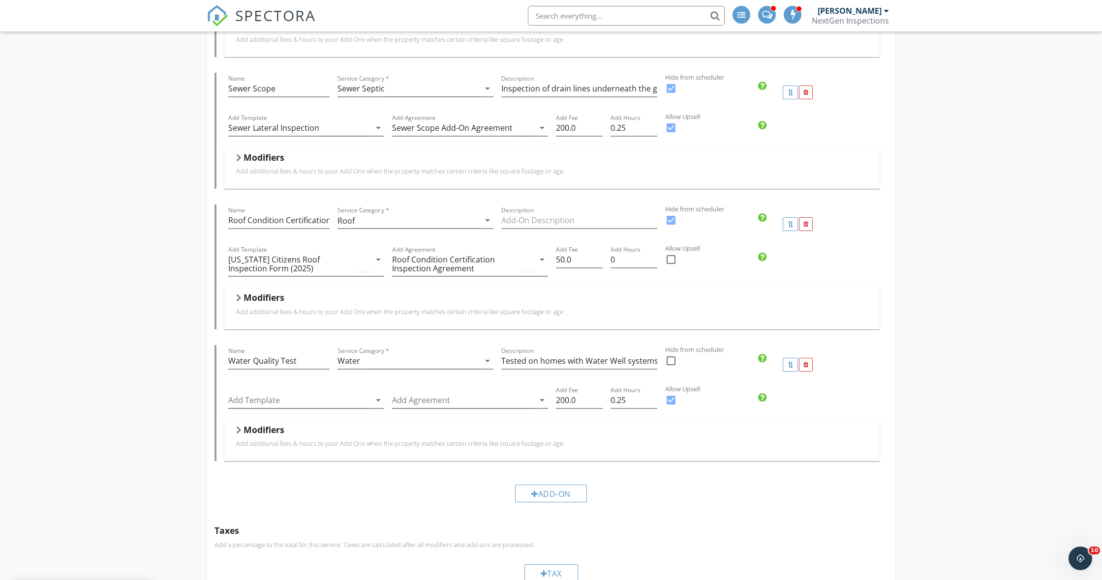
scroll to position [945, 0]
click at [669, 359] on div at bounding box center [671, 360] width 17 height 17
checkbox input "true"
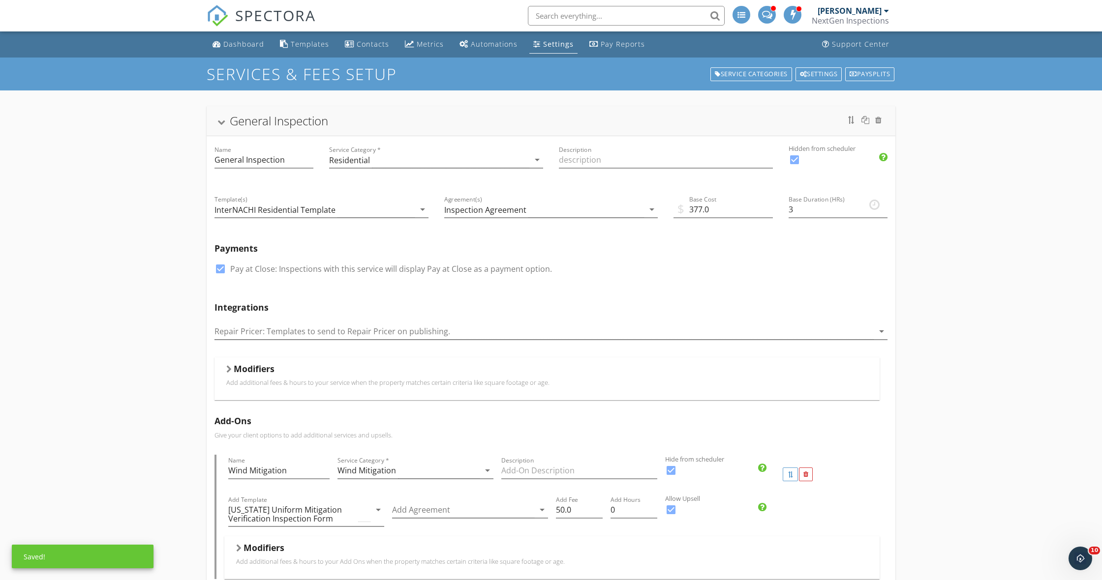
scroll to position [0, 0]
click at [222, 123] on div at bounding box center [221, 122] width 8 height 5
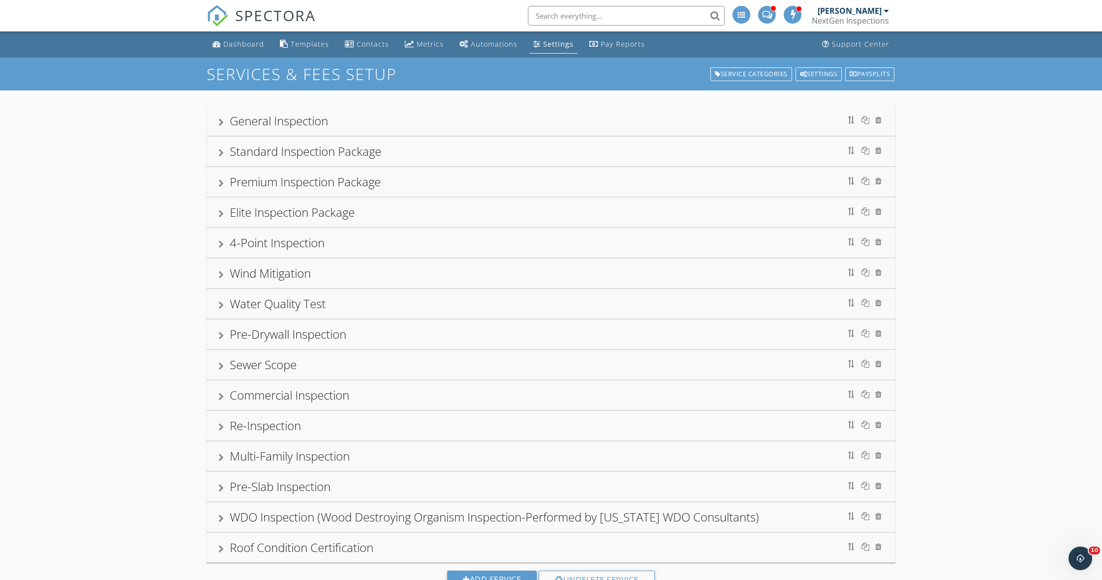
click at [220, 244] on div at bounding box center [220, 245] width 5 height 8
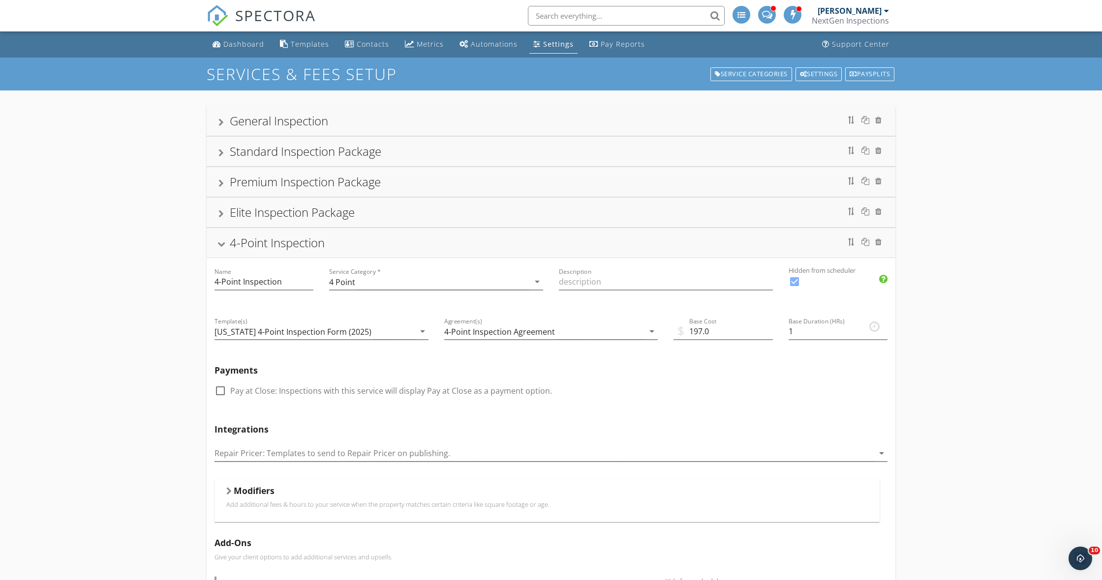
click at [220, 244] on div at bounding box center [221, 244] width 8 height 5
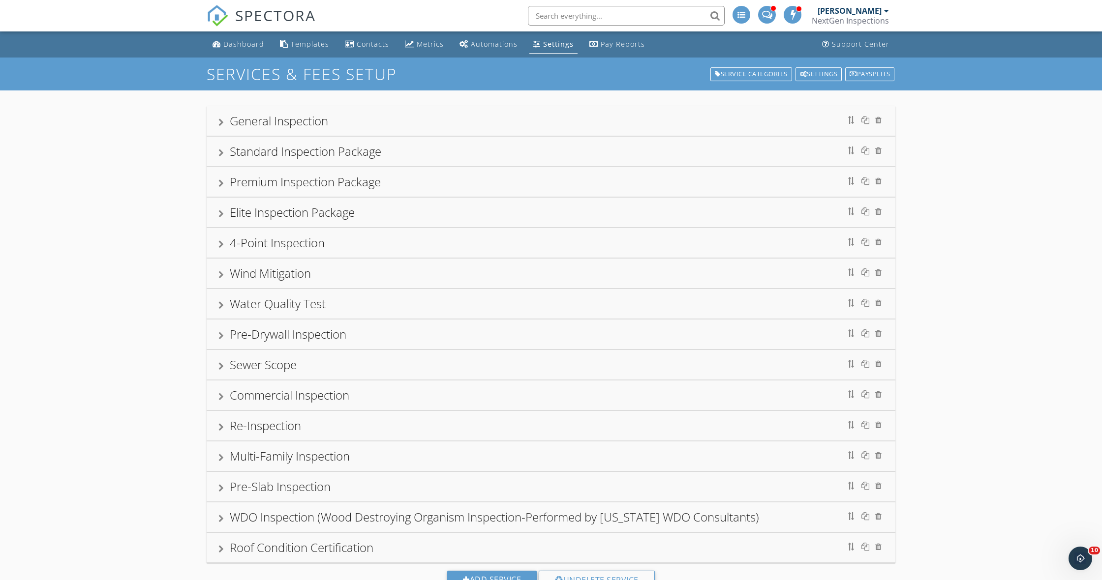
click at [219, 277] on div at bounding box center [220, 275] width 5 height 8
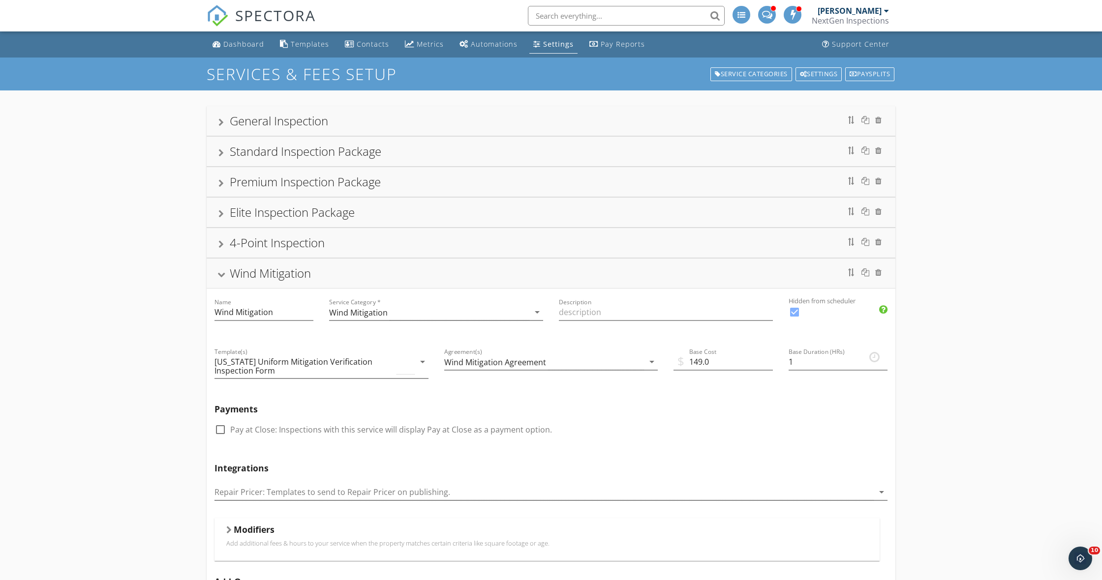
click at [219, 277] on div at bounding box center [221, 275] width 8 height 5
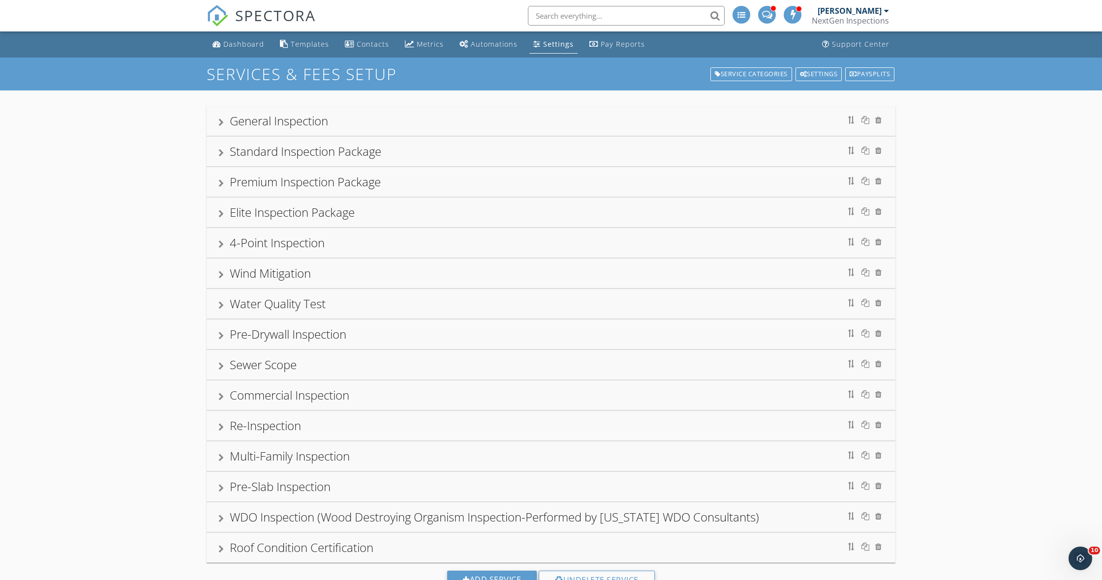
click at [220, 302] on div at bounding box center [220, 306] width 5 height 8
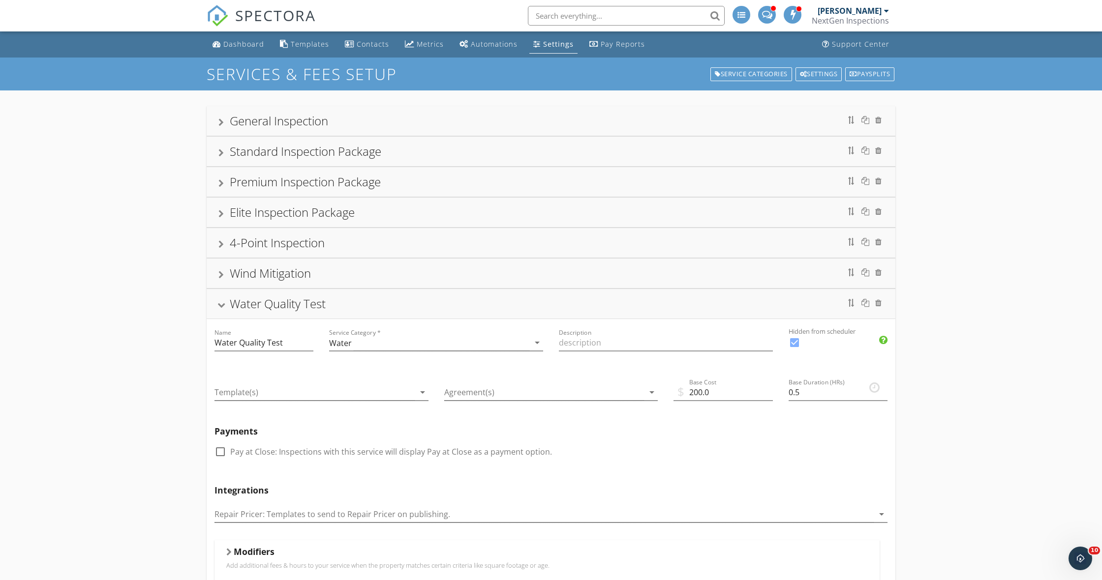
click at [220, 302] on div "Water Quality Test" at bounding box center [550, 304] width 665 height 18
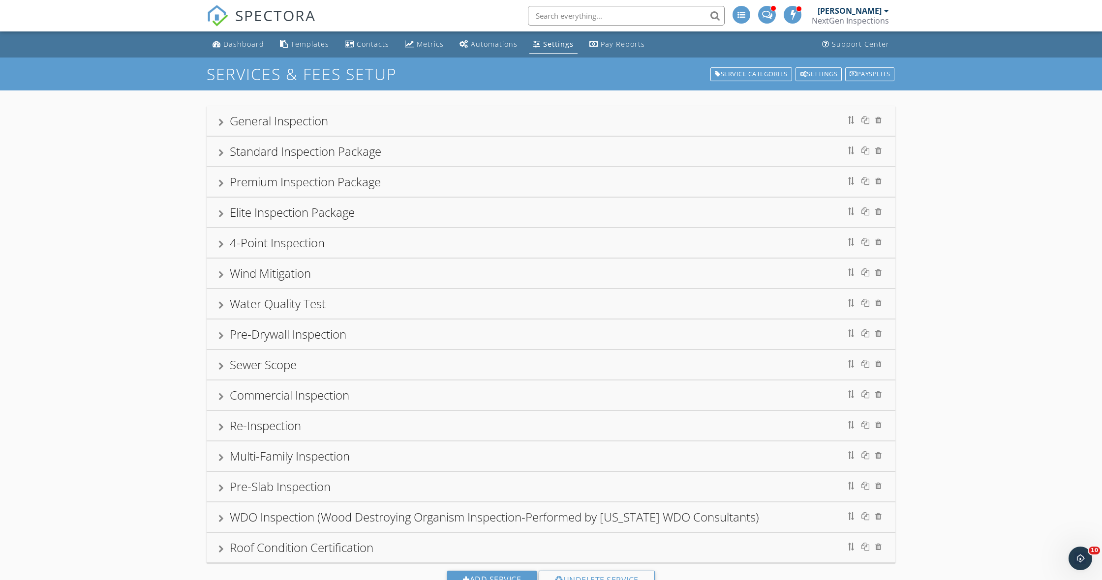
click at [217, 335] on div "Pre-Drywall Inspection" at bounding box center [551, 335] width 689 height 30
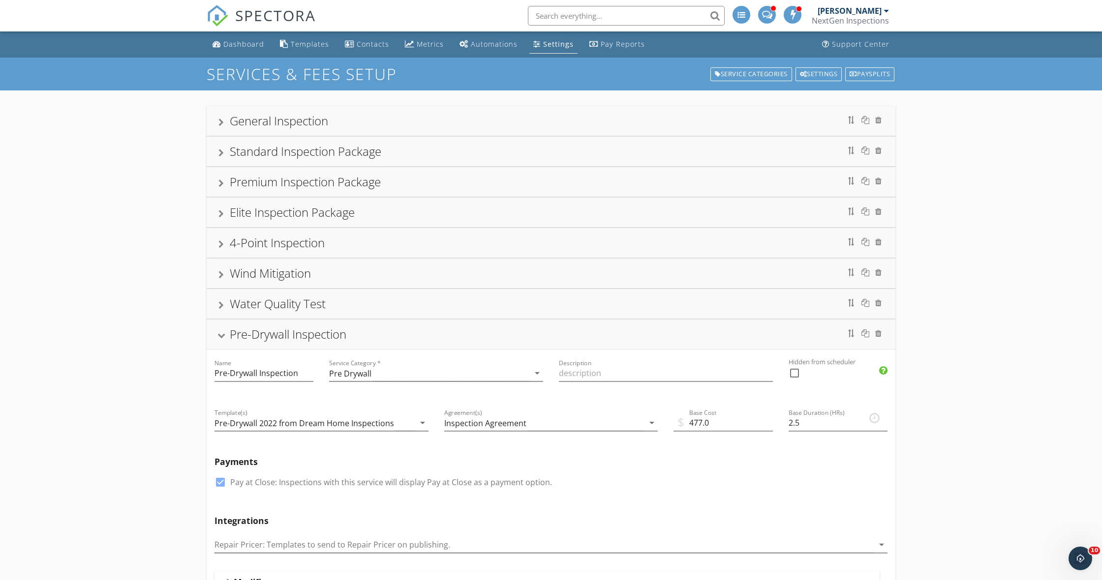
click at [217, 335] on div "Pre-Drywall Inspection" at bounding box center [551, 335] width 689 height 30
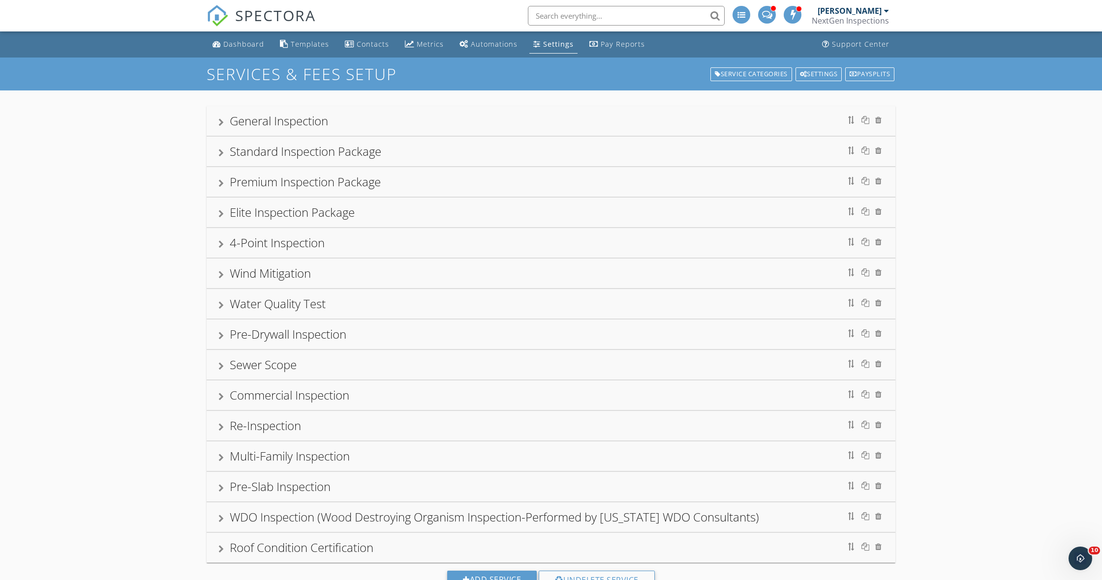
click at [224, 360] on div "Sewer Scope" at bounding box center [550, 365] width 665 height 18
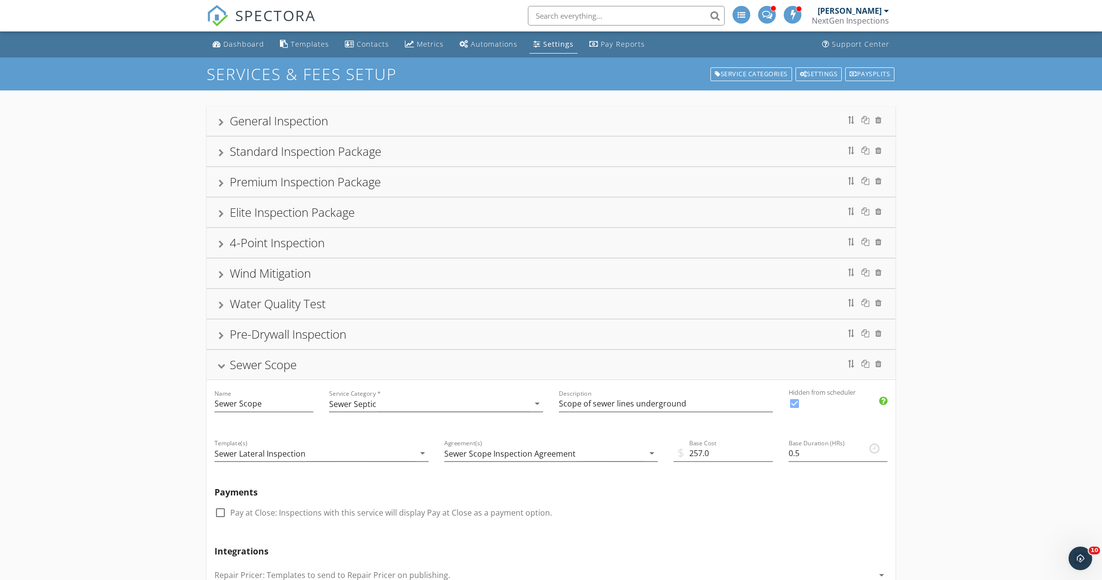
click at [224, 360] on div "Sewer Scope" at bounding box center [550, 365] width 665 height 18
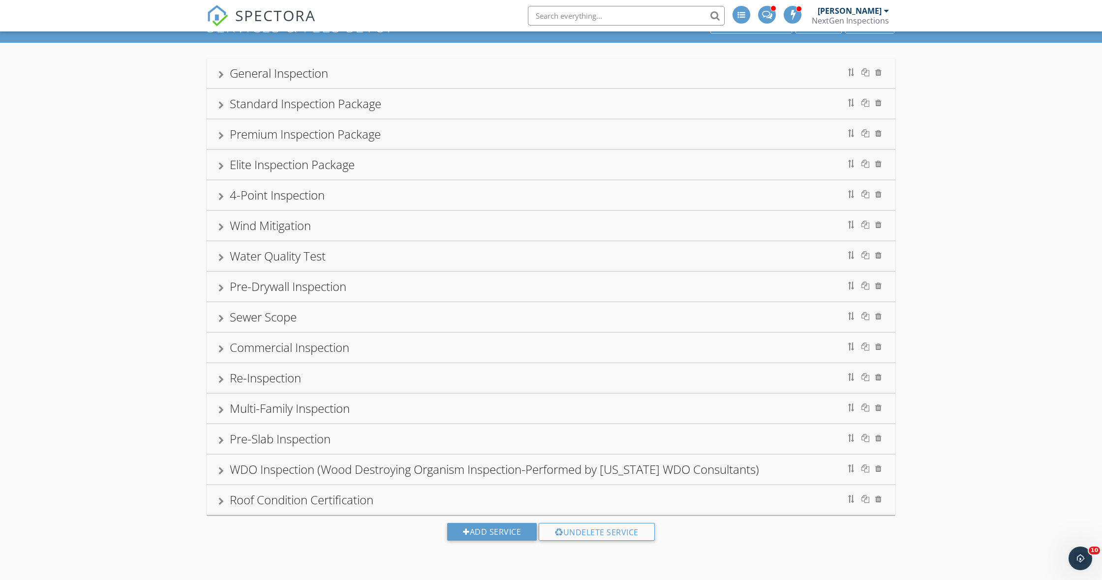
scroll to position [48, 0]
click at [221, 346] on div at bounding box center [220, 349] width 5 height 8
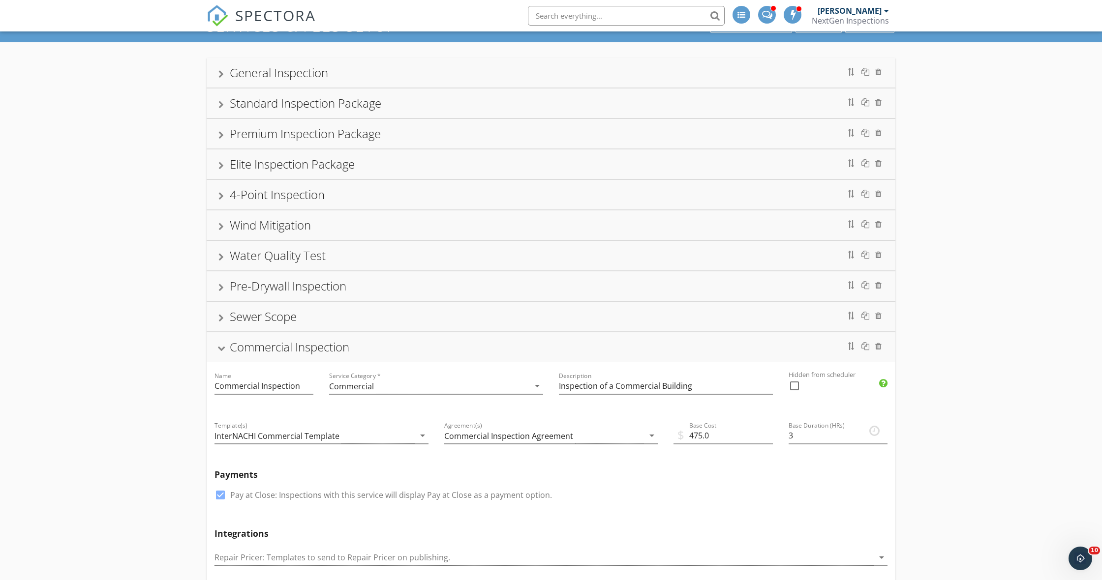
click at [221, 346] on div at bounding box center [221, 348] width 8 height 5
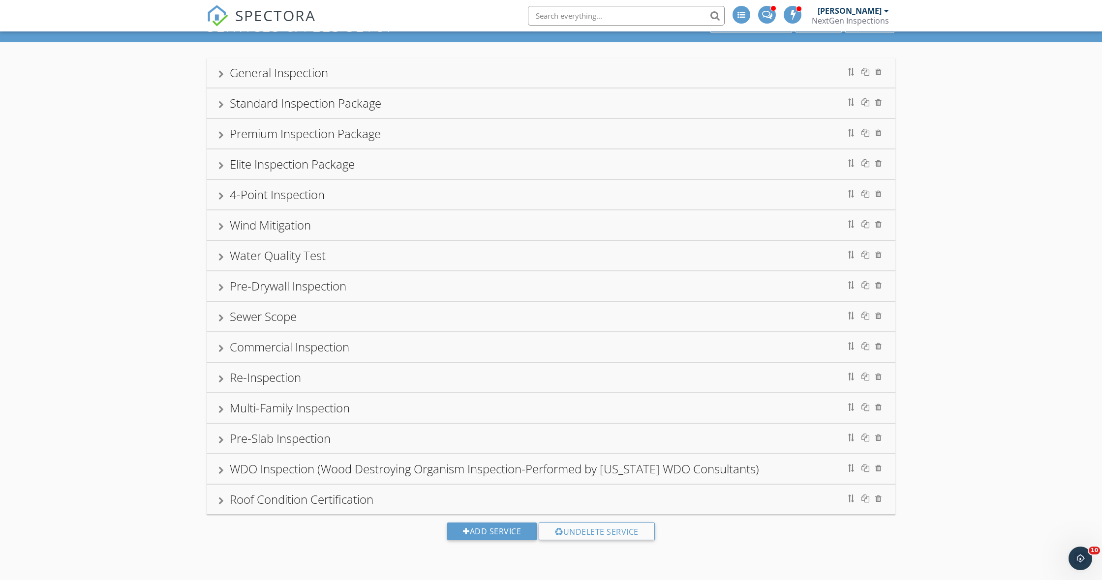
click at [222, 377] on div at bounding box center [220, 379] width 5 height 8
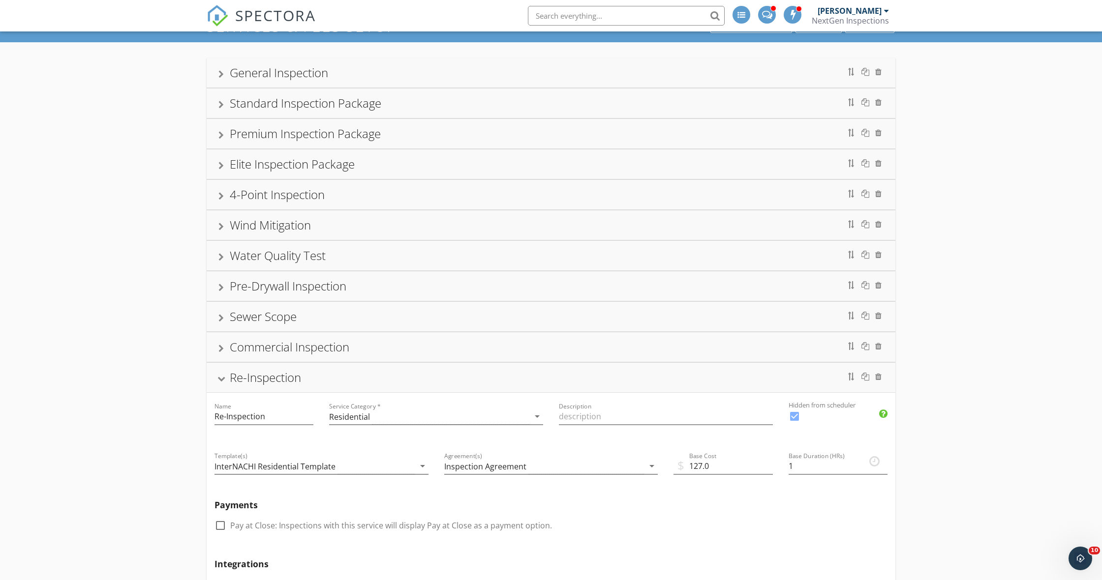
click at [222, 377] on div at bounding box center [221, 379] width 8 height 5
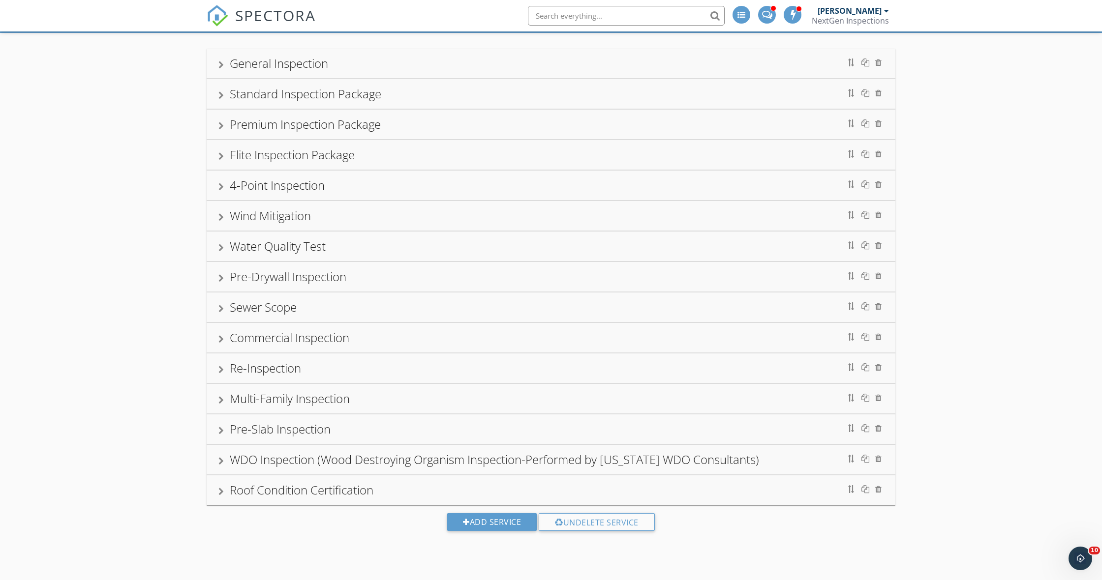
scroll to position [58, 0]
click at [222, 402] on div at bounding box center [220, 400] width 5 height 8
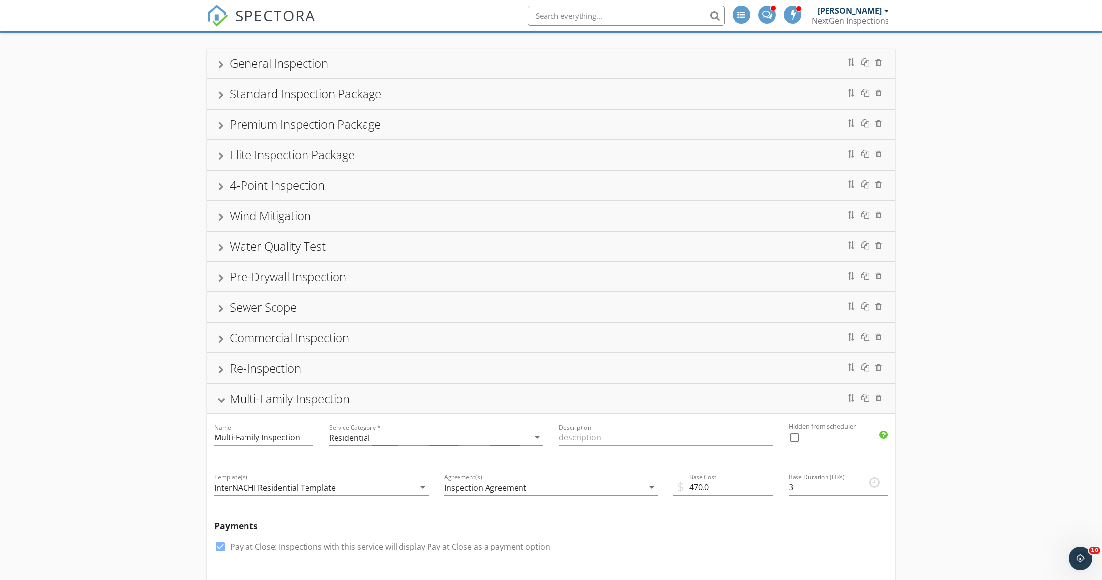
click at [222, 402] on div at bounding box center [221, 400] width 8 height 5
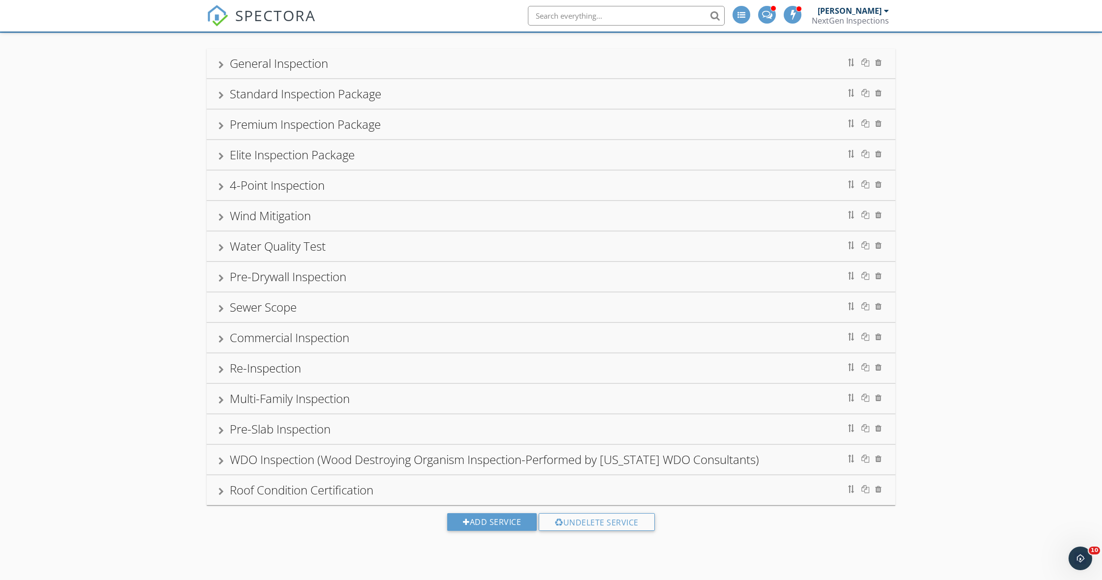
click at [220, 431] on div at bounding box center [220, 431] width 5 height 8
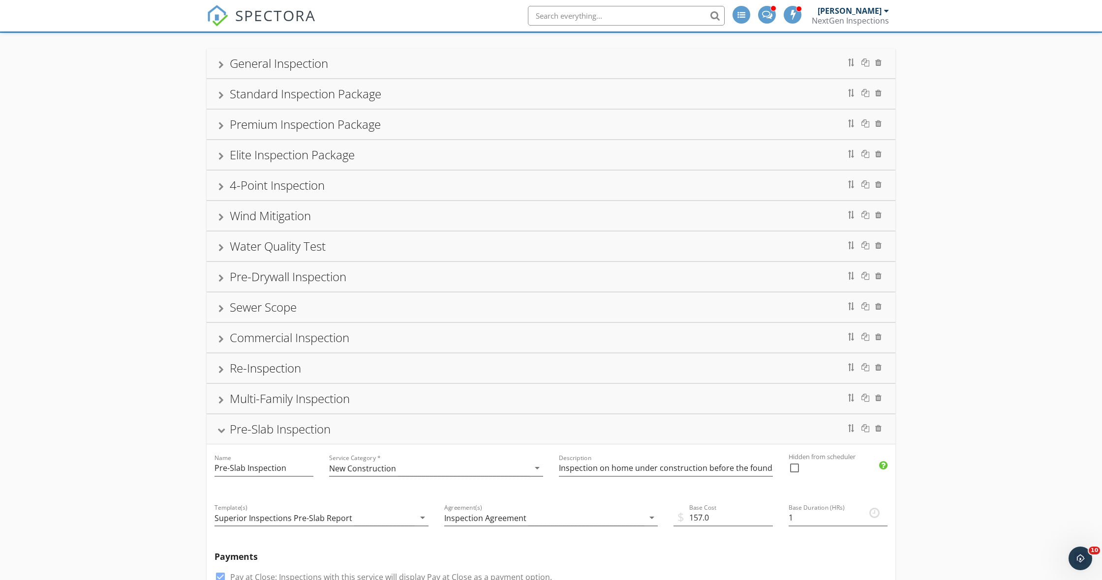
click at [220, 431] on div at bounding box center [221, 430] width 8 height 5
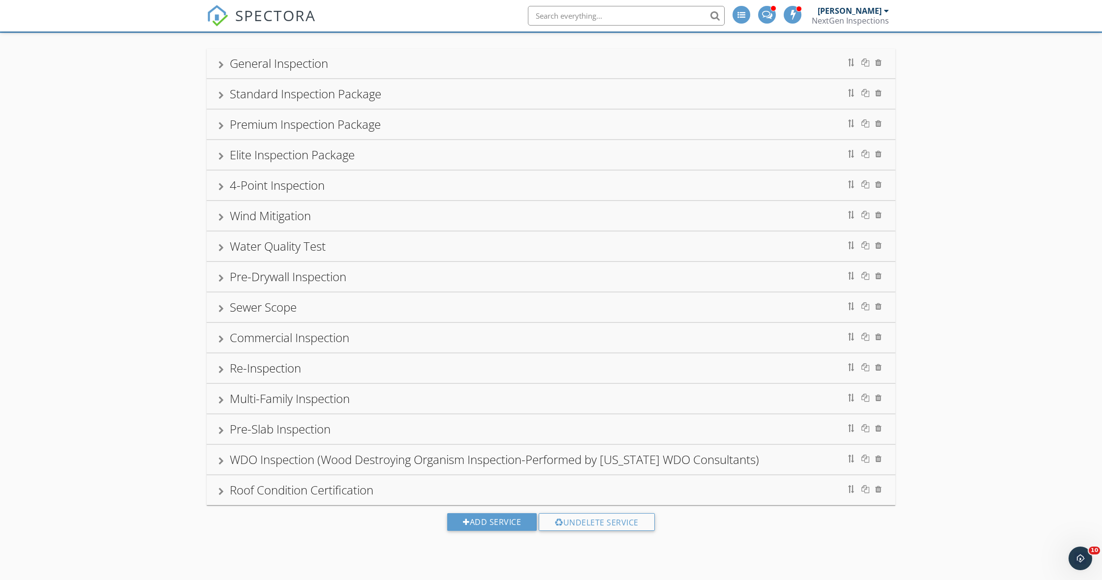
click at [223, 464] on div at bounding box center [220, 461] width 5 height 8
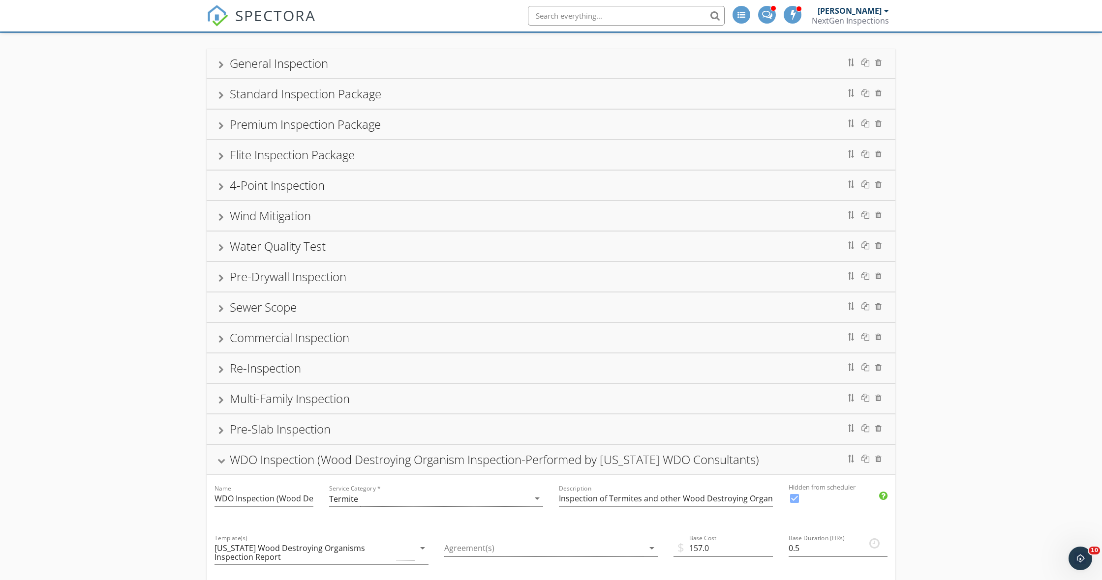
click at [223, 464] on div at bounding box center [221, 461] width 8 height 5
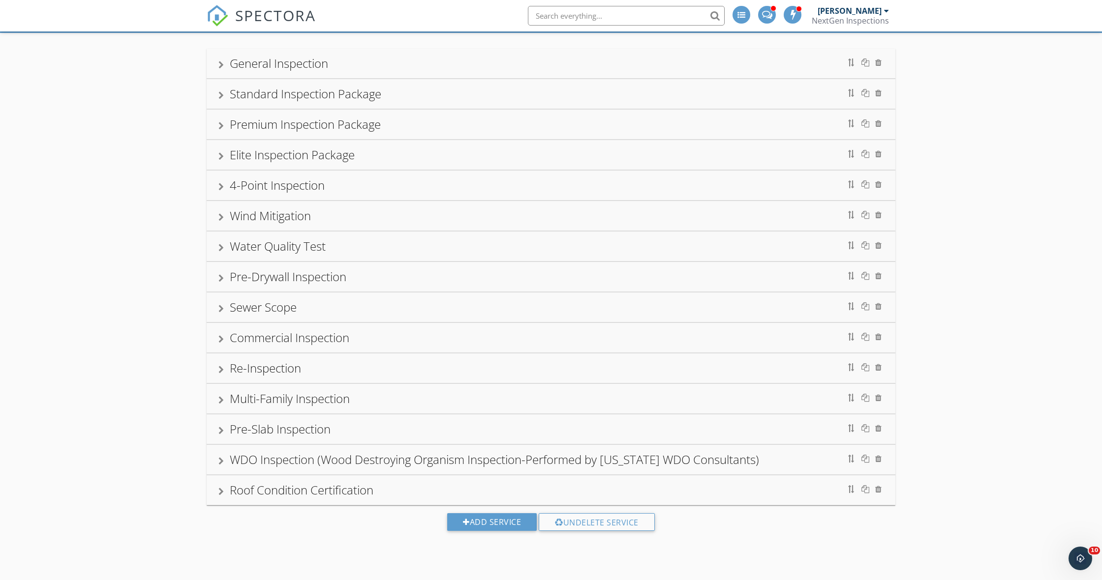
click at [223, 489] on div at bounding box center [220, 492] width 5 height 8
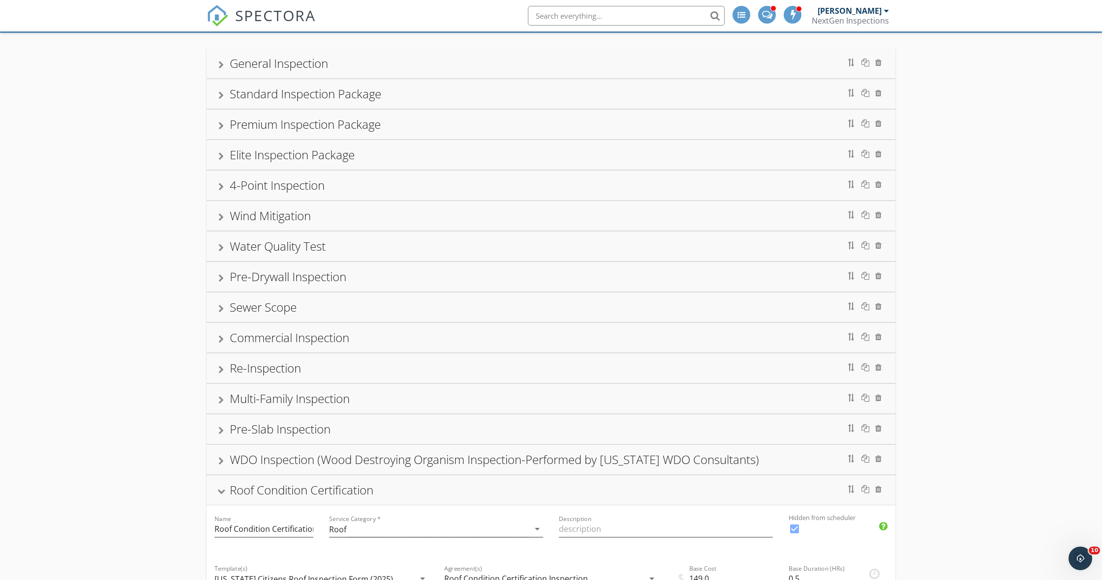
click at [223, 489] on div "Roof Condition Certification" at bounding box center [550, 491] width 665 height 18
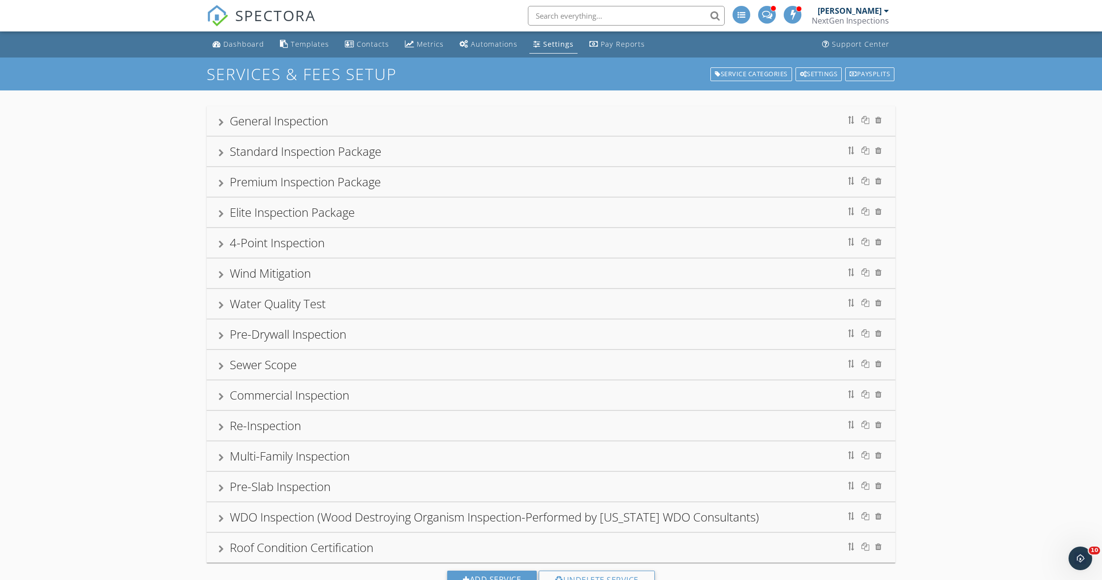
scroll to position [0, 0]
click at [223, 122] on div at bounding box center [220, 123] width 5 height 8
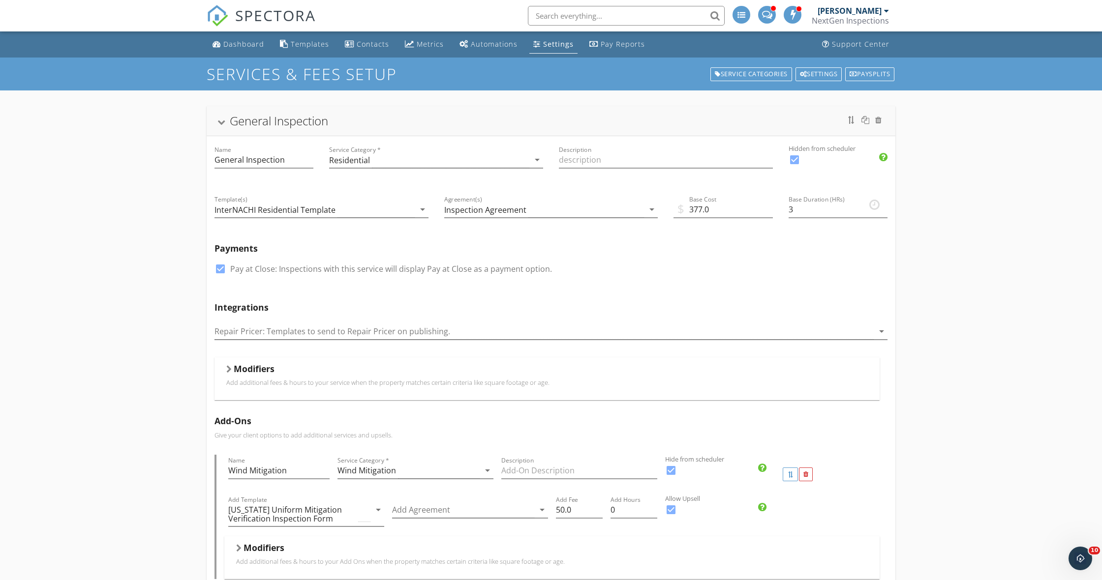
click at [223, 122] on div at bounding box center [221, 122] width 8 height 5
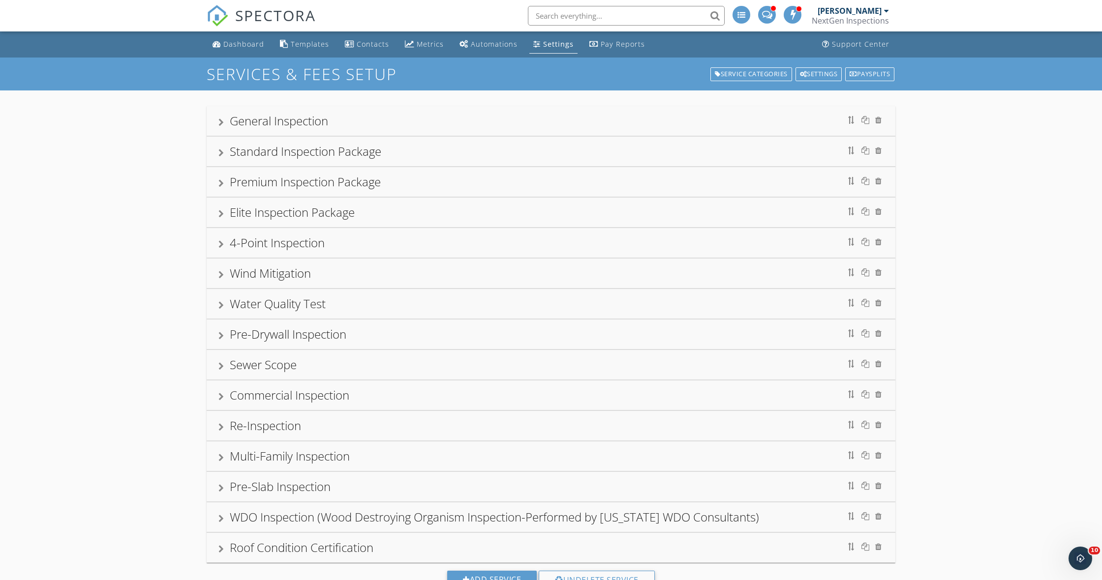
click at [215, 338] on div "Pre-Drywall Inspection" at bounding box center [551, 335] width 689 height 30
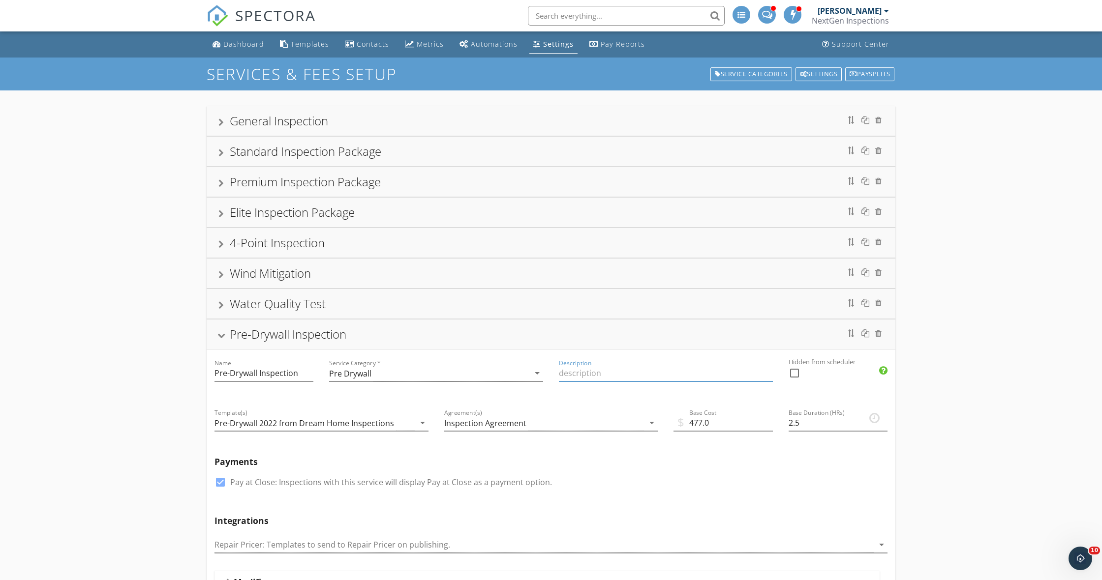
click at [589, 375] on input "Description" at bounding box center [666, 373] width 214 height 16
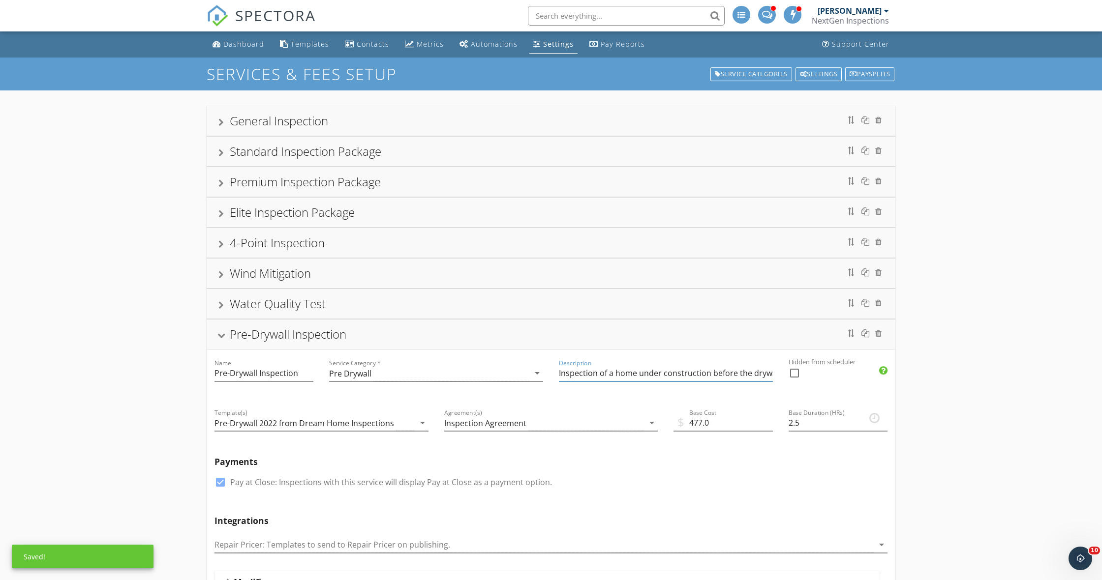
type input "Inspection of a home under construction before the drywall gets installed"
click at [223, 337] on div at bounding box center [221, 336] width 8 height 5
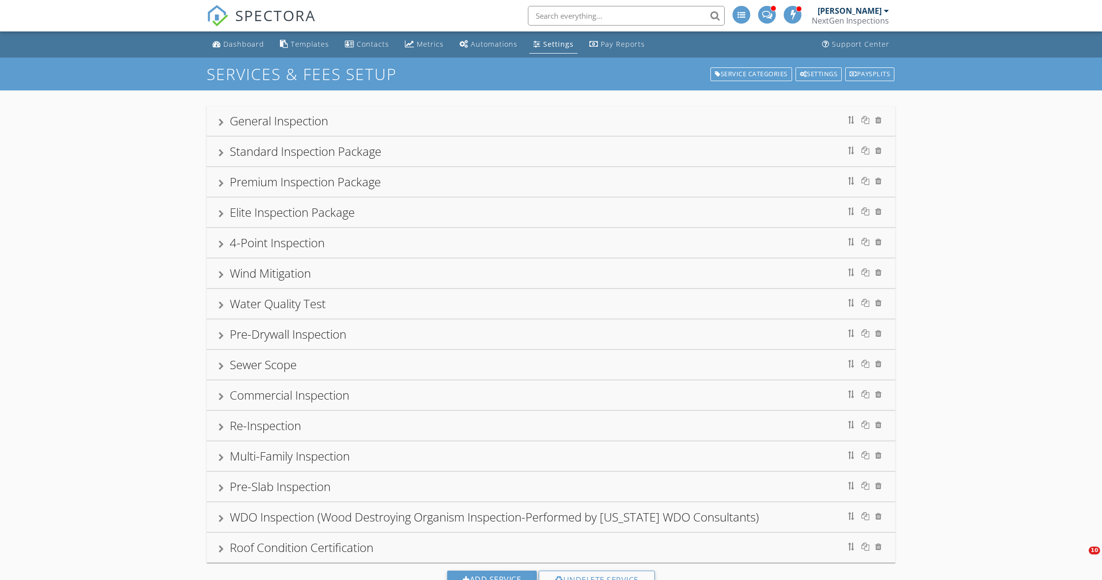
click at [245, 58] on div "SERVICES & FEES SETUP Service Categories Settings Paysplits" at bounding box center [551, 74] width 1102 height 33
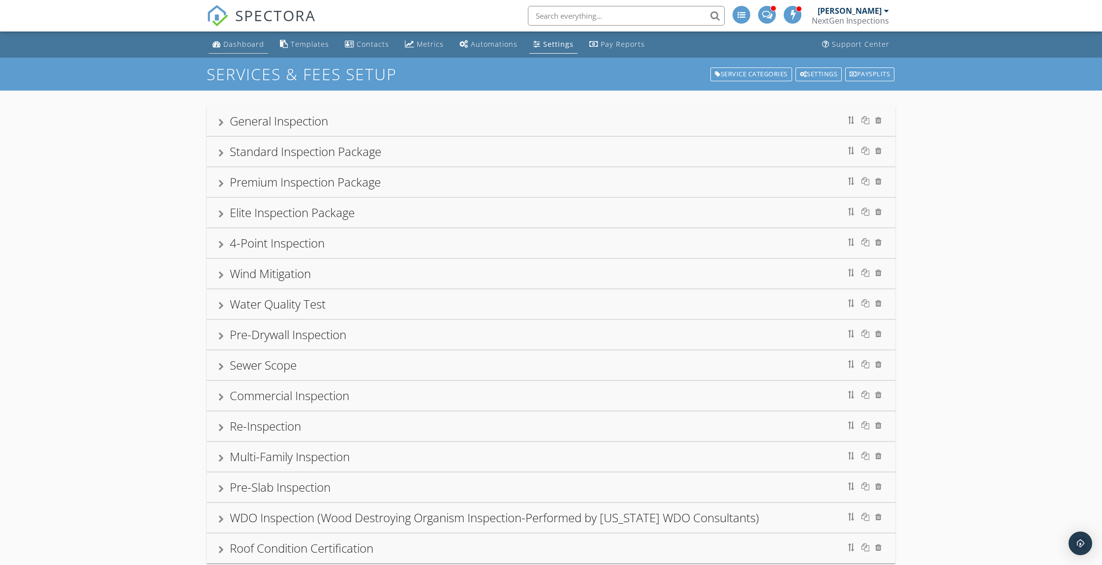
click at [243, 47] on div "Dashboard" at bounding box center [243, 43] width 41 height 9
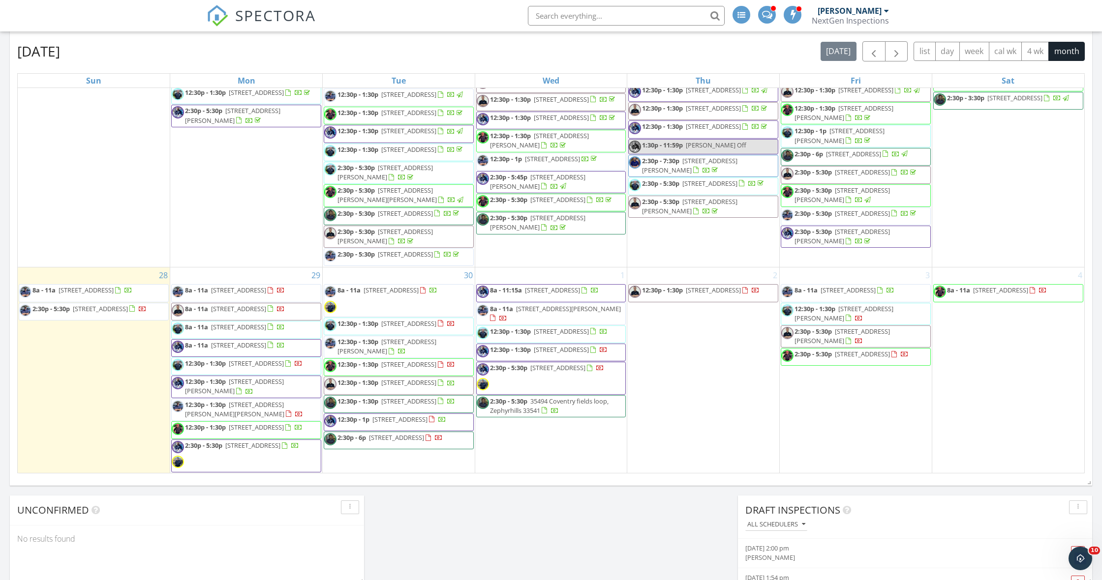
scroll to position [1124, 0]
click at [236, 323] on span "8a - 11a [STREET_ADDRESS]" at bounding box center [228, 330] width 113 height 15
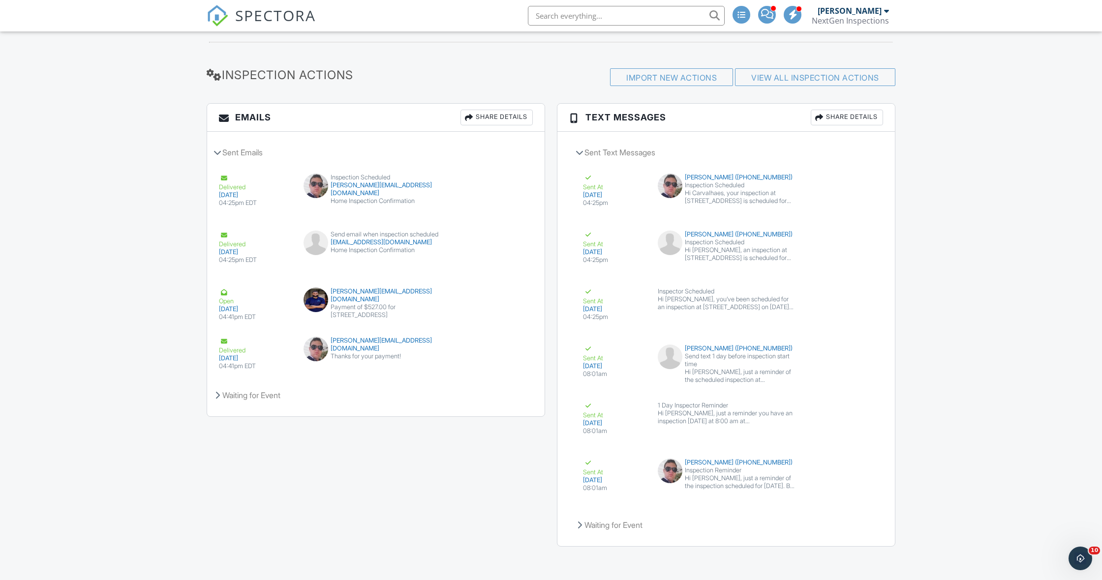
scroll to position [1221, 0]
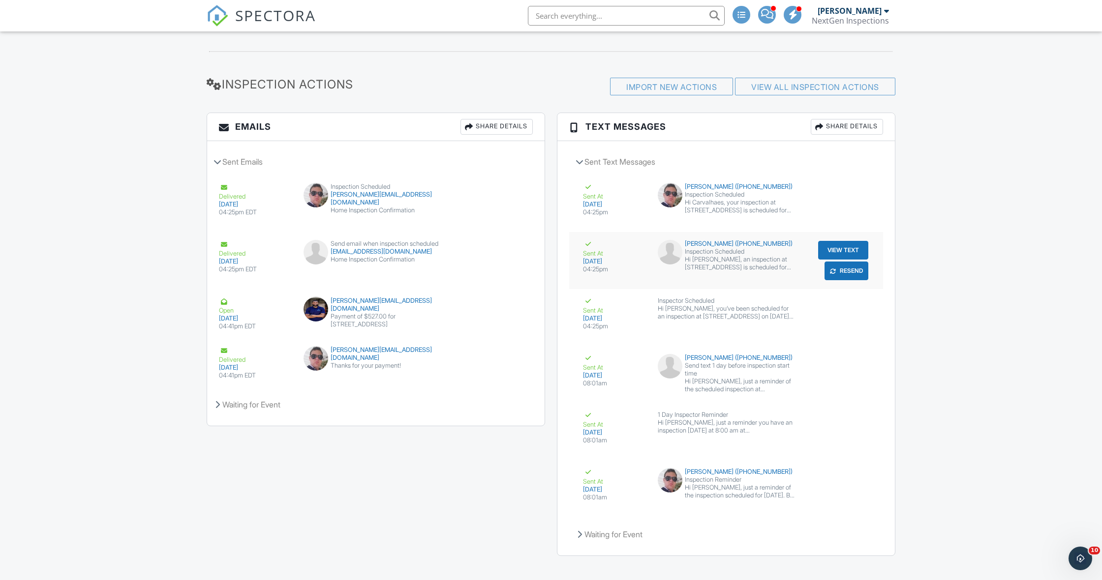
click at [846, 247] on button "View Text" at bounding box center [843, 250] width 50 height 19
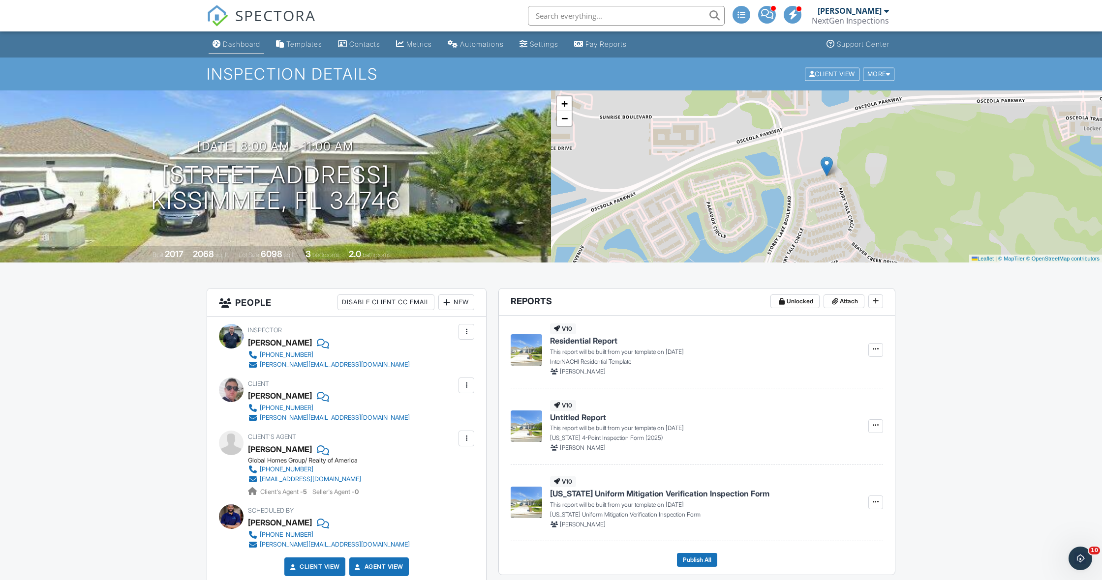
scroll to position [0, 0]
click at [237, 44] on div "Dashboard" at bounding box center [241, 44] width 37 height 8
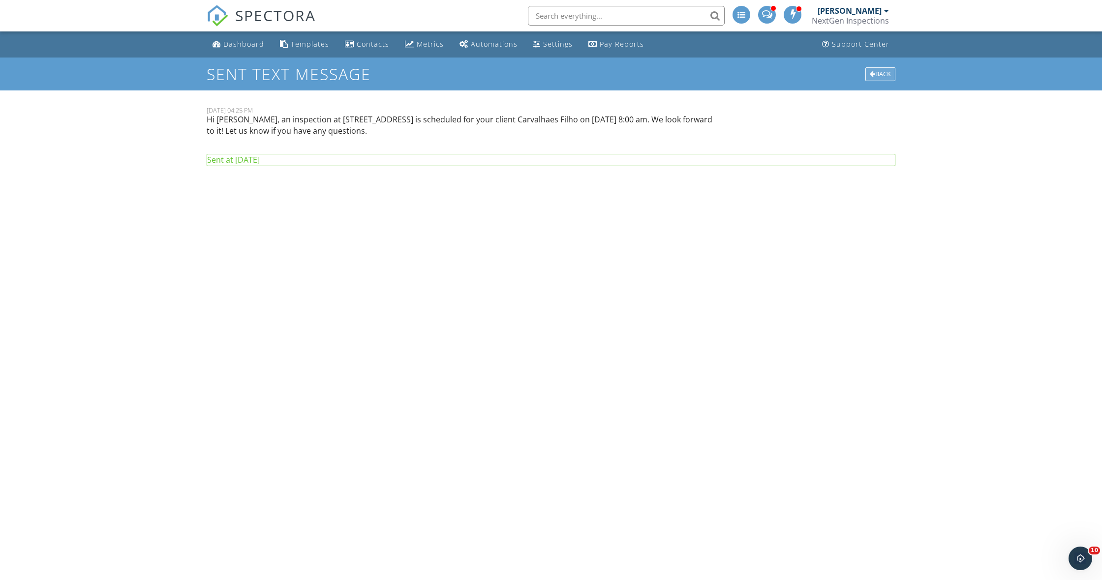
click at [879, 73] on div "Back" at bounding box center [880, 74] width 30 height 14
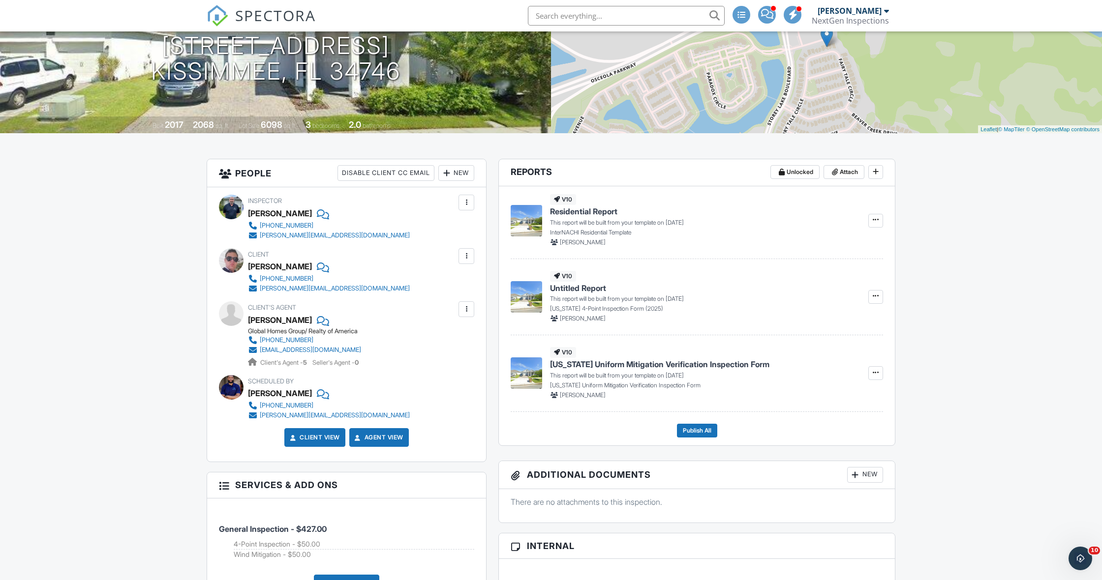
scroll to position [131, 0]
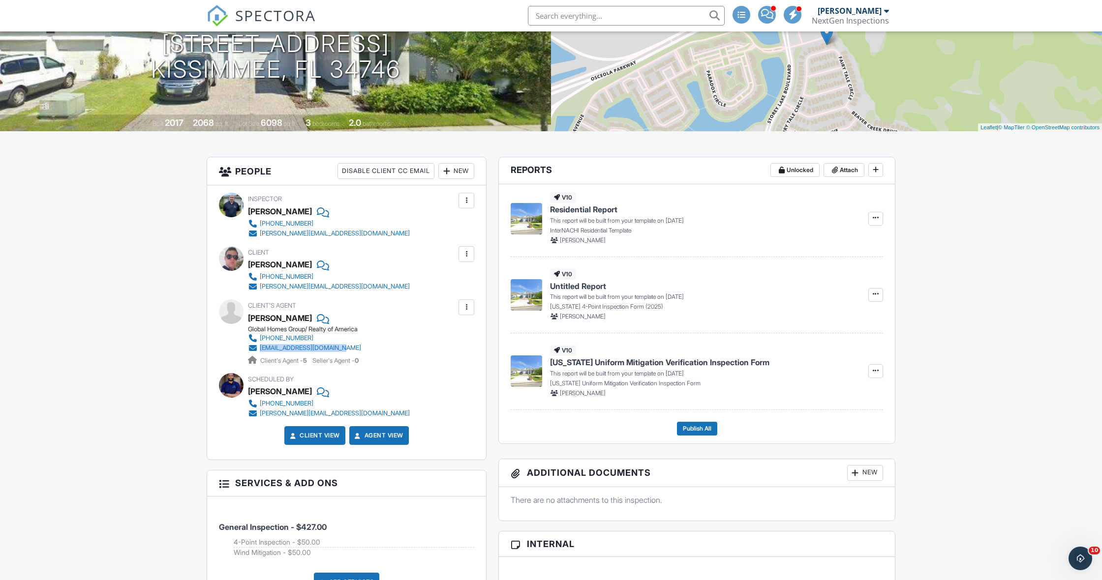
drag, startPoint x: 369, startPoint y: 347, endPoint x: 270, endPoint y: 347, distance: 99.4
click at [262, 346] on div "Global Homes Group/ Realty of America [PHONE_NUMBER] [EMAIL_ADDRESS][DOMAIN_NAM…" at bounding box center [308, 346] width 121 height 40
click at [870, 12] on div "[PERSON_NAME]" at bounding box center [850, 11] width 64 height 10
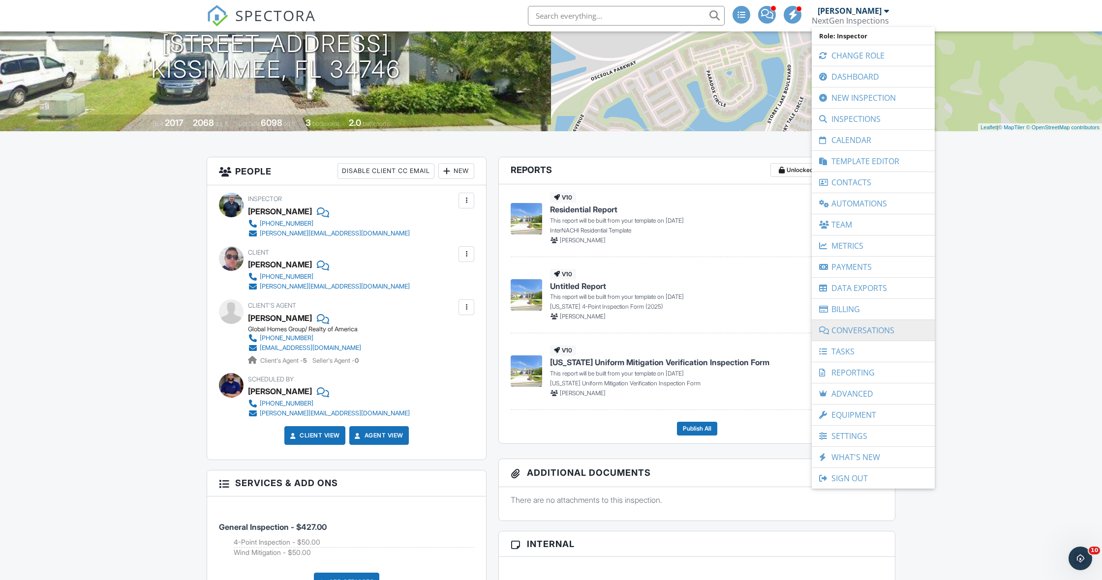
click at [891, 325] on link "Conversations" at bounding box center [873, 330] width 113 height 21
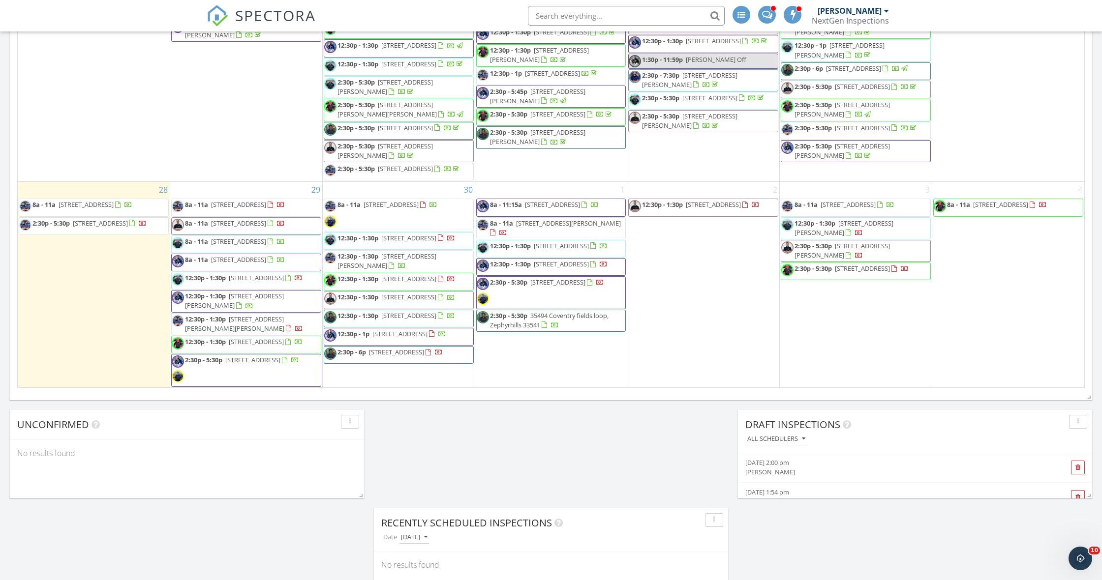
scroll to position [1124, 0]
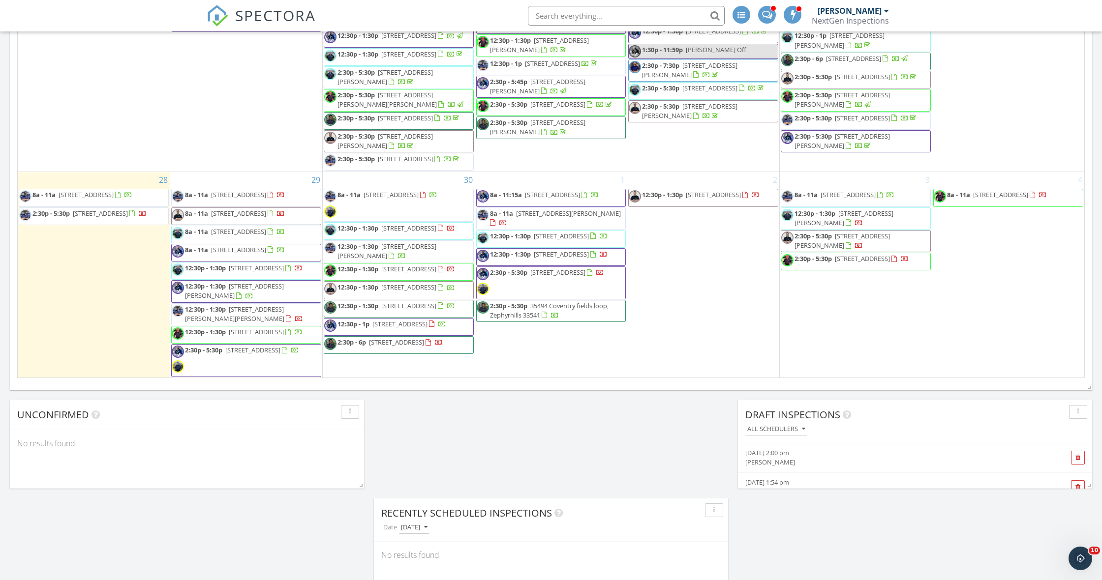
scroll to position [678, 0]
click at [12, 90] on div "September 2025 today list day week cal wk 4 wk month Sun Mon Tue Wed Thu Fri Sa…" at bounding box center [551, 162] width 1082 height 447
click at [857, 14] on div "[PERSON_NAME]" at bounding box center [850, 11] width 64 height 10
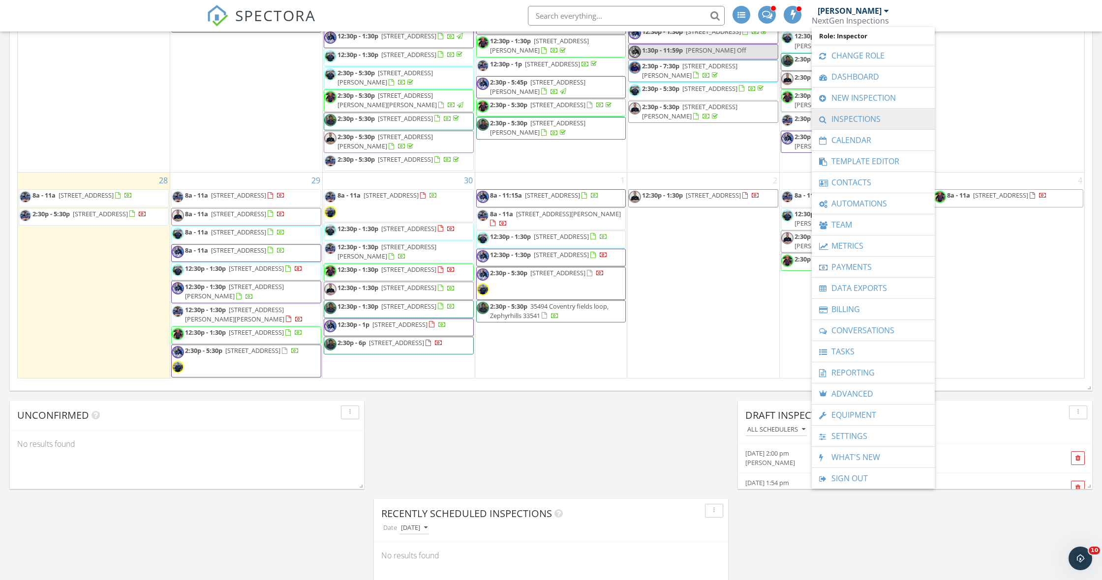
click at [875, 121] on link "Inspections" at bounding box center [873, 119] width 113 height 21
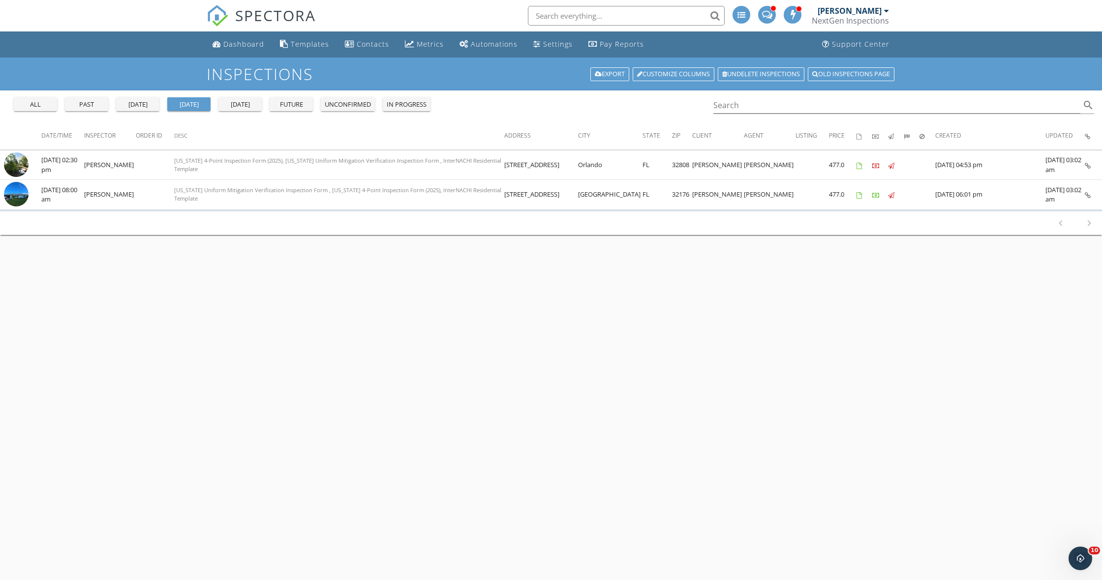
click at [28, 104] on div "all" at bounding box center [35, 105] width 35 height 10
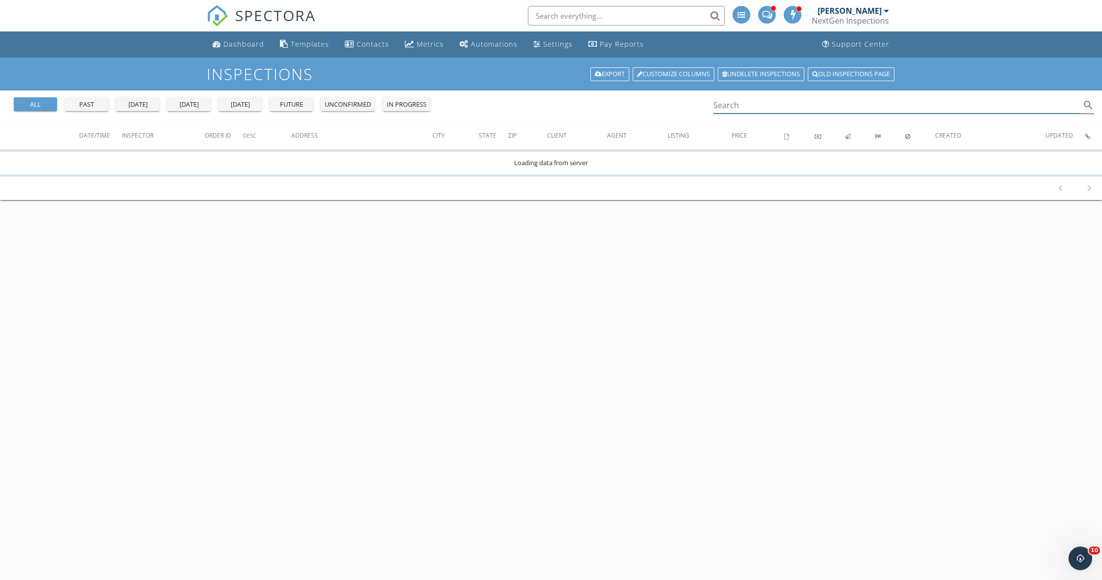
click at [834, 104] on input "Search" at bounding box center [896, 105] width 367 height 16
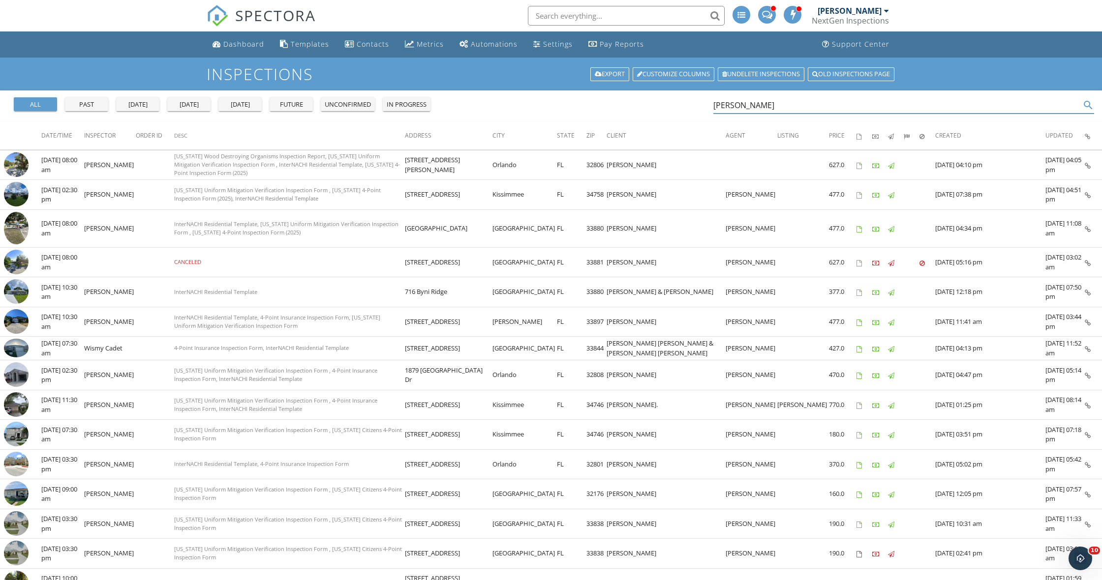
type input "[PERSON_NAME]"
drag, startPoint x: 834, startPoint y: 104, endPoint x: 814, endPoint y: 106, distance: 20.8
click at [814, 106] on input "[PERSON_NAME]" at bounding box center [896, 105] width 367 height 16
